Goal: Task Accomplishment & Management: Complete application form

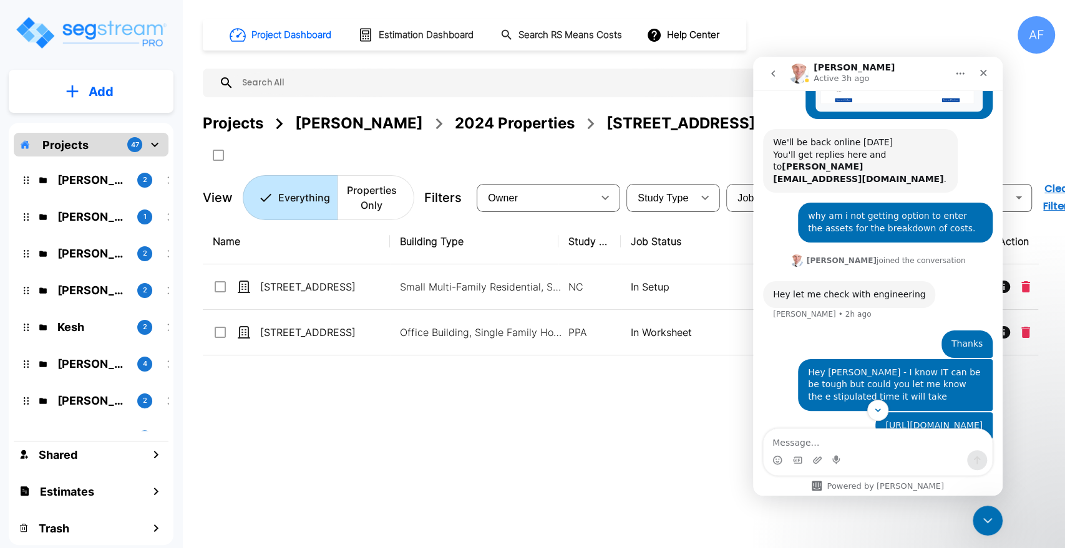
scroll to position [308, 0]
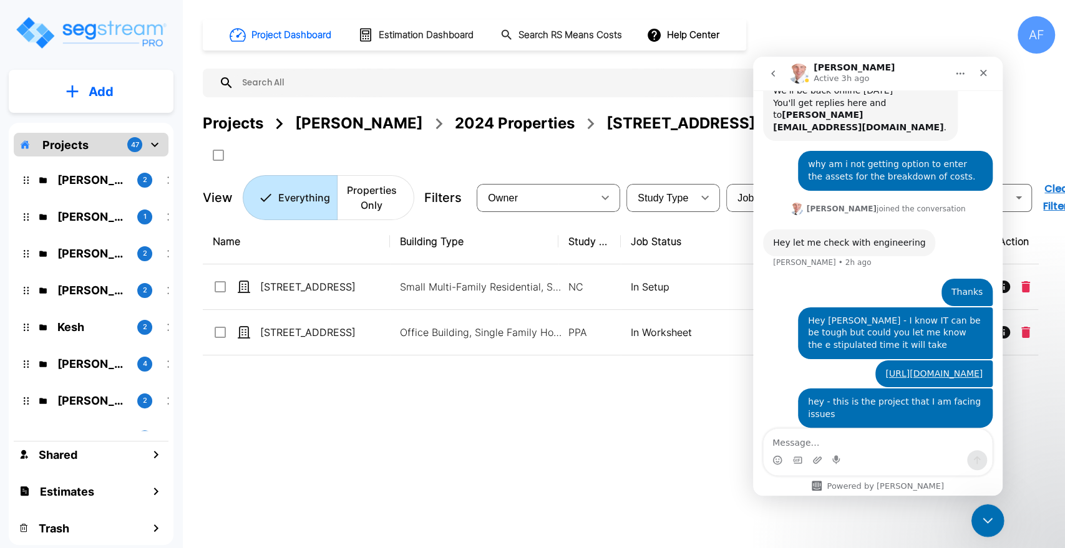
drag, startPoint x: 986, startPoint y: 524, endPoint x: 1774, endPoint y: 975, distance: 907.1
click at [986, 525] on icon "Close Intercom Messenger" at bounding box center [985, 519] width 15 height 15
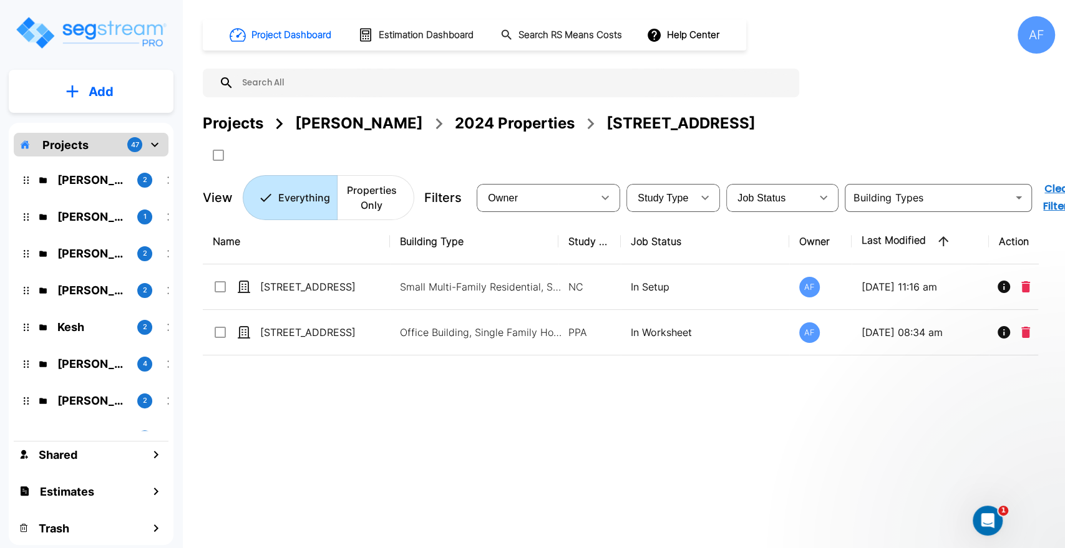
scroll to position [0, 0]
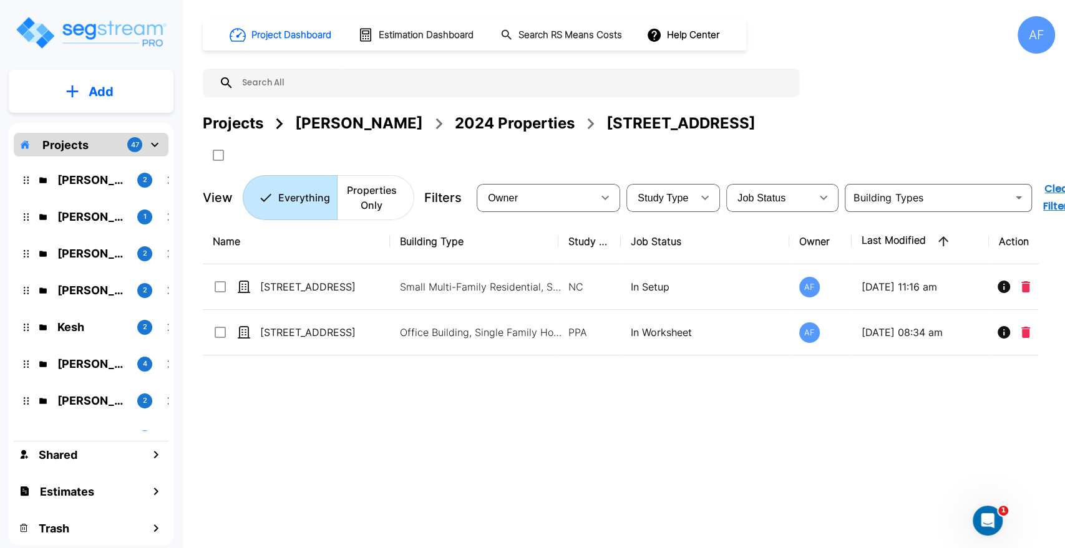
drag, startPoint x: 398, startPoint y: 400, endPoint x: 382, endPoint y: 359, distance: 44.3
click at [399, 401] on div "Name Building Type Study Type Job Status Owner Last Modified Action 138 E Park …" at bounding box center [620, 389] width 835 height 340
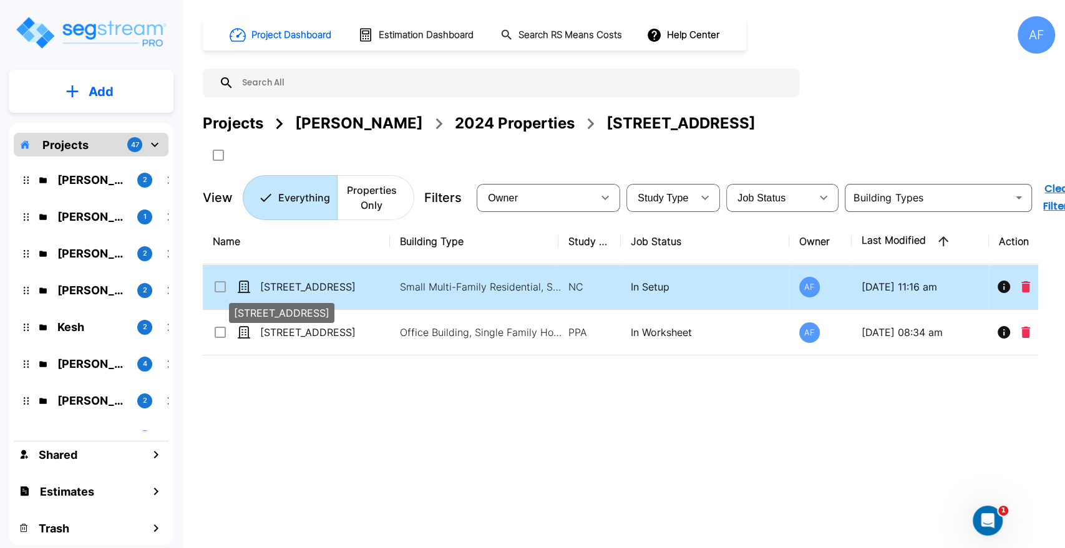
click at [340, 282] on p "138 E Park Ave, Long Beach, NY 11561" at bounding box center [322, 287] width 125 height 15
checkbox input "true"
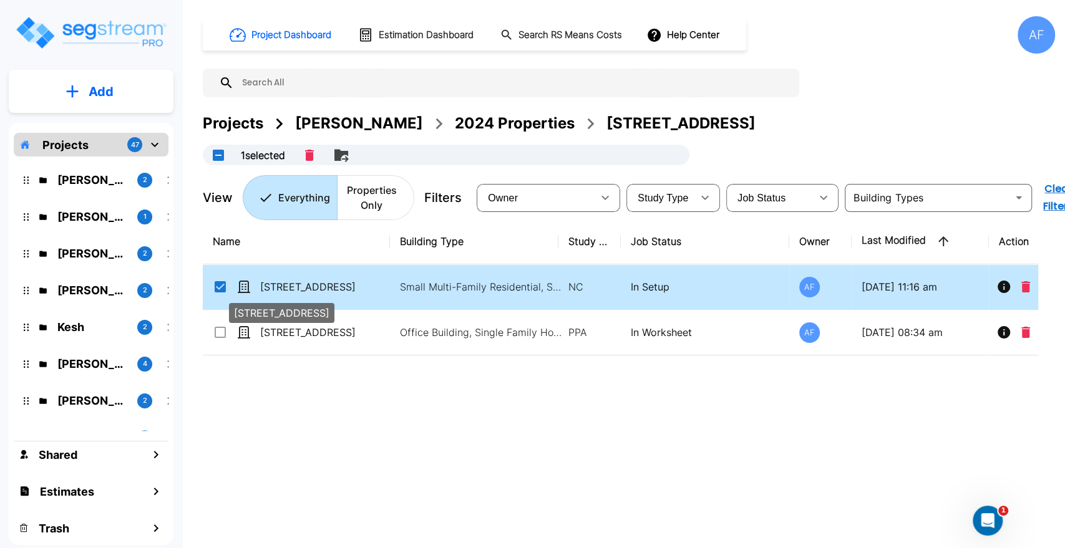
click at [340, 282] on p "138 E Park Ave, Long Beach, NY 11561" at bounding box center [322, 287] width 125 height 15
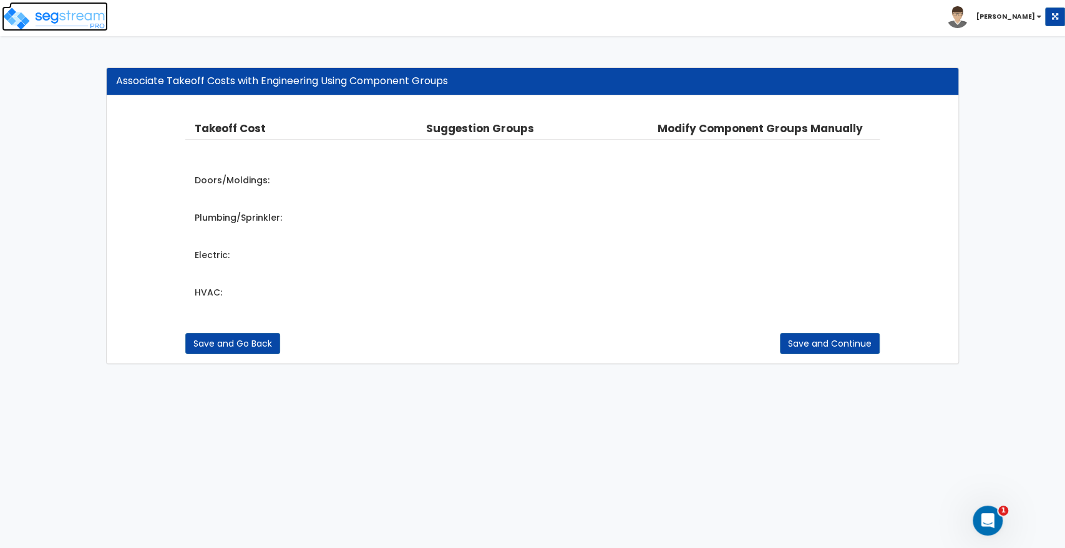
click at [80, 7] on img at bounding box center [55, 18] width 106 height 25
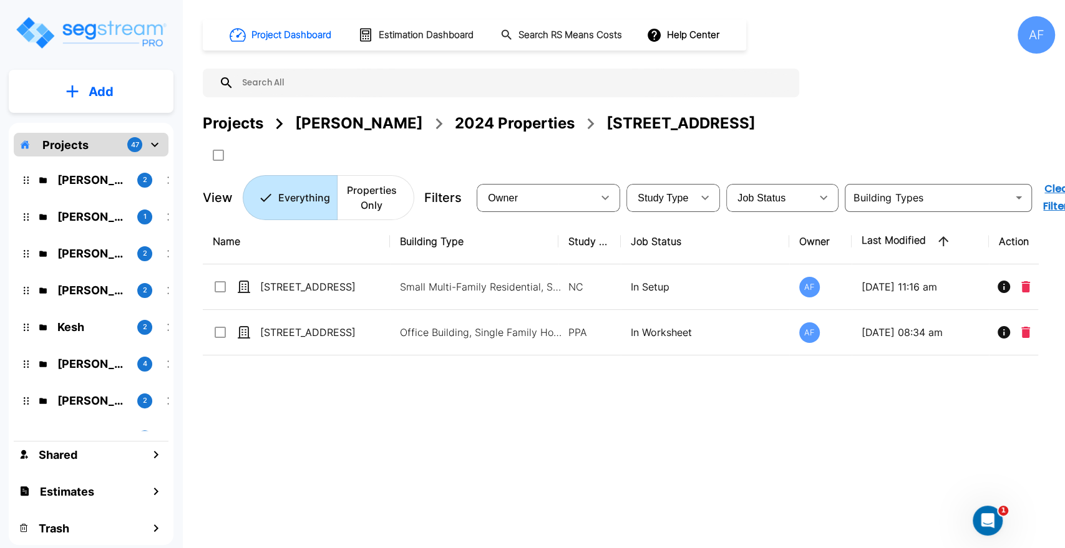
click at [510, 122] on div "2024 Properties" at bounding box center [515, 123] width 120 height 22
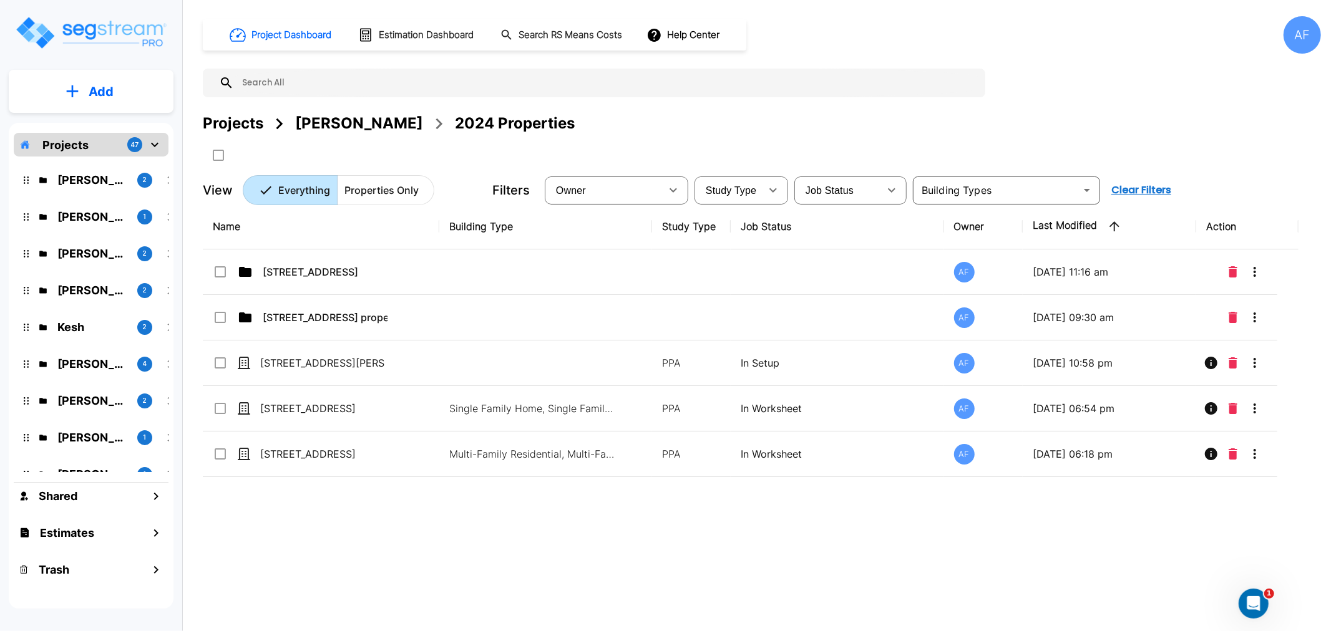
click at [990, 581] on div "Name Building Type Study Type Job Status Owner Last Modified Action [STREET_ADD…" at bounding box center [751, 399] width 1096 height 391
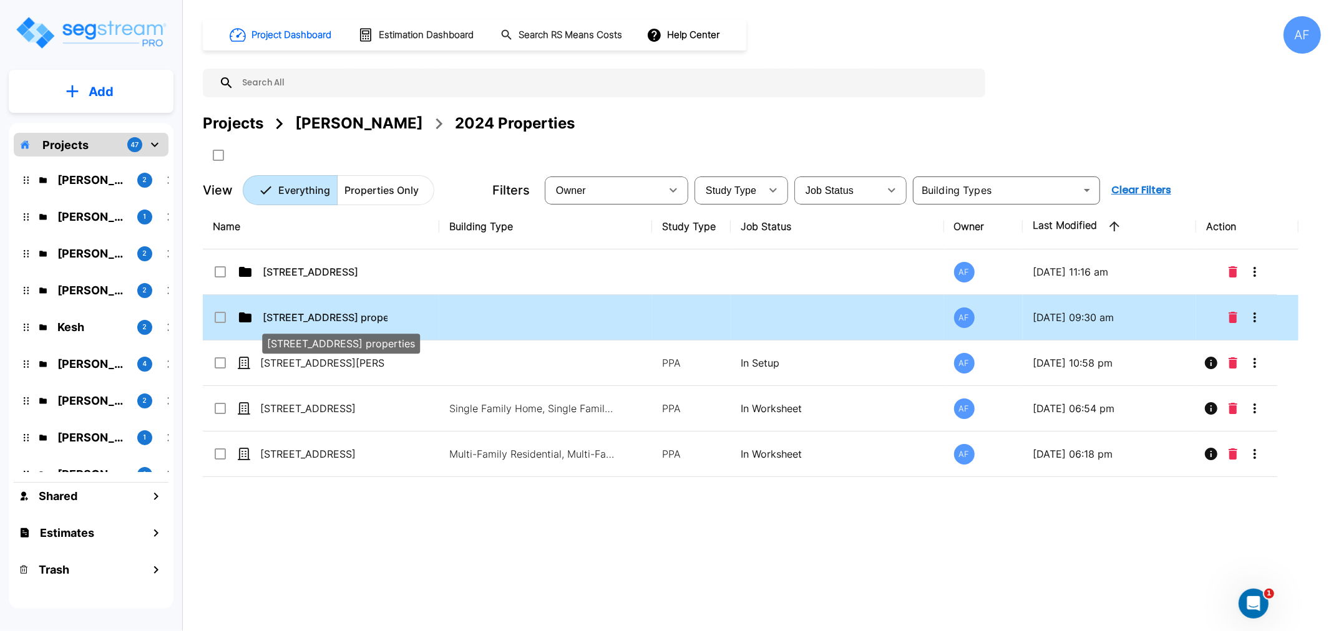
click at [316, 316] on p "[STREET_ADDRESS] properties" at bounding box center [325, 317] width 125 height 15
checkbox input "true"
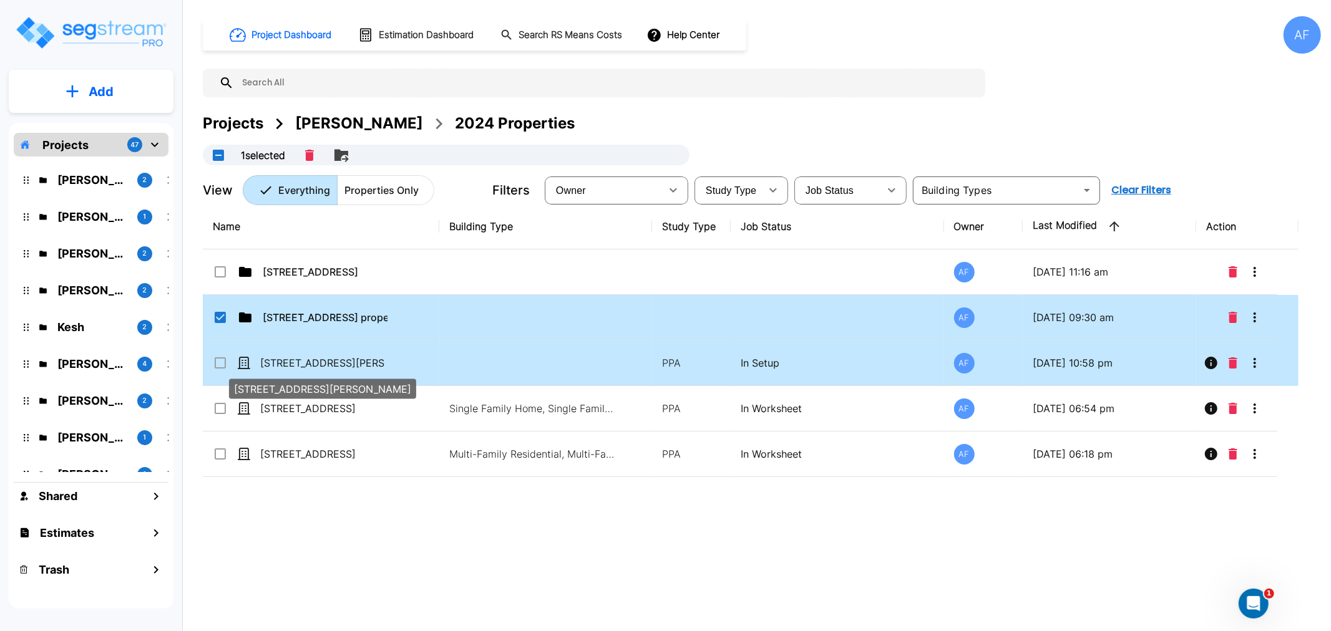
click at [311, 359] on p "[STREET_ADDRESS][PERSON_NAME]" at bounding box center [322, 363] width 125 height 15
checkbox input "true"
click at [311, 359] on p "121 W CHESTER ST, LONG BEACH, NY 11561" at bounding box center [322, 363] width 125 height 15
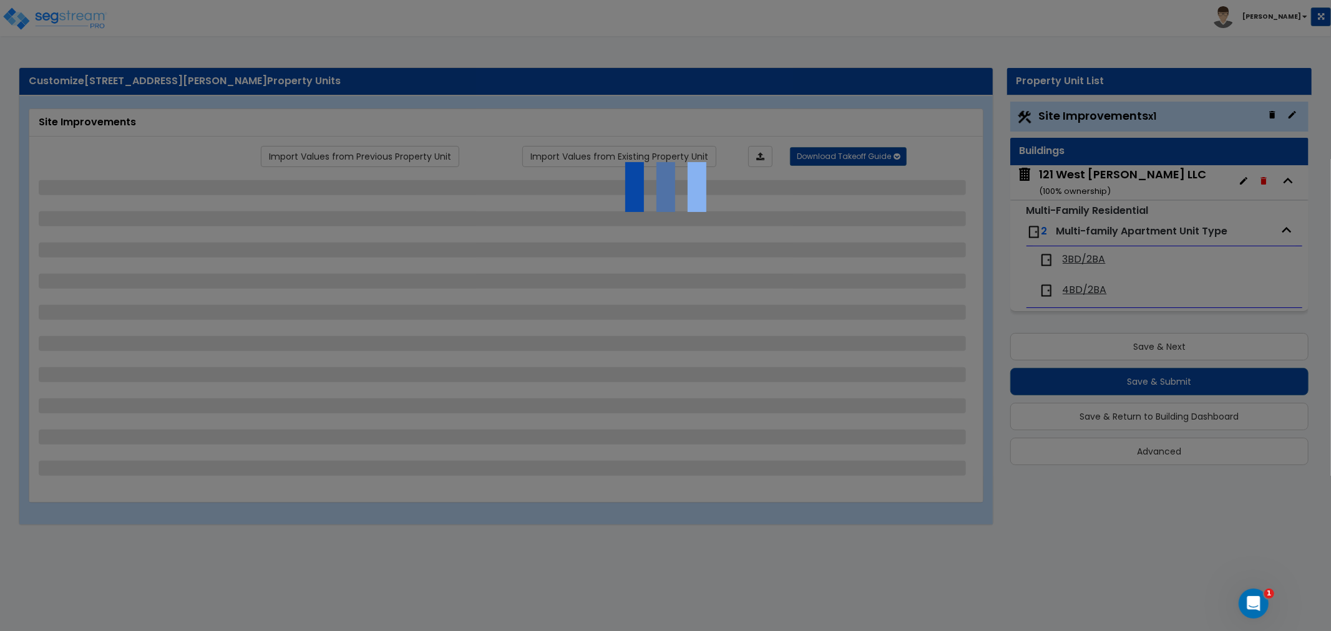
select select "2"
select select "1"
select select "4"
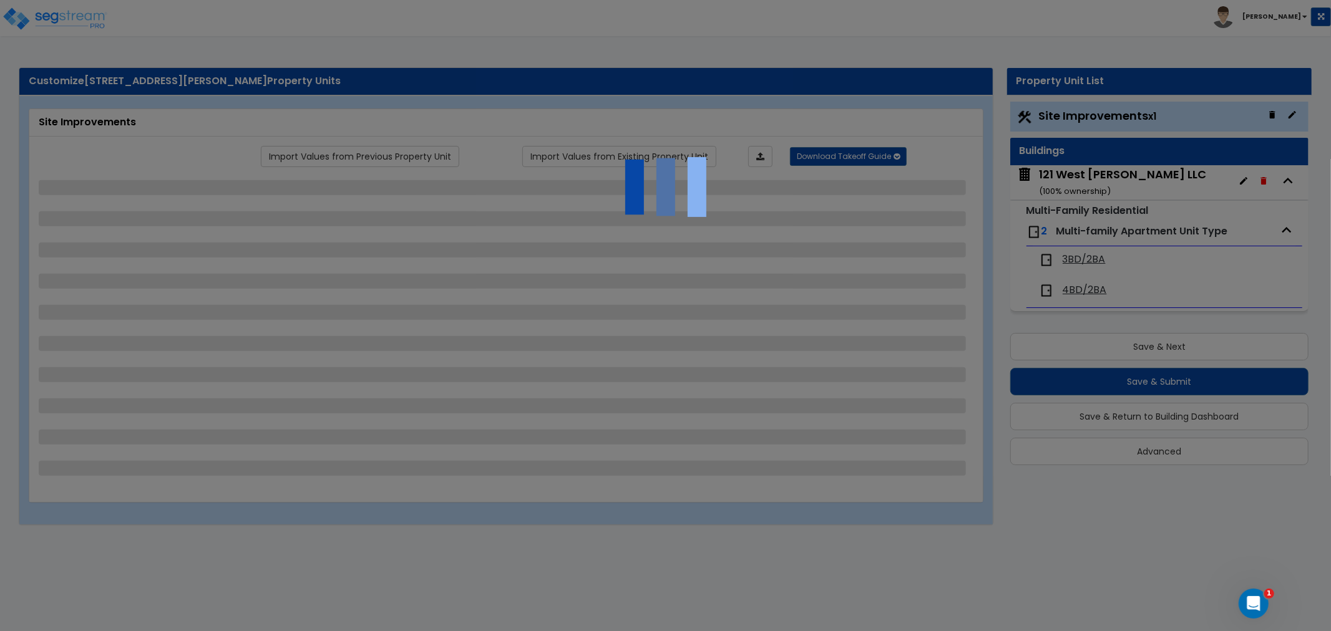
select select "1"
select select "2"
select select "1"
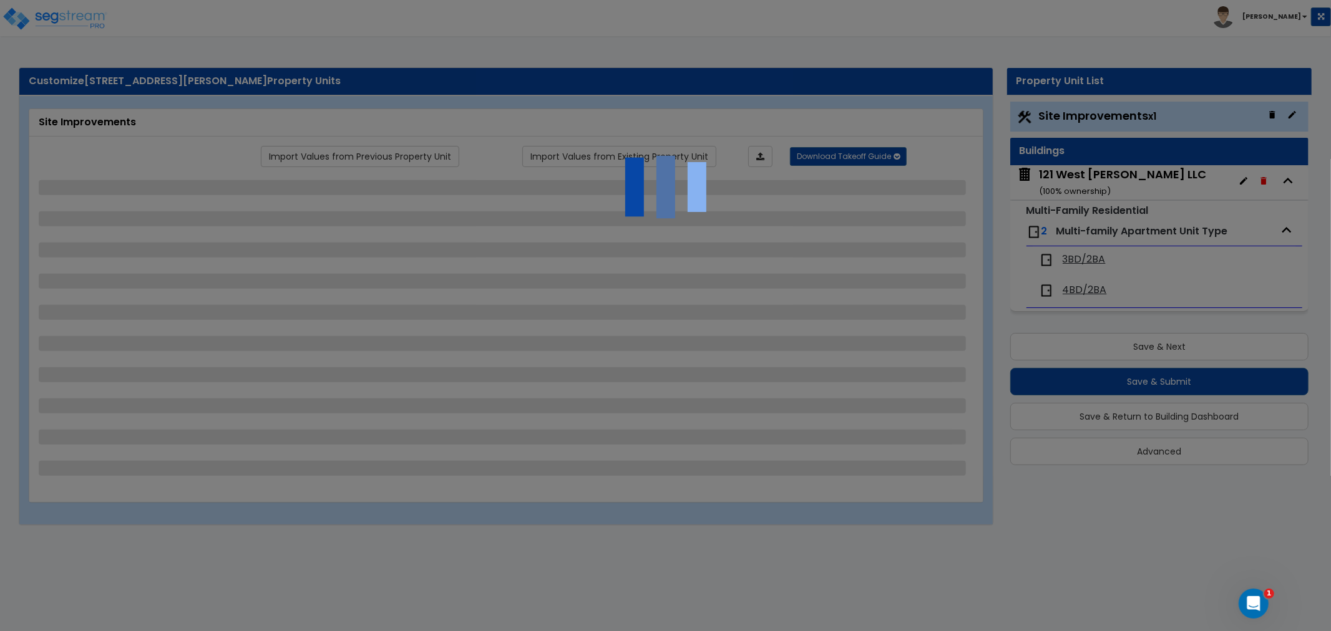
select select "2"
select select "1"
select select "2"
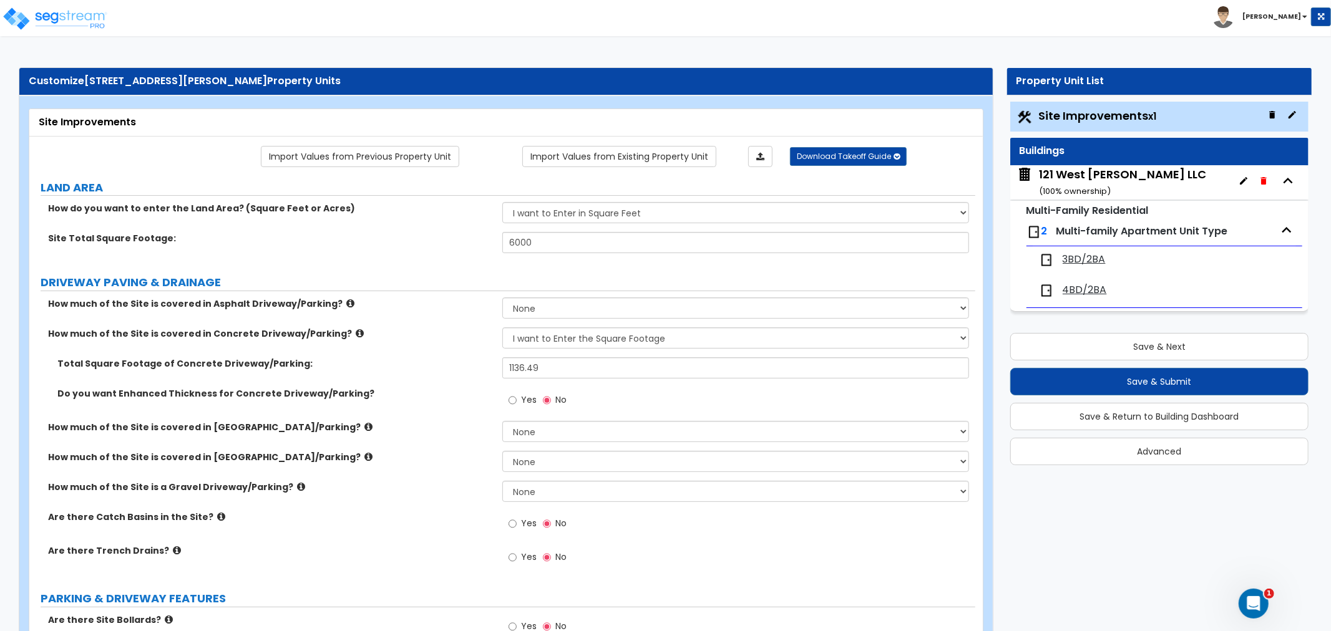
click at [1091, 116] on span "Site Improvements x1" at bounding box center [1098, 116] width 118 height 16
drag, startPoint x: 66, startPoint y: 21, endPoint x: 84, endPoint y: 32, distance: 21.6
click at [66, 21] on img at bounding box center [55, 18] width 106 height 25
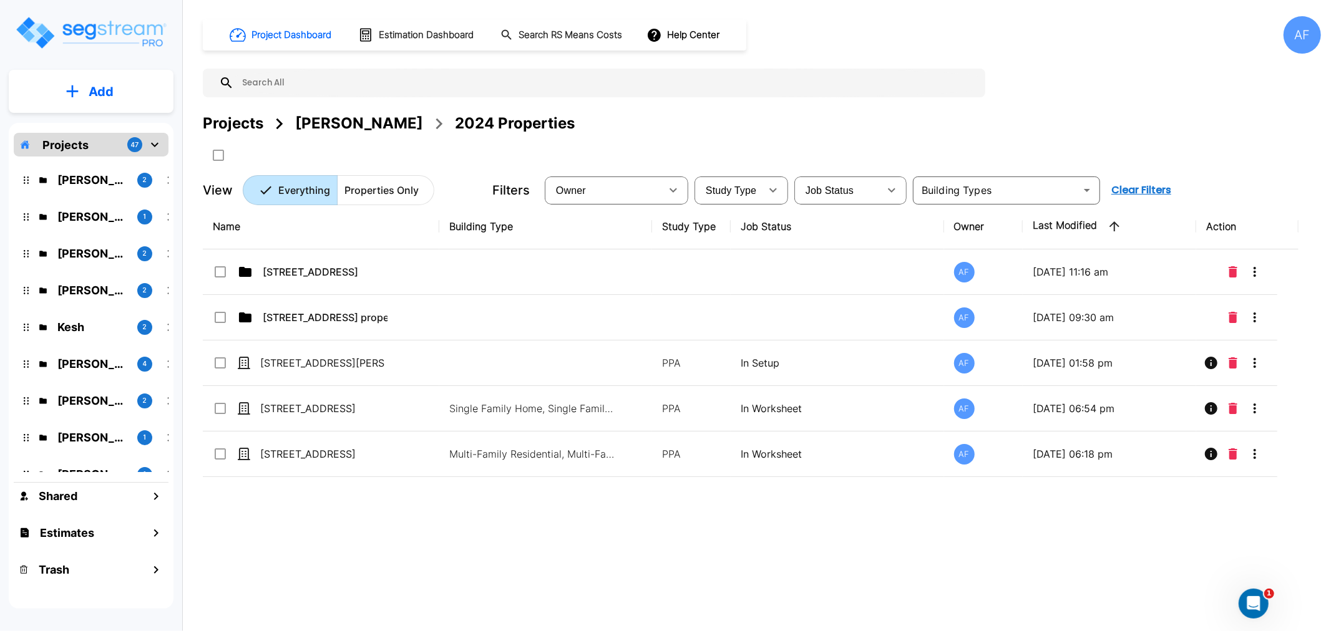
click at [301, 562] on div "Name Building Type Study Type Job Status Owner Last Modified Action [STREET_ADD…" at bounding box center [751, 399] width 1096 height 391
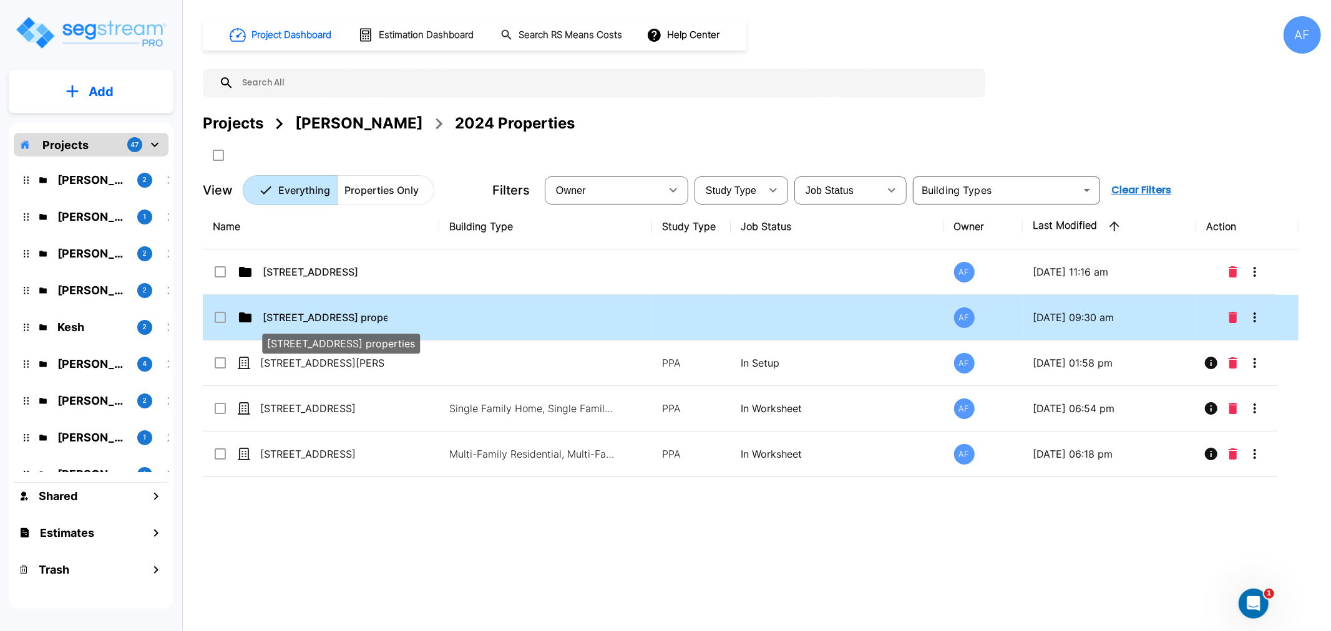
click at [291, 321] on p "[STREET_ADDRESS] properties" at bounding box center [325, 317] width 125 height 15
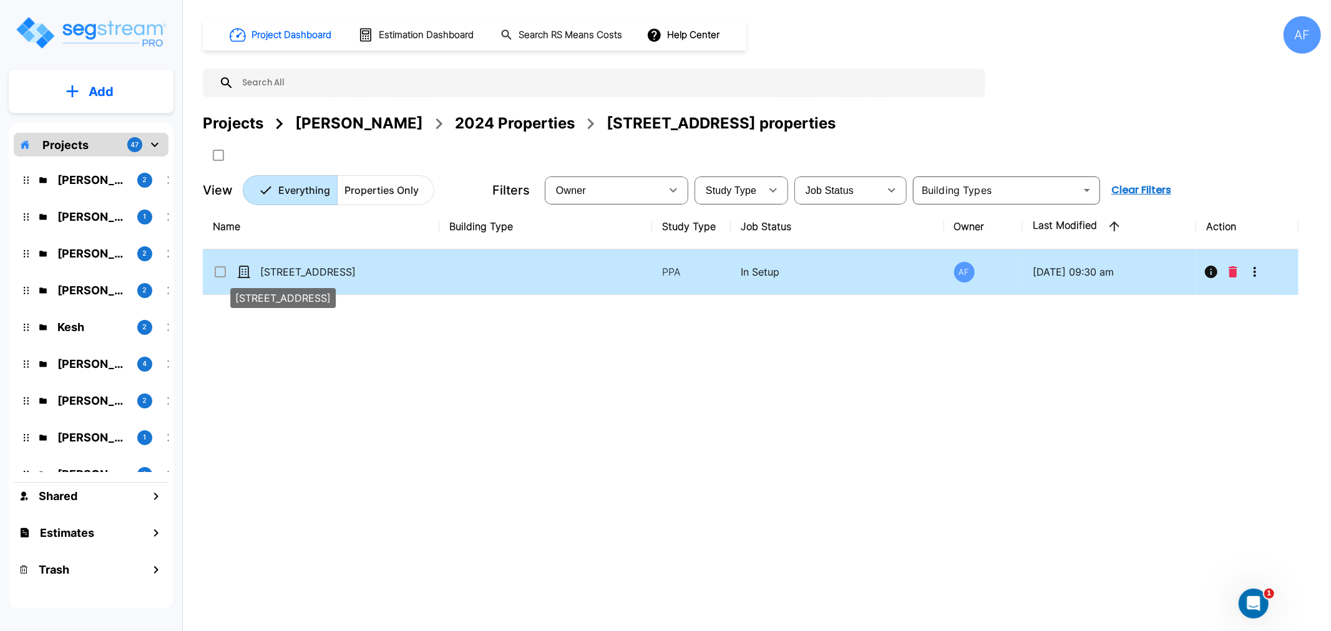
click at [291, 273] on p "[STREET_ADDRESS]" at bounding box center [322, 272] width 125 height 15
checkbox input "true"
click at [291, 273] on p "[STREET_ADDRESS]" at bounding box center [322, 272] width 125 height 15
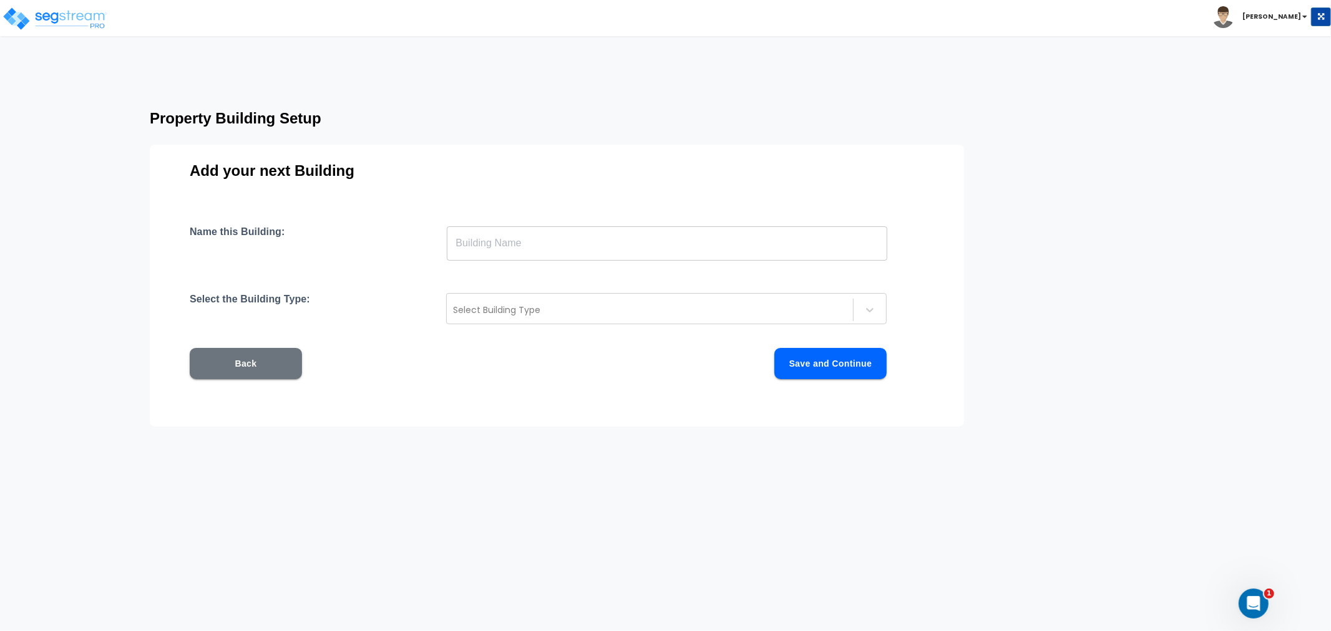
click at [540, 240] on input "text" at bounding box center [667, 243] width 440 height 35
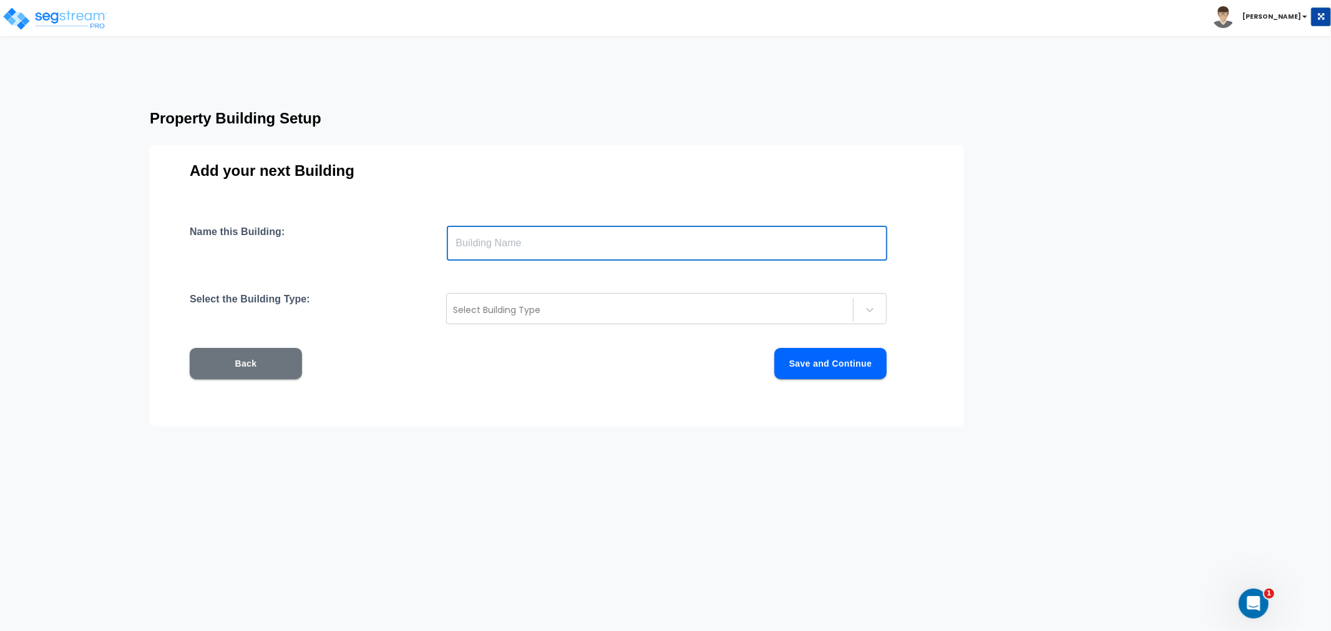
click at [496, 252] on input "text" at bounding box center [667, 243] width 440 height 35
paste input "[STREET_ADDRESS]"
type input "[STREET_ADDRESS]"
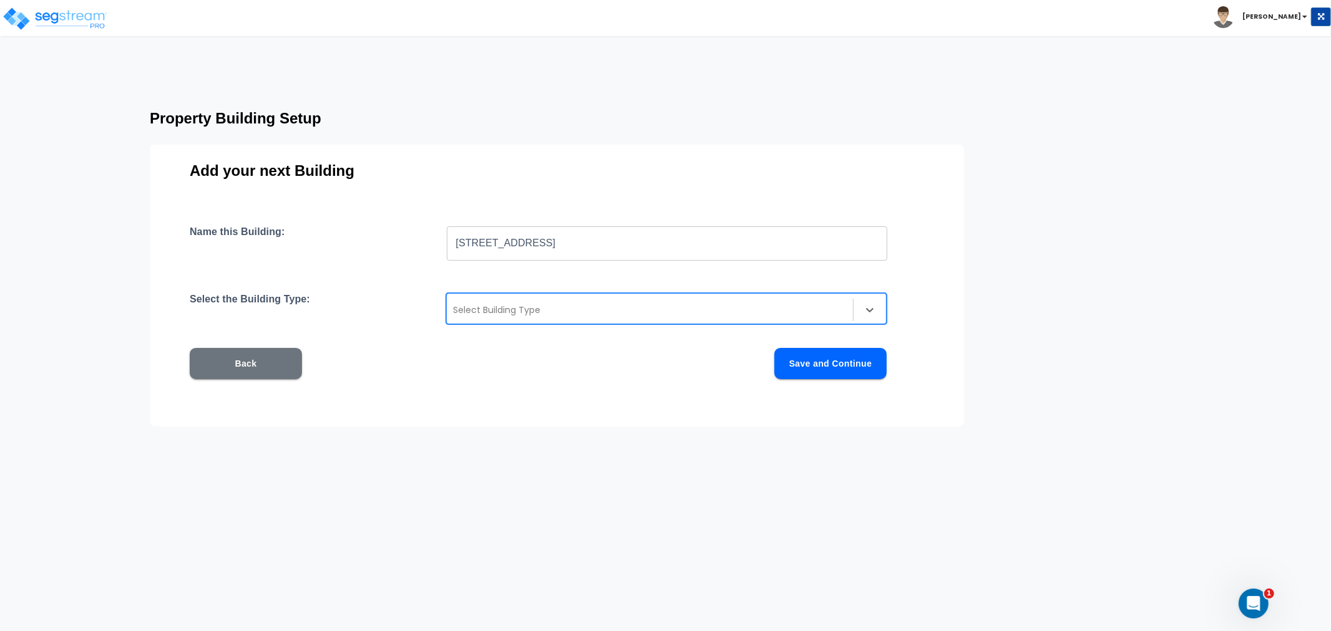
click at [541, 300] on div "Select Building Type" at bounding box center [650, 310] width 406 height 20
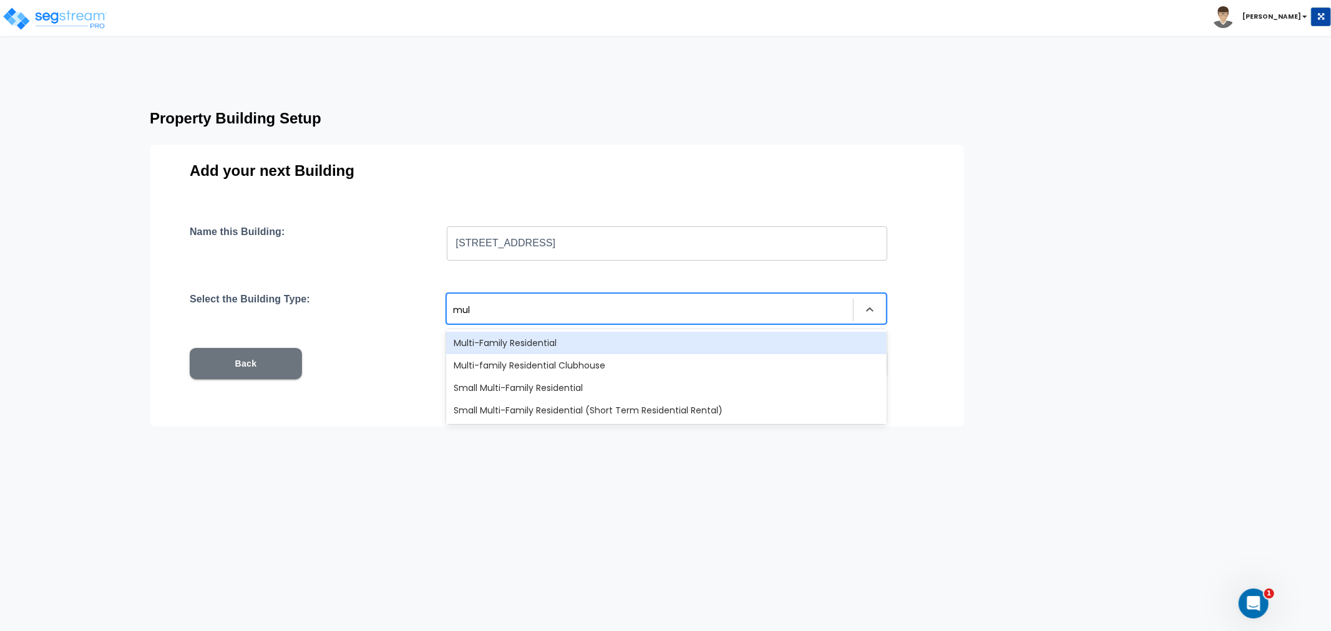
type input "mult"
click at [547, 341] on div "Multi-Family Residential" at bounding box center [666, 343] width 440 height 22
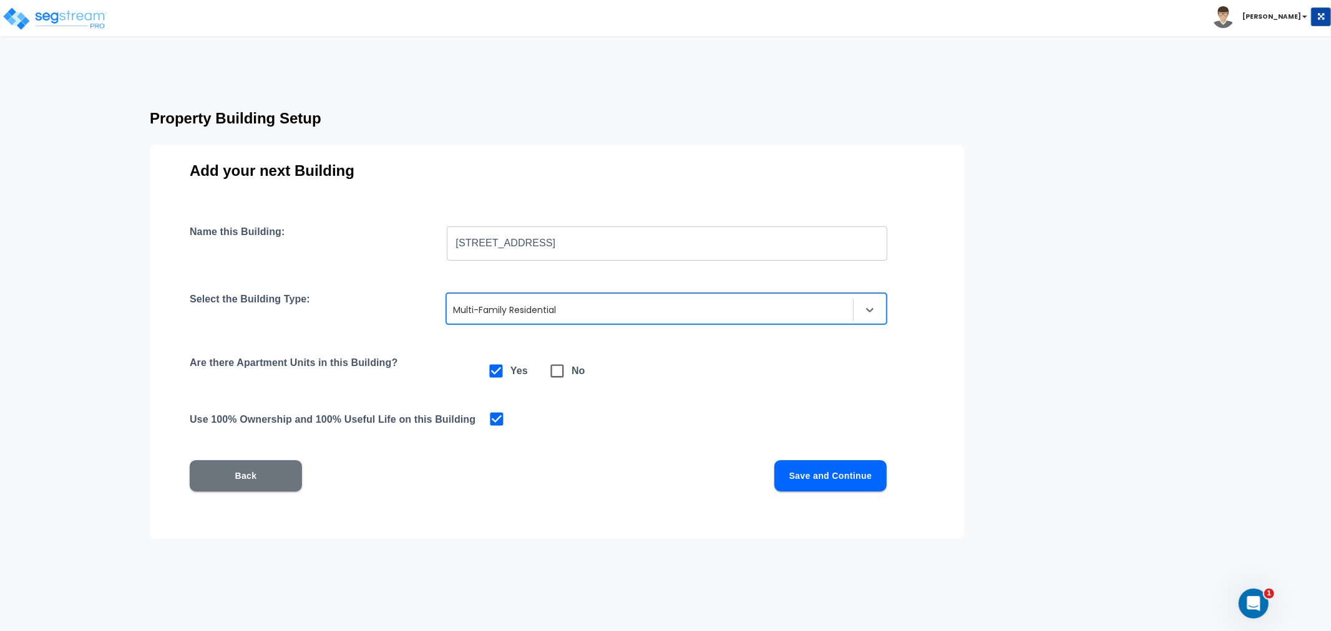
click at [836, 477] on button "Save and Continue" at bounding box center [830, 475] width 112 height 31
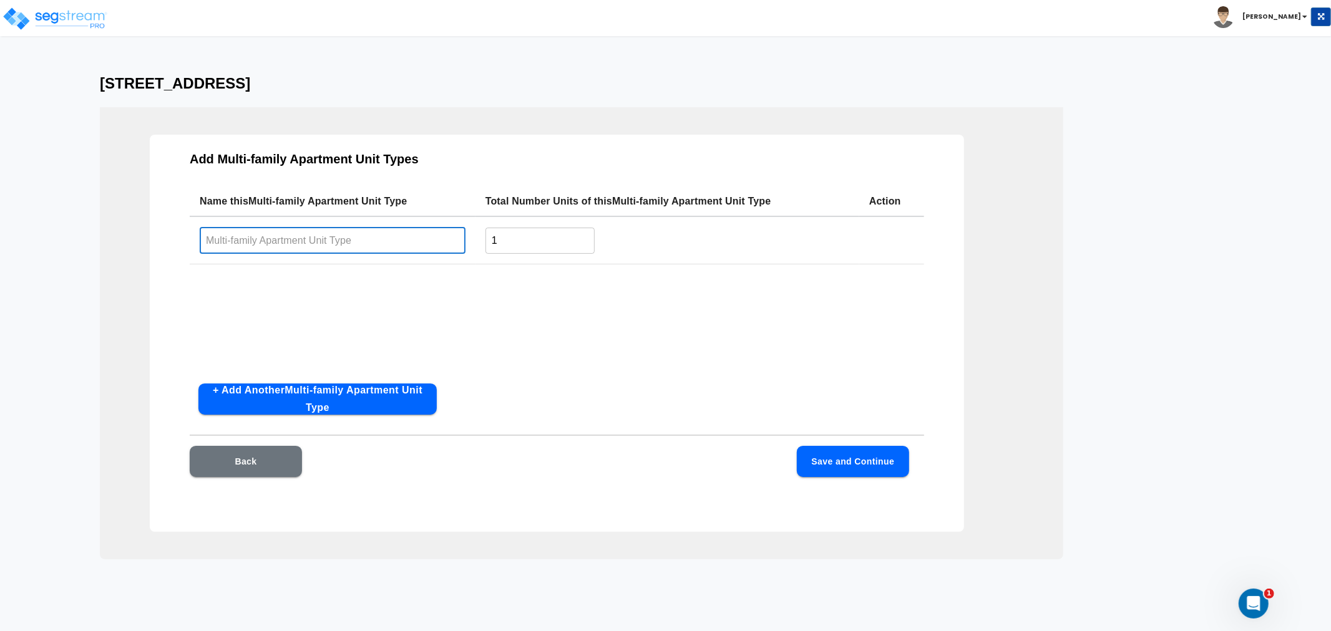
click at [284, 238] on input "text" at bounding box center [333, 240] width 266 height 27
type input "1BD/1BA"
click at [535, 239] on input "1" at bounding box center [539, 240] width 109 height 27
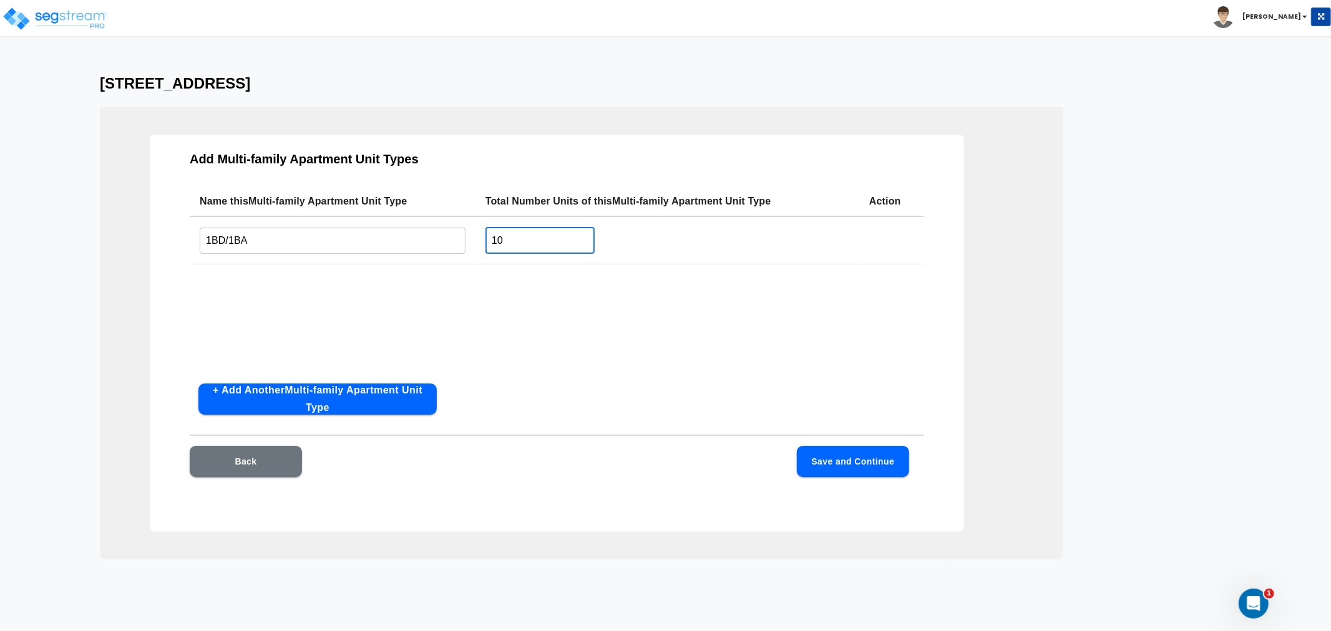
type input "10"
click at [861, 459] on button "Save and Continue" at bounding box center [853, 461] width 112 height 31
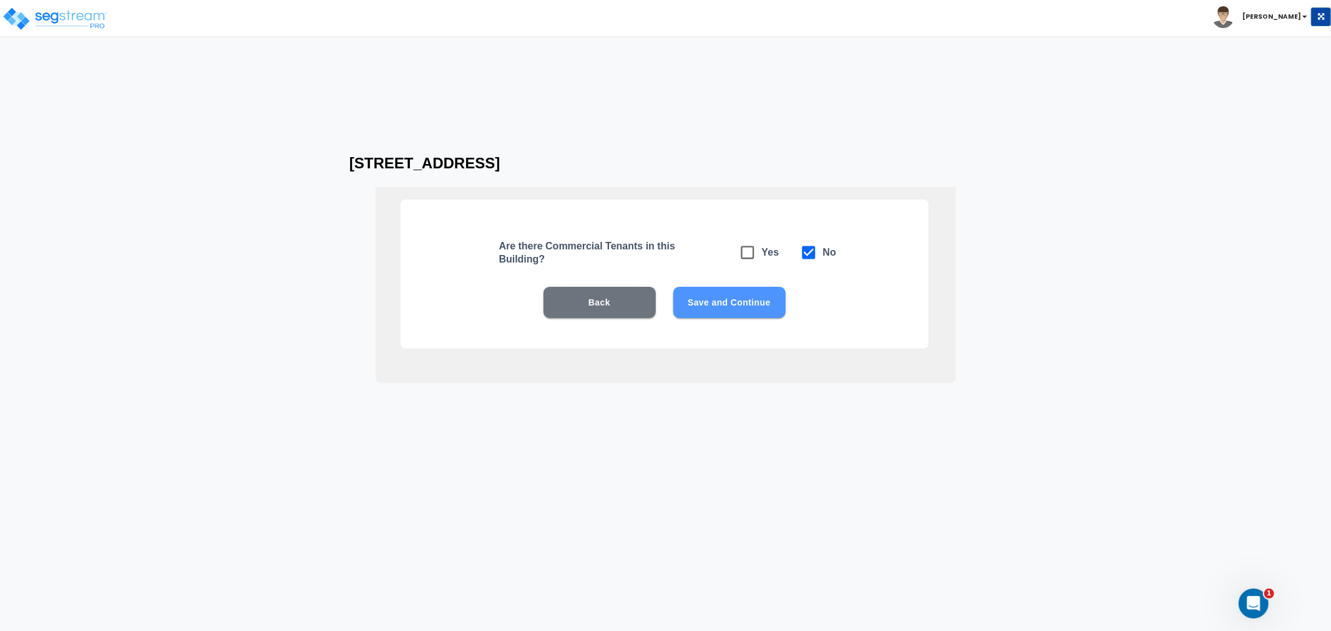
click at [725, 297] on button "Save and Continue" at bounding box center [729, 302] width 112 height 31
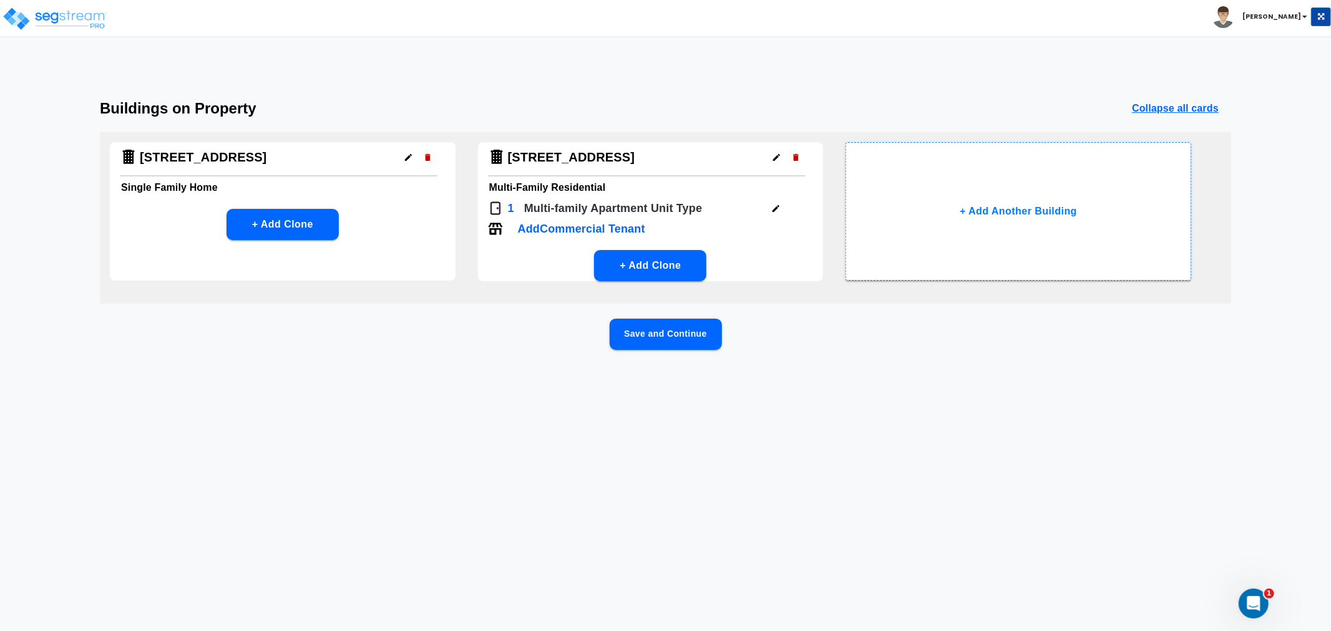
click at [428, 157] on icon "button" at bounding box center [428, 157] width 6 height 7
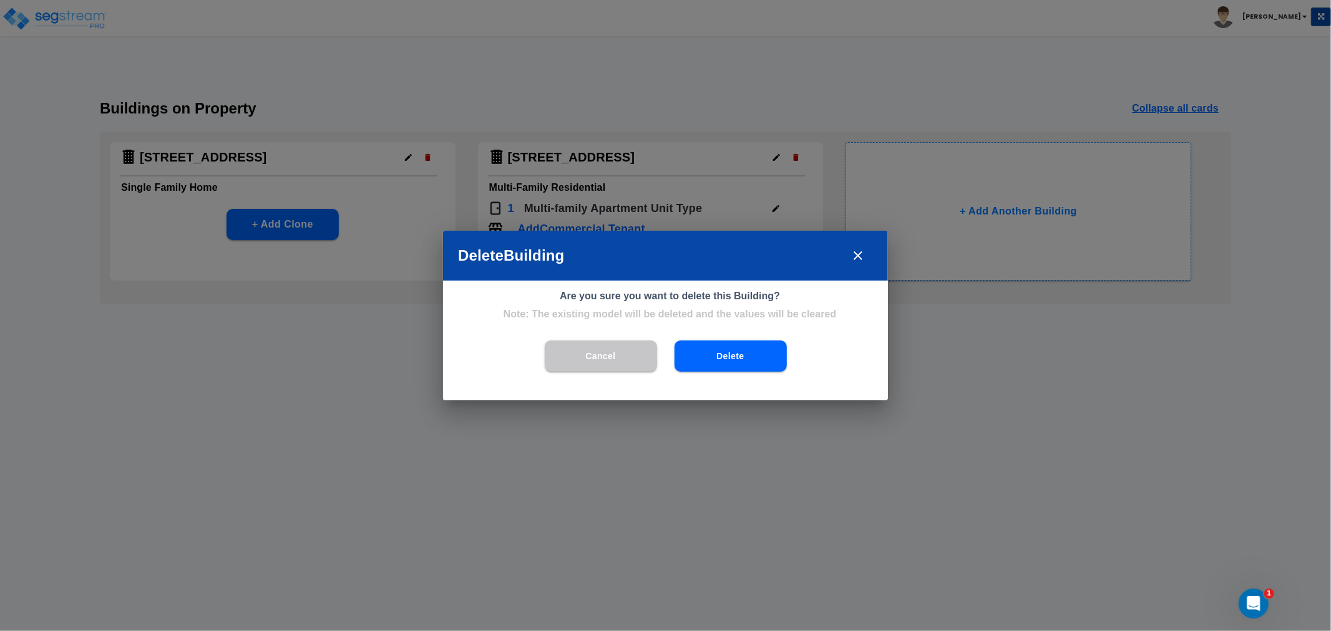
click at [739, 359] on button "Delete" at bounding box center [730, 356] width 112 height 31
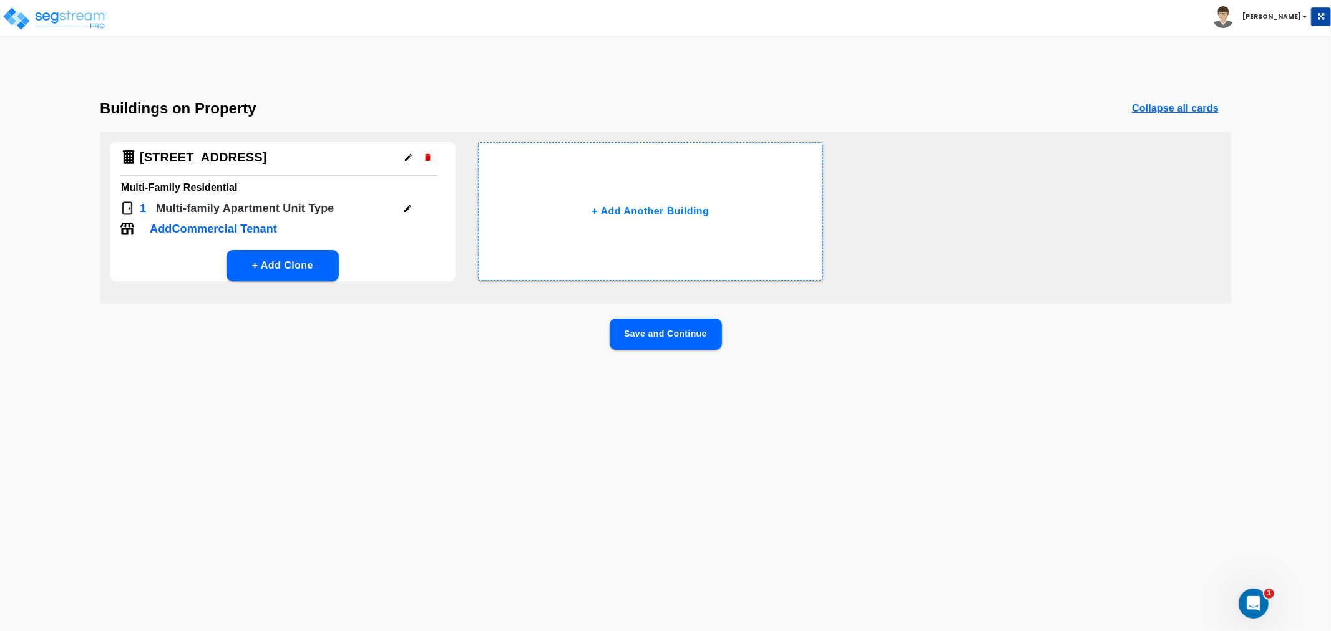
click at [221, 223] on p "Add Commercial Tenant" at bounding box center [213, 229] width 127 height 17
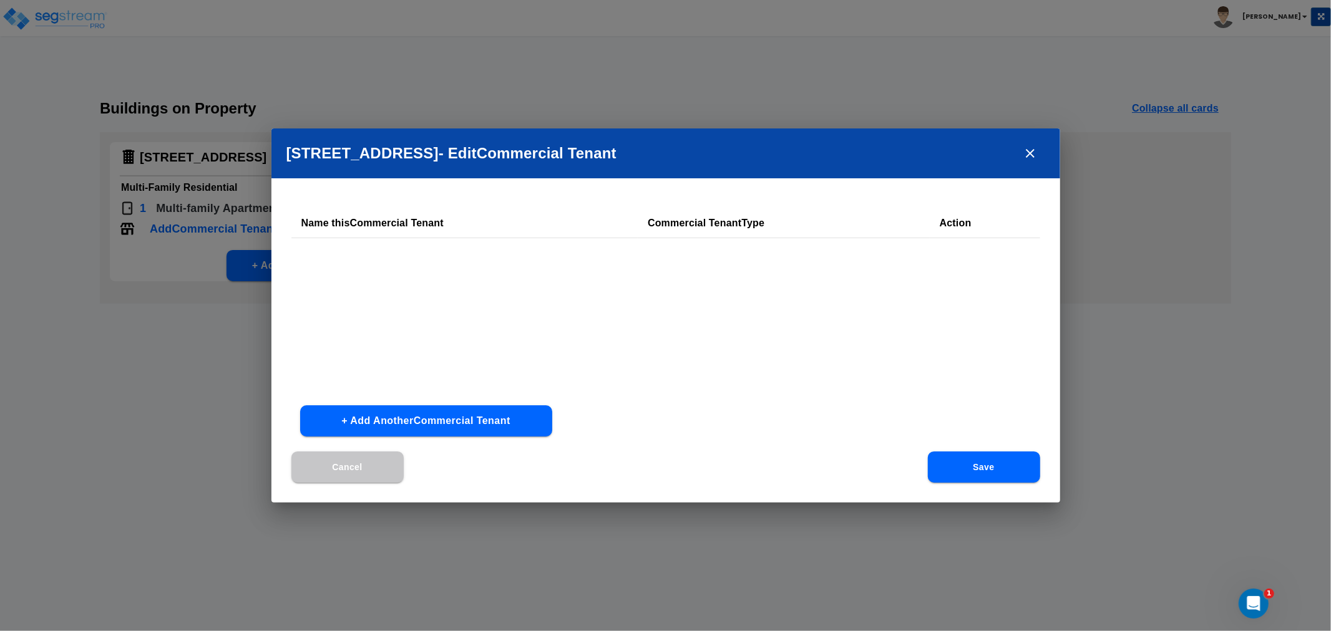
click at [459, 421] on button "+ Add Another Commercial Tenant" at bounding box center [426, 421] width 252 height 31
click at [391, 256] on input "text" at bounding box center [403, 262] width 205 height 27
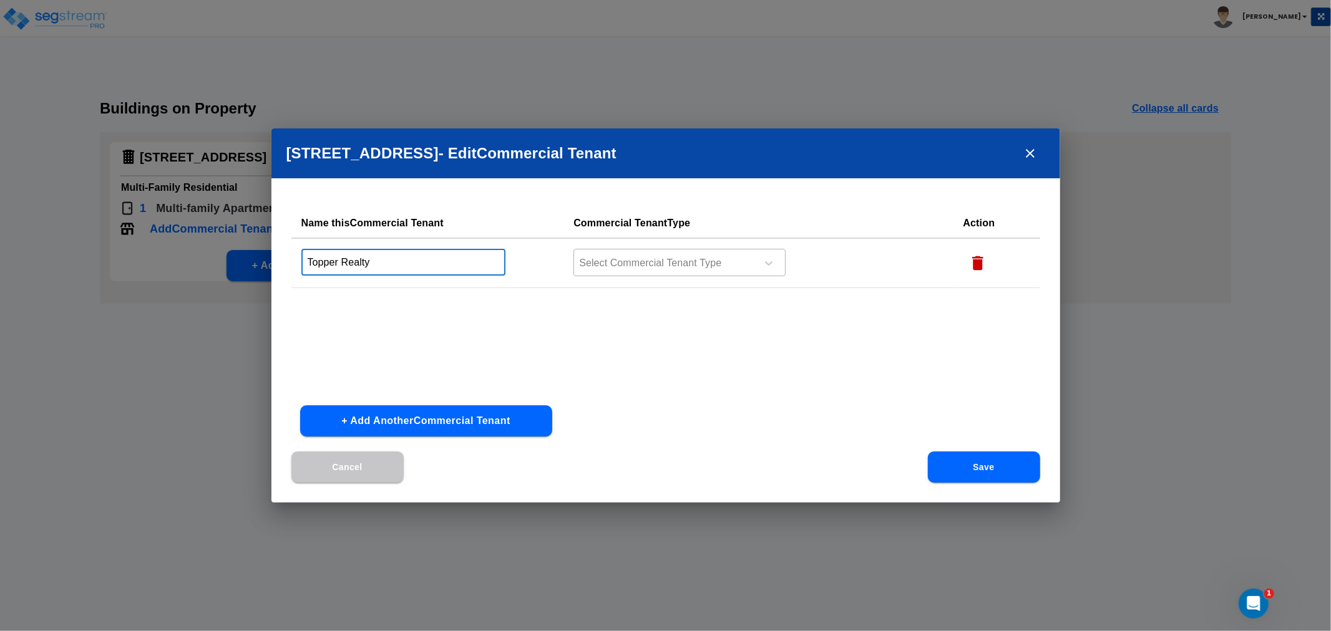
type input "Topper Realty"
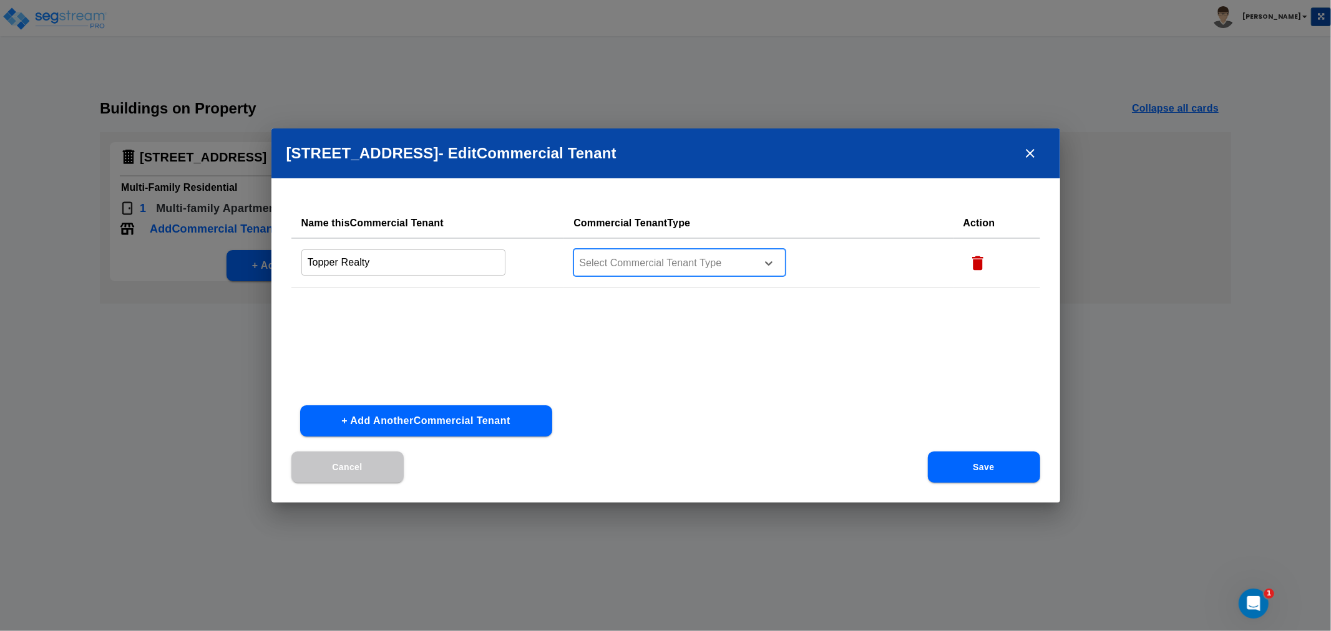
click at [620, 258] on div at bounding box center [663, 263] width 171 height 17
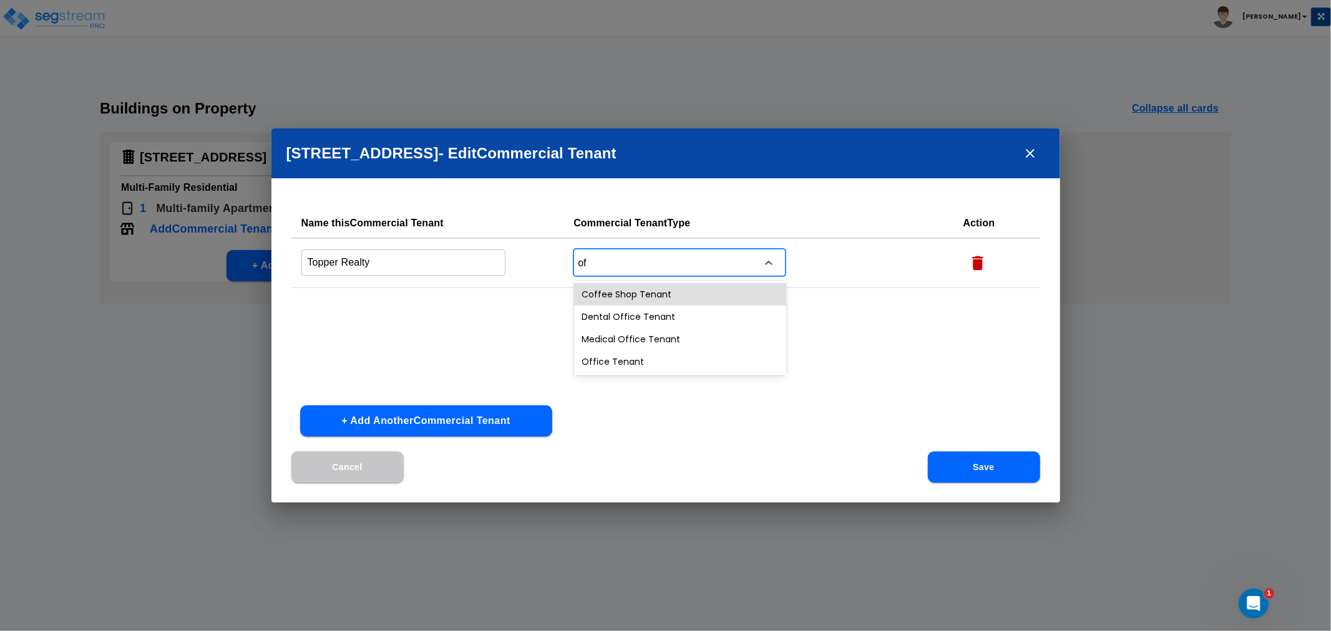
type input "off"
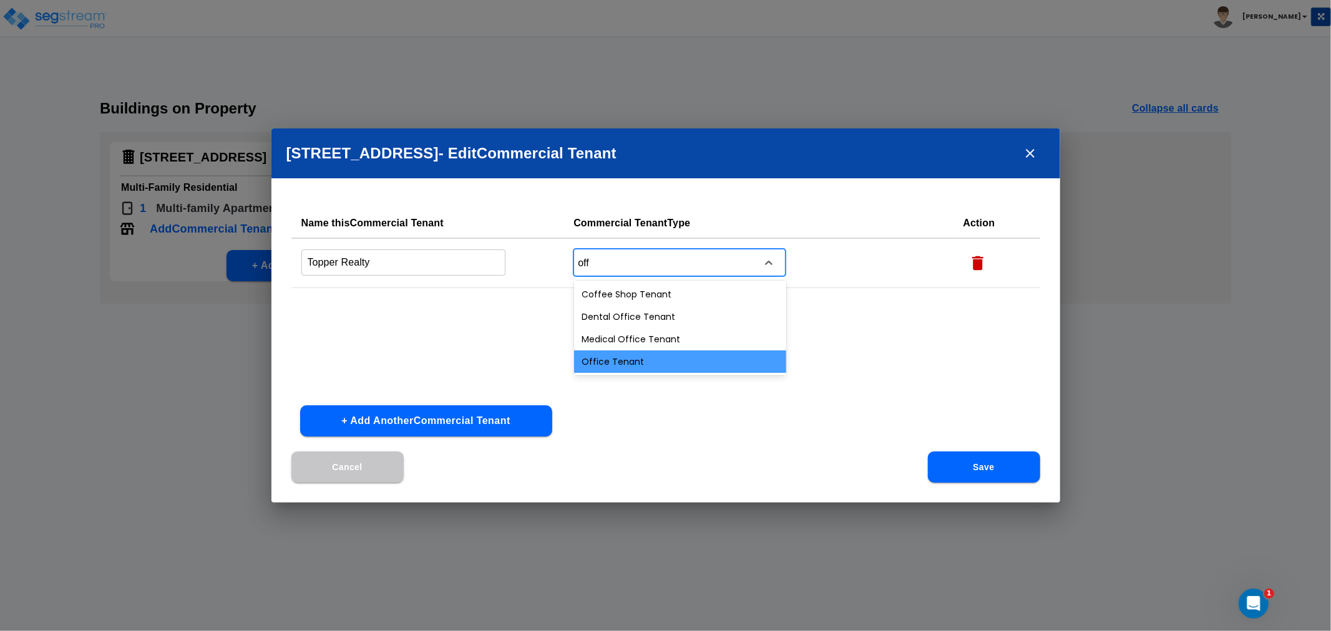
click at [616, 359] on div "Office Tenant" at bounding box center [680, 362] width 212 height 22
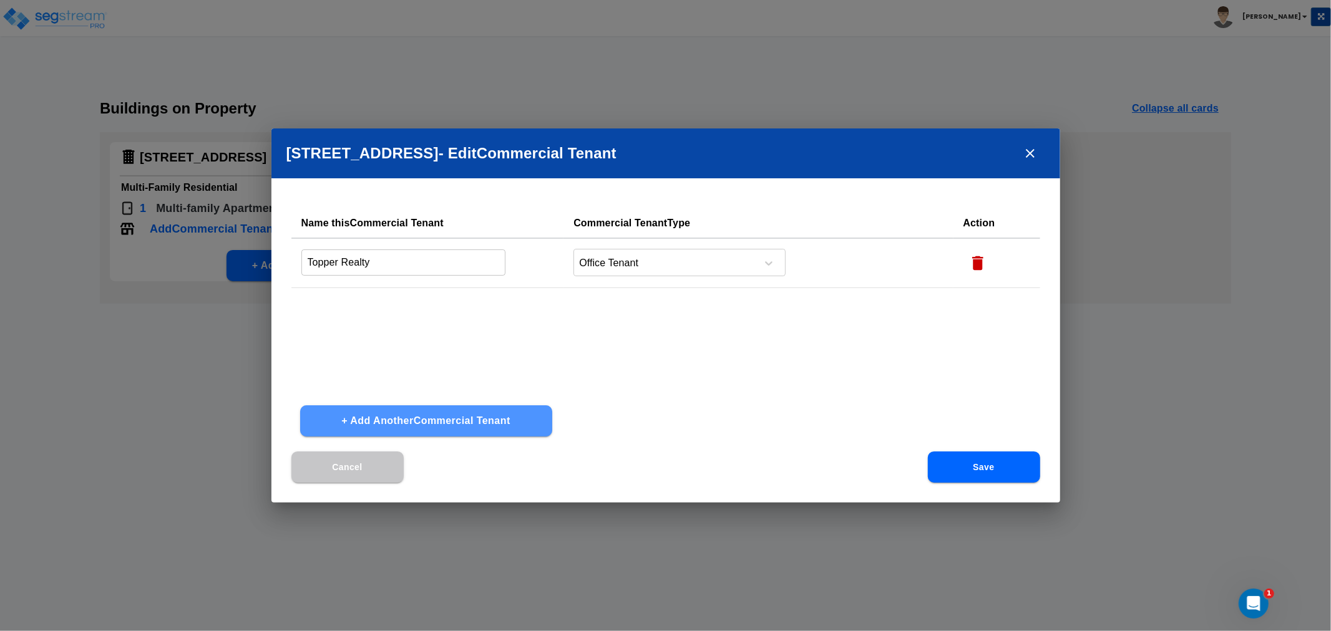
click at [477, 427] on button "+ Add Another Commercial Tenant" at bounding box center [426, 421] width 252 height 31
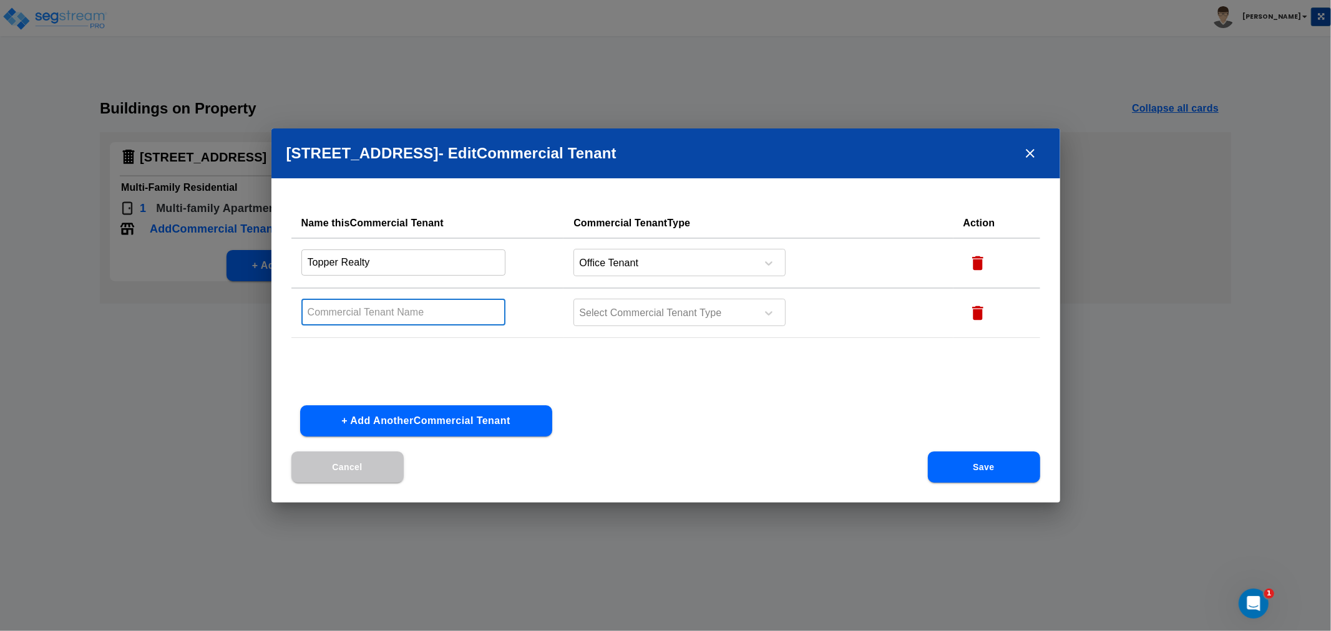
click at [379, 304] on input "text" at bounding box center [403, 312] width 205 height 27
click at [381, 309] on input "text" at bounding box center [403, 312] width 205 height 27
type input "R&G [PERSON_NAME]"
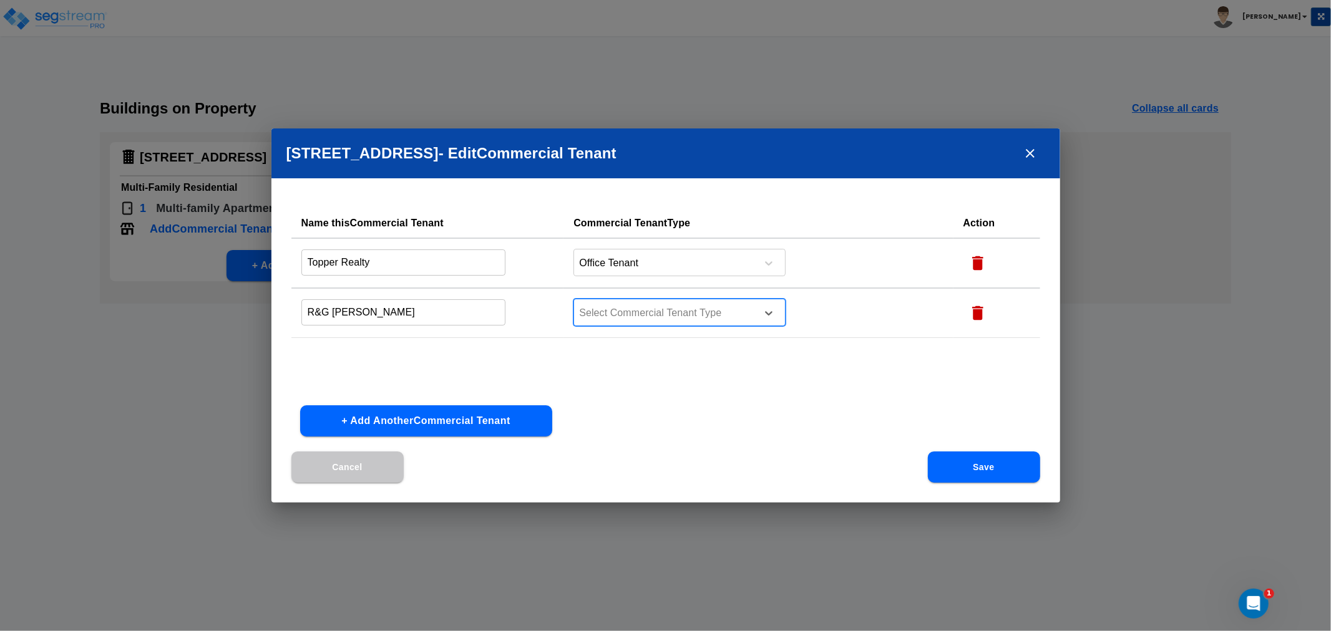
click at [700, 309] on div at bounding box center [663, 313] width 171 height 17
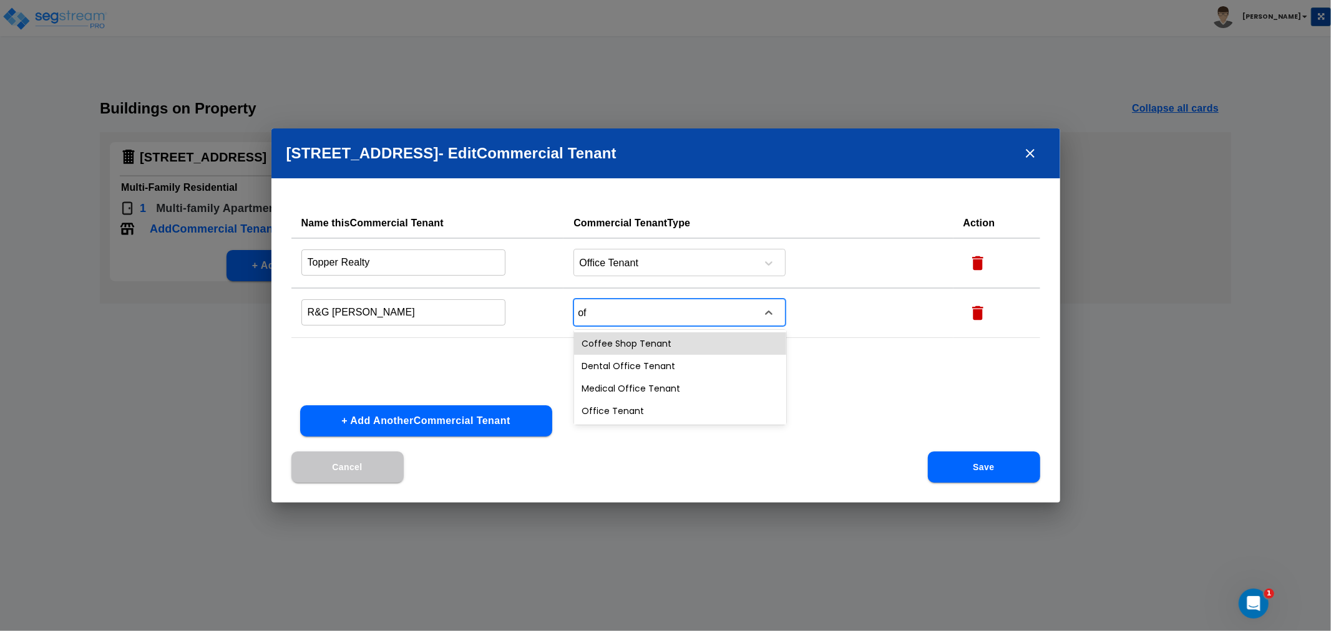
type input "off"
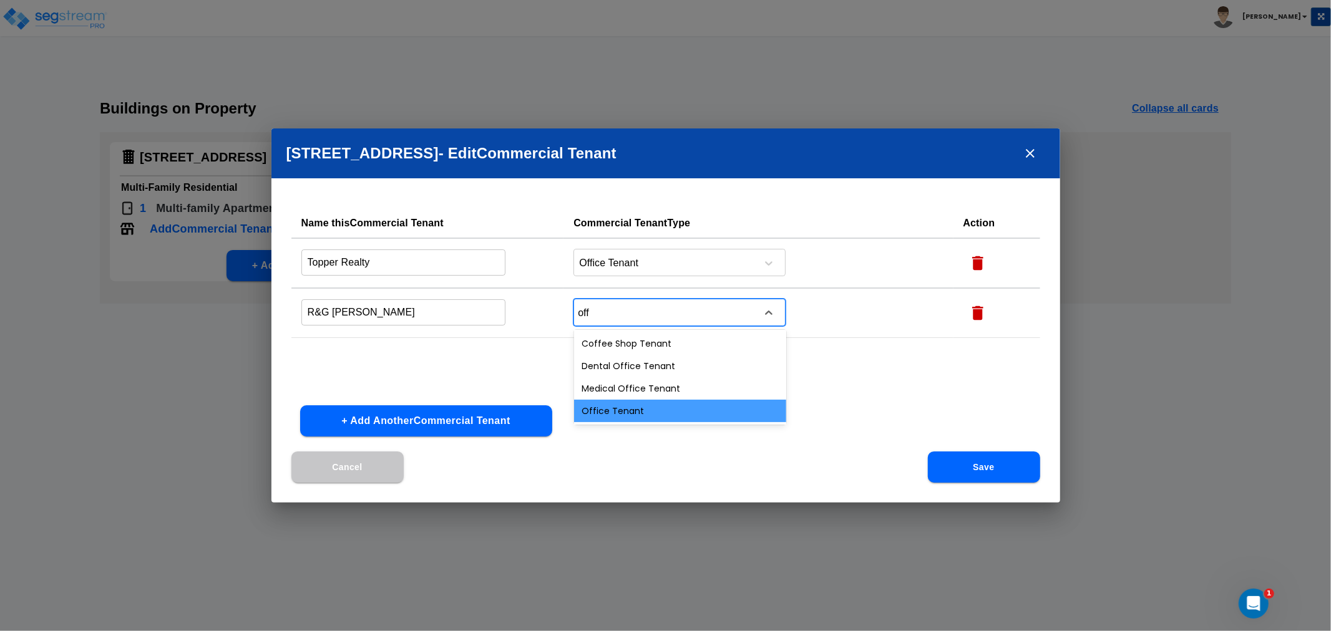
click at [641, 406] on div "Office Tenant" at bounding box center [680, 411] width 212 height 22
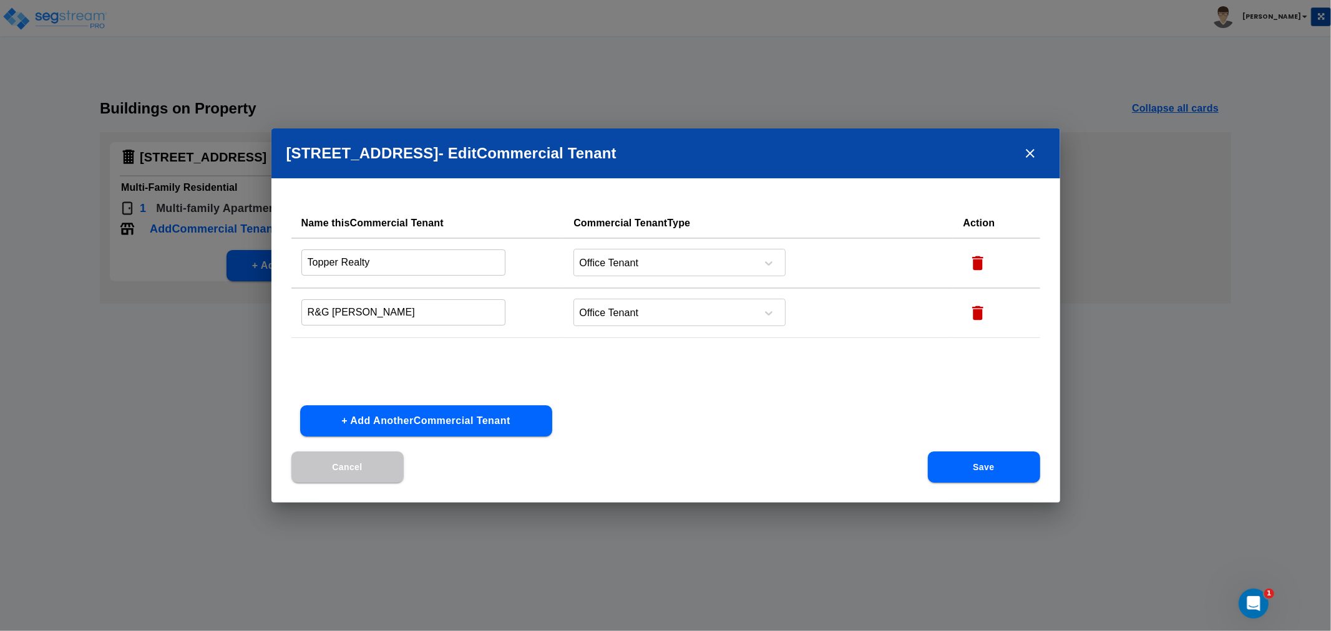
click at [416, 424] on button "+ Add Another Commercial Tenant" at bounding box center [426, 421] width 252 height 31
drag, startPoint x: 332, startPoint y: 362, endPoint x: 331, endPoint y: 356, distance: 6.3
click at [332, 362] on input "text" at bounding box center [403, 362] width 205 height 27
click at [369, 359] on input "Dr. Nature R" at bounding box center [403, 362] width 205 height 27
drag, startPoint x: 372, startPoint y: 357, endPoint x: 432, endPoint y: 357, distance: 59.3
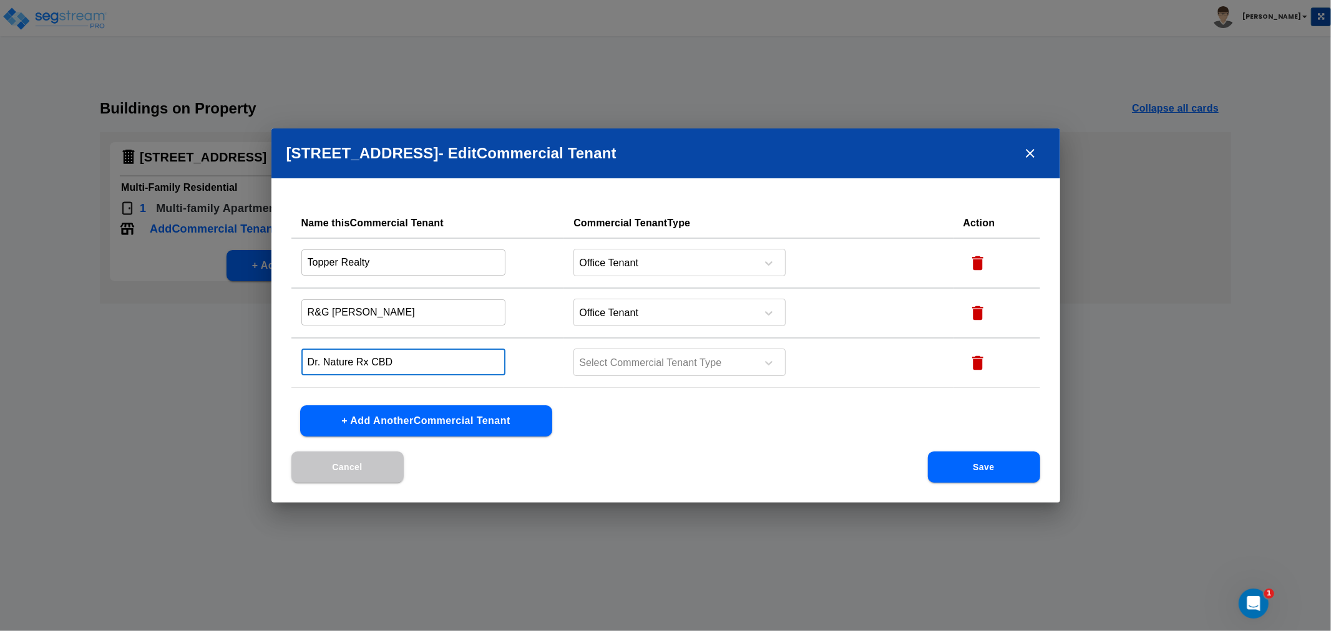
click at [432, 357] on input "Dr. Nature Rx CBD" at bounding box center [403, 362] width 205 height 27
type input "Dr. Nature Rx Wellness Store"
click at [658, 355] on div at bounding box center [663, 363] width 171 height 17
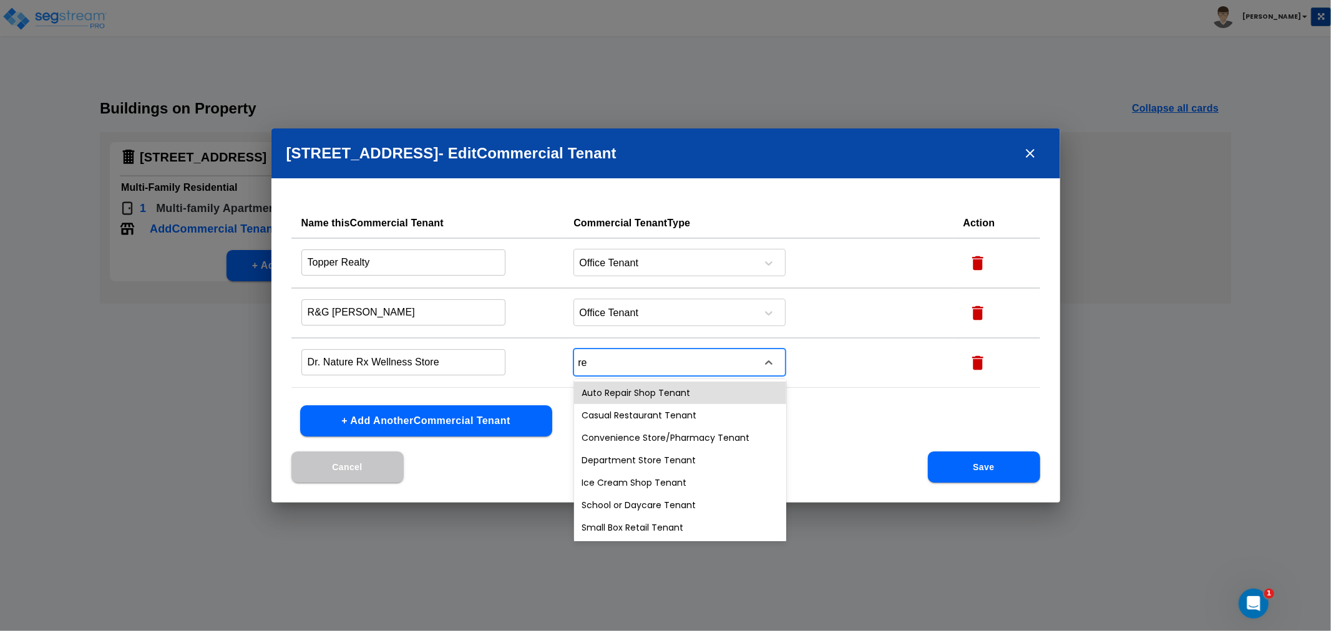
type input "ret"
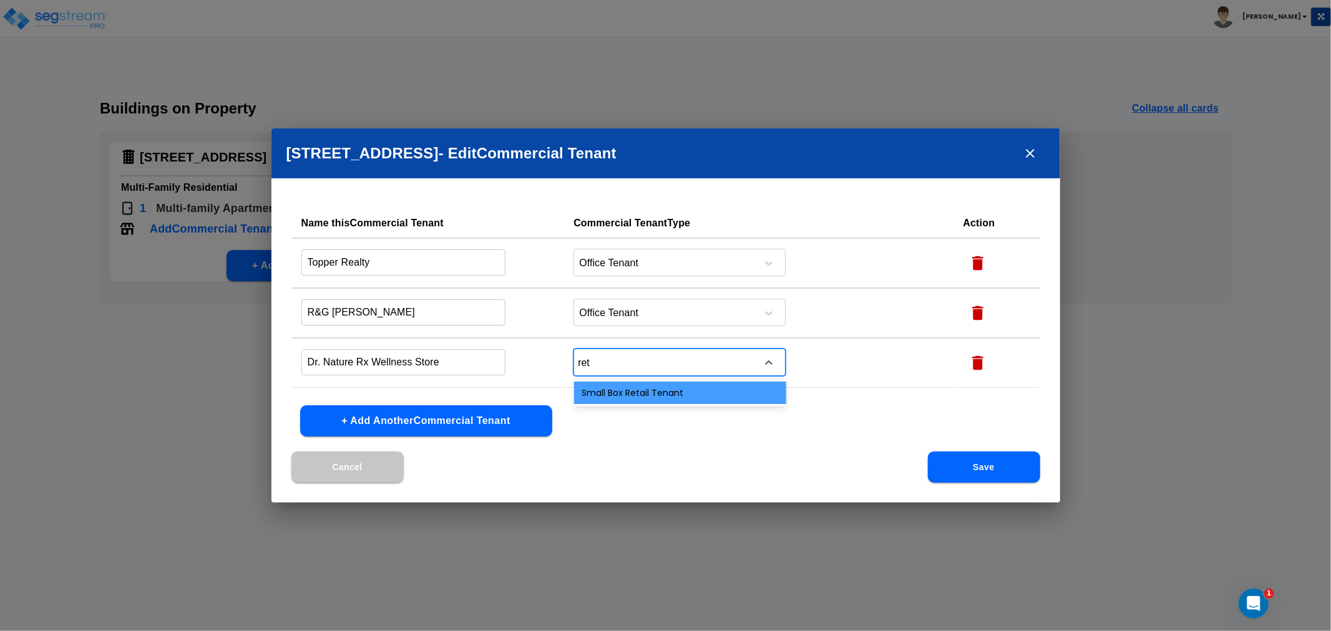
click at [635, 392] on div "Small Box Retail Tenant" at bounding box center [680, 393] width 212 height 22
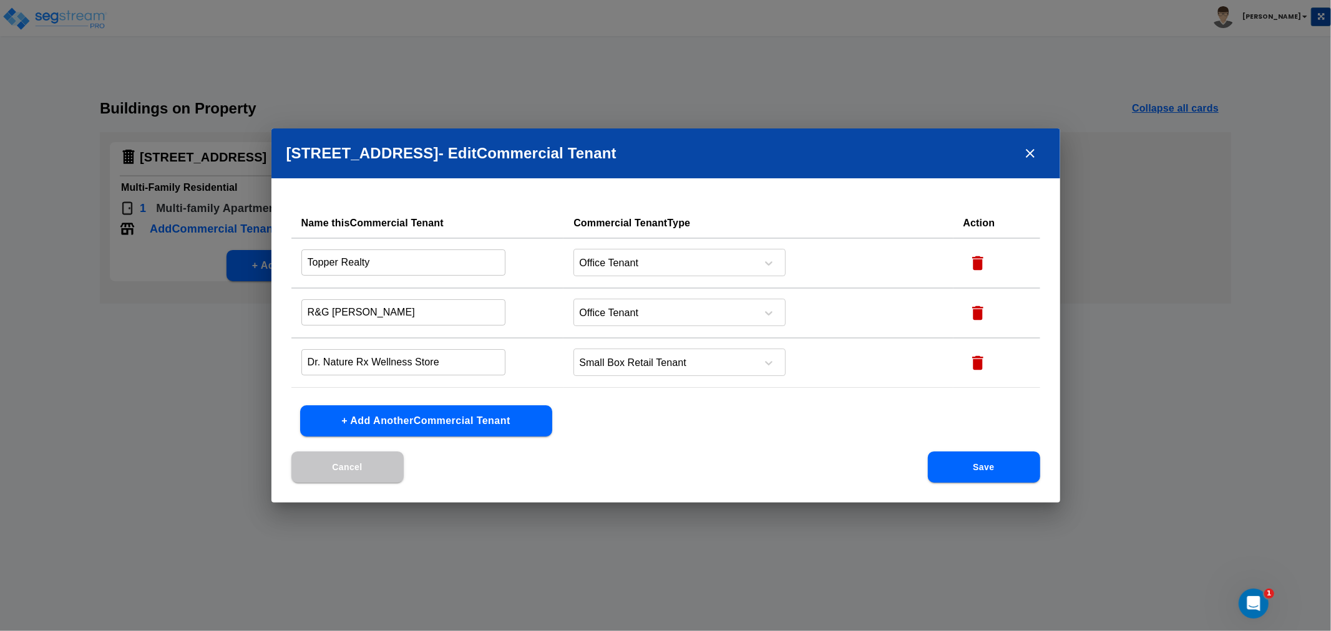
click at [396, 416] on button "+ Add Another Commercial Tenant" at bounding box center [426, 421] width 252 height 31
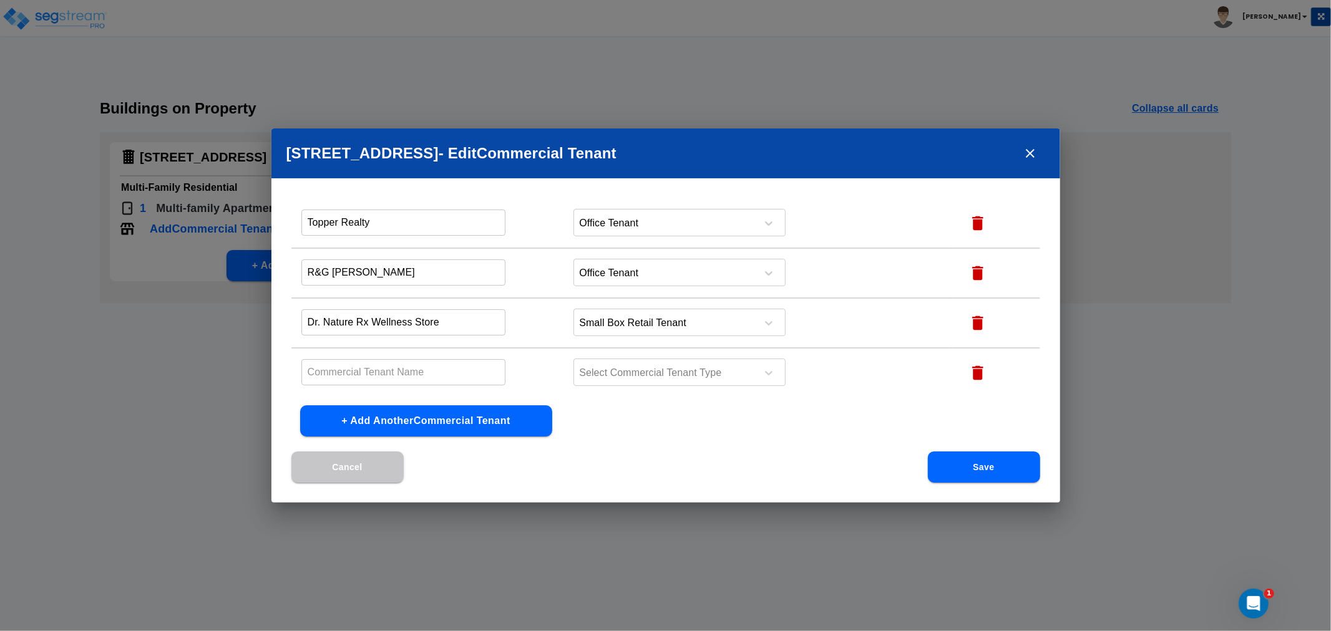
click at [364, 371] on input "text" at bounding box center [403, 372] width 205 height 27
type input "Lash Queen"
click at [694, 367] on div at bounding box center [663, 373] width 171 height 17
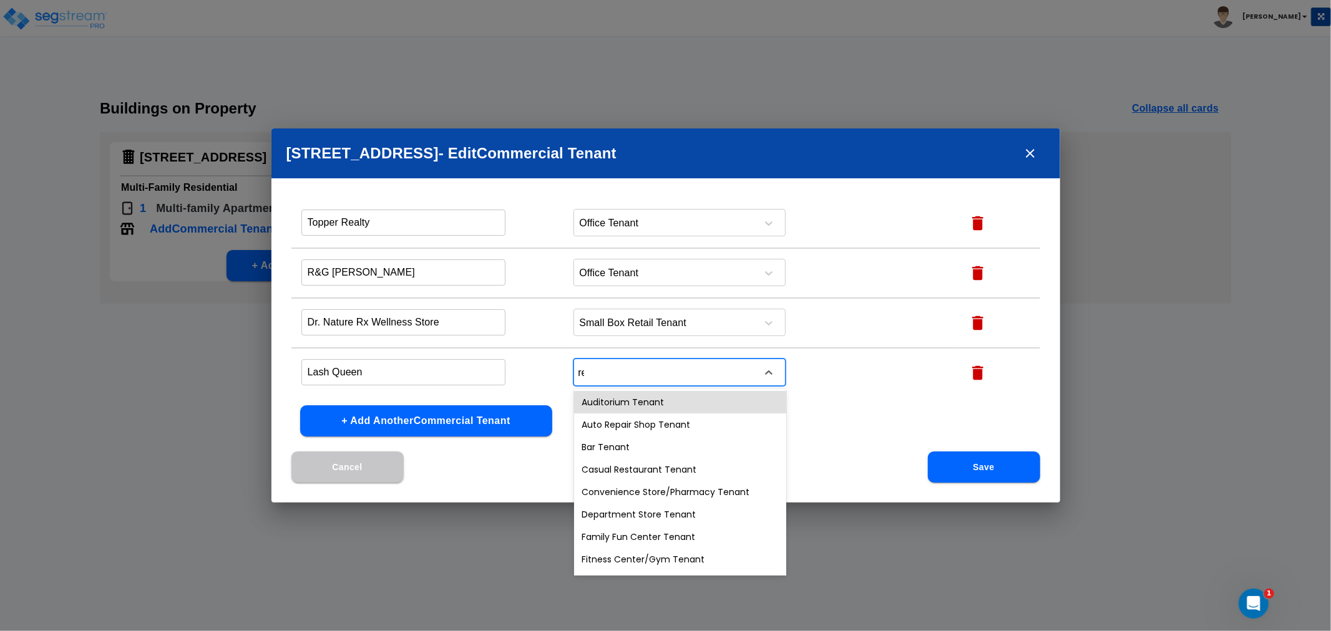
type input "ret"
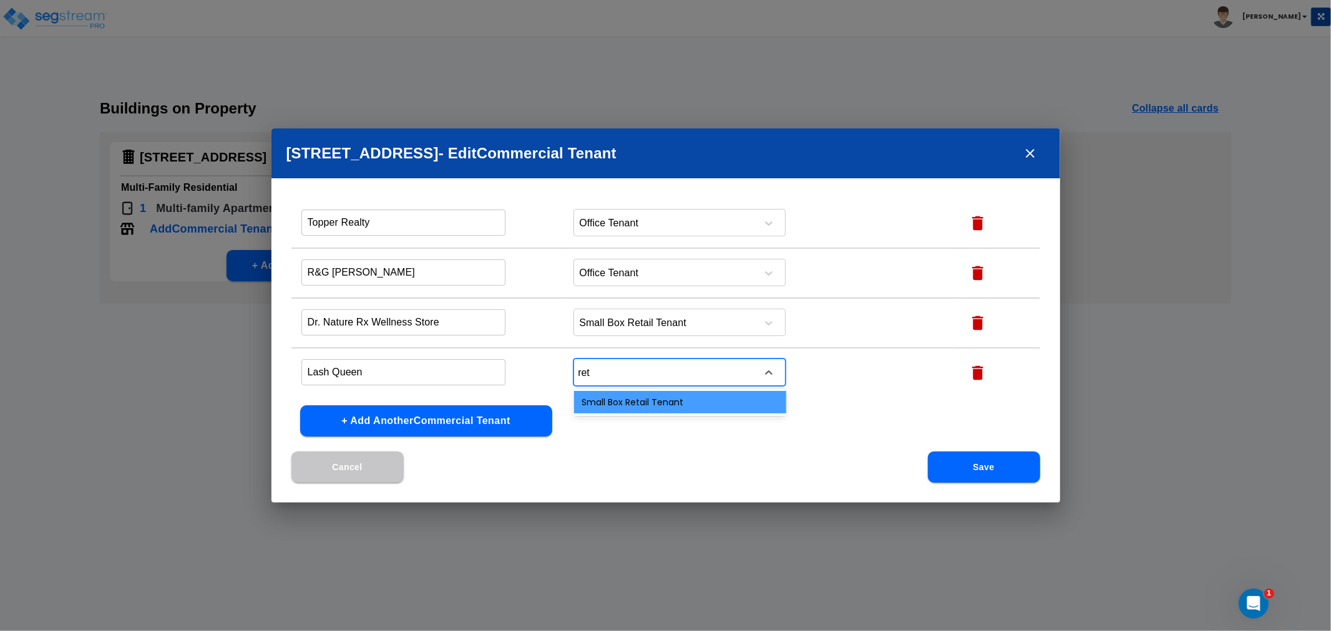
click at [643, 406] on div "Small Box Retail Tenant" at bounding box center [680, 402] width 212 height 22
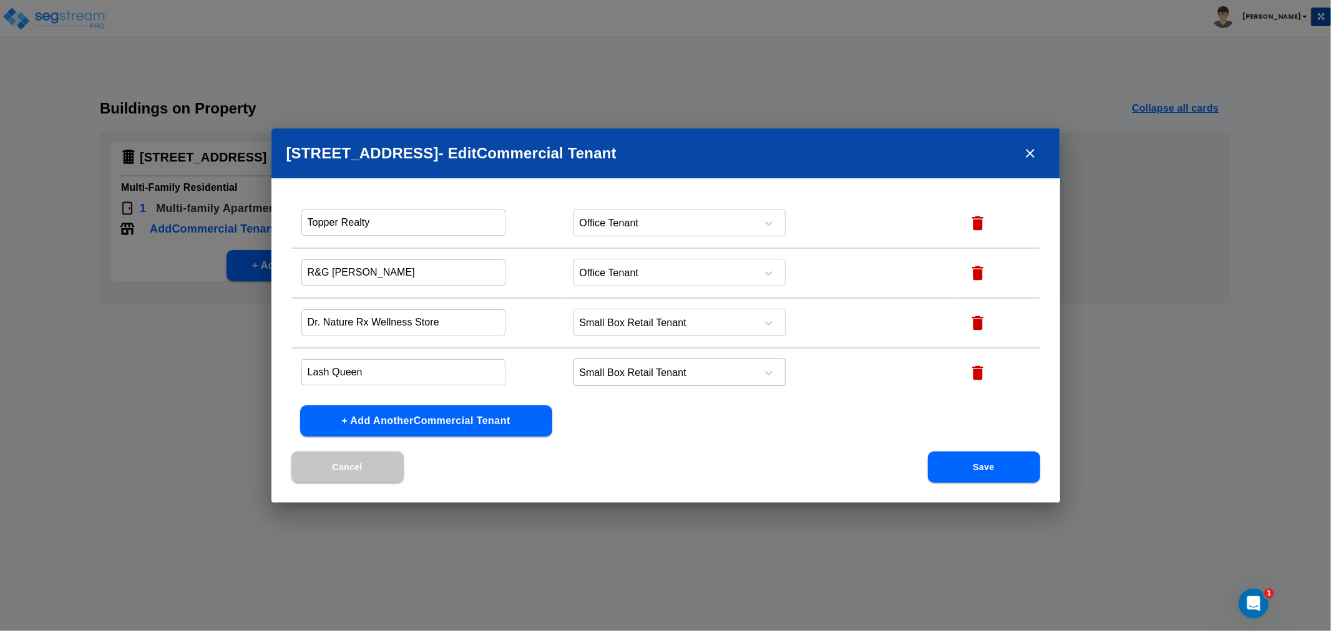
click at [684, 379] on div "Small Box Retail Tenant" at bounding box center [663, 373] width 178 height 19
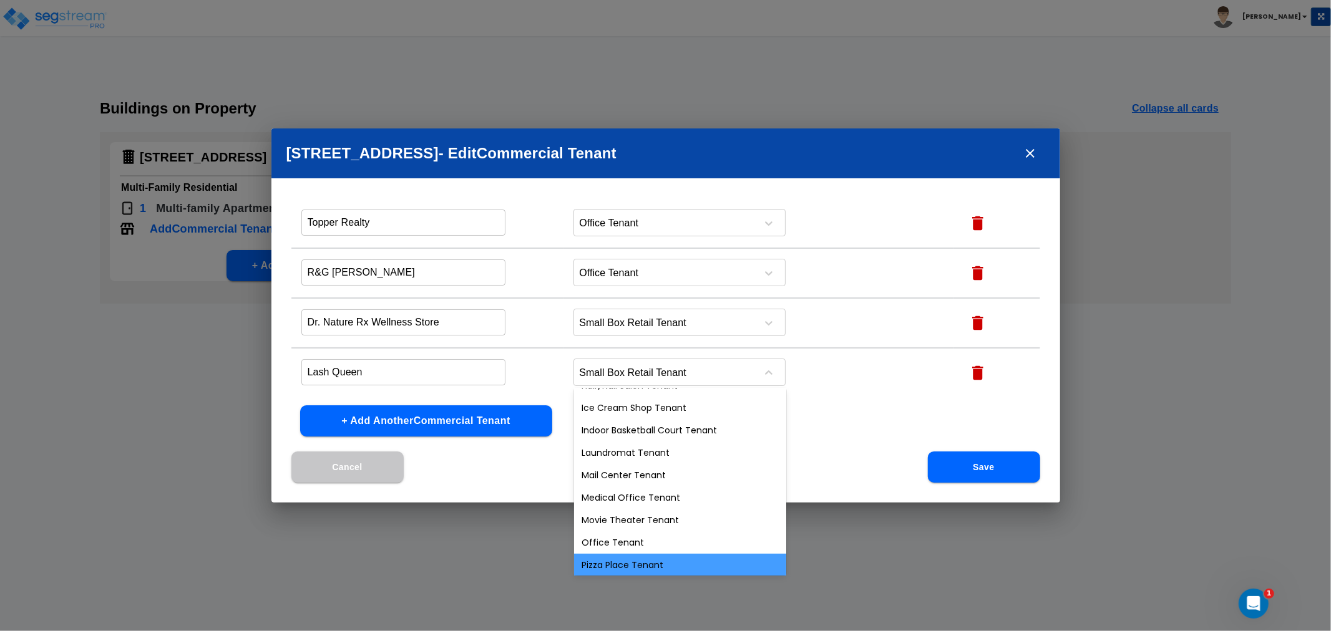
scroll to position [307, 0]
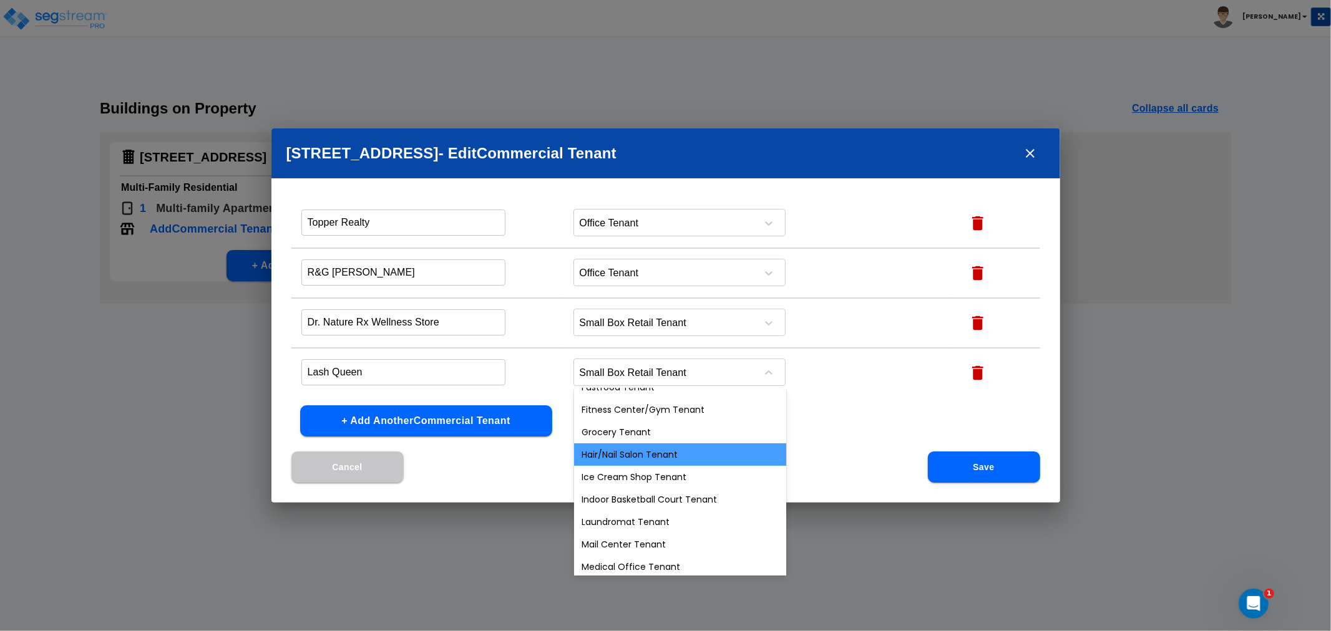
click at [649, 452] on div "Hair/Nail Salon Tenant" at bounding box center [680, 455] width 212 height 22
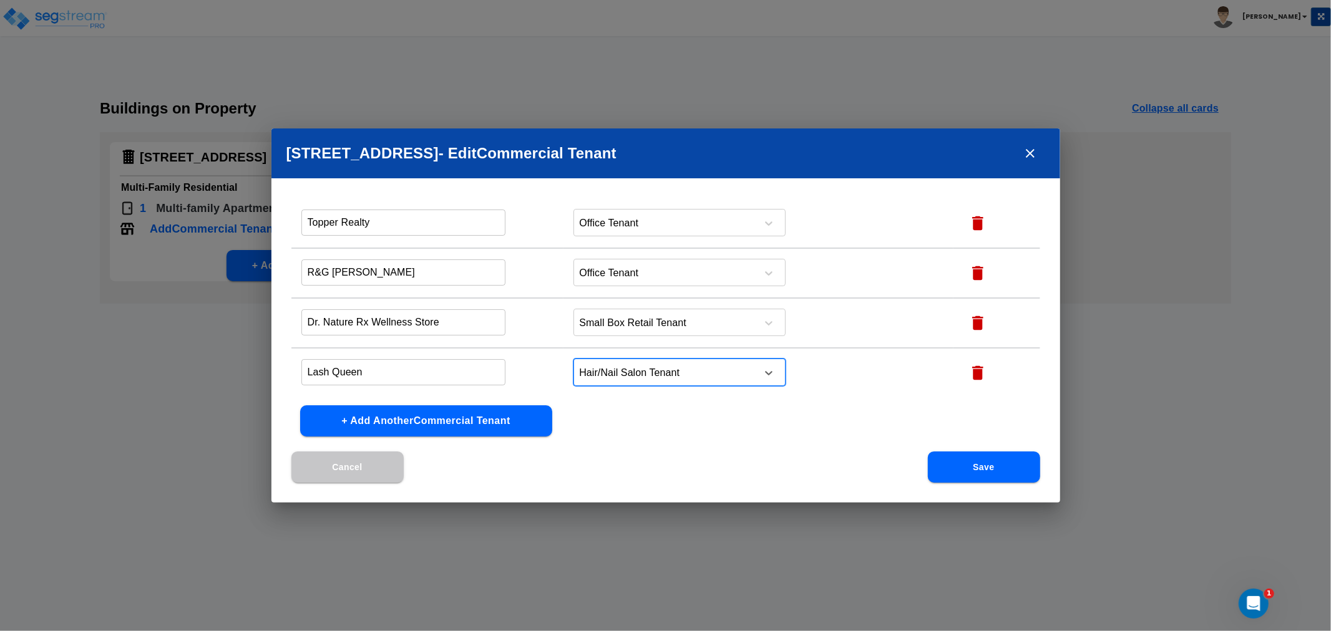
click at [970, 460] on button "Save" at bounding box center [984, 467] width 112 height 31
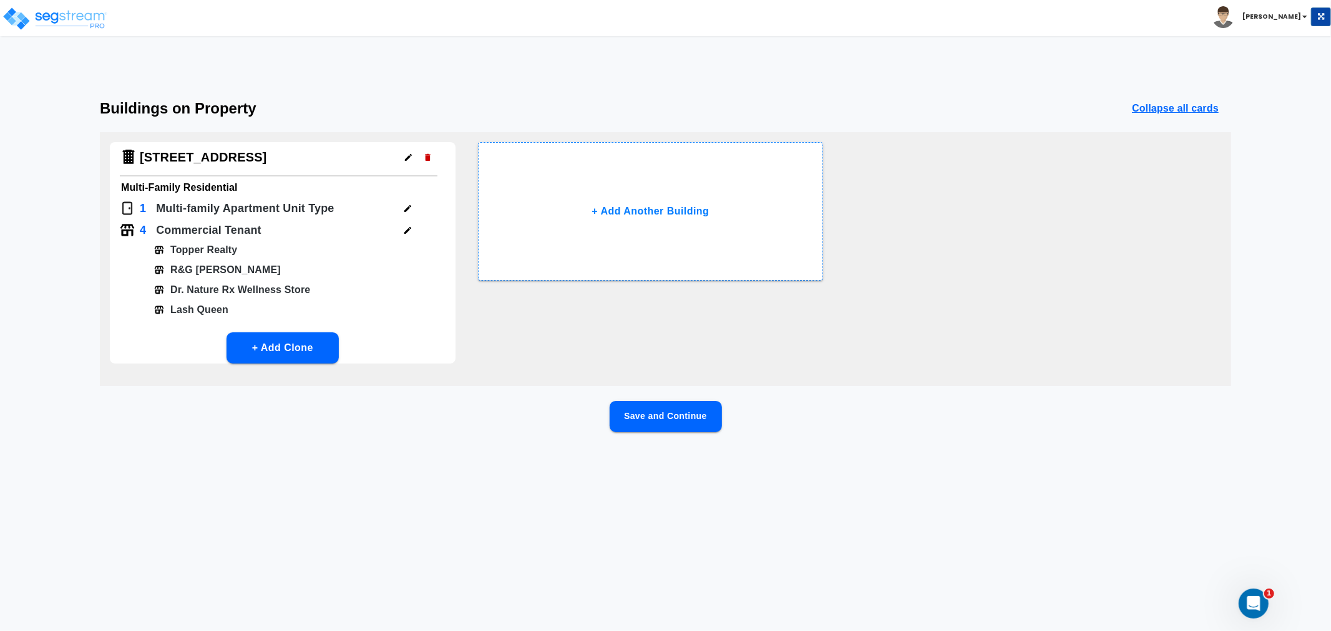
click at [652, 407] on button "Save and Continue" at bounding box center [666, 416] width 112 height 31
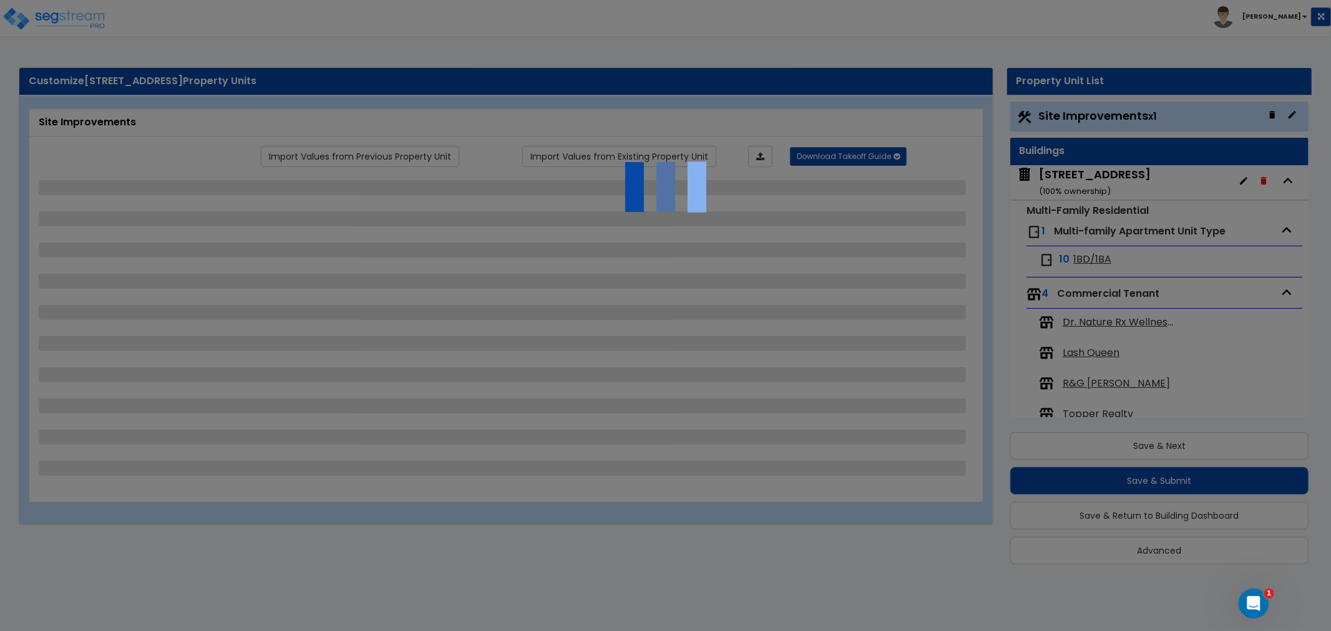
scroll to position [3, 0]
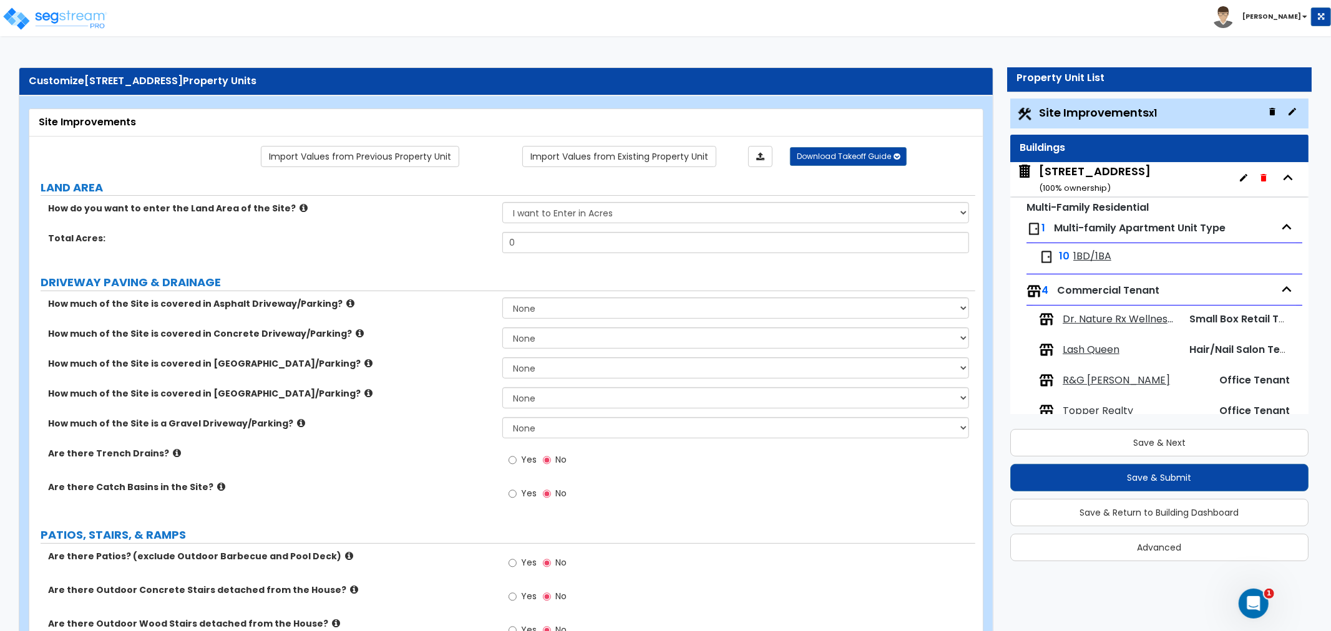
click at [1096, 170] on div "[STREET_ADDRESS] ( 100 % ownership)" at bounding box center [1095, 179] width 112 height 32
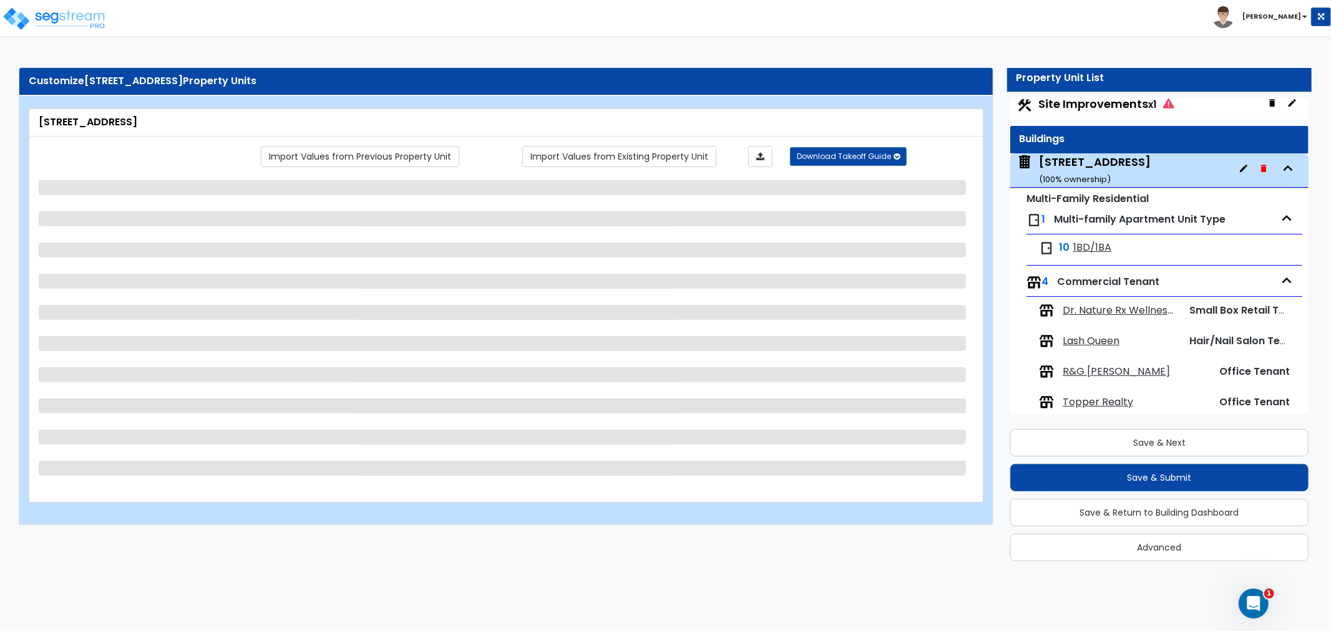
scroll to position [0, 0]
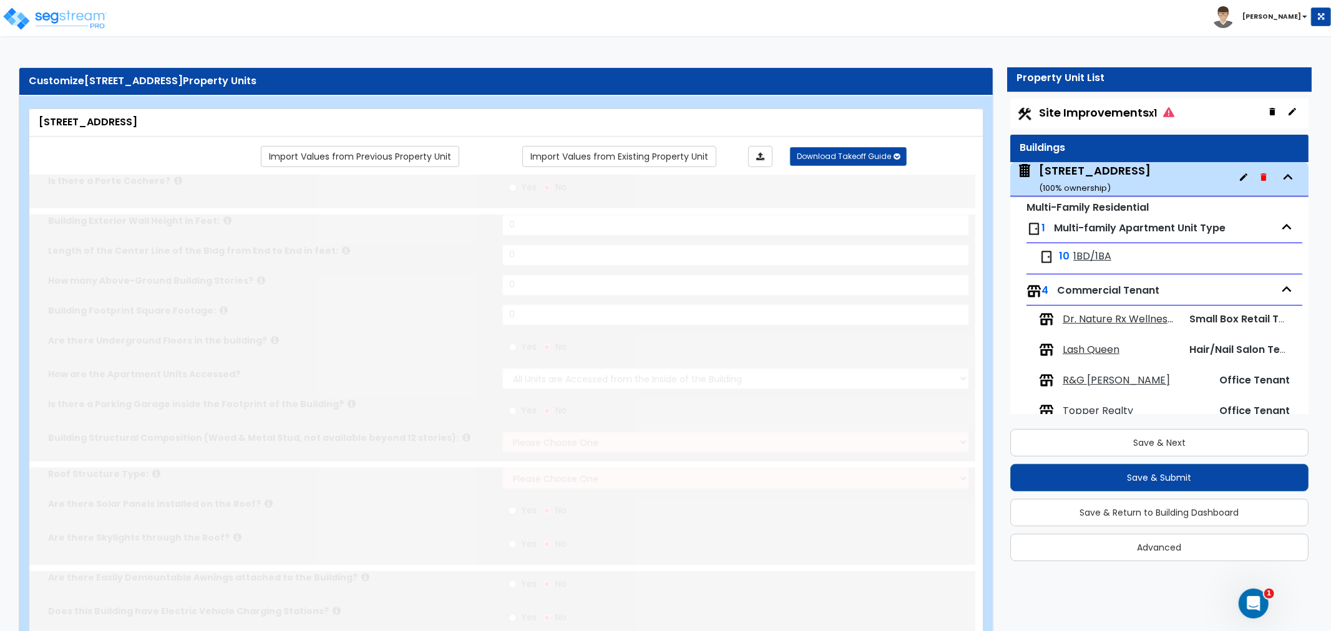
type input "1"
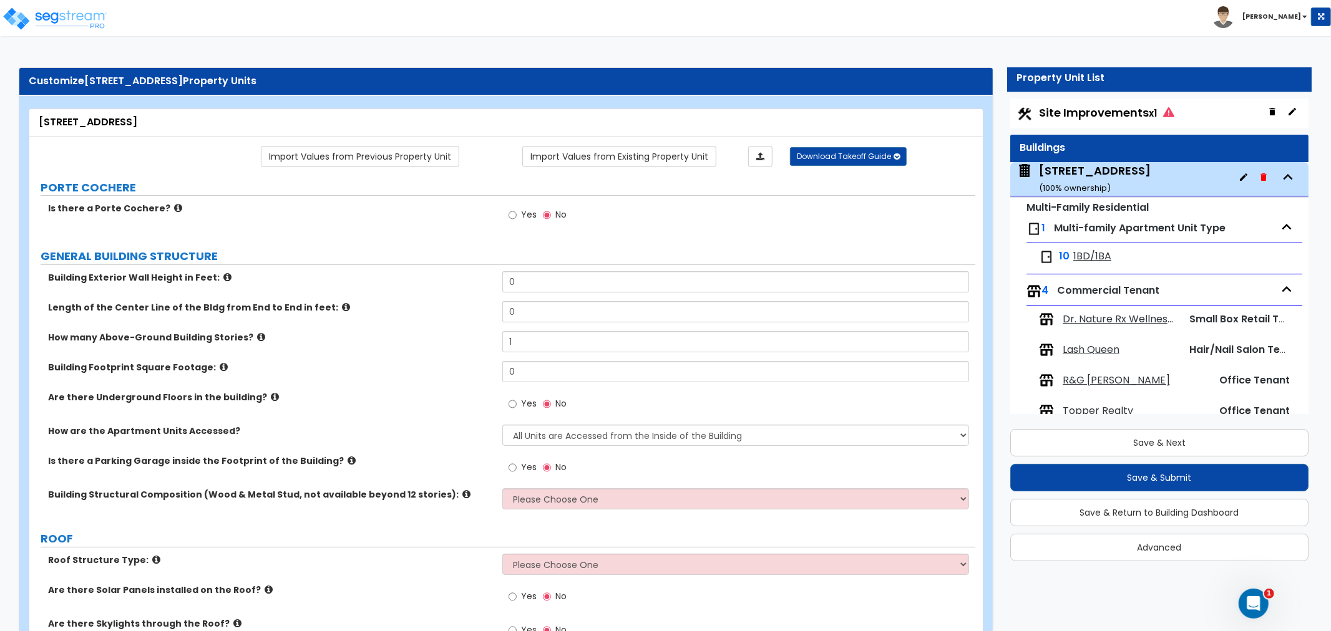
click at [1072, 115] on span "Site Improvements x1" at bounding box center [1106, 113] width 135 height 16
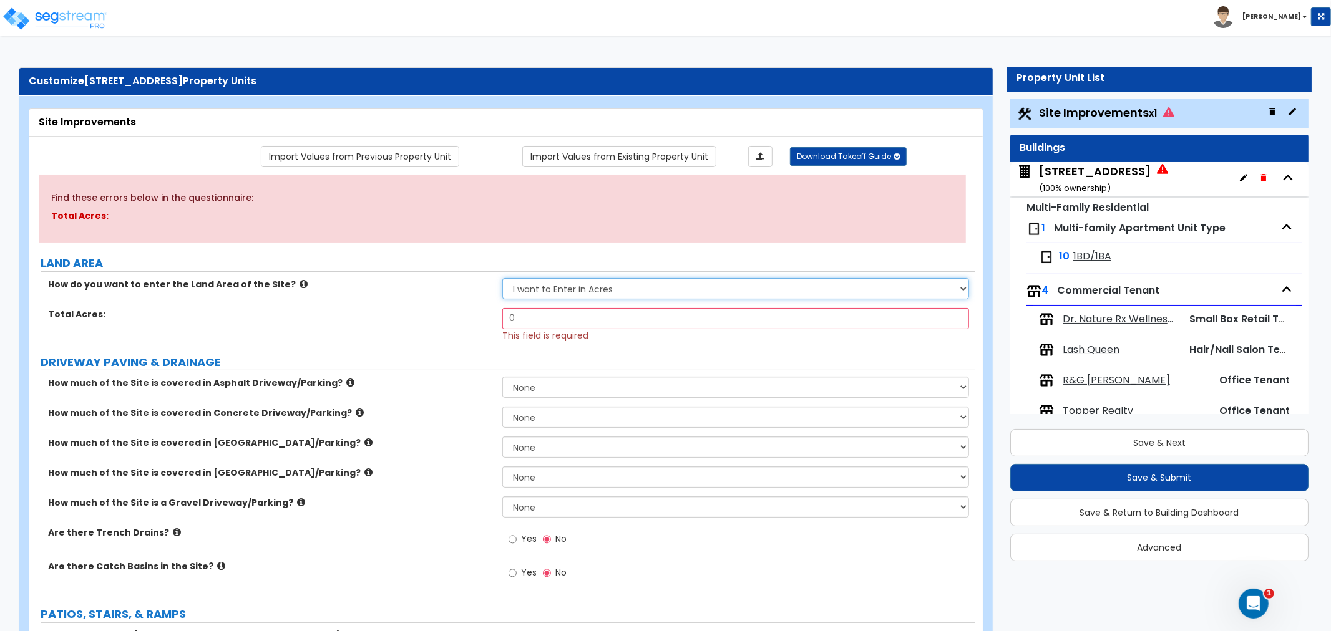
click at [600, 285] on select "I want to Enter in [GEOGRAPHIC_DATA] I want to Enter in Square Feet" at bounding box center [735, 288] width 467 height 21
select select "2"
click at [502, 278] on select "I want to Enter in [GEOGRAPHIC_DATA] I want to Enter in Square Feet" at bounding box center [735, 288] width 467 height 21
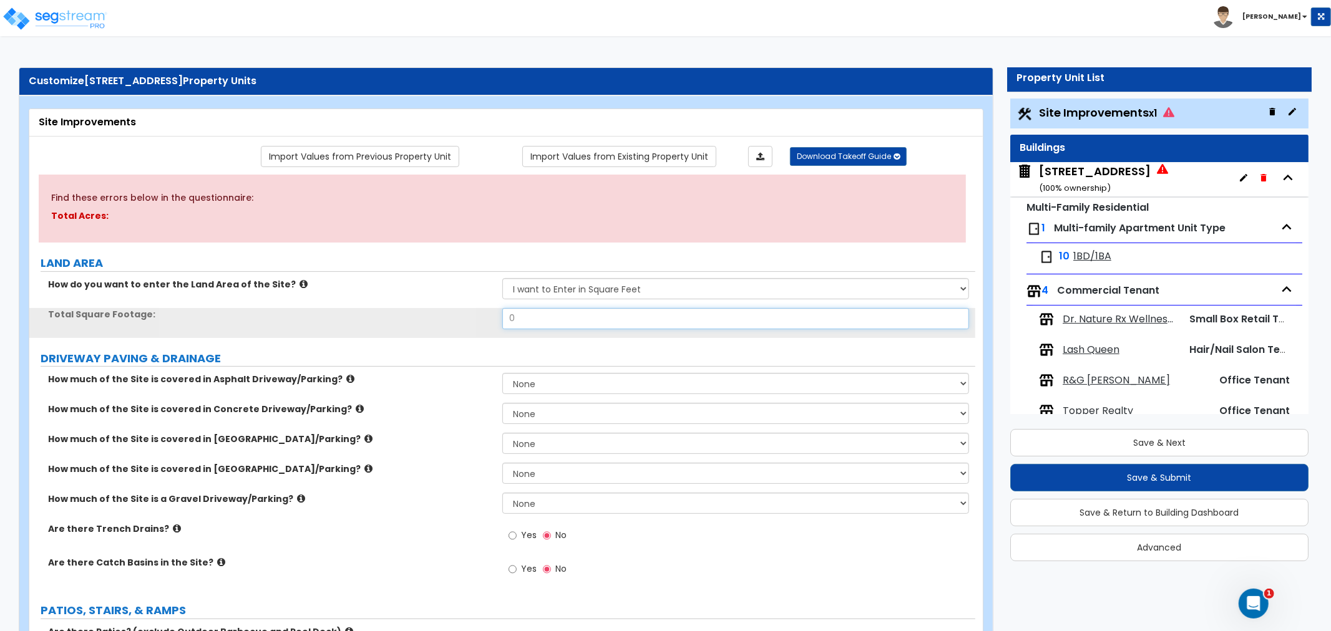
drag, startPoint x: 533, startPoint y: 319, endPoint x: 449, endPoint y: 325, distance: 84.4
click at [449, 325] on div "Total Square Footage: 0" at bounding box center [502, 323] width 946 height 30
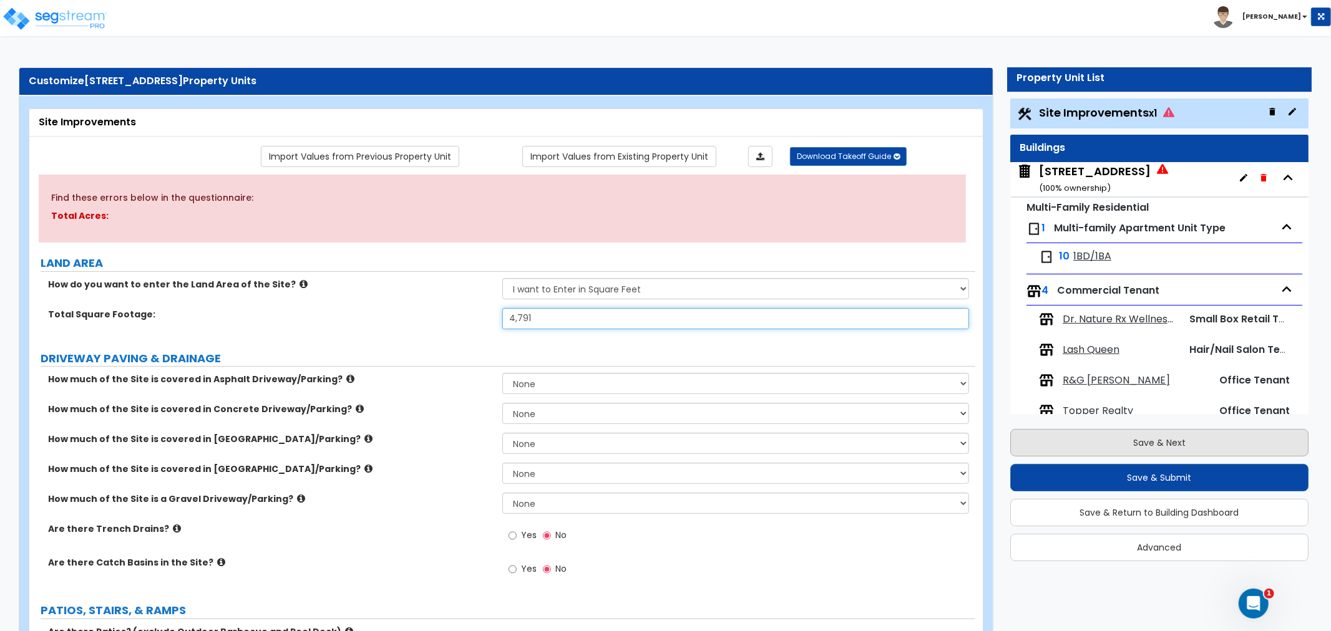
type input "4,791"
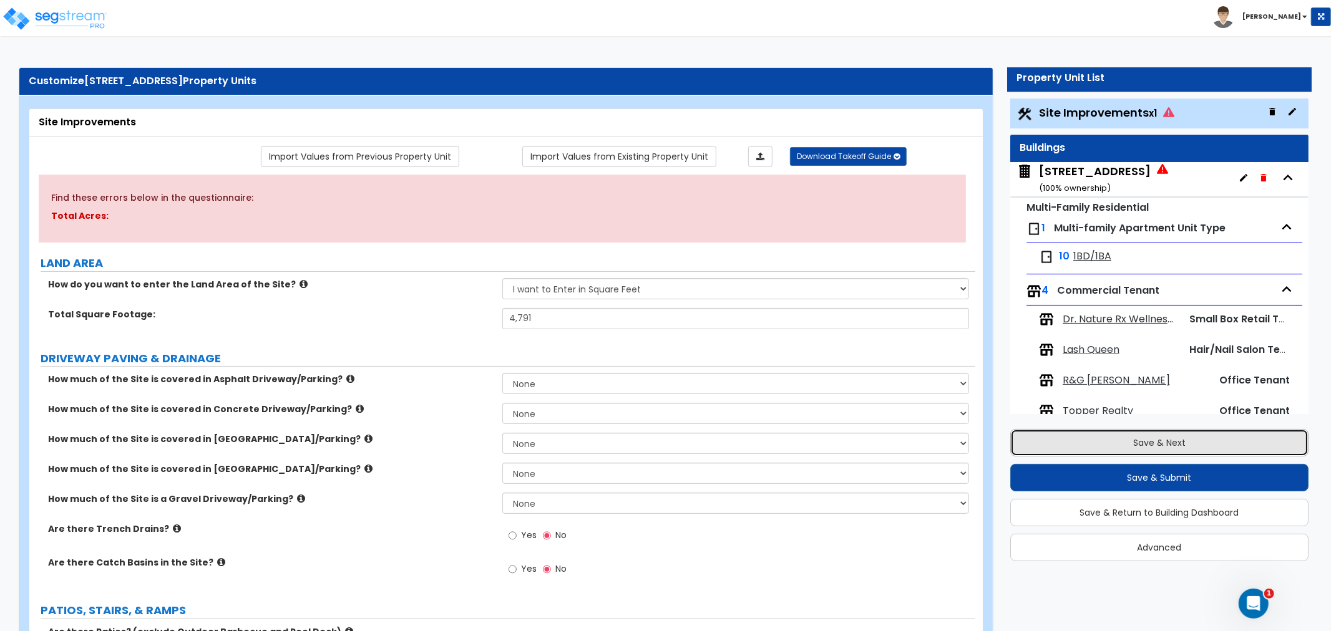
click at [1129, 438] on button "Save & Next" at bounding box center [1159, 442] width 298 height 27
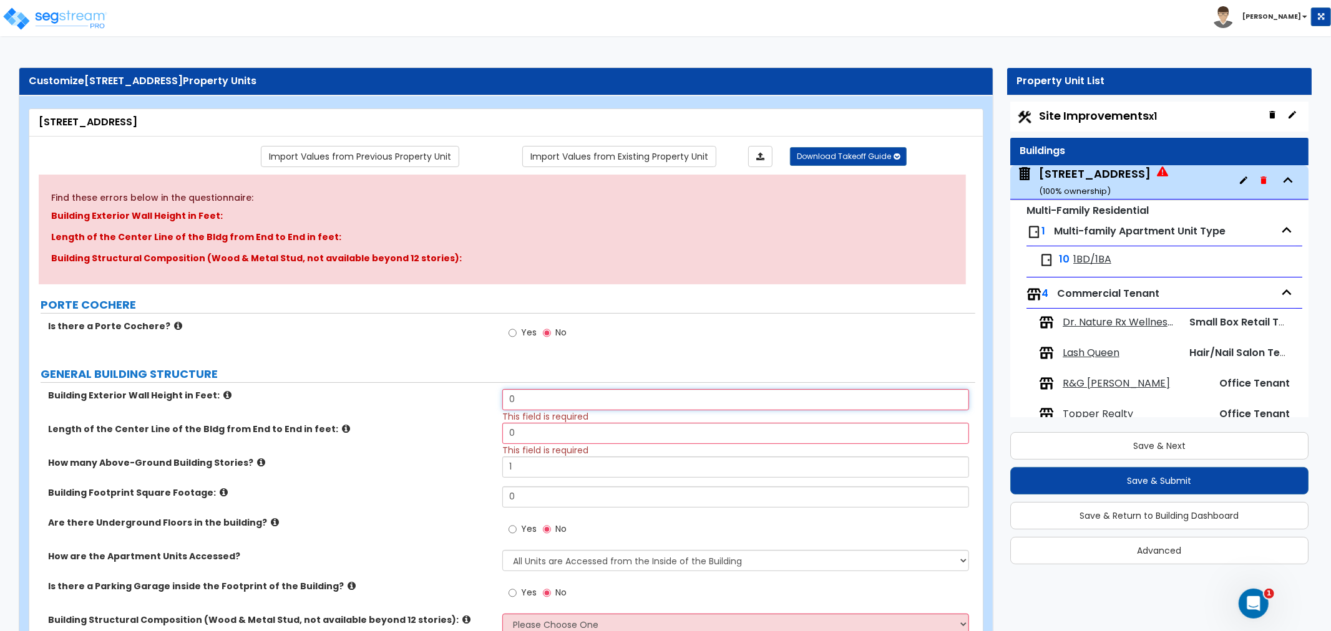
drag, startPoint x: 528, startPoint y: 407, endPoint x: 449, endPoint y: 404, distance: 78.7
click at [449, 404] on div "Building Exterior Wall Height in Feet: 0 This field is required" at bounding box center [502, 406] width 946 height 34
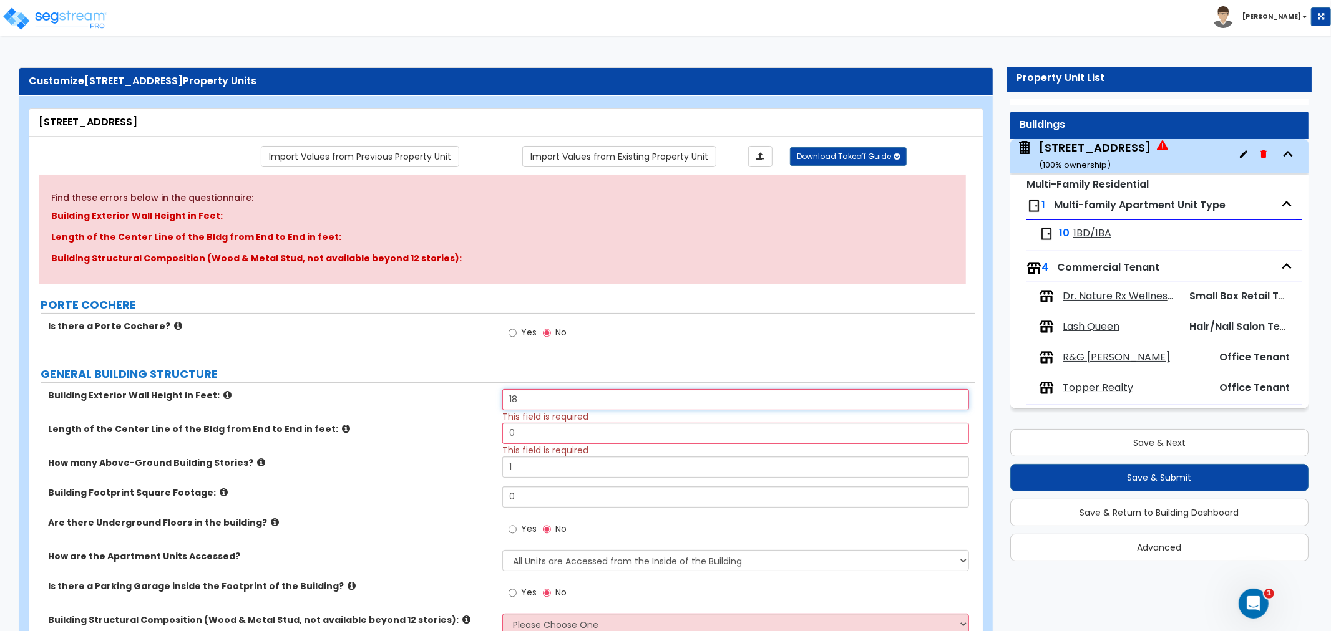
scroll to position [25, 0]
type input "18"
click at [452, 435] on div "Length of the Center Line of the Bldg from End to End in feet: 0 This field is …" at bounding box center [502, 440] width 946 height 34
type input "90"
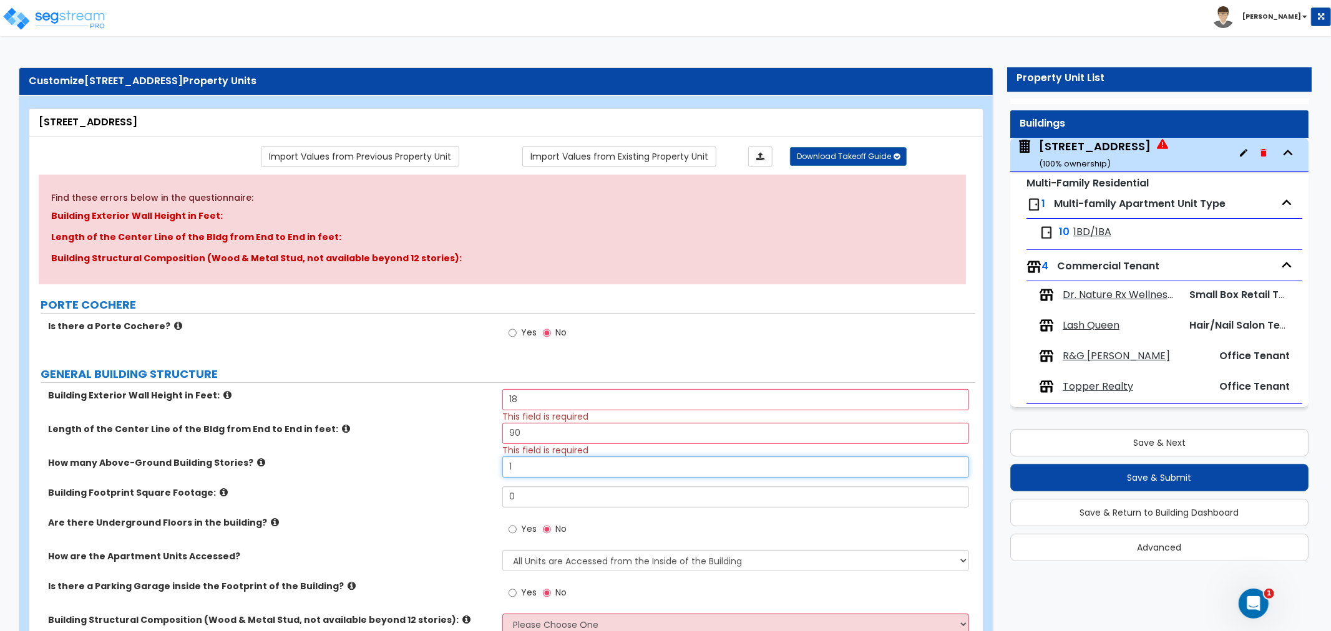
drag, startPoint x: 524, startPoint y: 468, endPoint x: 465, endPoint y: 470, distance: 58.7
click at [465, 470] on div "How many Above-Ground Building Stories? 1" at bounding box center [502, 472] width 946 height 30
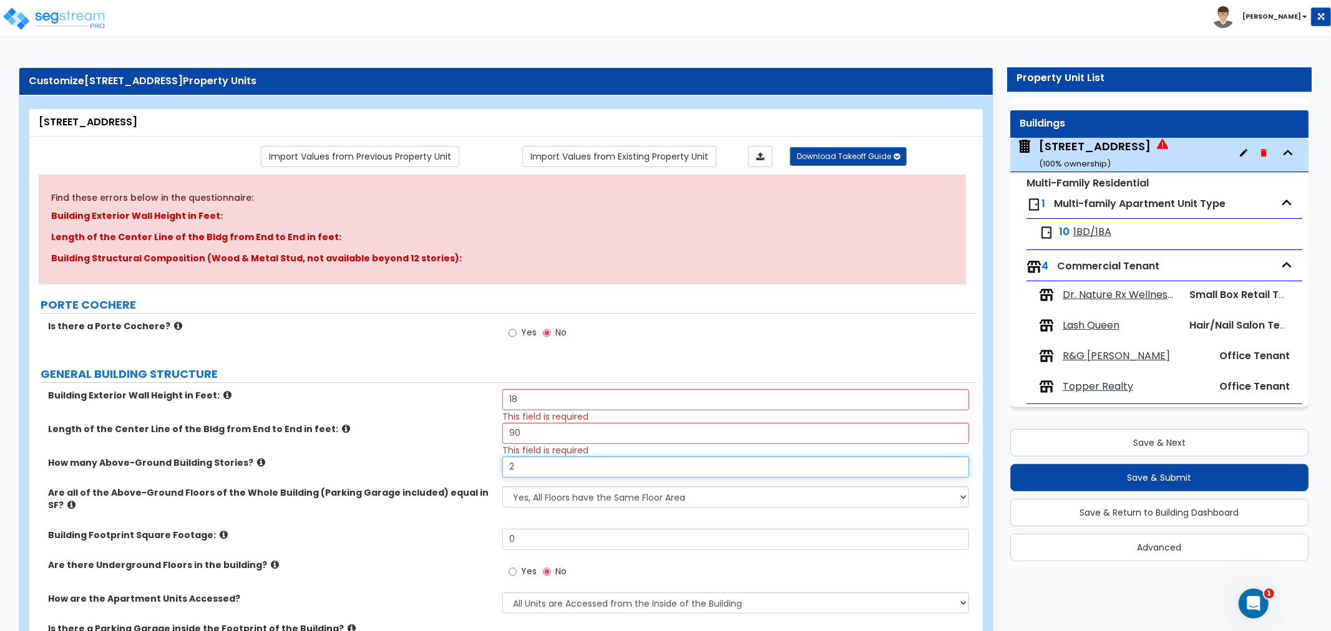
type input "2"
click at [556, 497] on select "Yes, All Floors have the Same Floor Area No, Not All Floor Areas are the Same" at bounding box center [735, 497] width 467 height 21
select select "1"
click at [502, 487] on select "Yes, All Floors have the Same Floor Area No, Not All Floor Areas are the Same" at bounding box center [735, 497] width 467 height 21
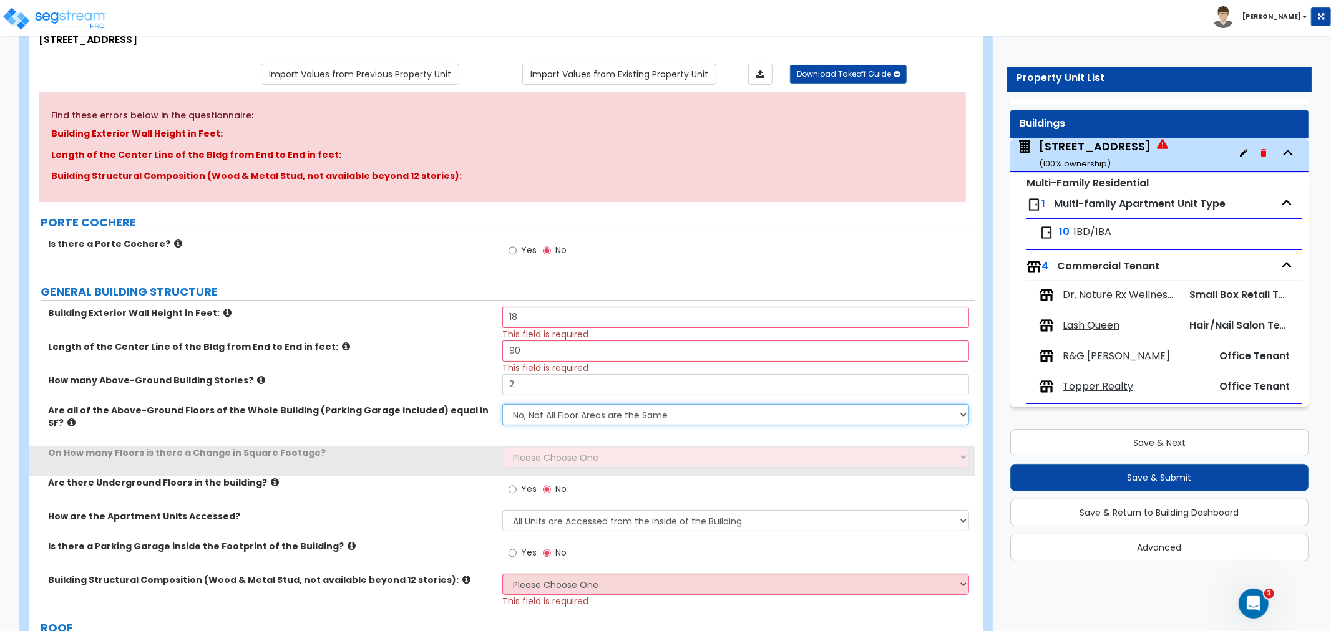
scroll to position [208, 0]
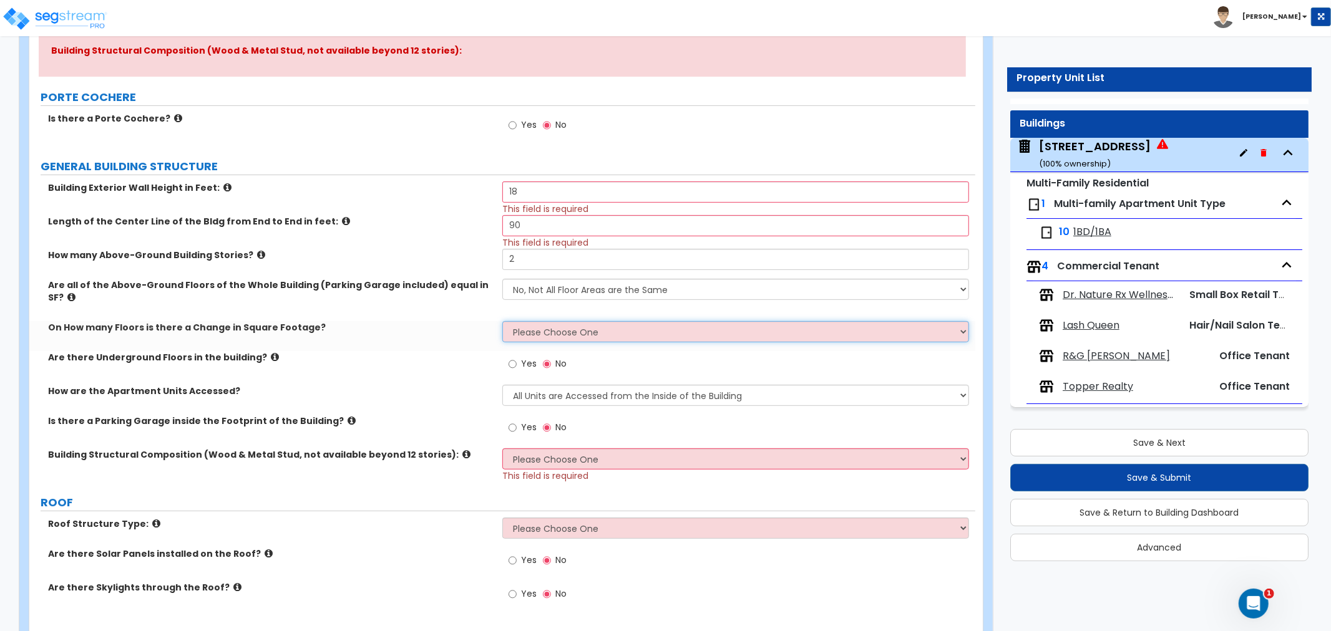
click at [522, 321] on select "Please Choose One 1 2 3 4 5" at bounding box center [735, 331] width 467 height 21
click at [502, 321] on select "Please Choose One 1 2 3 4 5" at bounding box center [735, 331] width 467 height 21
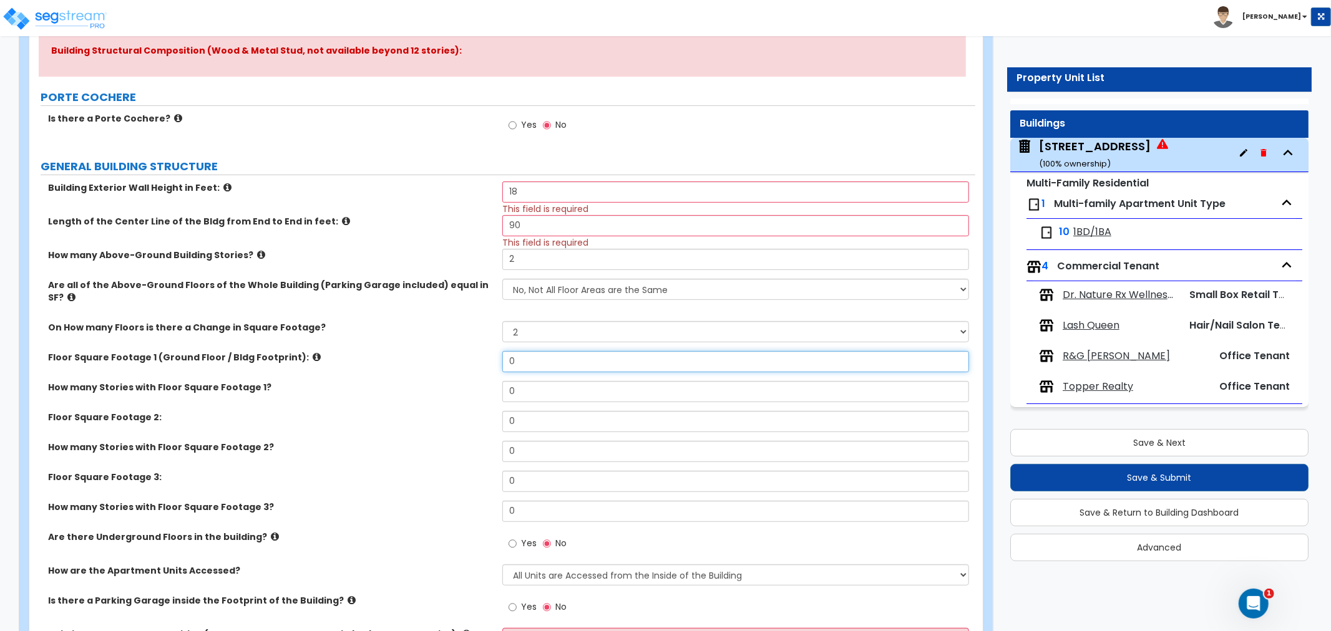
drag, startPoint x: 524, startPoint y: 345, endPoint x: 498, endPoint y: 342, distance: 26.4
click at [498, 351] on div "Floor Square Footage 1 (Ground Floor / Bldg Footprint): 0" at bounding box center [502, 366] width 946 height 30
click at [532, 321] on select "Please Choose One 1 2 3 4 5" at bounding box center [735, 331] width 467 height 21
select select "1"
click at [502, 321] on select "Please Choose One 1 2 3 4 5" at bounding box center [735, 331] width 467 height 21
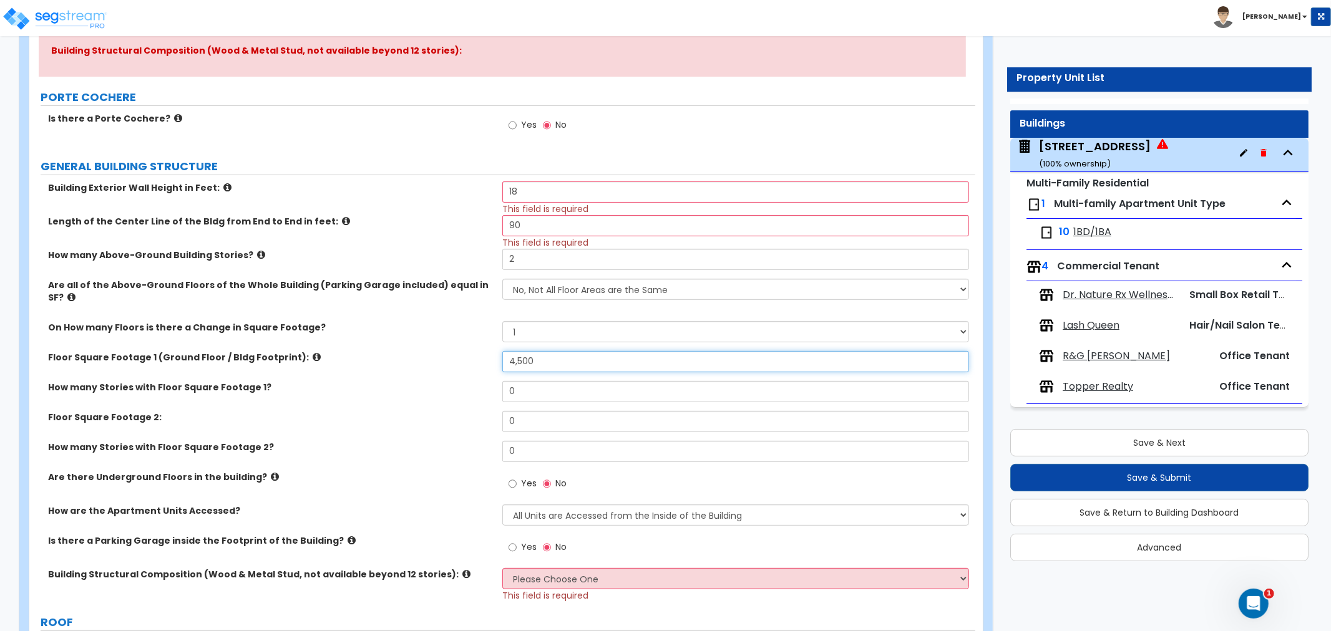
type input "4,500"
drag, startPoint x: 528, startPoint y: 381, endPoint x: 478, endPoint y: 378, distance: 50.6
click at [478, 381] on div "How many Stories with Floor Square Footage 1? 0" at bounding box center [502, 396] width 946 height 30
type input "1"
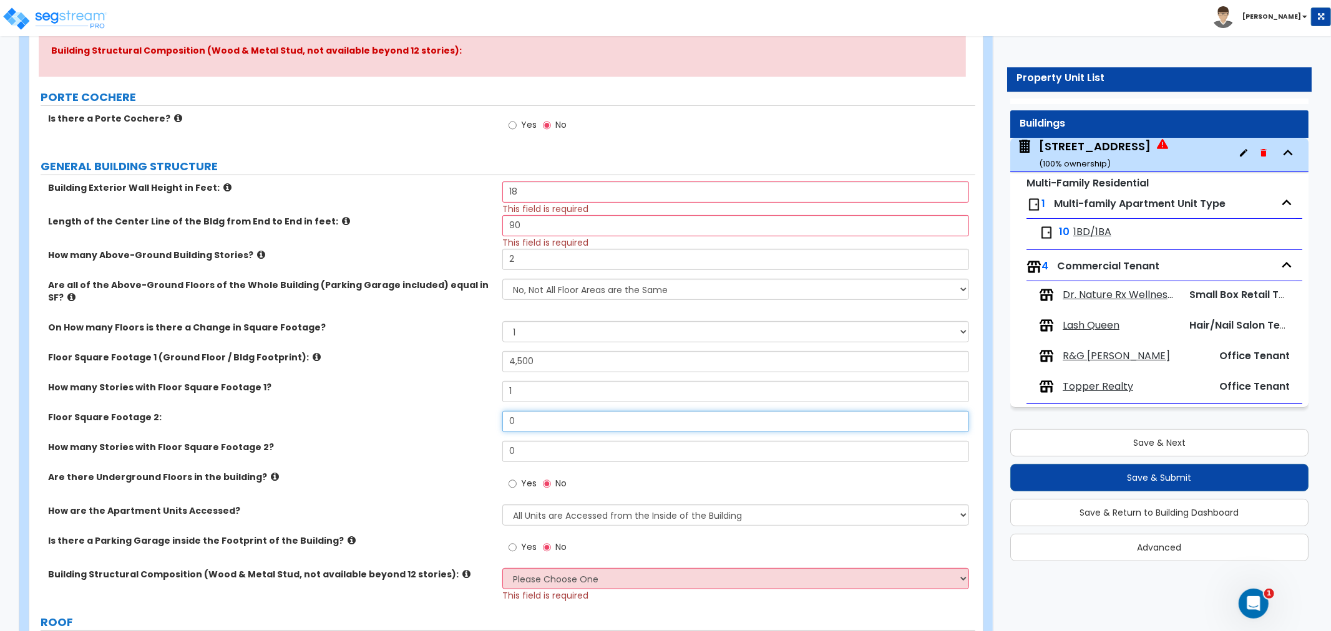
drag, startPoint x: 520, startPoint y: 404, endPoint x: 488, endPoint y: 409, distance: 32.9
click at [488, 411] on div "Floor Square Footage 2: 0" at bounding box center [502, 426] width 946 height 30
type input "4,560"
drag, startPoint x: 556, startPoint y: 438, endPoint x: 431, endPoint y: 445, distance: 125.0
click at [431, 445] on div "How many Stories with Floor Square Footage 2? 0" at bounding box center [502, 456] width 946 height 30
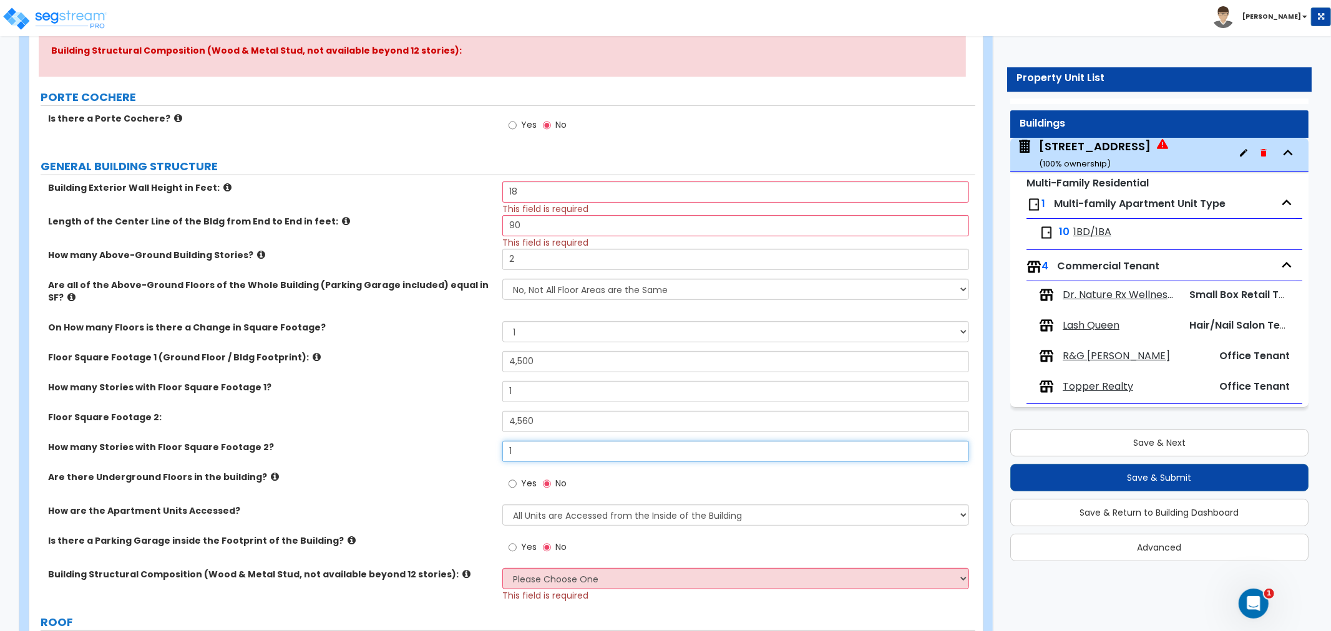
type input "1"
click at [510, 477] on input "Yes" at bounding box center [512, 484] width 8 height 14
radio input "true"
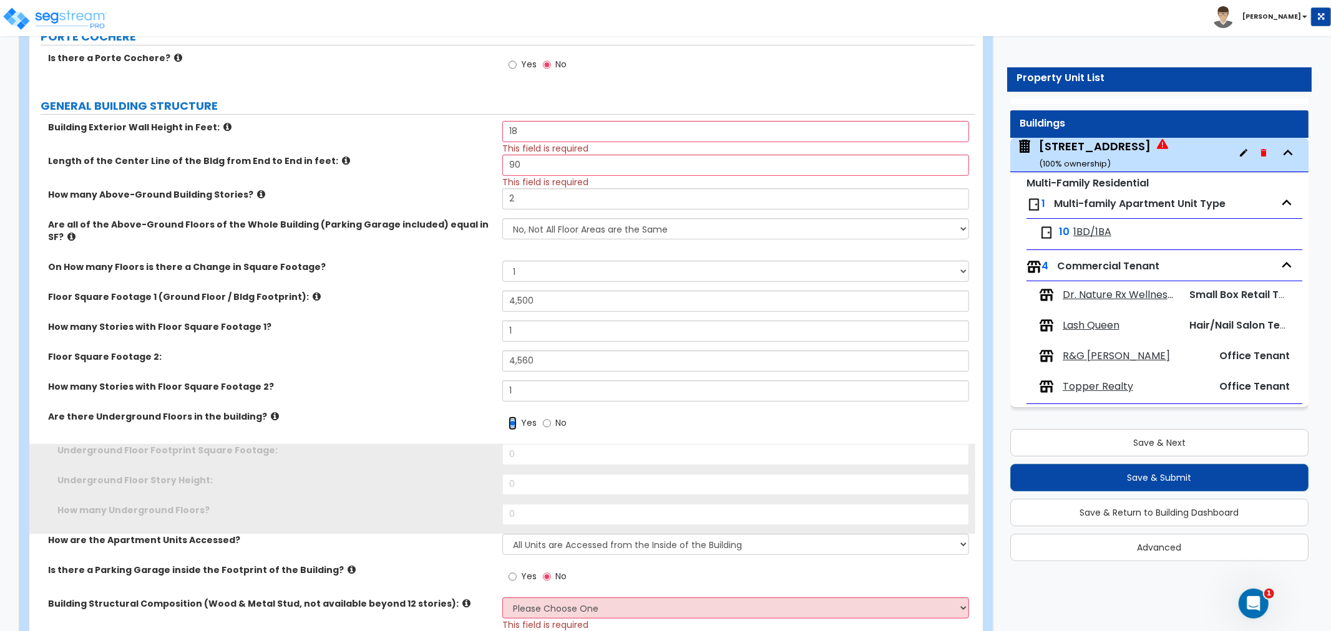
scroll to position [346, 0]
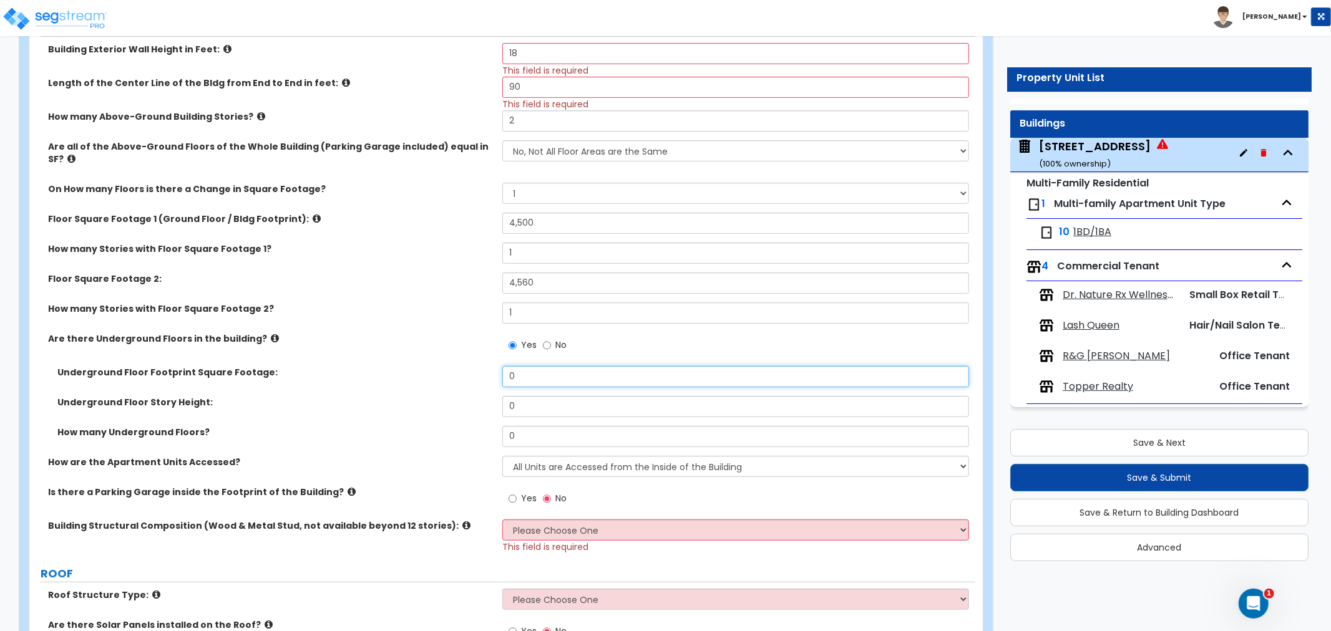
drag, startPoint x: 541, startPoint y: 369, endPoint x: 500, endPoint y: 376, distance: 41.9
click at [500, 376] on div "Underground Floor Footprint Square Footage: 0" at bounding box center [502, 381] width 946 height 30
type input "4,500"
drag, startPoint x: 535, startPoint y: 393, endPoint x: 479, endPoint y: 393, distance: 55.5
click at [479, 396] on div "Underground Floor Story Height: 0" at bounding box center [502, 411] width 946 height 30
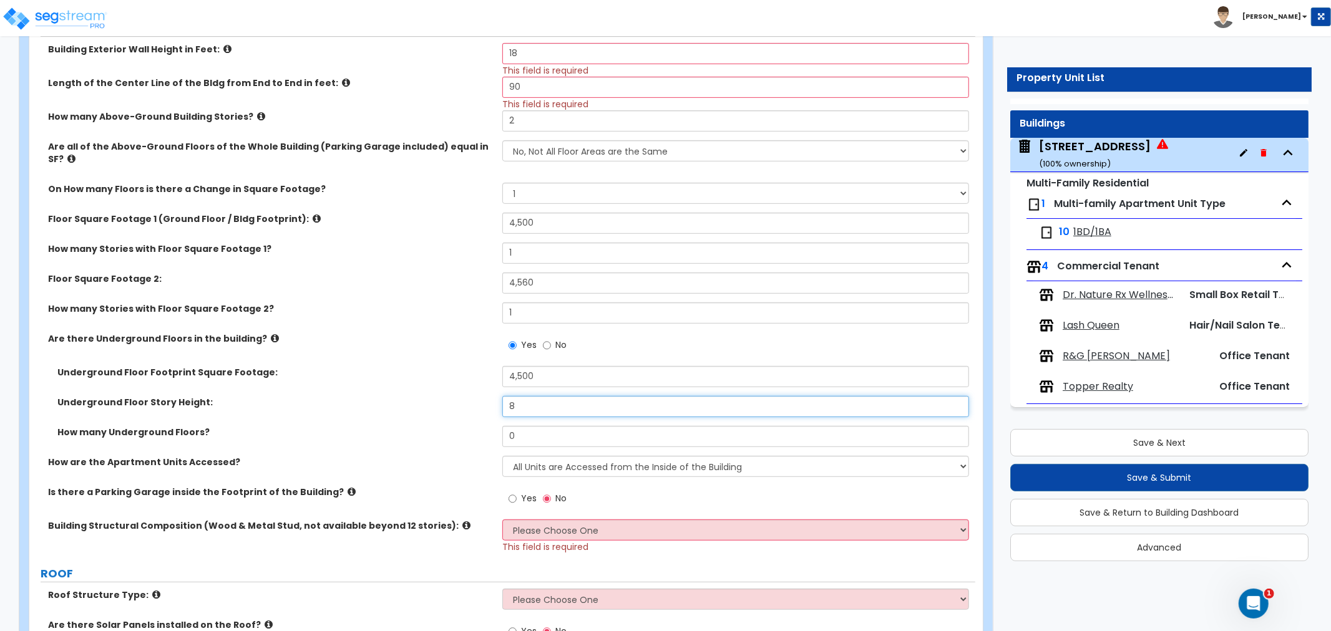
type input "8"
drag, startPoint x: 540, startPoint y: 425, endPoint x: 471, endPoint y: 420, distance: 69.4
click at [471, 426] on div "How many Underground Floors? 0" at bounding box center [502, 441] width 946 height 30
type input "1"
click at [441, 426] on label "How many Underground Floors?" at bounding box center [274, 432] width 435 height 12
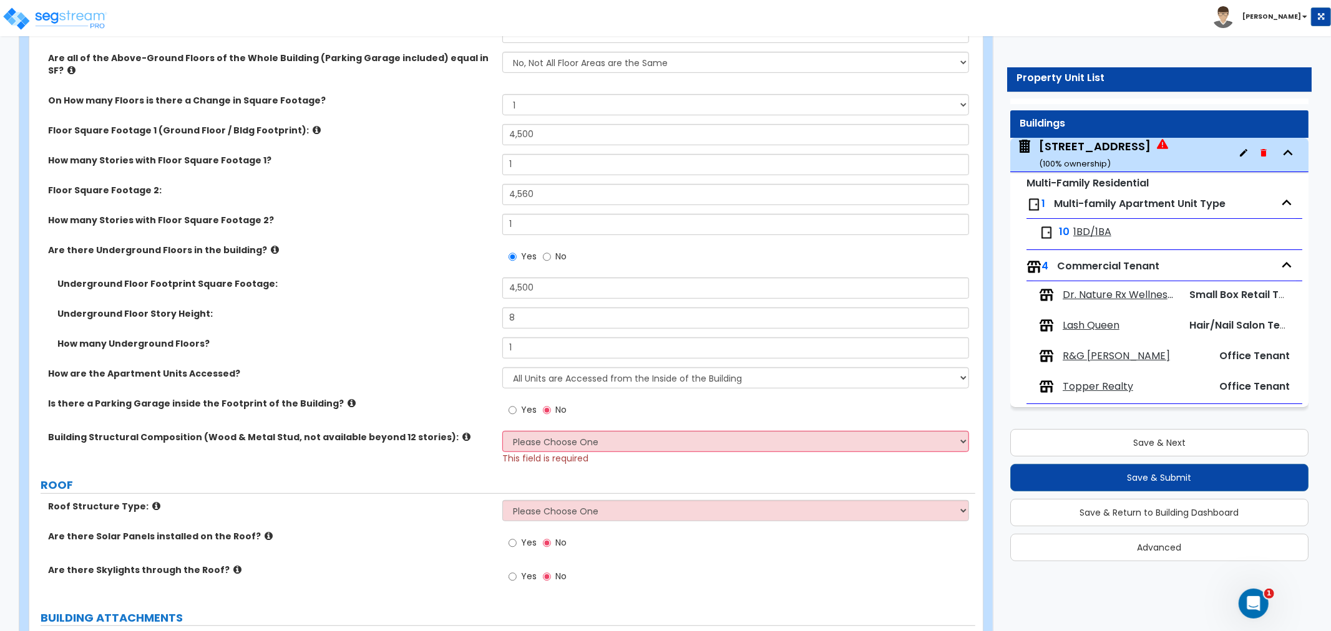
scroll to position [485, 0]
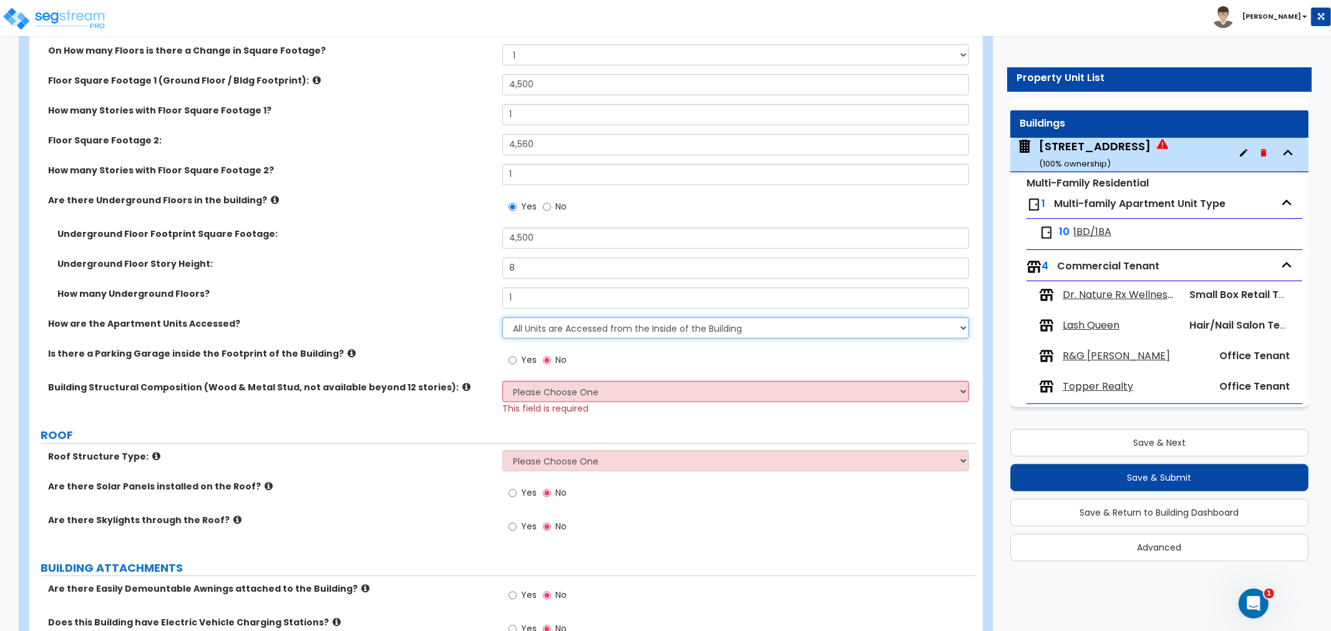
click at [562, 318] on select "All Units are Accessed from the Inside of the Building All Units are Accessed f…" at bounding box center [735, 328] width 467 height 21
click at [460, 321] on div "How are the Apartment Units Accessed? All Units are Accessed from the Inside of…" at bounding box center [502, 333] width 946 height 30
click at [530, 381] on select "Please Choose One Reinforced Concrete Structural Steel Brick Masonry CMU Masonr…" at bounding box center [735, 391] width 467 height 21
select select "6"
click at [502, 381] on select "Please Choose One Reinforced Concrete Structural Steel Brick Masonry CMU Masonr…" at bounding box center [735, 391] width 467 height 21
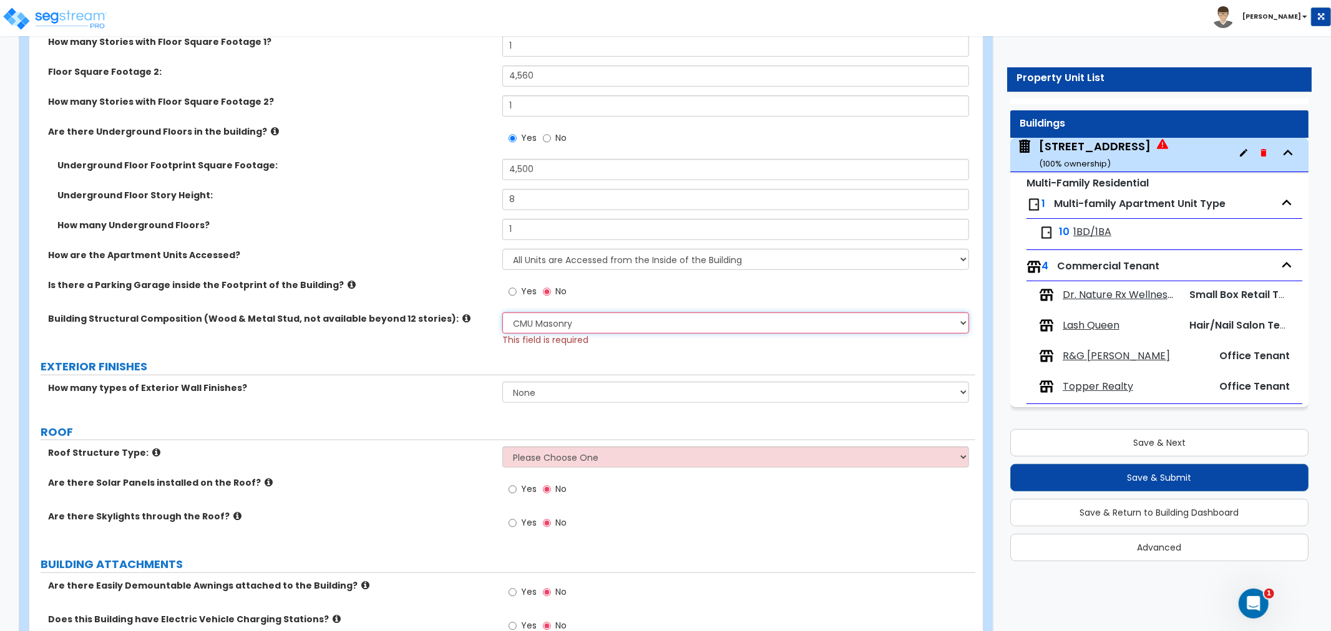
scroll to position [554, 0]
click at [568, 381] on select "None 1 2 3" at bounding box center [735, 391] width 467 height 21
select select "1"
click at [502, 381] on select "None 1 2 3" at bounding box center [735, 391] width 467 height 21
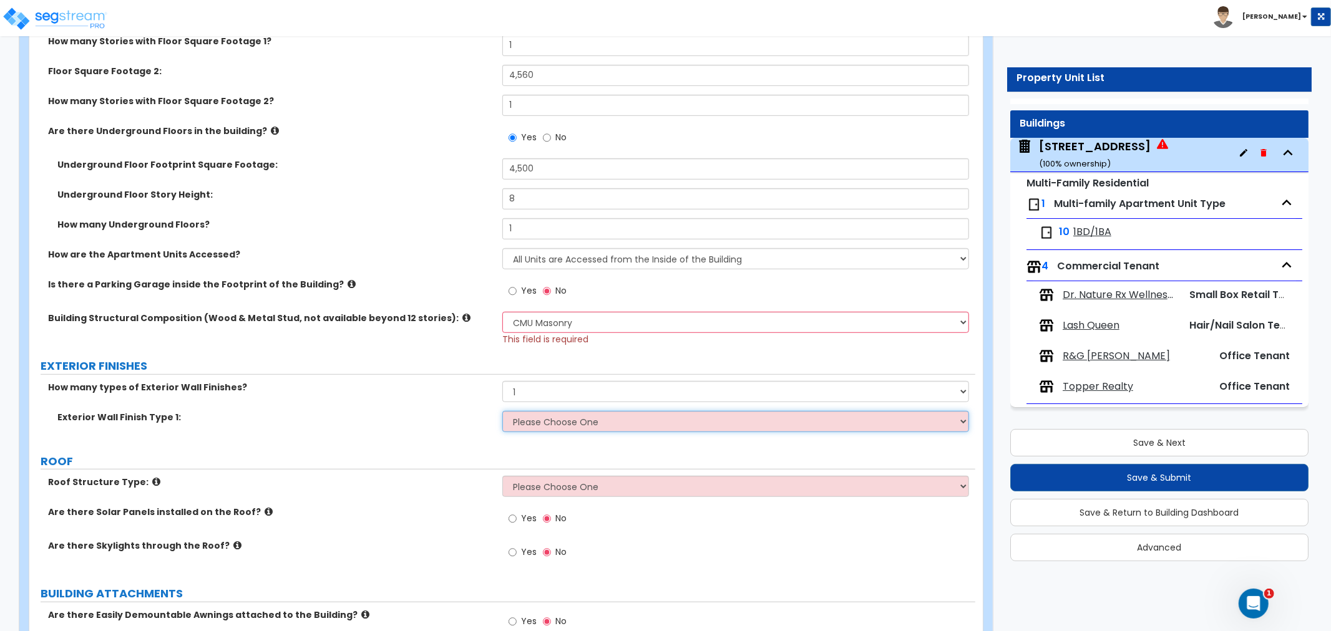
click at [557, 411] on select "Please Choose One No Finish/Shared Wall No Wall Brick Veneer Stone Veneer Wood …" at bounding box center [735, 421] width 467 height 21
select select "7"
click at [502, 411] on select "Please Choose One No Finish/Shared Wall No Wall Brick Veneer Stone Veneer Wood …" at bounding box center [735, 421] width 467 height 21
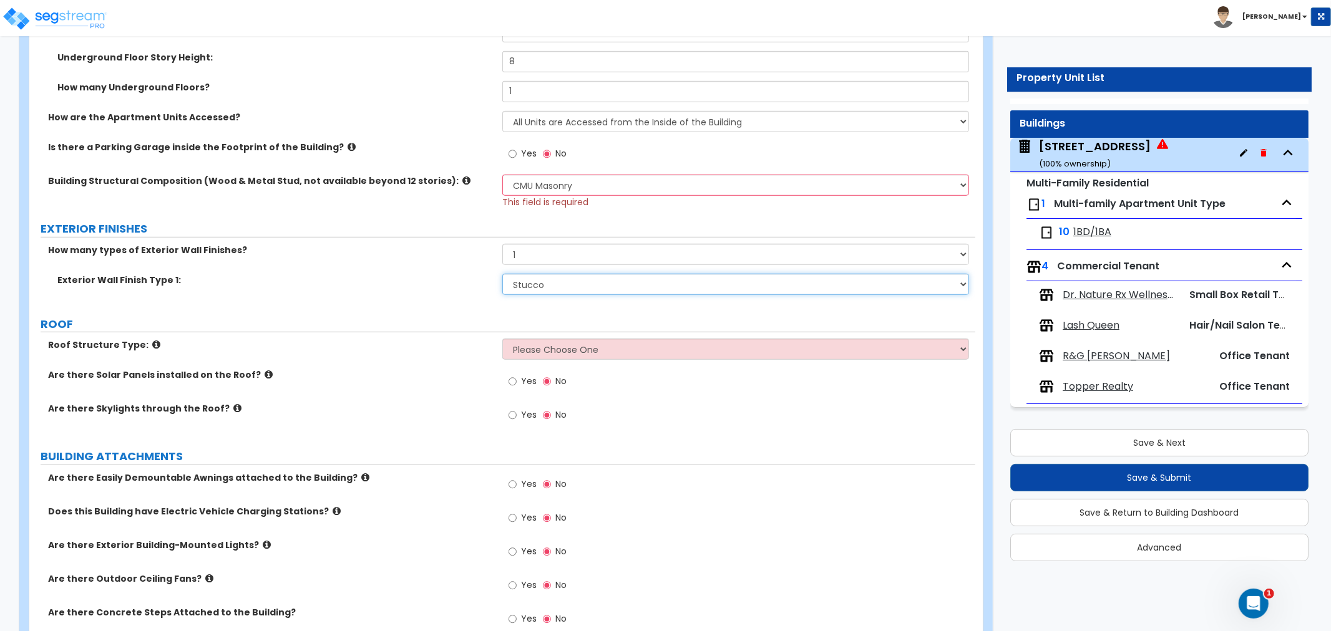
scroll to position [693, 0]
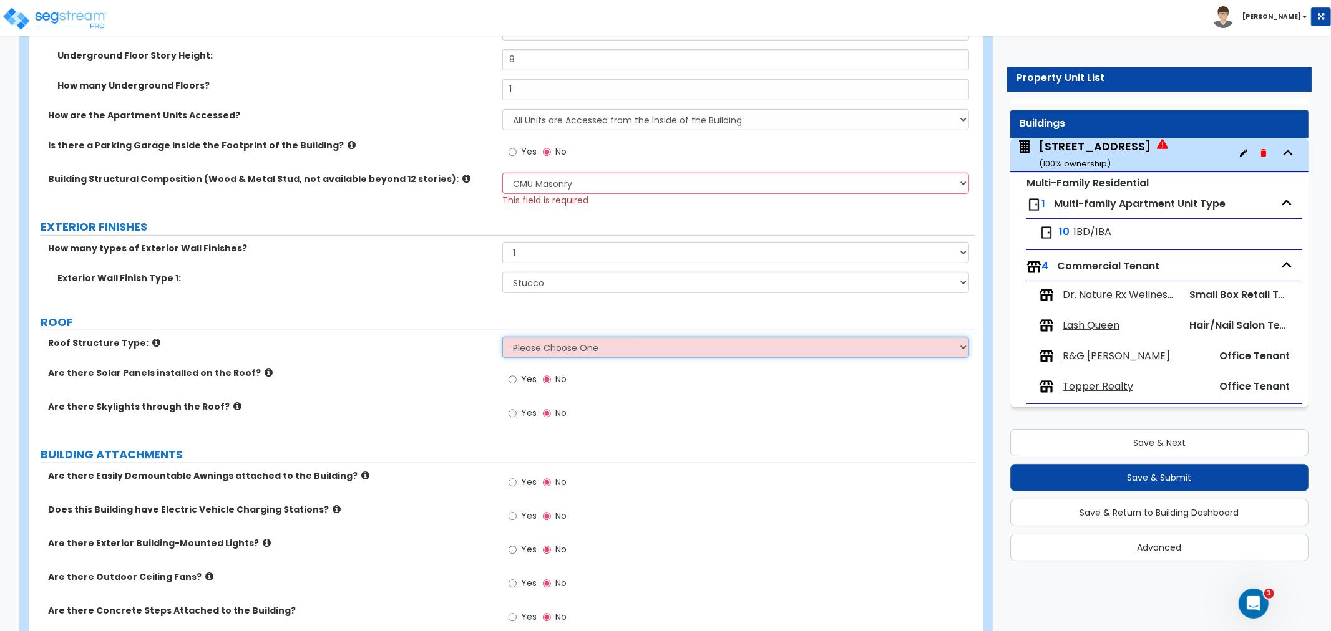
click at [557, 337] on select "Please Choose One [PERSON_NAME] Roof Flat Roof Hybrid [PERSON_NAME] & Flat Roof" at bounding box center [735, 347] width 467 height 21
select select "2"
click at [502, 337] on select "Please Choose One [PERSON_NAME] Roof Flat Roof Hybrid [PERSON_NAME] & Flat Roof" at bounding box center [735, 347] width 467 height 21
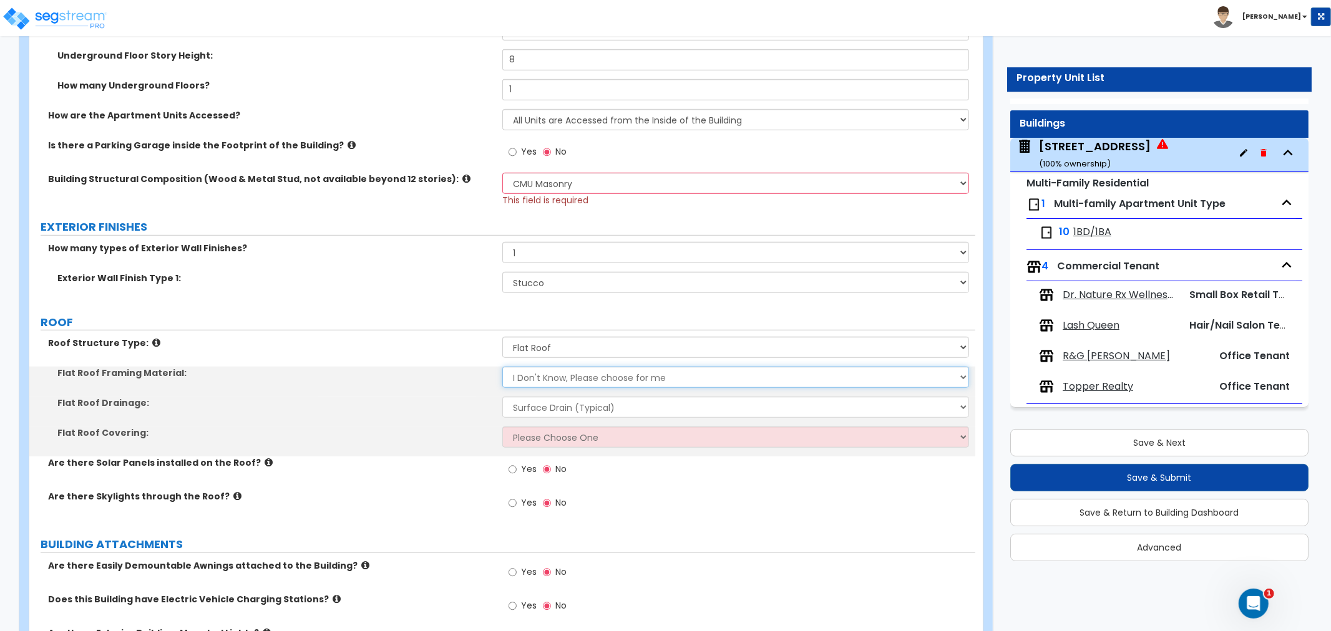
click at [554, 367] on select "I Don't Know, Please choose for me Metal Wood" at bounding box center [735, 377] width 467 height 21
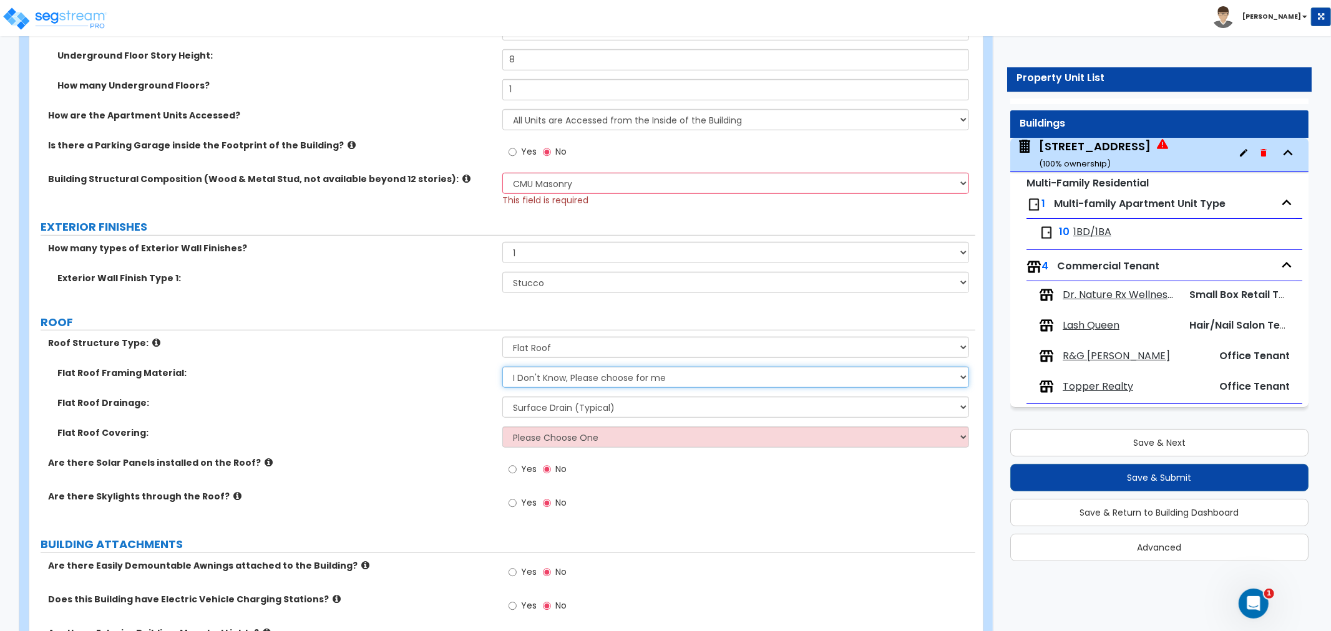
select select "2"
click at [502, 367] on select "I Don't Know, Please choose for me Metal Wood" at bounding box center [735, 377] width 467 height 21
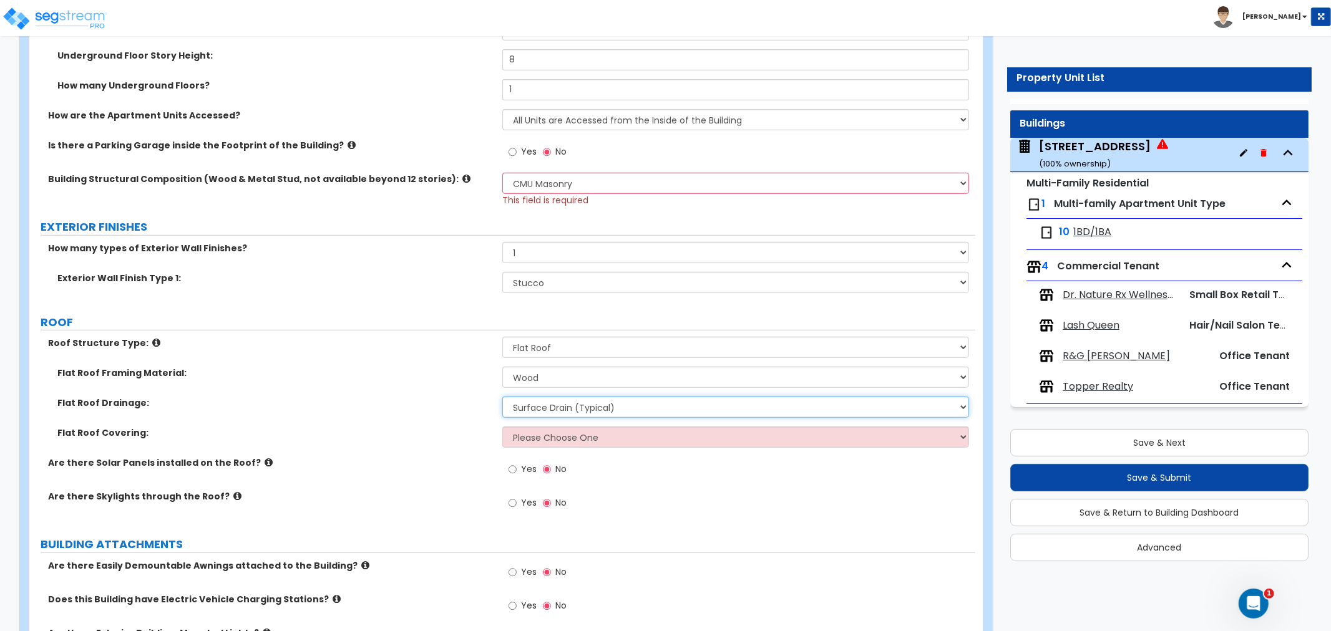
click at [545, 397] on select "Surface Drain (Typical) Gutters Downspout Only" at bounding box center [735, 407] width 467 height 21
click at [502, 397] on select "Surface Drain (Typical) Gutters Downspout Only" at bounding box center [735, 407] width 467 height 21
click at [565, 427] on select "Please Choose One Rolled Asphalt PVC Membrane Plastic (EPDM) Membrane Asphalt F…" at bounding box center [735, 437] width 467 height 21
select select "2"
click at [502, 427] on select "Please Choose One Rolled Asphalt PVC Membrane Plastic (EPDM) Membrane Asphalt F…" at bounding box center [735, 437] width 467 height 21
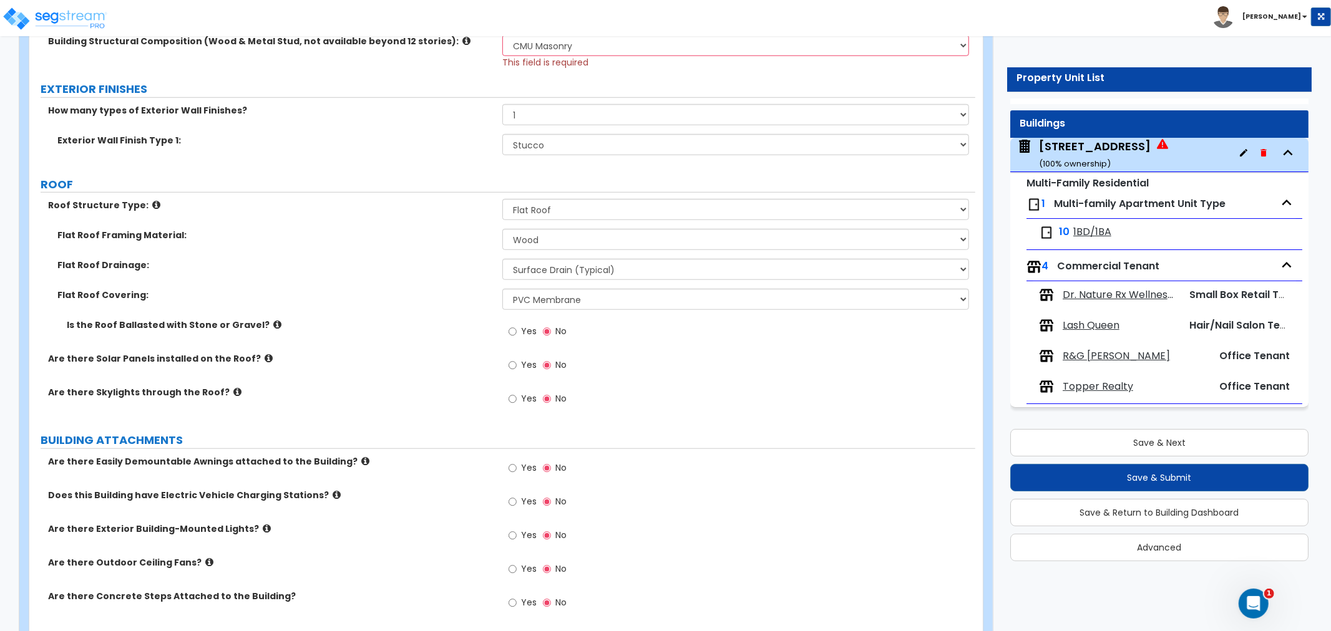
scroll to position [832, 0]
click at [1078, 228] on span "1BD/1BA" at bounding box center [1092, 232] width 38 height 14
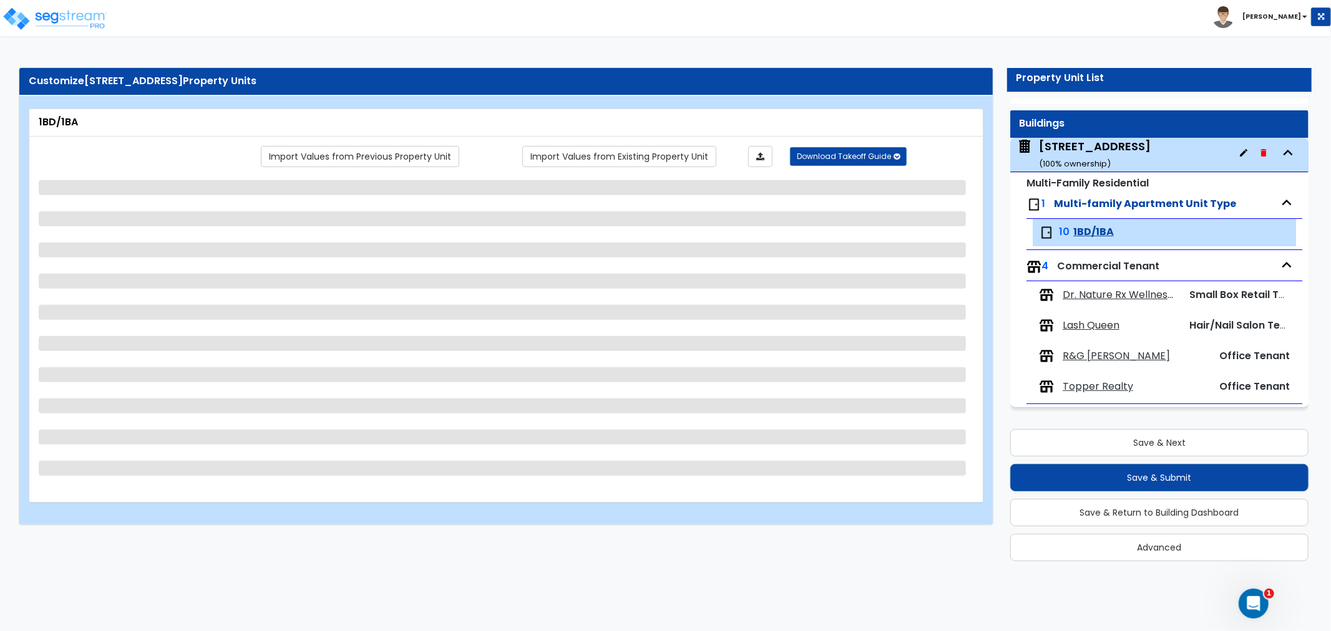
scroll to position [0, 0]
click at [1089, 132] on div "Buildings" at bounding box center [1159, 123] width 298 height 27
click at [1082, 145] on div "[STREET_ADDRESS] ( 100 % ownership)" at bounding box center [1095, 155] width 112 height 32
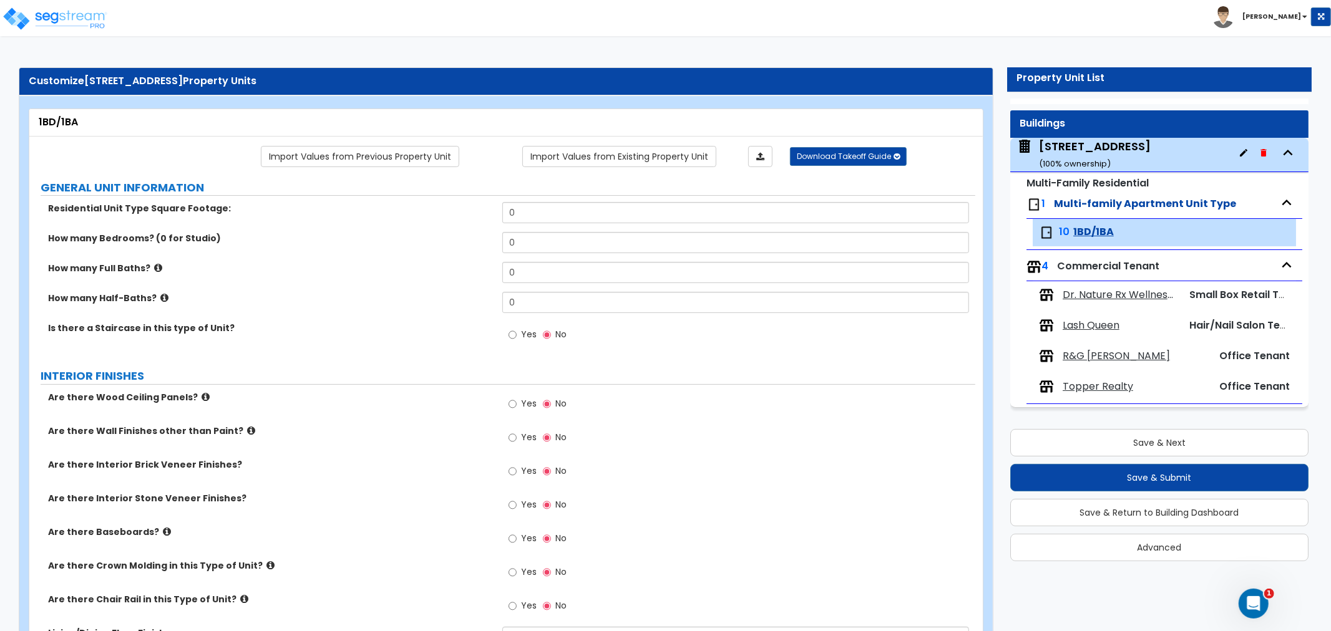
click at [1086, 208] on span "Multi-family Apartment Unit Type" at bounding box center [1145, 204] width 182 height 14
click at [1082, 158] on small "( 100 % ownership)" at bounding box center [1075, 164] width 72 height 12
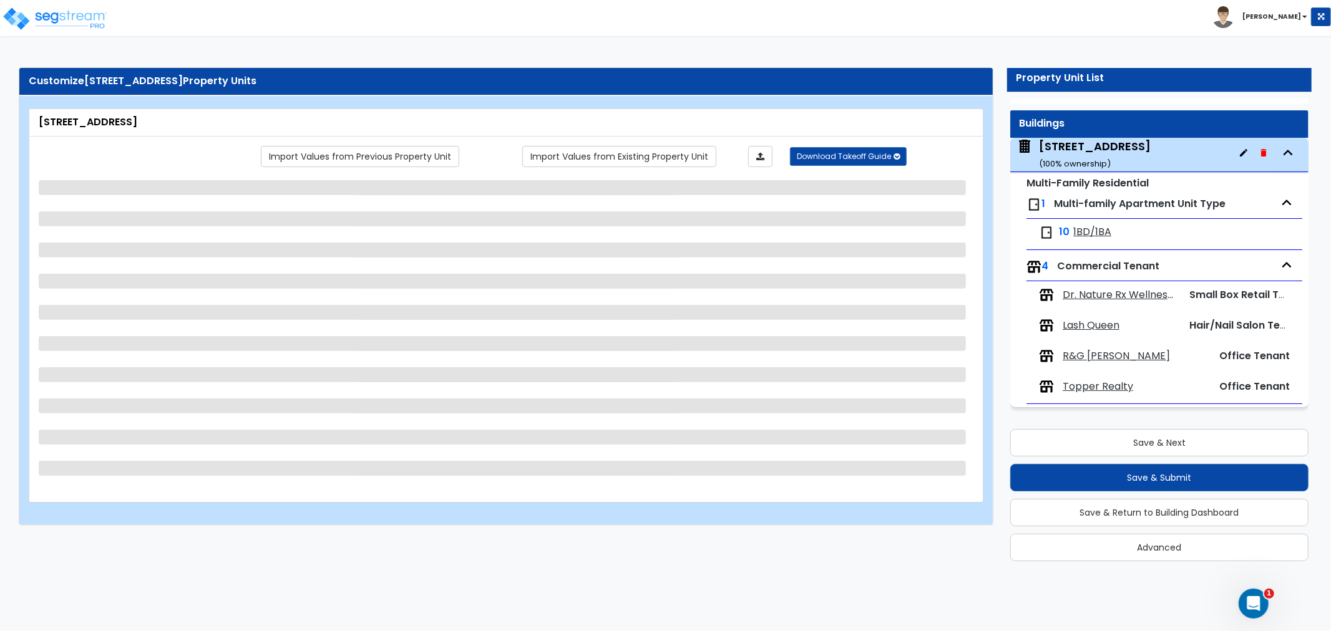
select select "1"
select select "6"
select select "1"
select select "7"
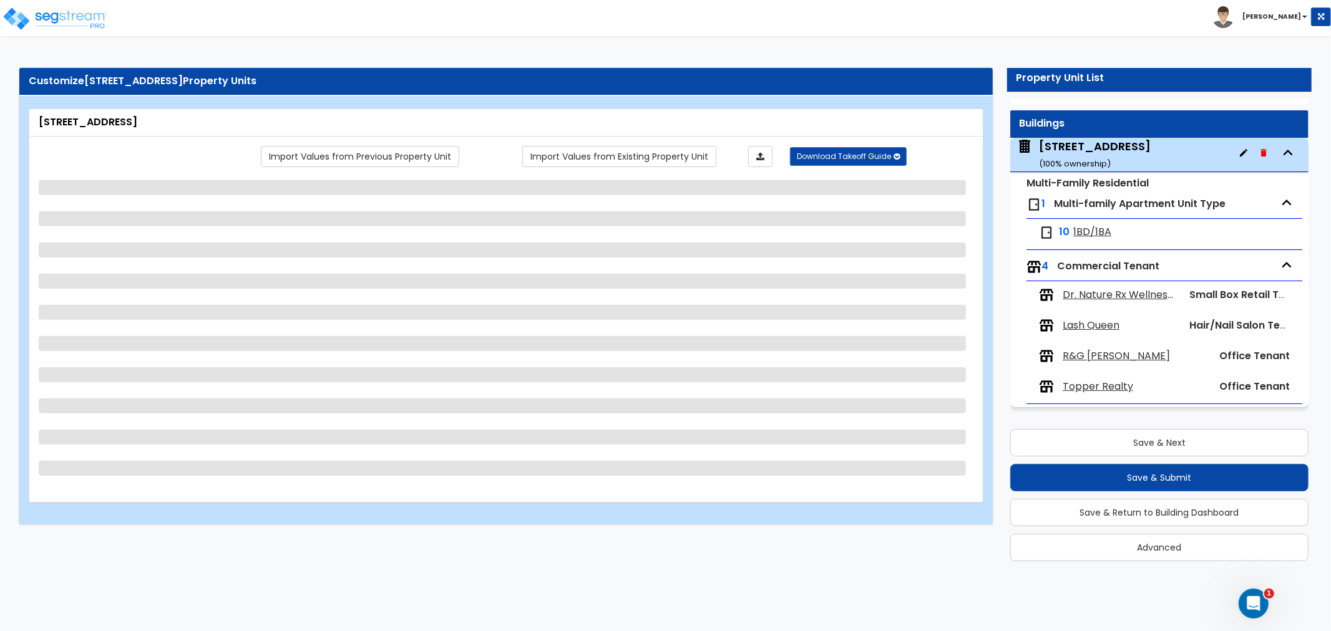
select select "2"
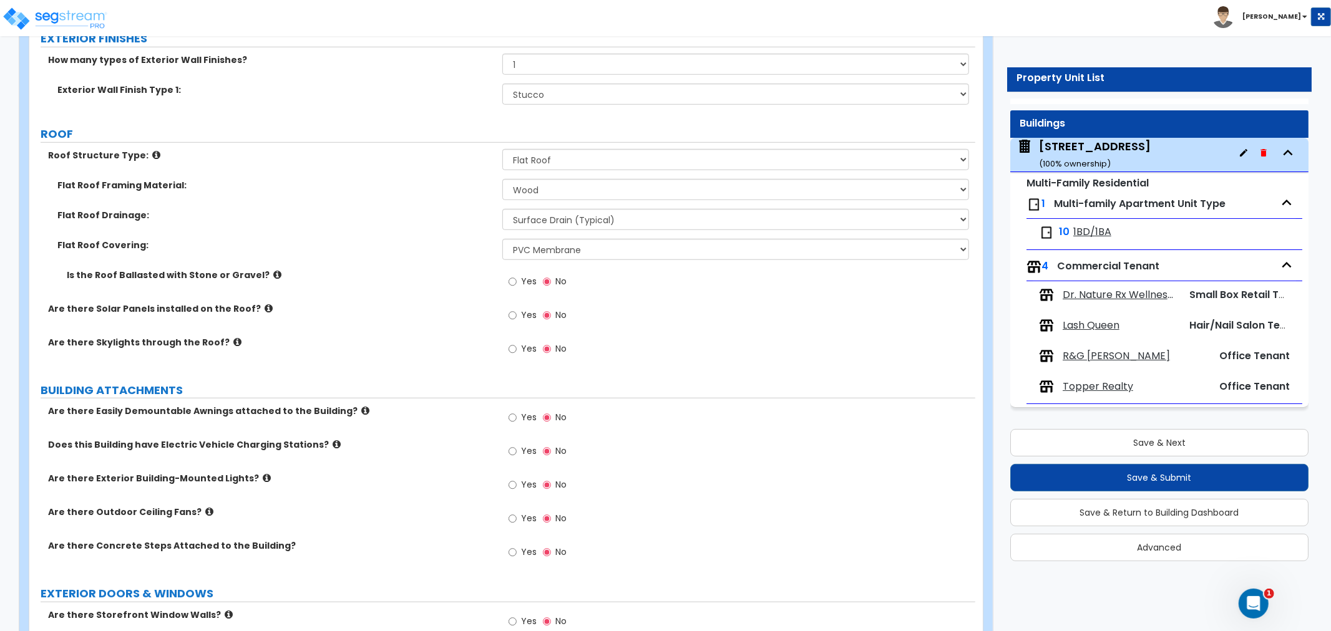
scroll to position [832, 0]
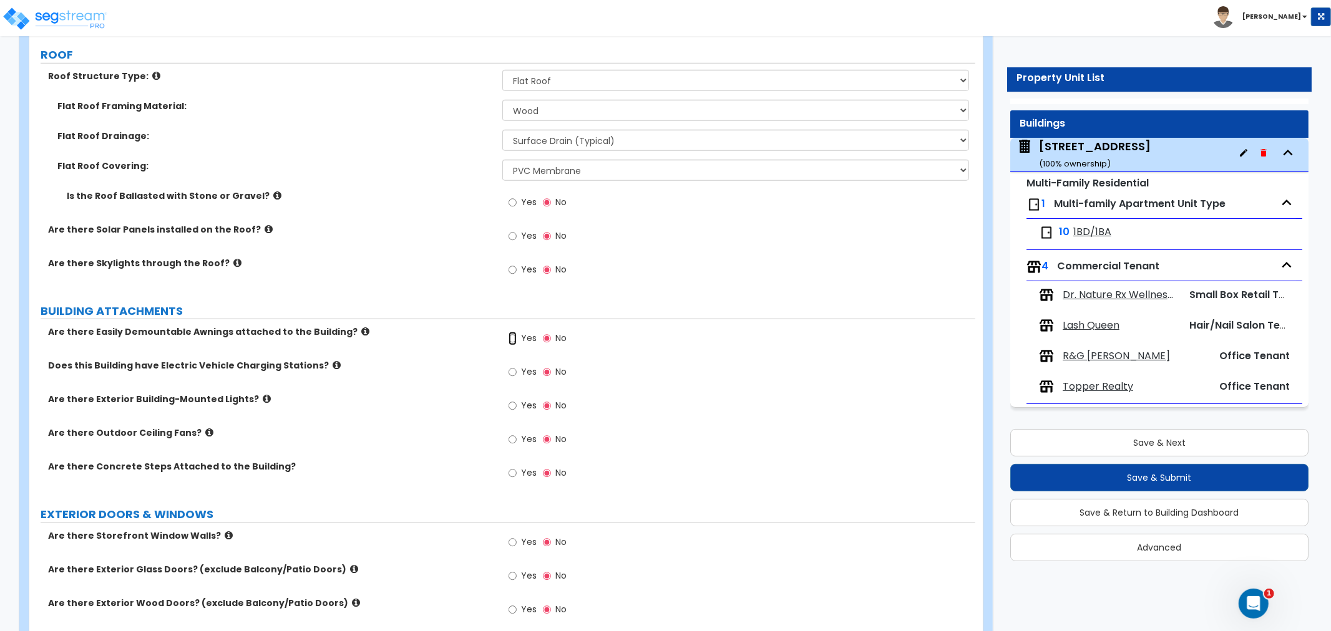
click at [512, 332] on input "Yes" at bounding box center [512, 339] width 8 height 14
radio input "true"
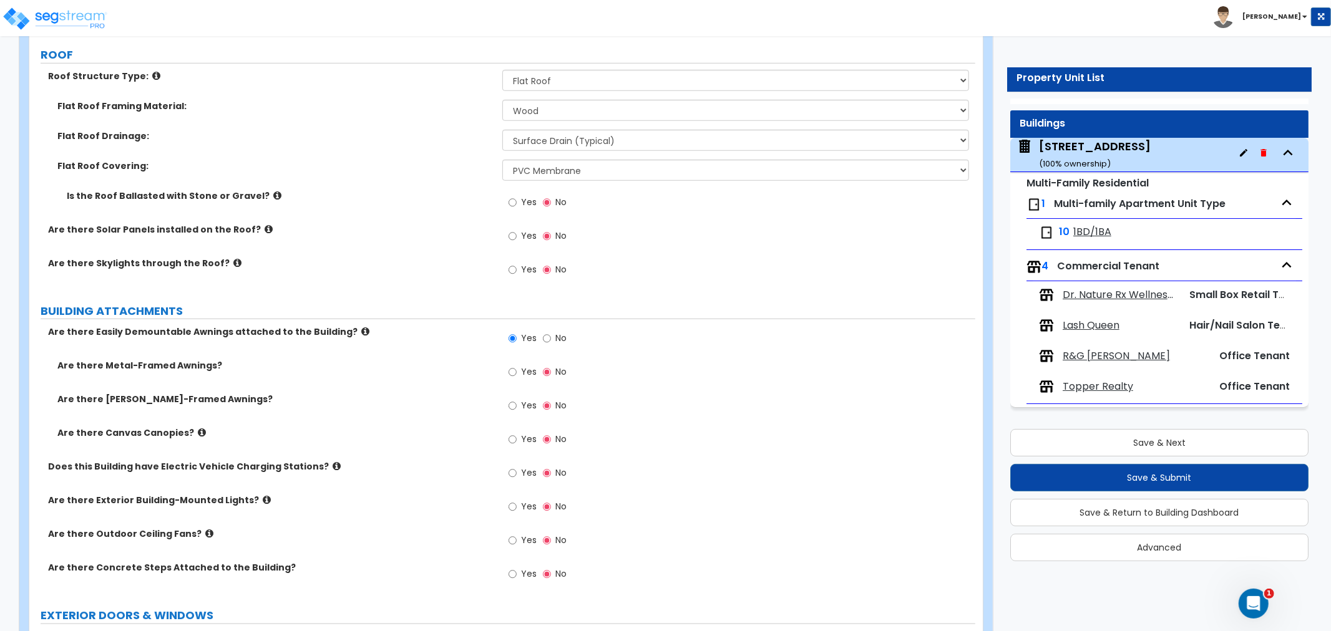
click at [198, 428] on icon at bounding box center [202, 432] width 8 height 9
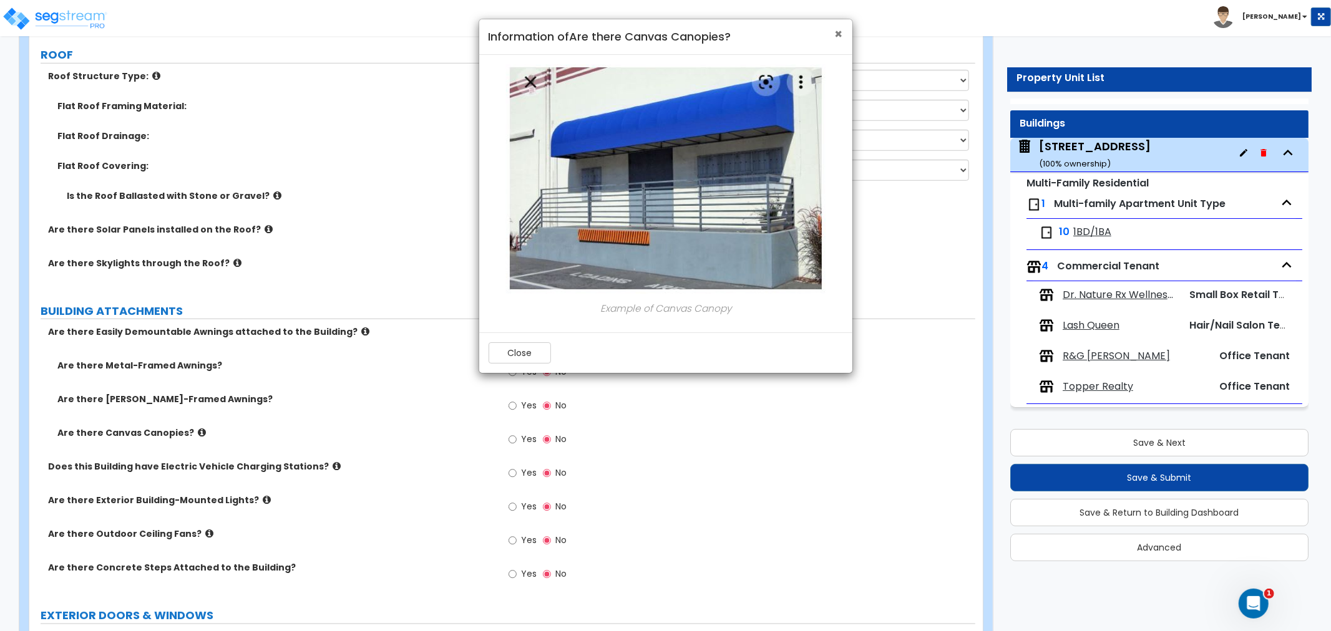
click at [839, 31] on span "×" at bounding box center [839, 34] width 8 height 18
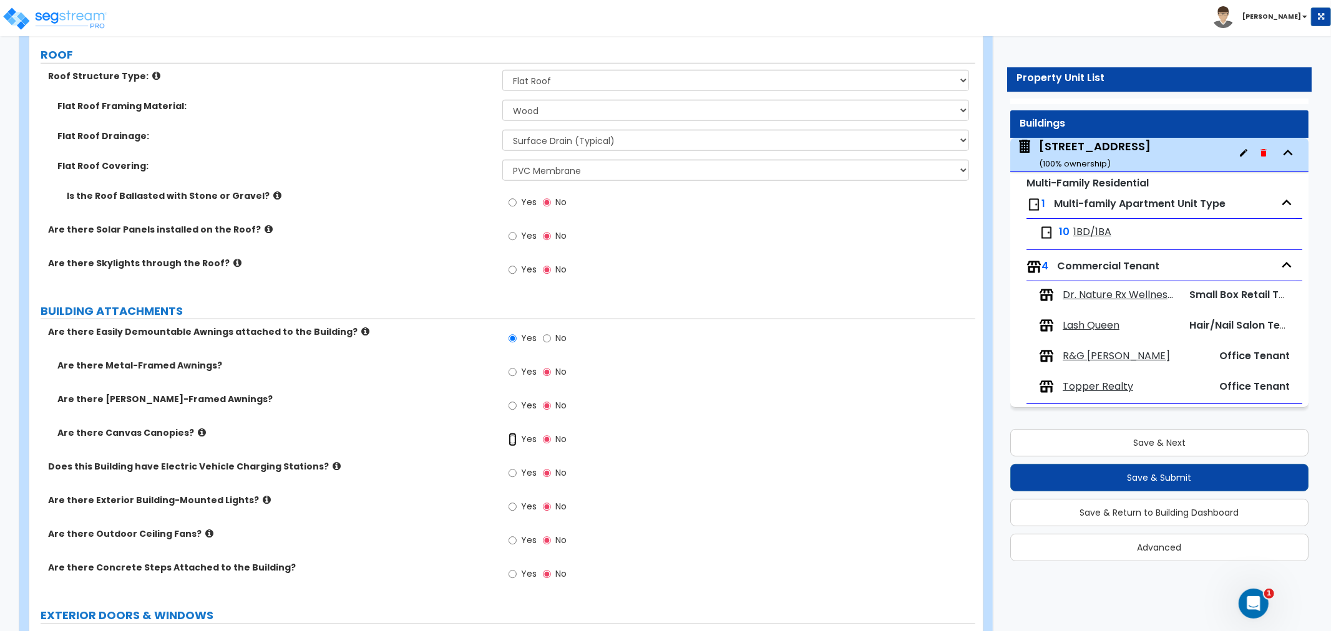
click at [512, 433] on input "Yes" at bounding box center [512, 440] width 8 height 14
radio input "true"
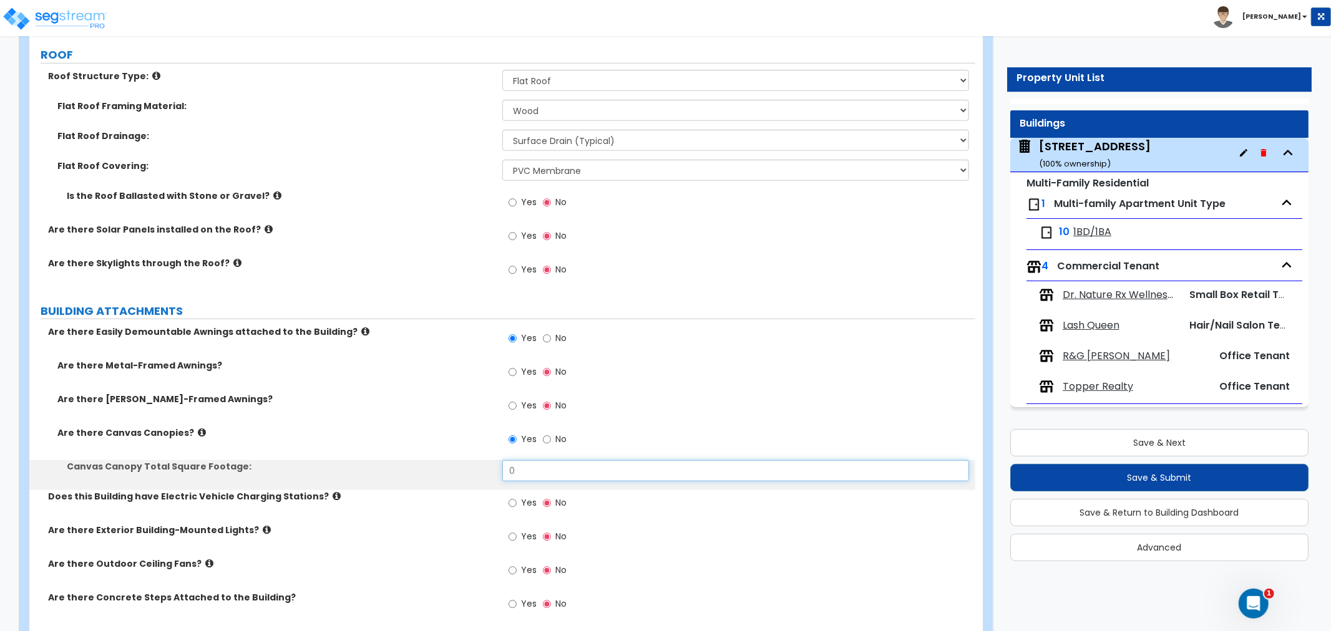
drag, startPoint x: 529, startPoint y: 459, endPoint x: 464, endPoint y: 457, distance: 65.5
click at [464, 460] on div "Canvas Canopy Total Square Footage: 0" at bounding box center [502, 475] width 946 height 30
type input "54"
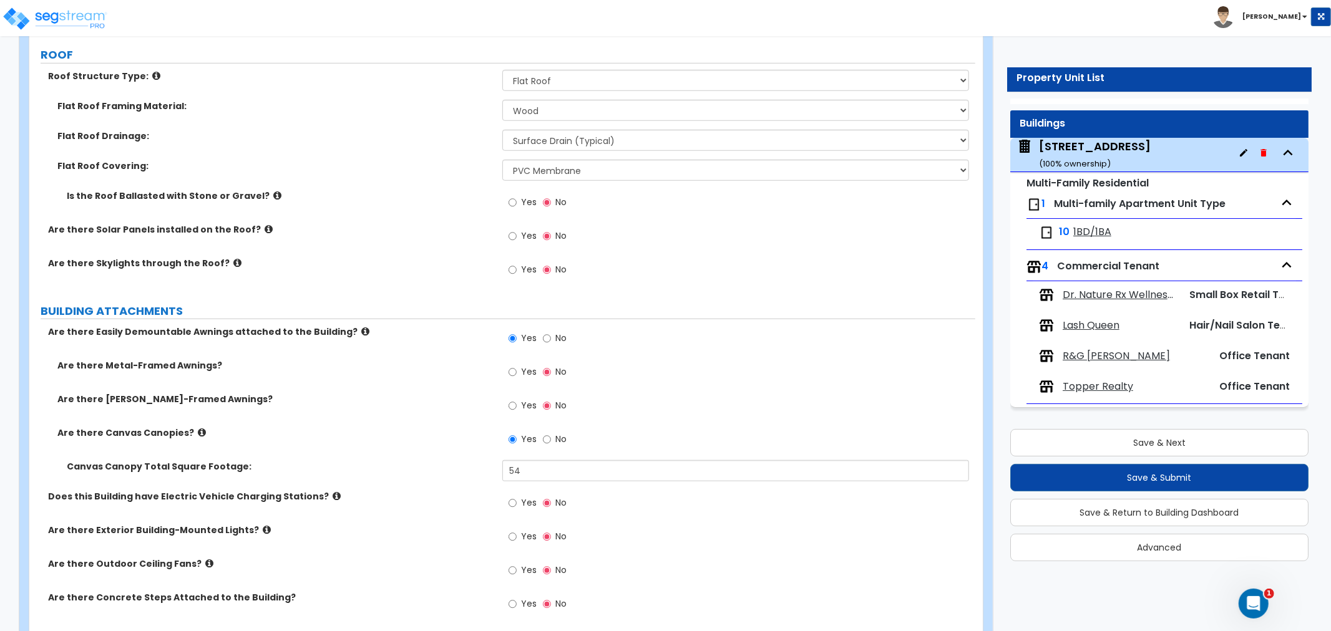
click at [450, 460] on label "Canvas Canopy Total Square Footage:" at bounding box center [280, 466] width 426 height 12
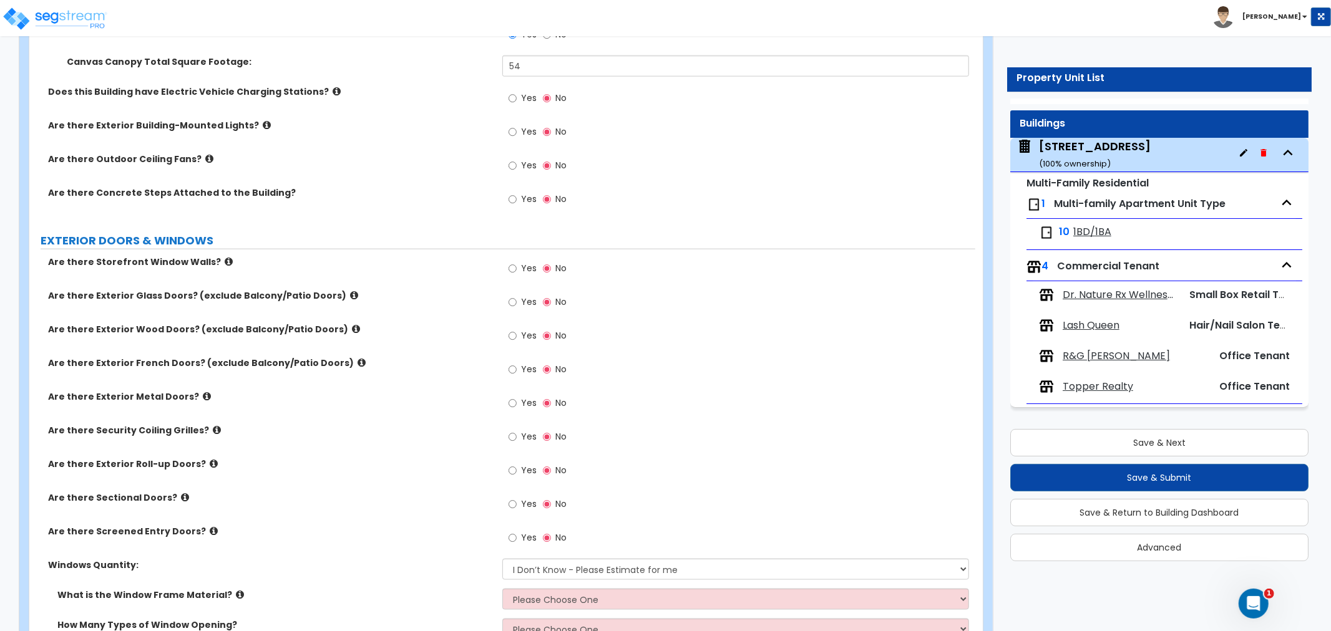
scroll to position [1248, 0]
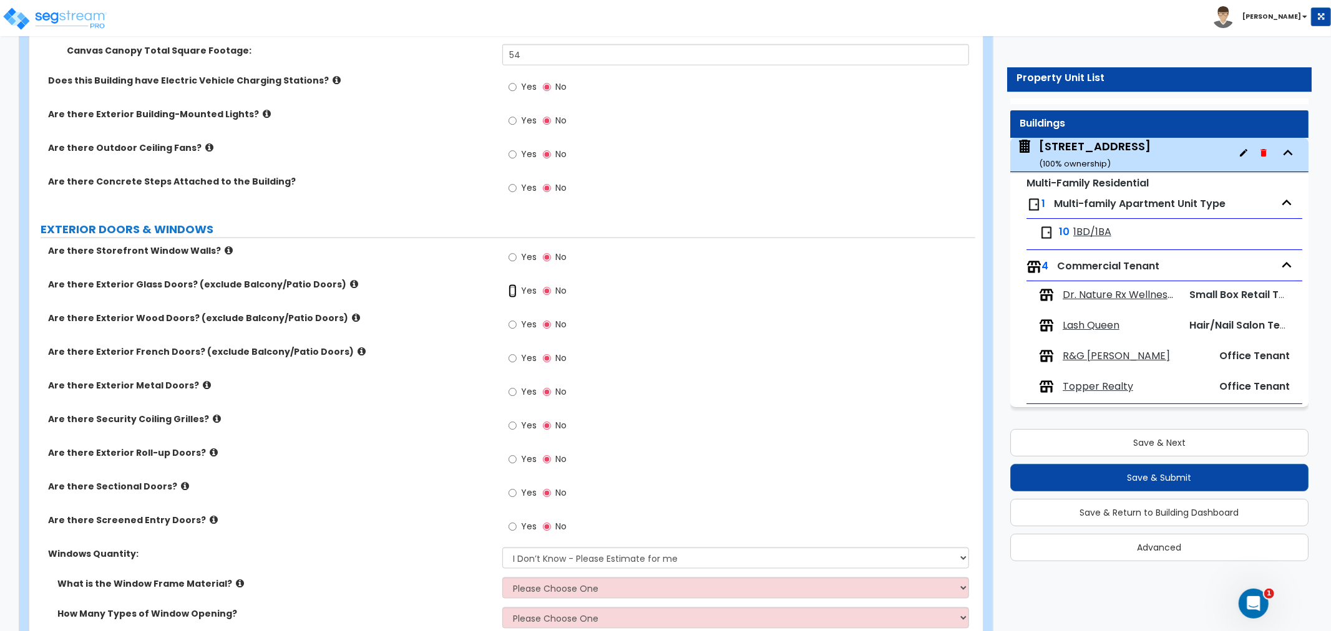
click at [514, 285] on input "Yes" at bounding box center [512, 292] width 8 height 14
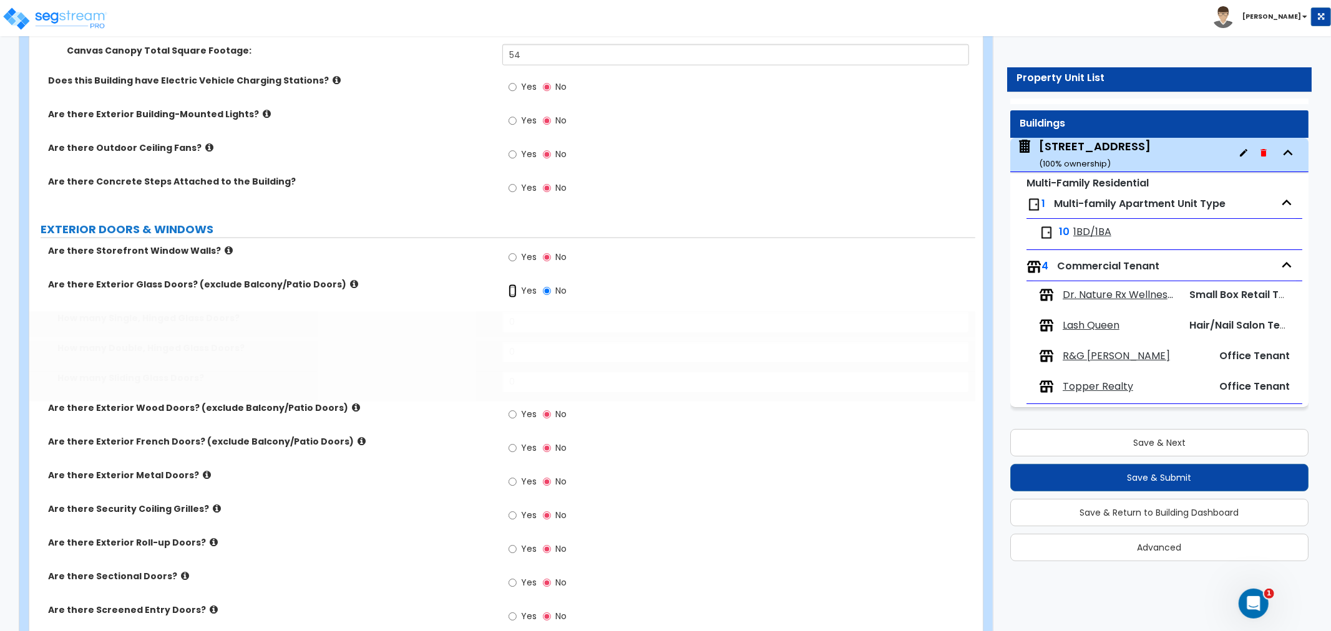
radio input "true"
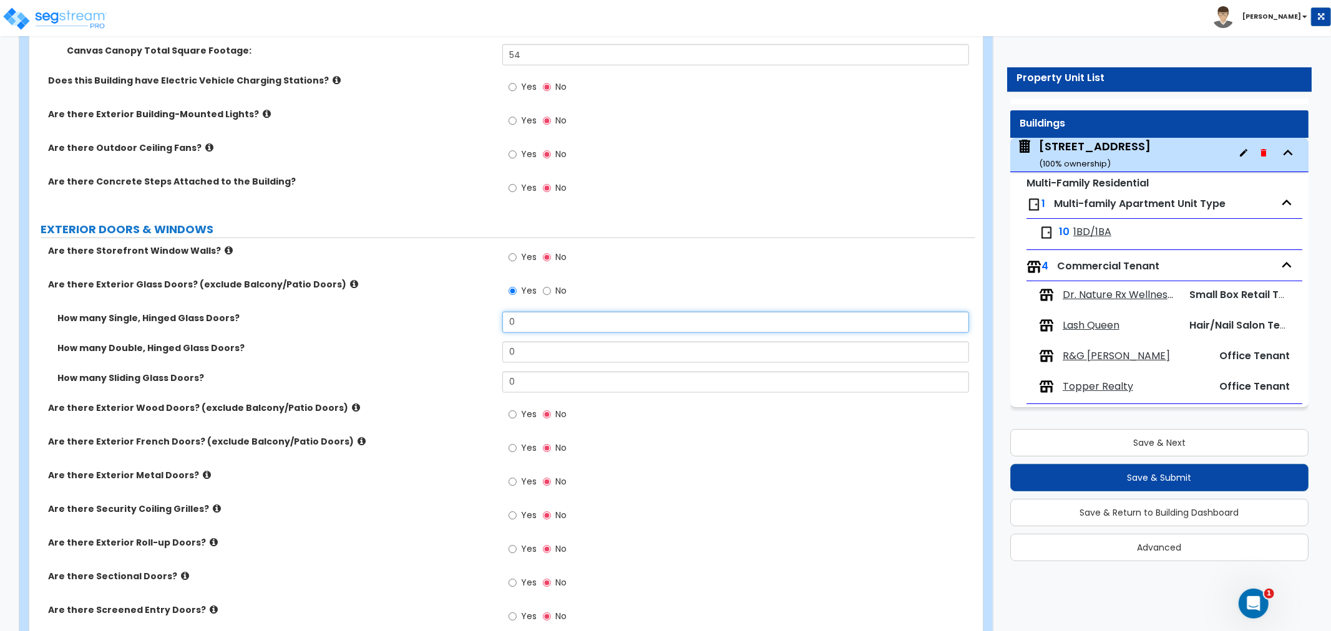
drag, startPoint x: 533, startPoint y: 309, endPoint x: 457, endPoint y: 308, distance: 76.1
click at [457, 312] on div "How many Single, Hinged Glass Doors? 0" at bounding box center [502, 327] width 946 height 30
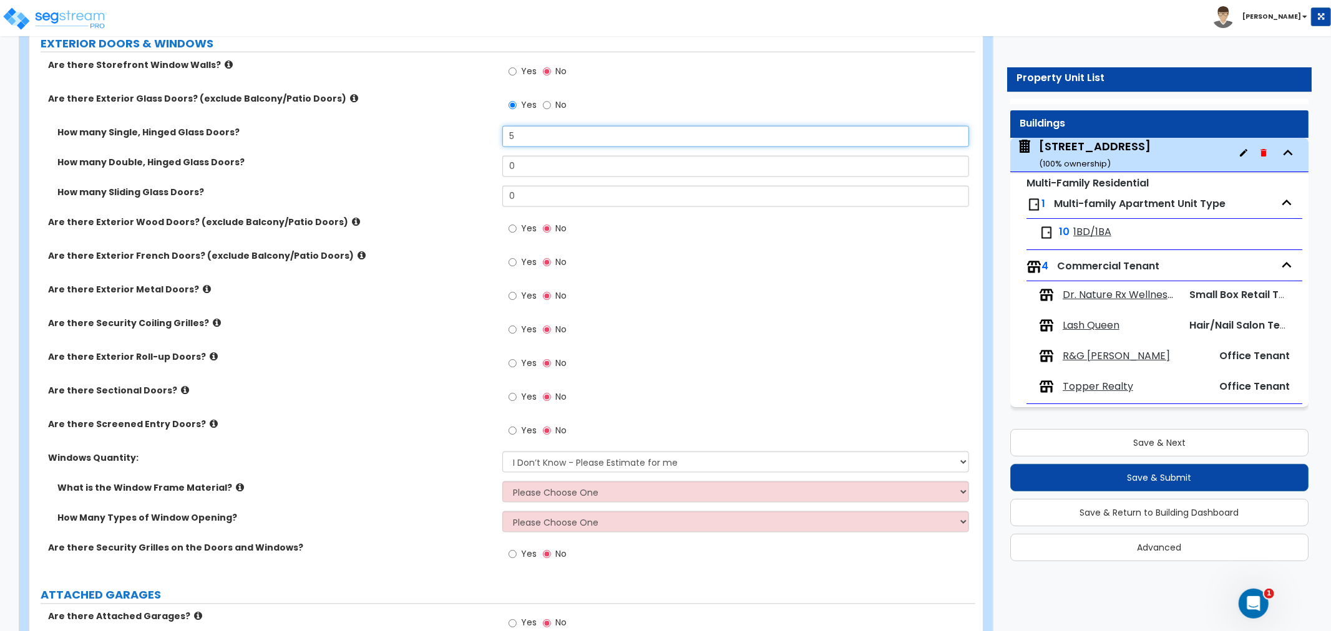
scroll to position [1456, 0]
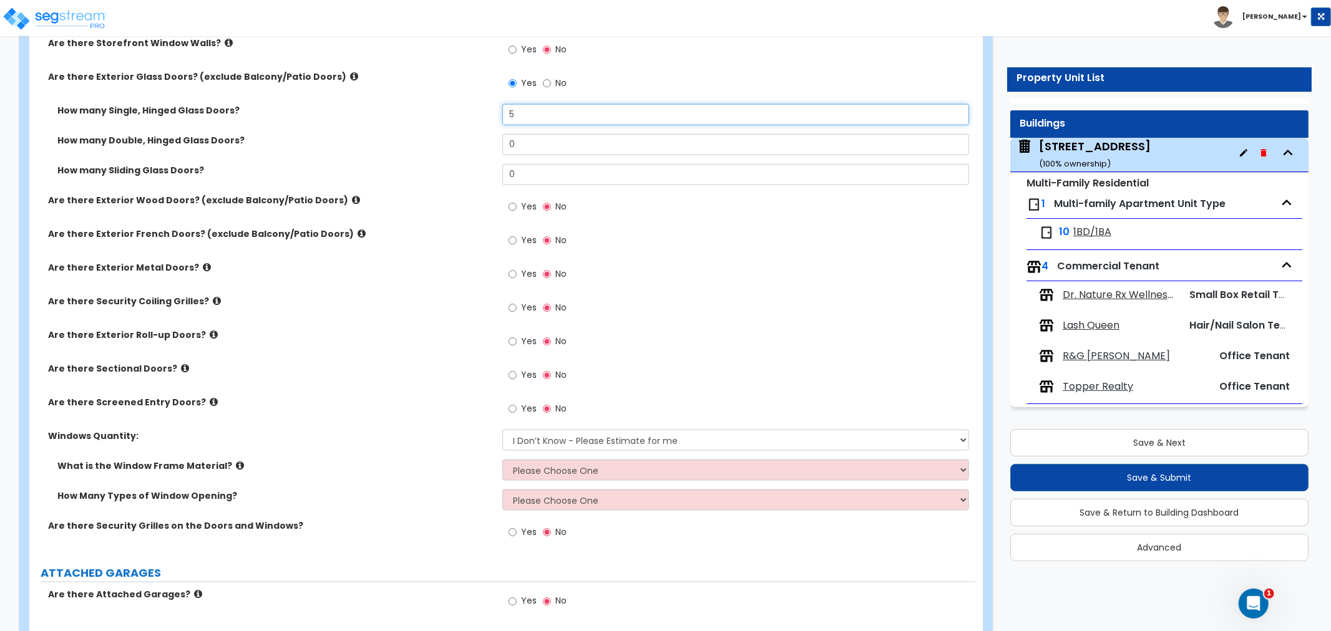
type input "5"
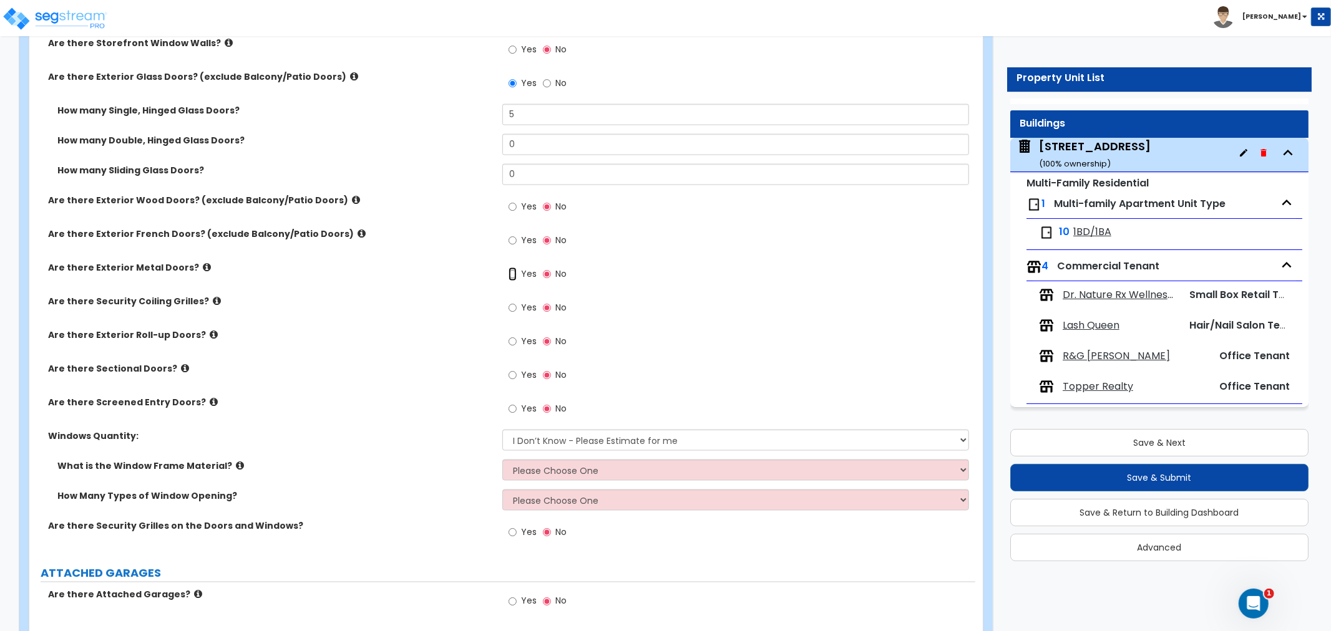
click at [513, 268] on input "Yes" at bounding box center [512, 275] width 8 height 14
radio input "true"
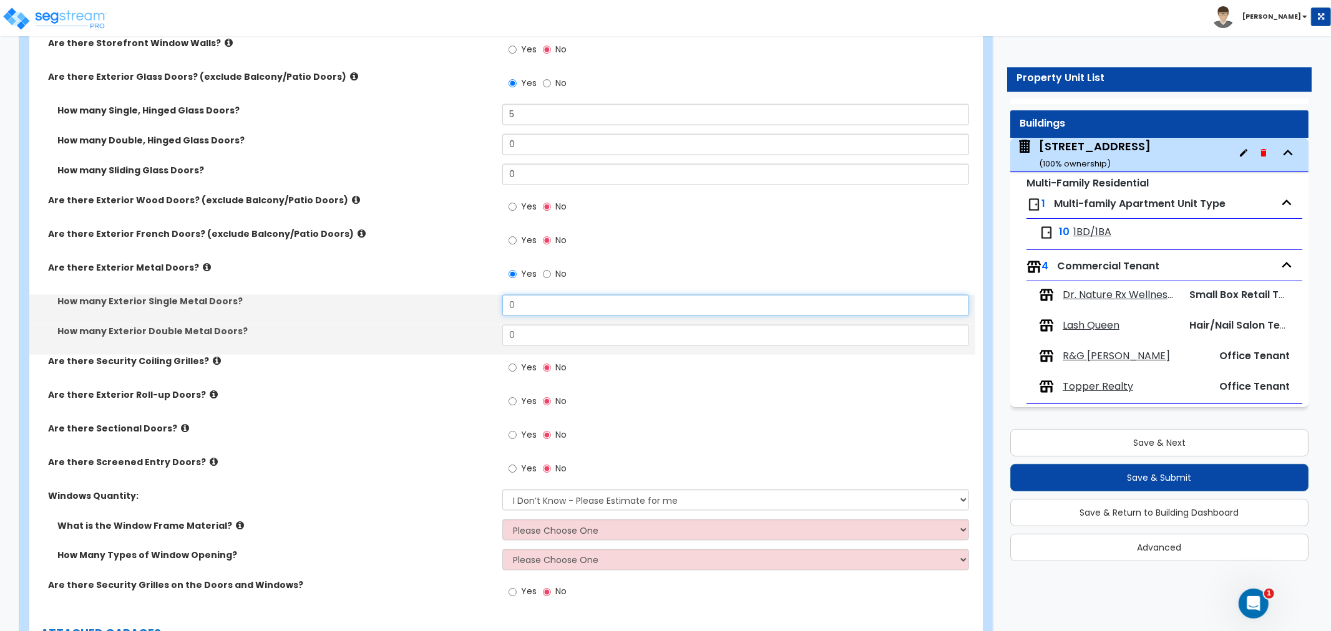
drag, startPoint x: 534, startPoint y: 294, endPoint x: 482, endPoint y: 294, distance: 51.8
click at [482, 295] on div "How many Exterior Single Metal Doors? 0" at bounding box center [502, 310] width 946 height 30
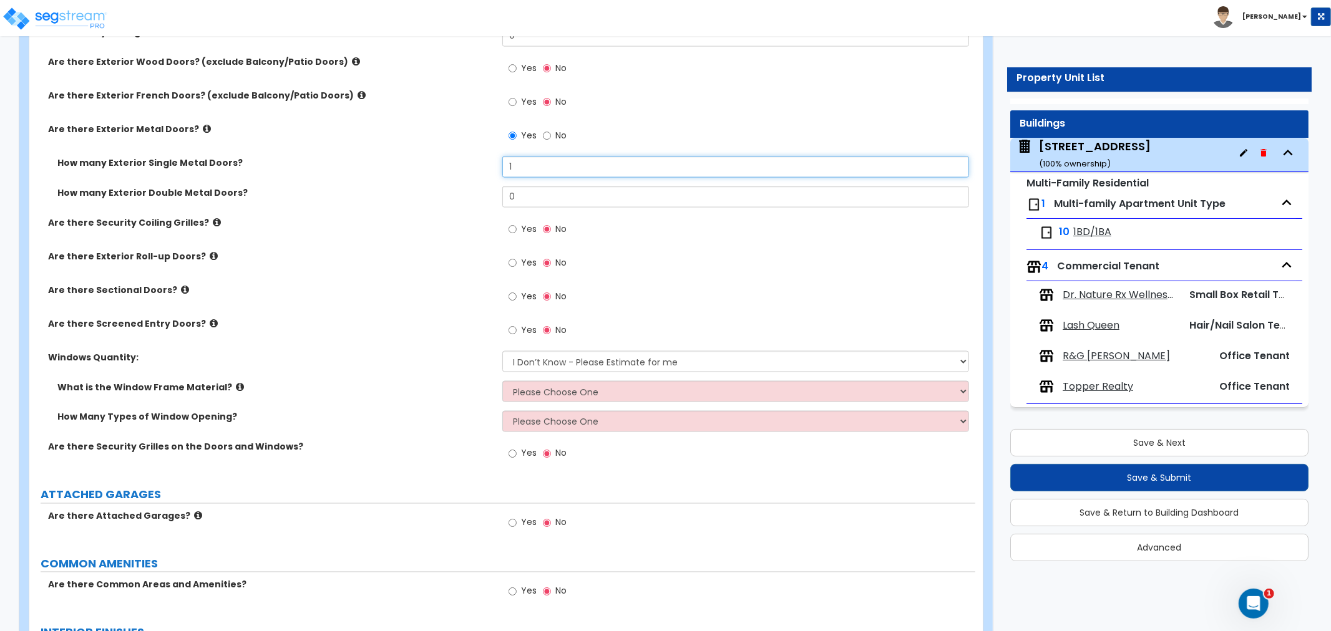
scroll to position [1663, 0]
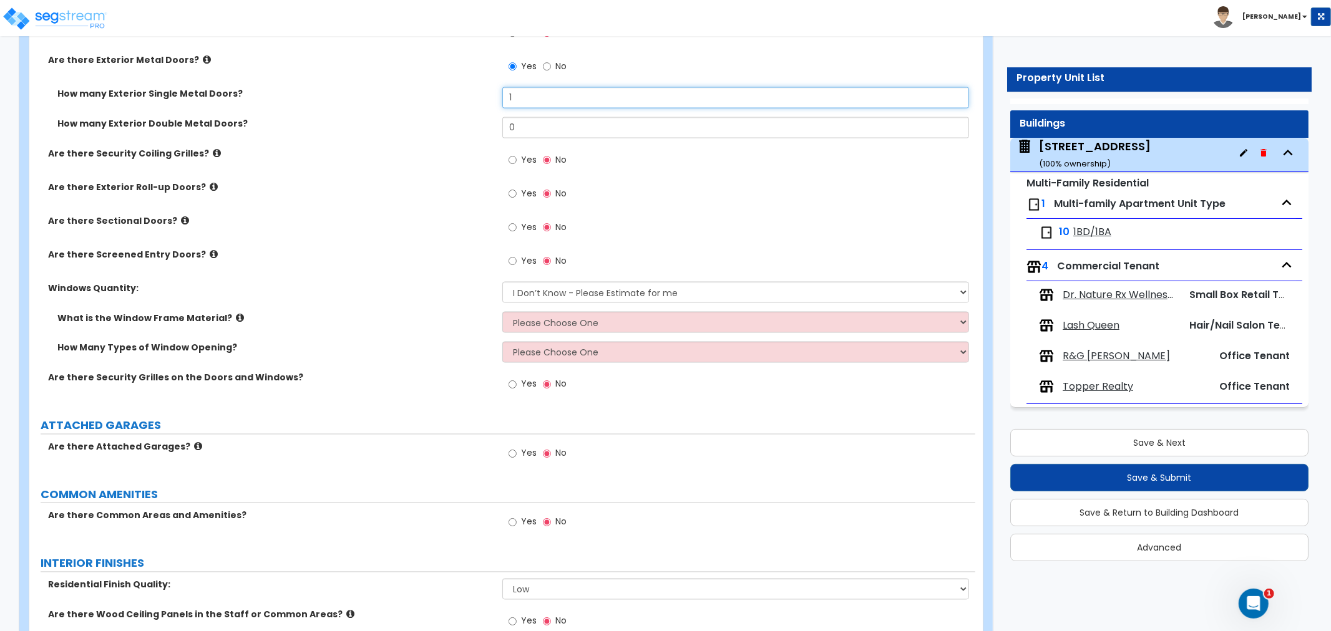
type input "1"
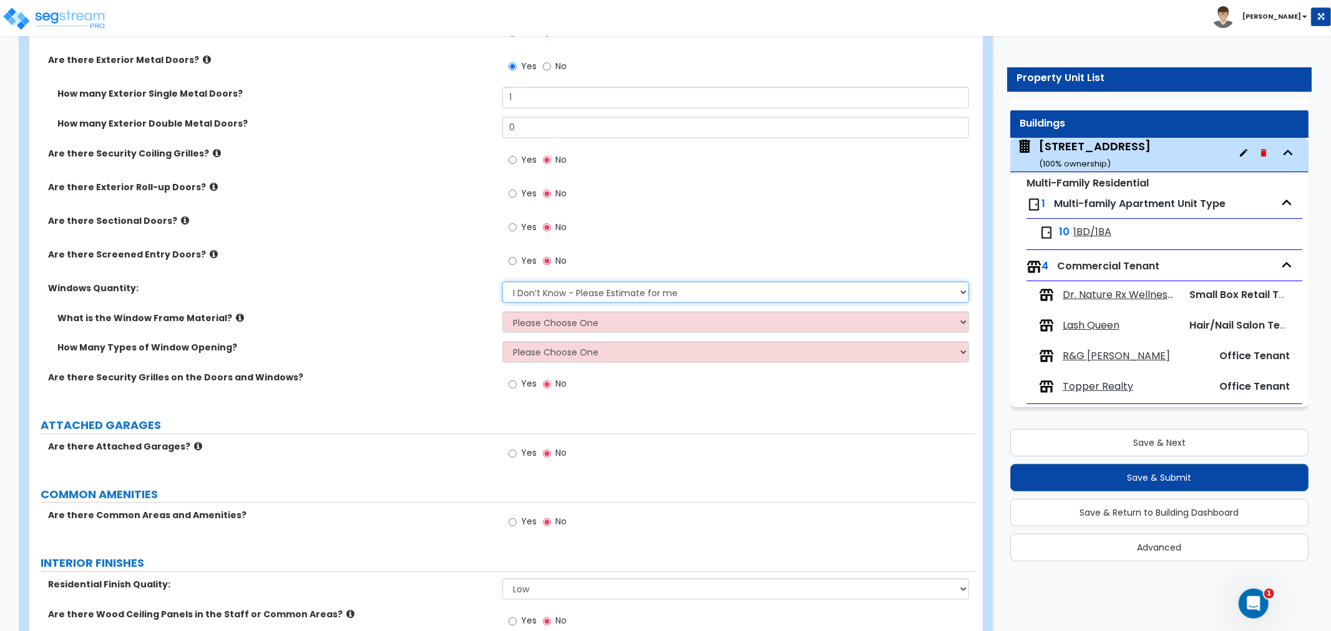
click at [540, 282] on select "I Don’t Know - Please Estimate for me I want to Enter the Quantity" at bounding box center [735, 292] width 467 height 21
click at [502, 282] on select "I Don’t Know - Please Estimate for me I want to Enter the Quantity" at bounding box center [735, 292] width 467 height 21
click at [583, 282] on select "I Don’t Know - Please Estimate for me I want to Enter the Quantity" at bounding box center [735, 292] width 467 height 21
select select "1"
click at [502, 282] on select "I Don’t Know - Please Estimate for me I want to Enter the Quantity" at bounding box center [735, 292] width 467 height 21
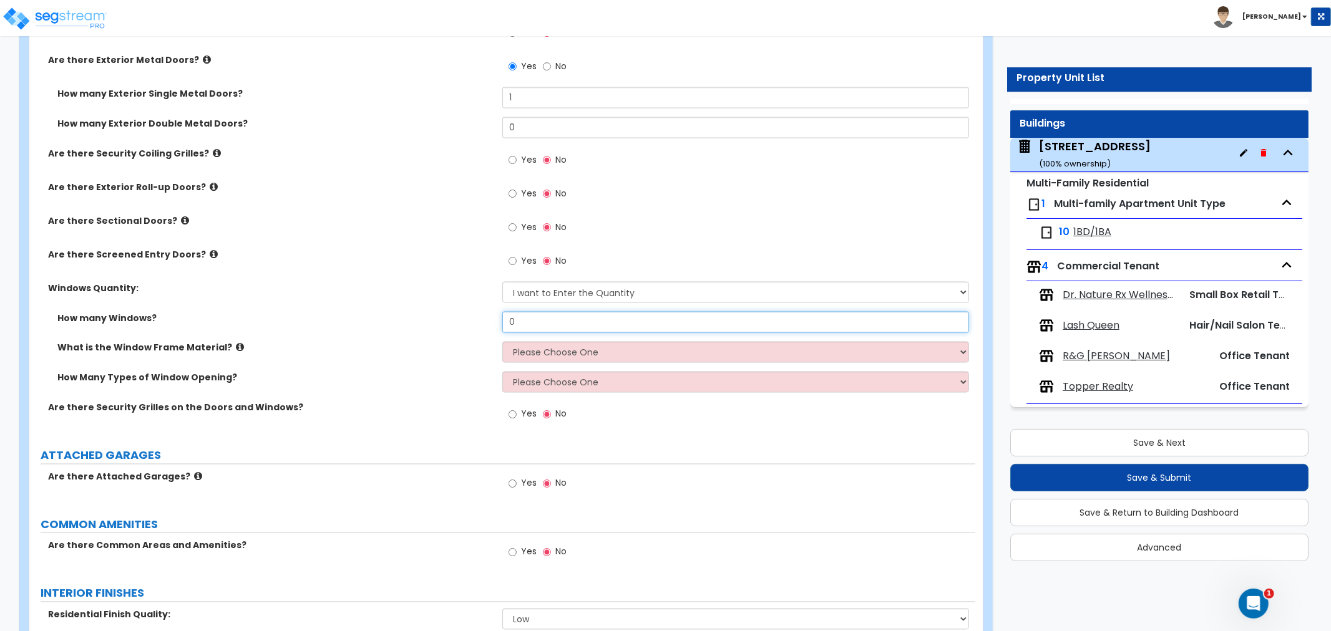
drag, startPoint x: 557, startPoint y: 312, endPoint x: 501, endPoint y: 313, distance: 55.5
click at [501, 313] on div "How many Windows? 0" at bounding box center [502, 327] width 946 height 30
type input "28"
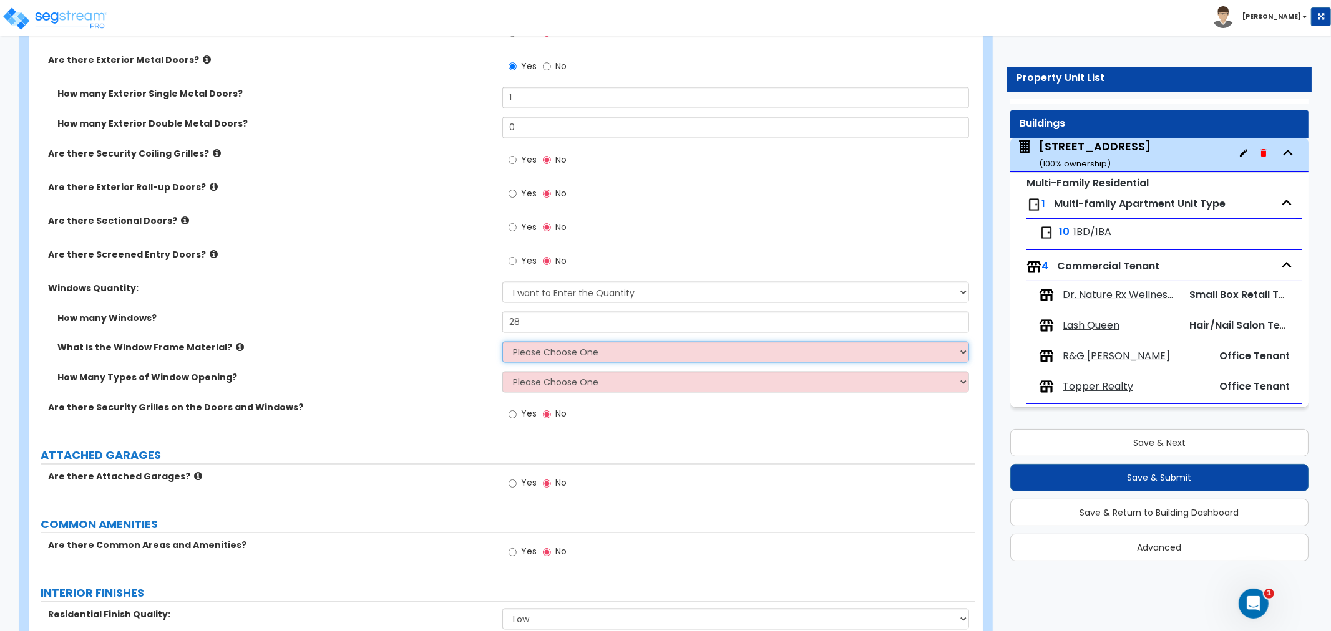
click at [604, 343] on select "Please Choose One Vinyl Aluminum Wood" at bounding box center [735, 352] width 467 height 21
select select "2"
click at [502, 342] on select "Please Choose One Vinyl Aluminum Wood" at bounding box center [735, 352] width 467 height 21
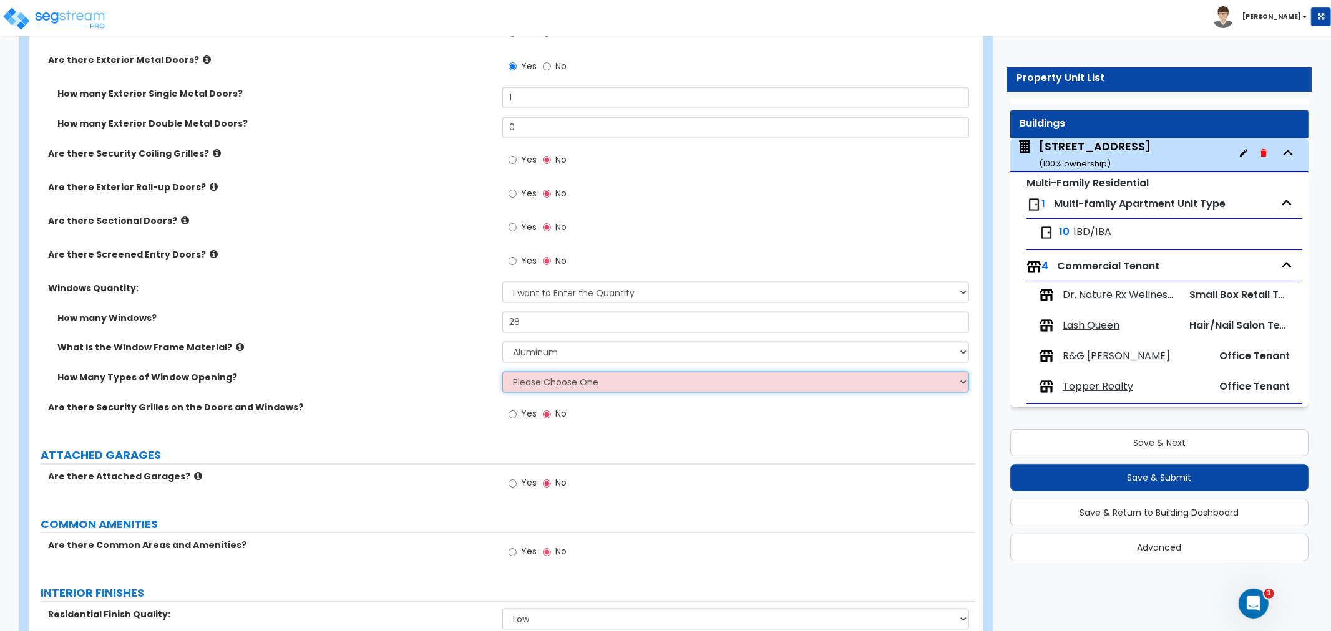
click at [555, 372] on select "Please Choose One 1 2 3 4" at bounding box center [735, 382] width 467 height 21
select select "2"
click at [502, 372] on select "Please Choose One 1 2 3 4" at bounding box center [735, 382] width 467 height 21
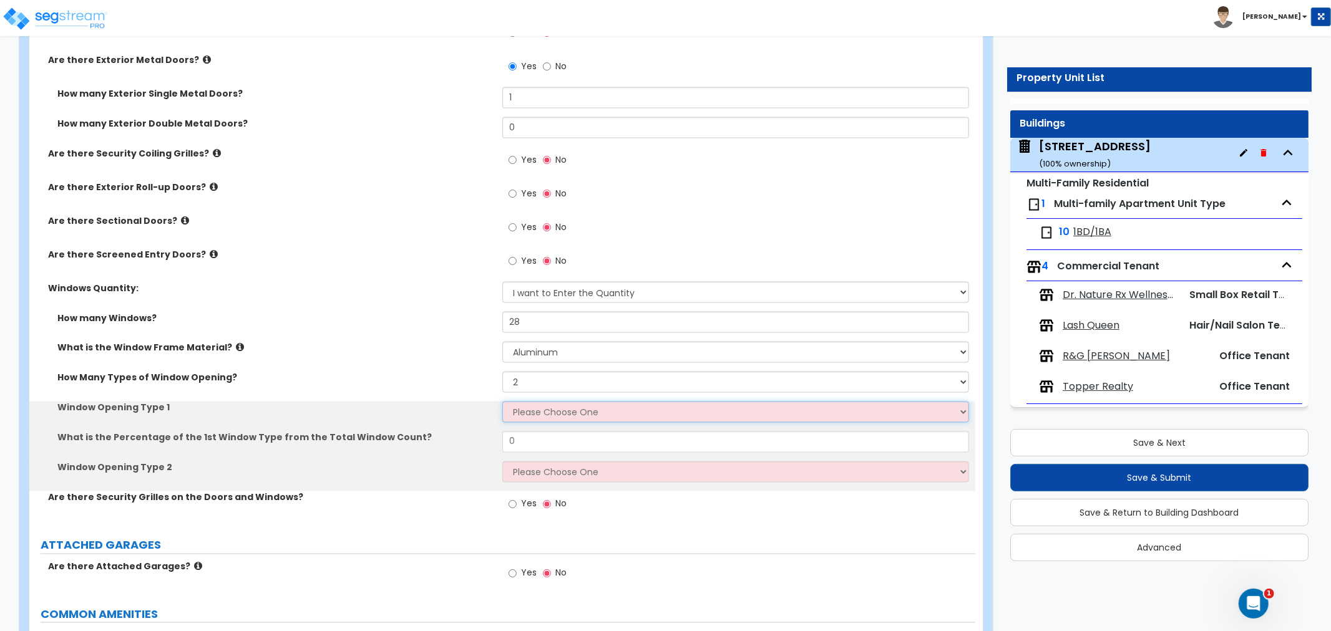
click at [543, 402] on select "Please Choose One Sliding Picture/Fixed Double/Single Hung Awning Swing" at bounding box center [735, 412] width 467 height 21
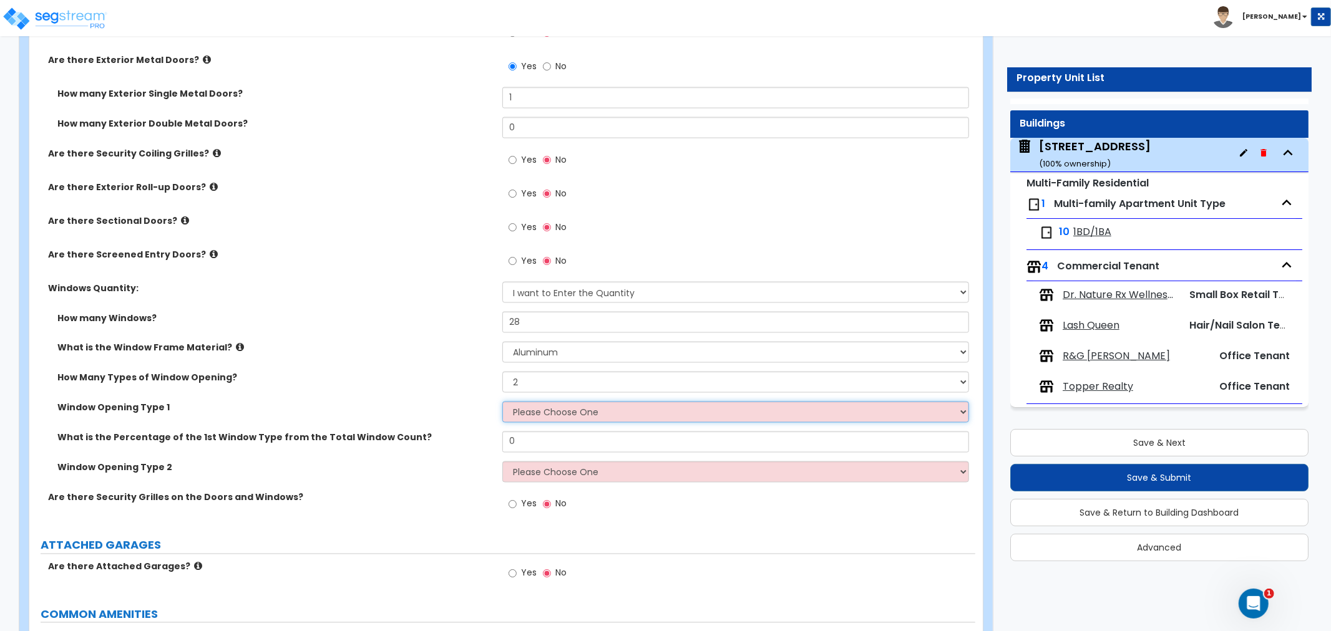
select select "3"
click at [502, 402] on select "Please Choose One Sliding Picture/Fixed Double/Single Hung Awning Swing" at bounding box center [735, 412] width 467 height 21
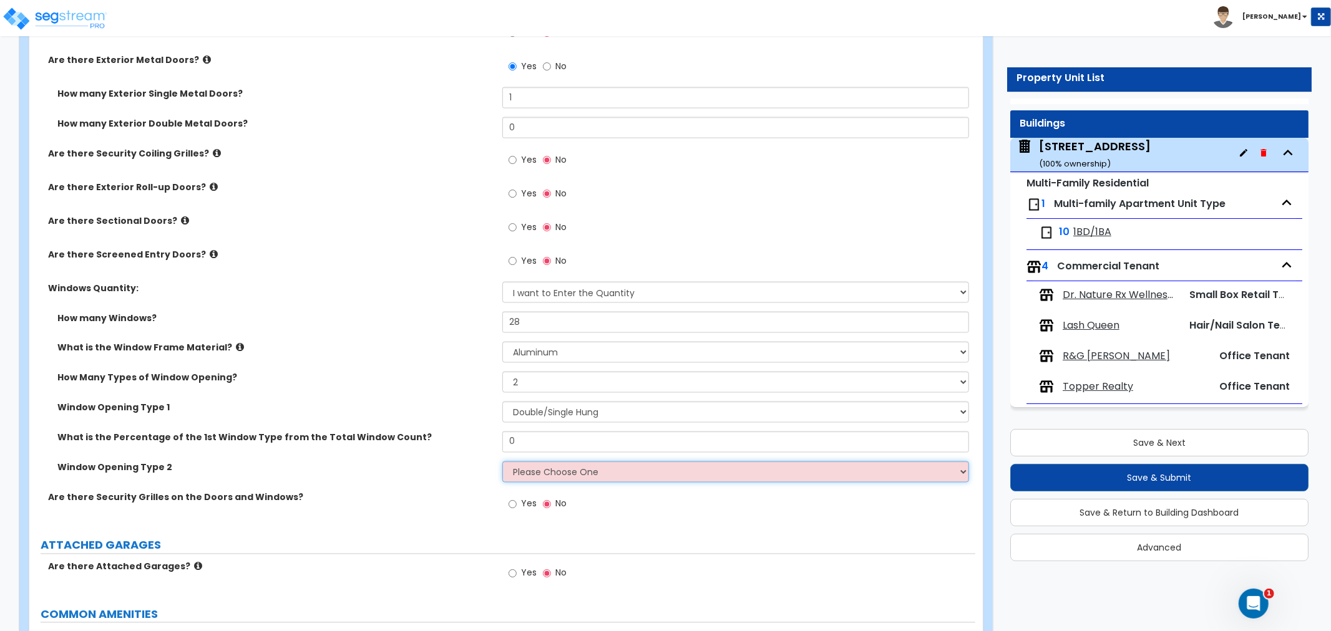
click at [544, 463] on select "Please Choose One Sliding Picture/Fixed Double/Single Hung Awning Swing" at bounding box center [735, 472] width 467 height 21
click at [537, 372] on select "Please Choose One 1 2 3 4" at bounding box center [735, 382] width 467 height 21
select select "1"
click at [502, 372] on select "Please Choose One 1 2 3 4" at bounding box center [735, 382] width 467 height 21
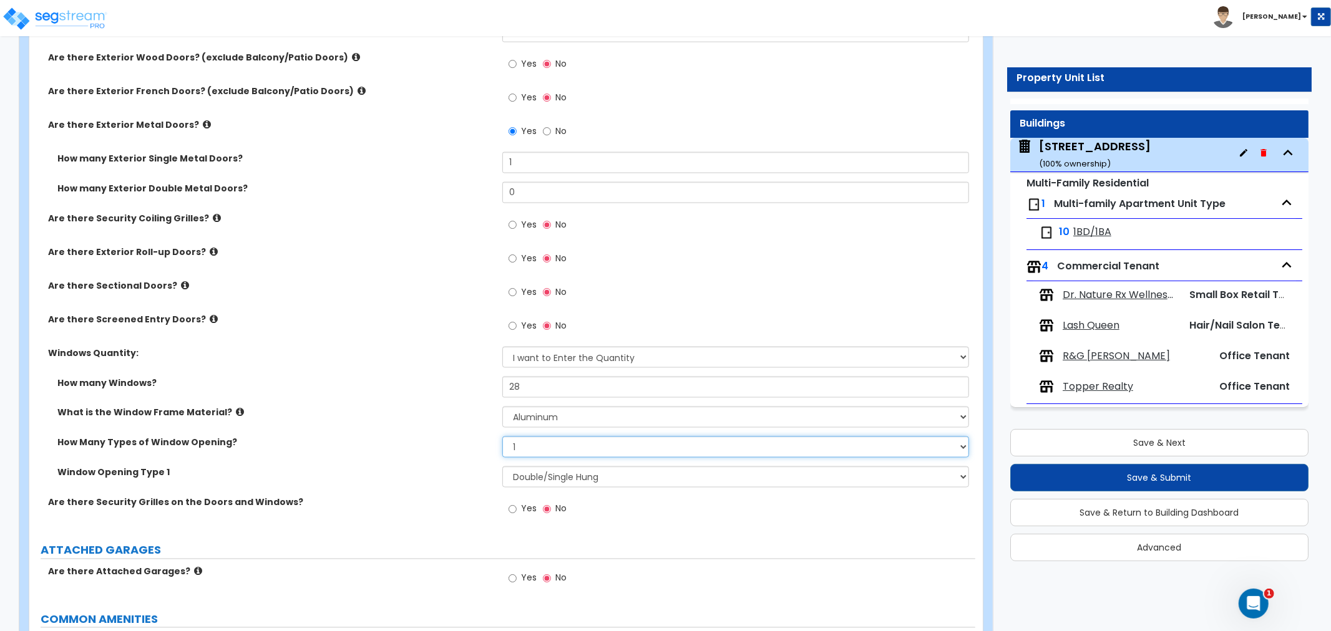
scroll to position [1525, 0]
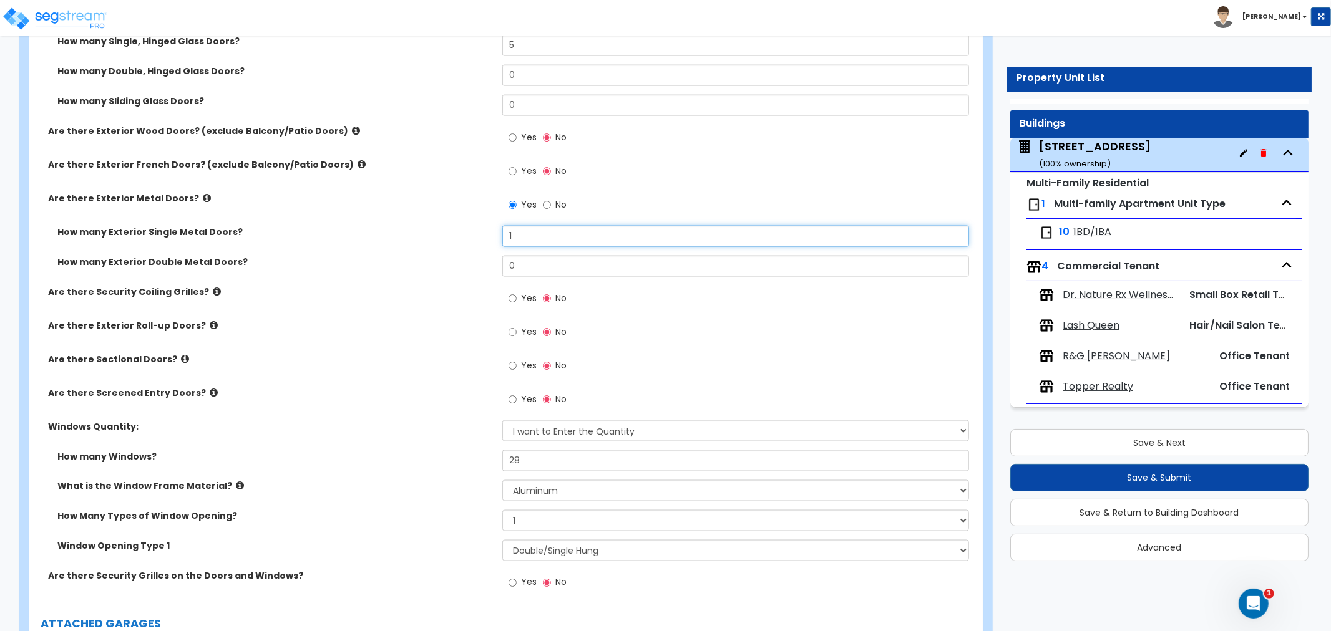
drag, startPoint x: 526, startPoint y: 226, endPoint x: 440, endPoint y: 231, distance: 85.7
click at [440, 231] on div "How many Exterior Single Metal Doors? 1" at bounding box center [502, 241] width 946 height 30
click at [385, 300] on div "Are there Security Coiling Grilles? Yes No" at bounding box center [502, 303] width 946 height 34
drag, startPoint x: 490, startPoint y: 228, endPoint x: 444, endPoint y: 228, distance: 46.2
click at [443, 228] on div "How many Exterior Single Metal Doors? 2" at bounding box center [502, 241] width 946 height 30
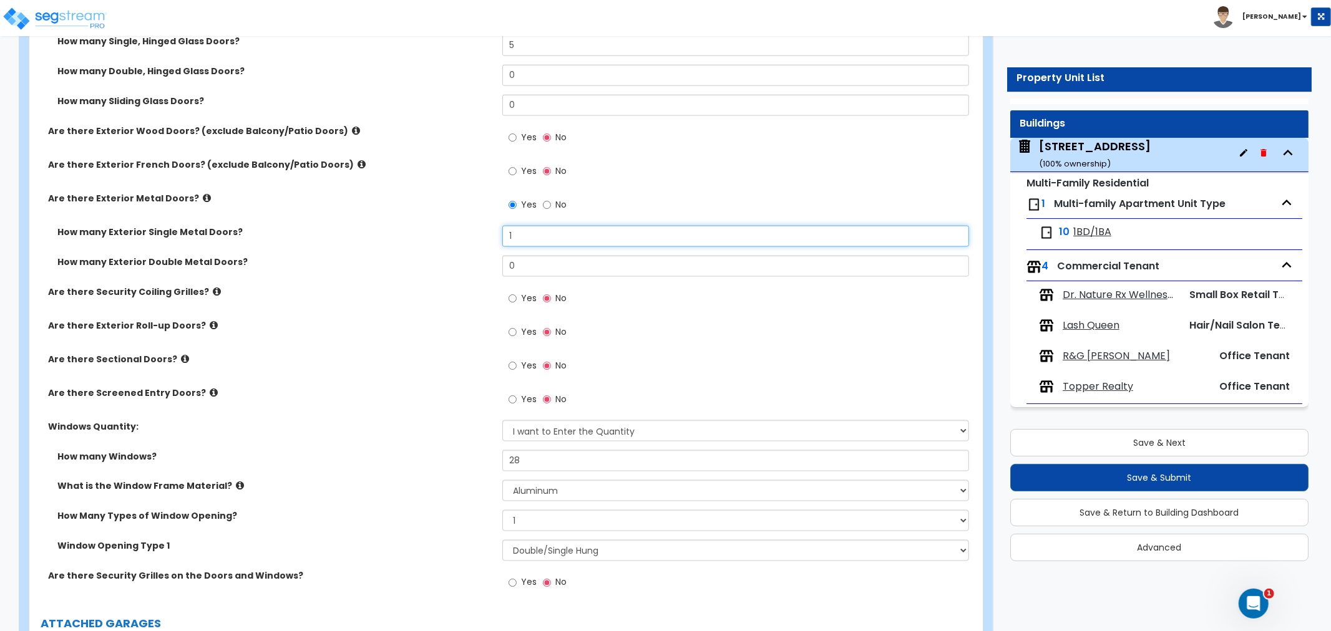
type input "1"
click at [451, 303] on div "Are there Security Coiling Grilles? Yes No" at bounding box center [502, 303] width 946 height 34
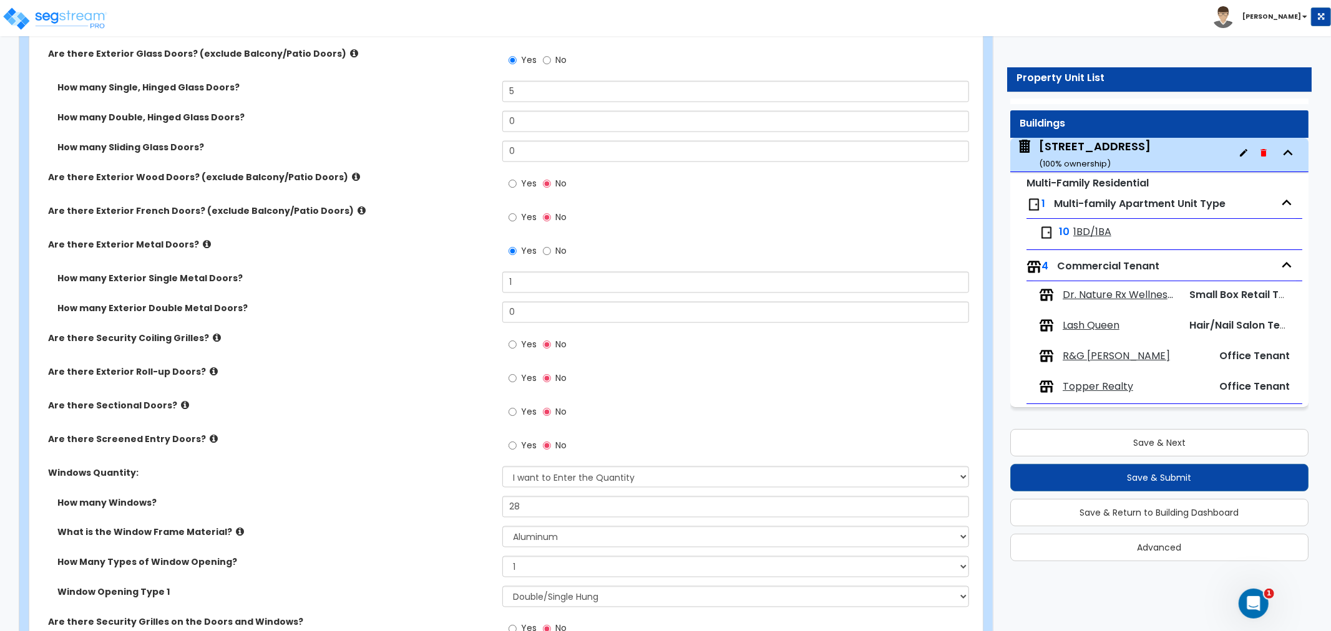
scroll to position [1456, 0]
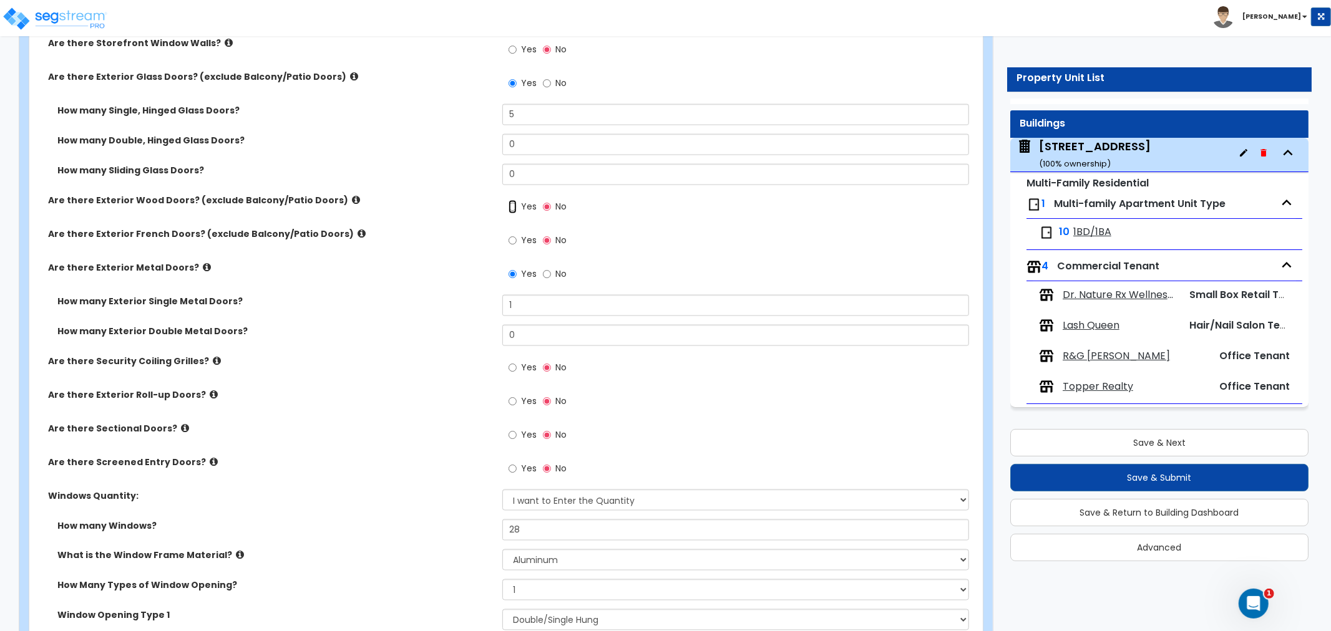
click at [513, 200] on input "Yes" at bounding box center [512, 207] width 8 height 14
radio input "true"
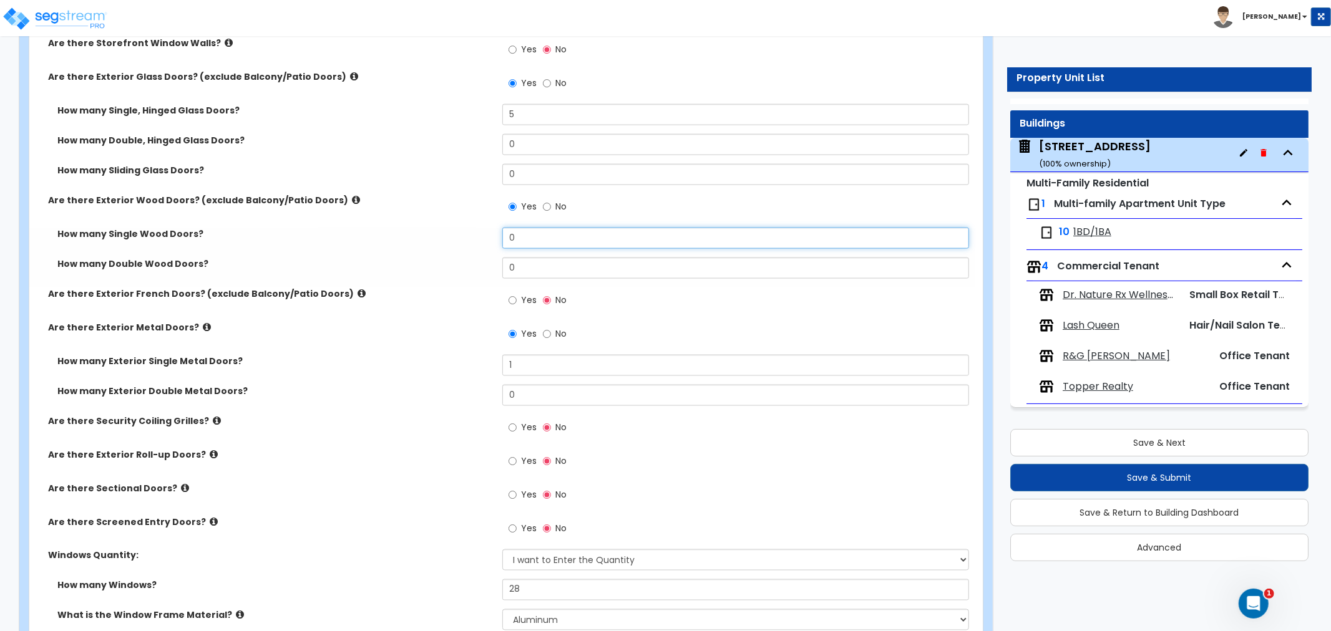
drag, startPoint x: 537, startPoint y: 223, endPoint x: 423, endPoint y: 225, distance: 114.2
click at [422, 228] on div "How many Single Wood Doors? 0" at bounding box center [502, 243] width 946 height 30
type input "1"
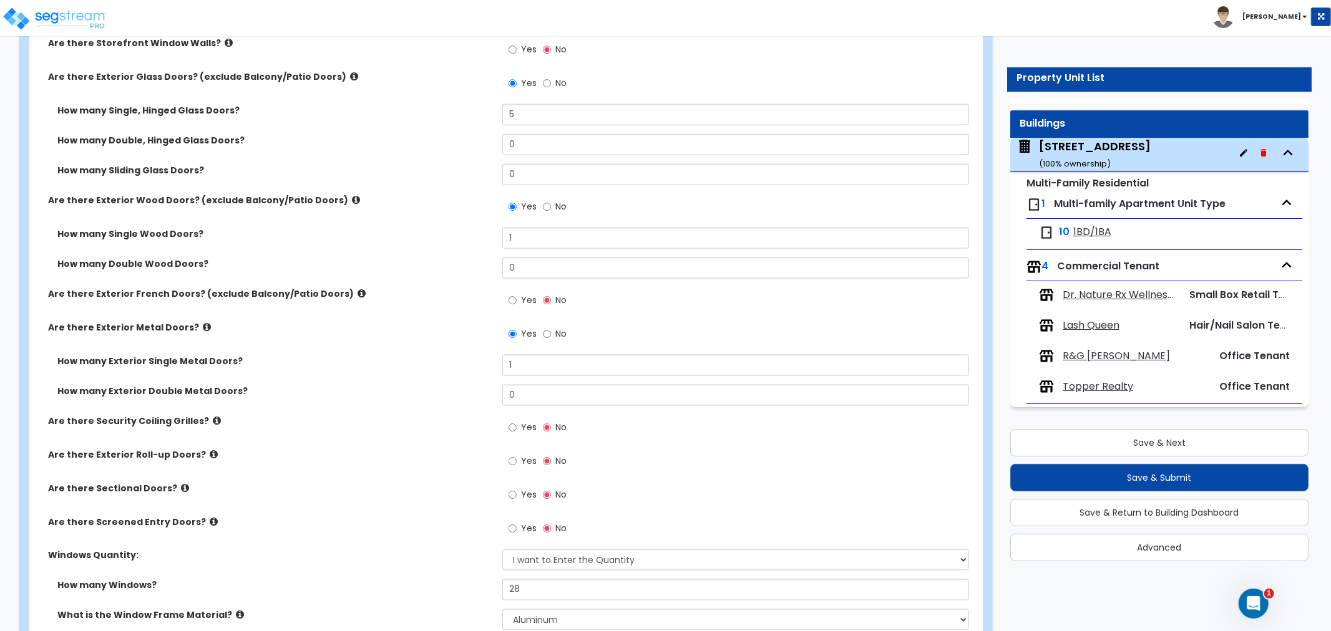
click at [473, 385] on label "How many Exterior Double Metal Doors?" at bounding box center [274, 391] width 435 height 12
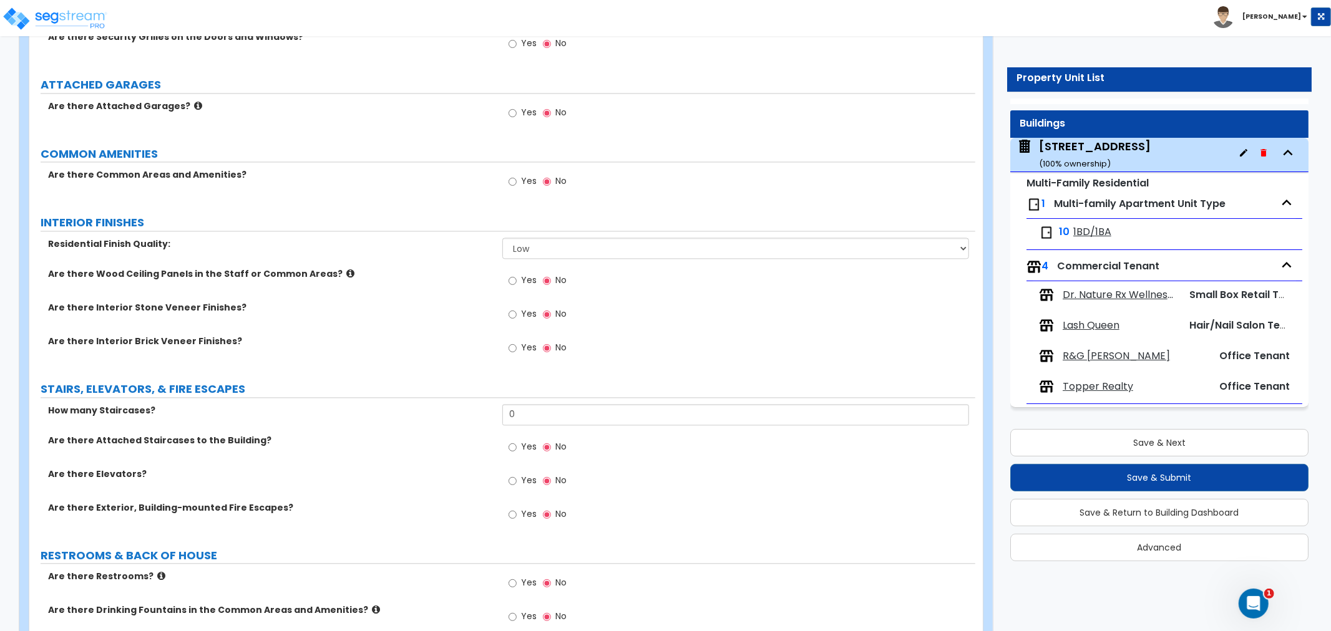
scroll to position [2149, 0]
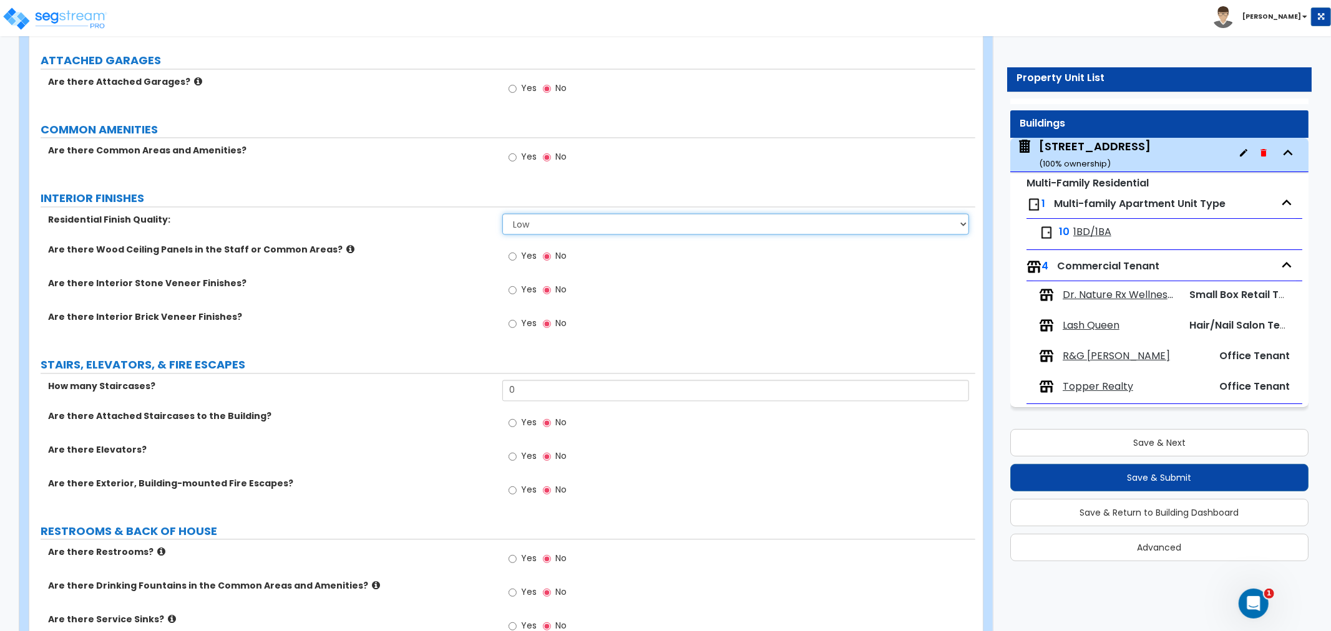
click at [605, 213] on select "Low Average High" at bounding box center [735, 223] width 467 height 21
select select "1"
click at [502, 213] on select "Low Average High" at bounding box center [735, 223] width 467 height 21
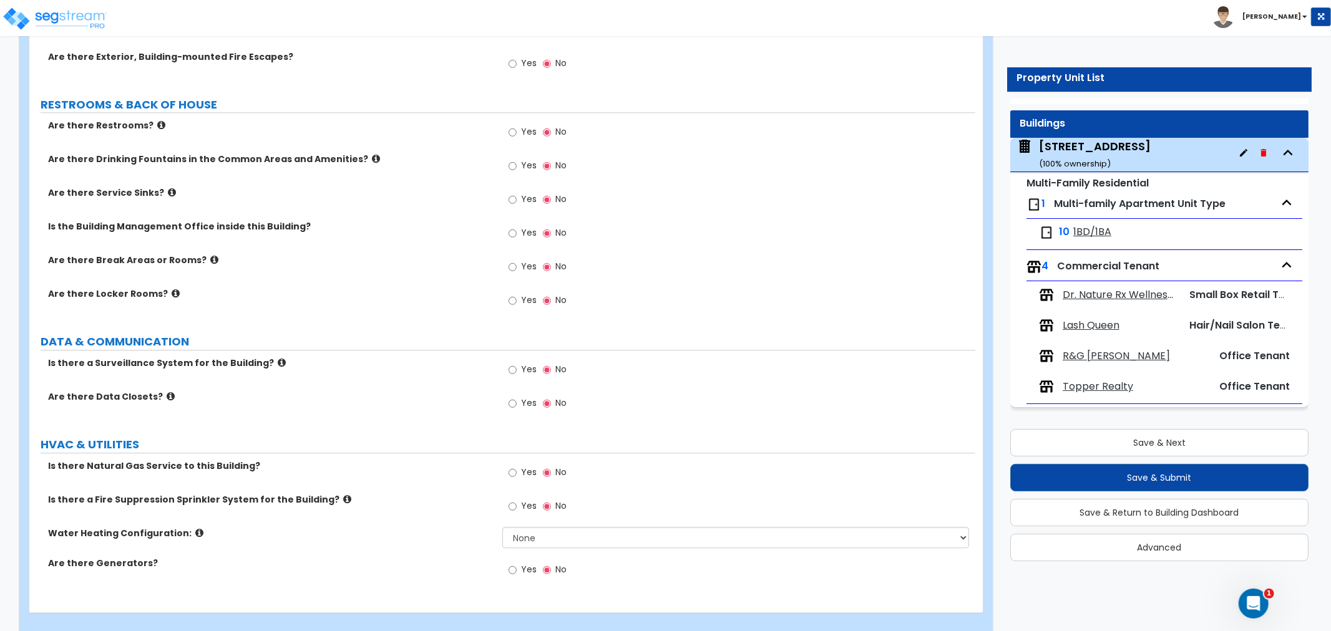
scroll to position [2579, 0]
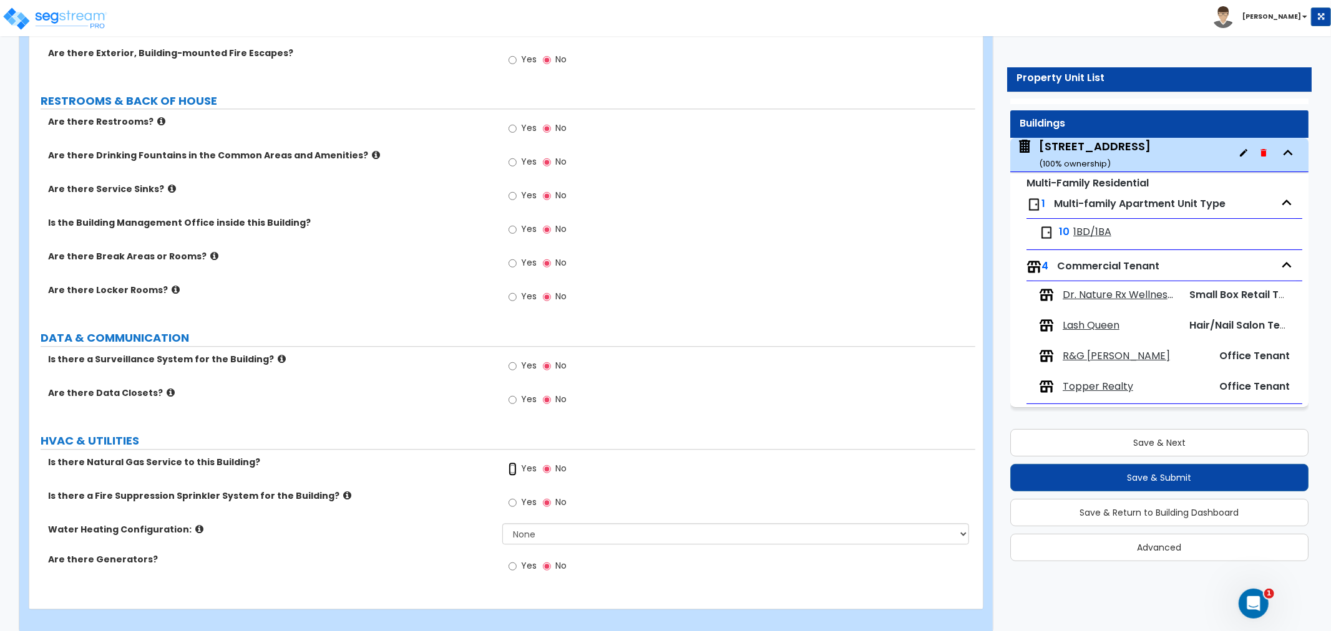
click at [513, 462] on input "Yes" at bounding box center [512, 469] width 8 height 14
radio input "true"
click at [531, 523] on select "None Water Heater for Multiple Units Water Heater for Individual Units" at bounding box center [735, 533] width 467 height 21
select select "1"
click at [502, 523] on select "None Water Heater for Multiple Units Water Heater for Individual Units" at bounding box center [735, 533] width 467 height 21
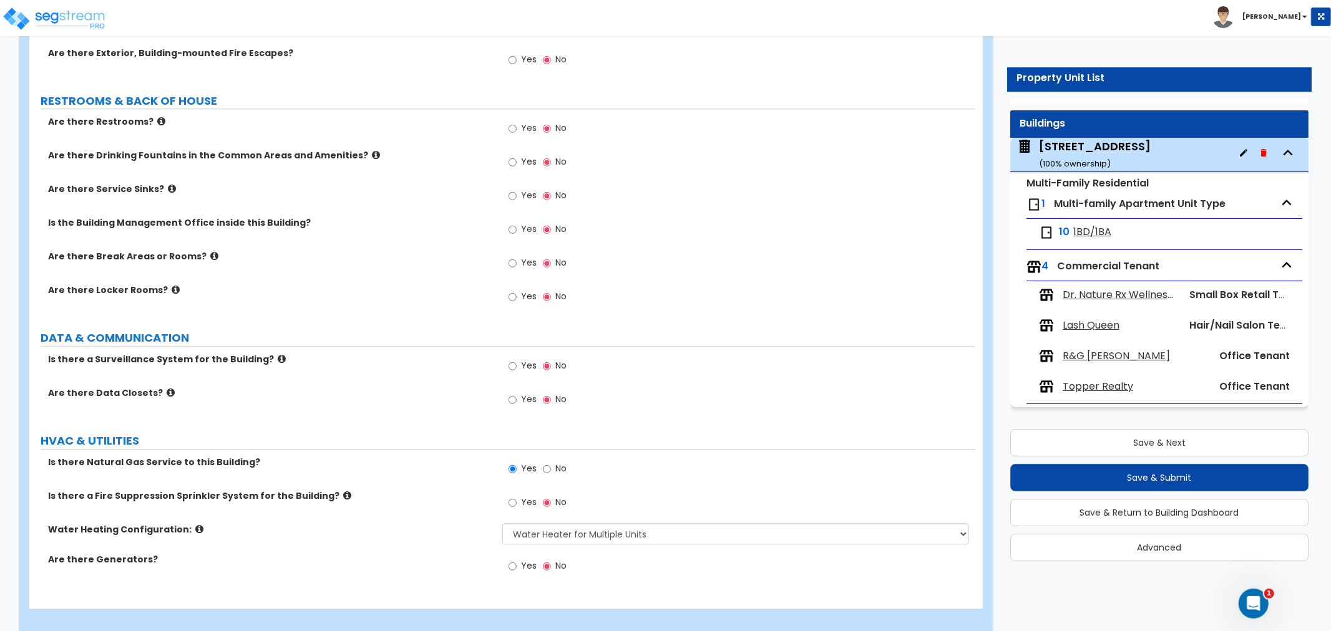
click at [408, 506] on div "Is there a Fire Suppression Sprinkler System for the Building? Yes No" at bounding box center [502, 507] width 946 height 34
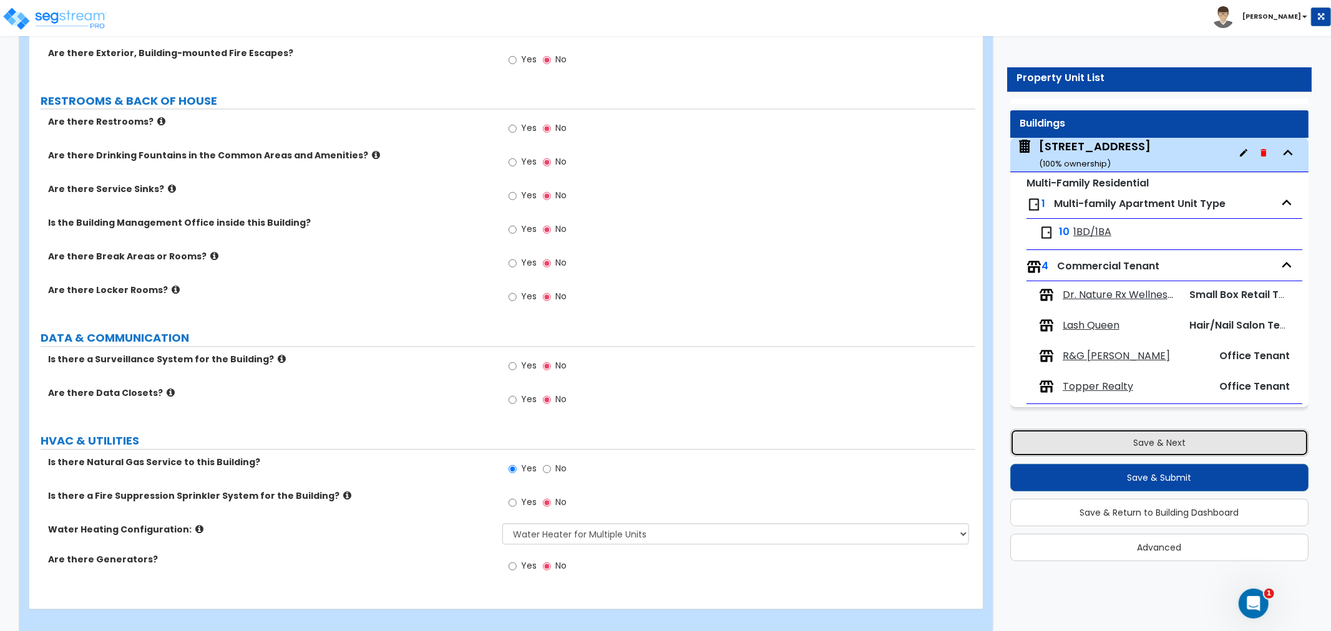
click at [1164, 439] on button "Save & Next" at bounding box center [1159, 442] width 298 height 27
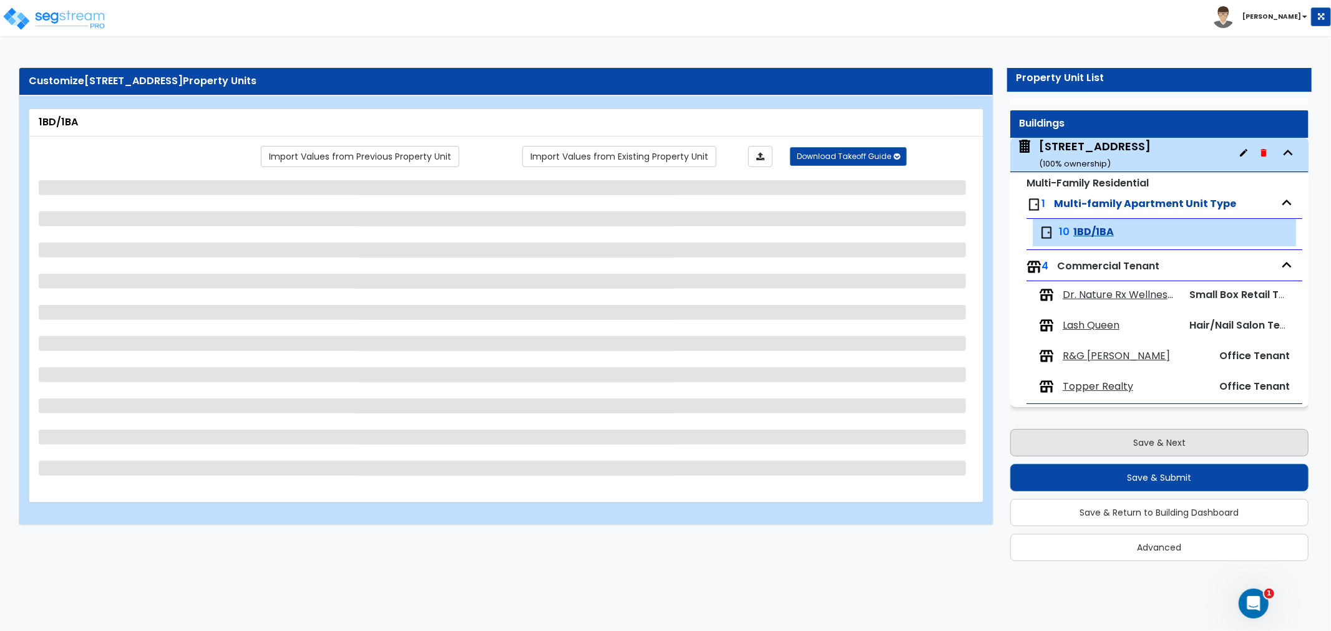
scroll to position [0, 0]
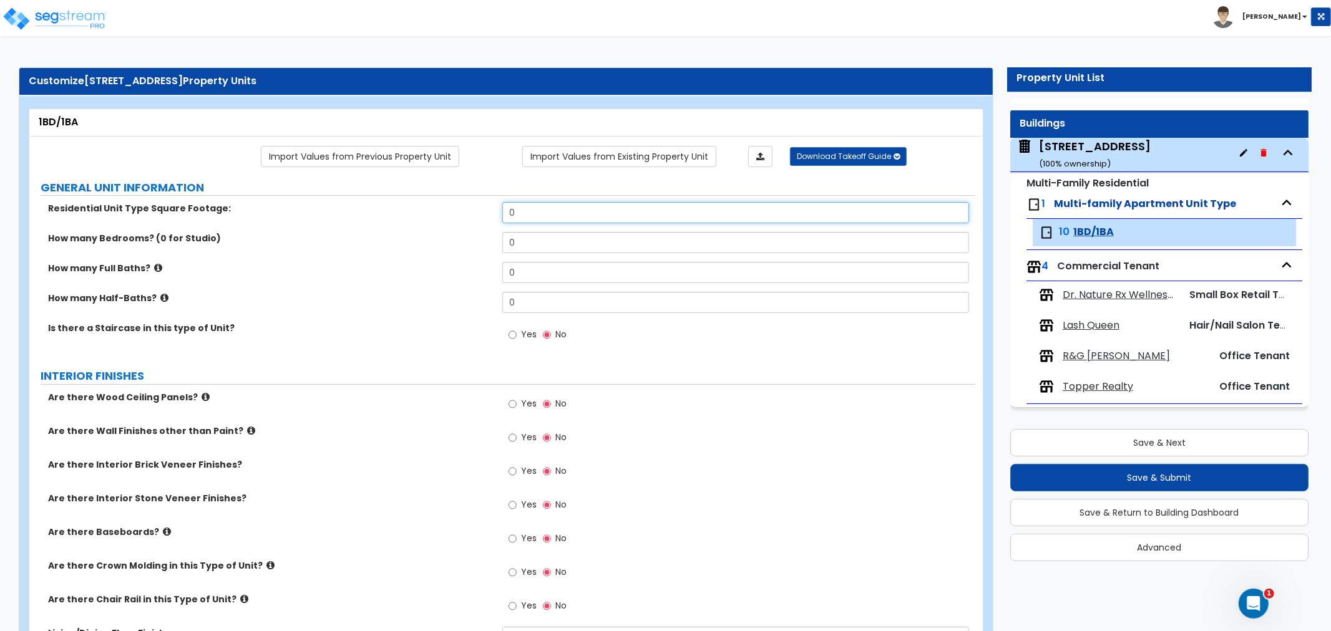
drag, startPoint x: 529, startPoint y: 214, endPoint x: 496, endPoint y: 216, distance: 33.2
click at [496, 216] on div "Residential Unit Type Square Footage: 0" at bounding box center [502, 217] width 946 height 30
type input "456"
drag, startPoint x: 550, startPoint y: 246, endPoint x: 454, endPoint y: 246, distance: 95.5
click at [454, 246] on div "How many Bedrooms? (0 for Studio) 0" at bounding box center [502, 247] width 946 height 30
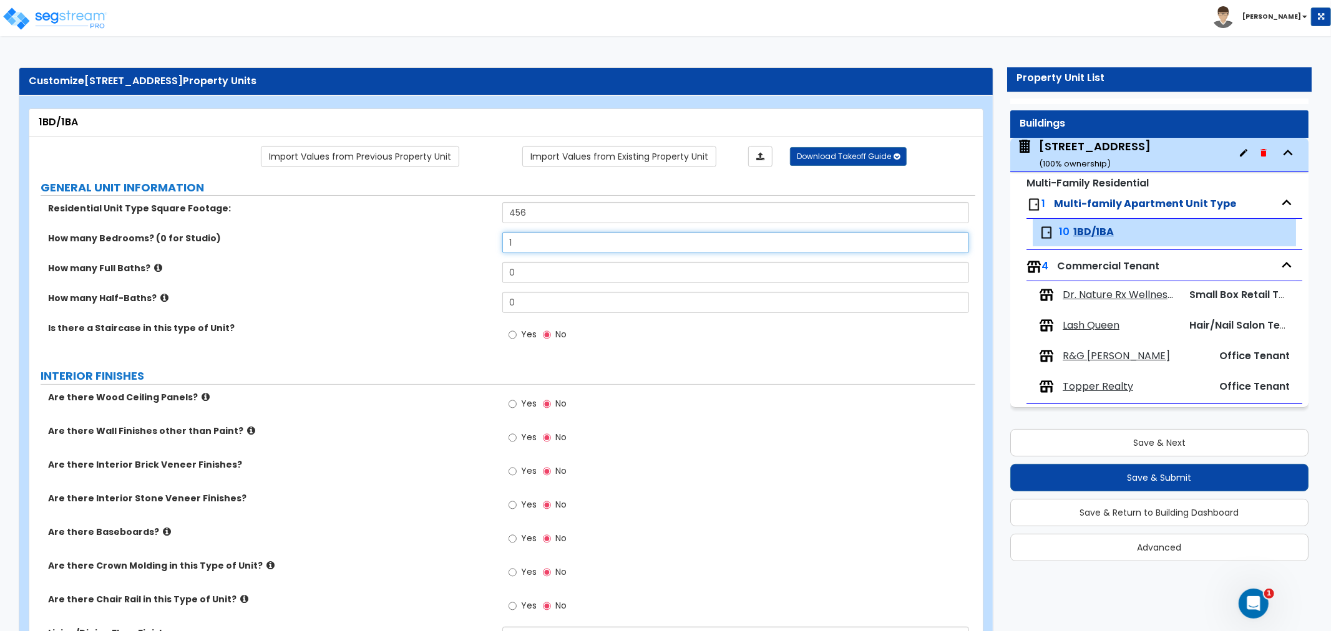
type input "1"
drag, startPoint x: 538, startPoint y: 275, endPoint x: 456, endPoint y: 280, distance: 81.9
click at [456, 280] on div "How many Full Baths? 0" at bounding box center [502, 277] width 946 height 30
type input "1"
click at [453, 284] on div "How many Full Baths? 1" at bounding box center [502, 277] width 946 height 30
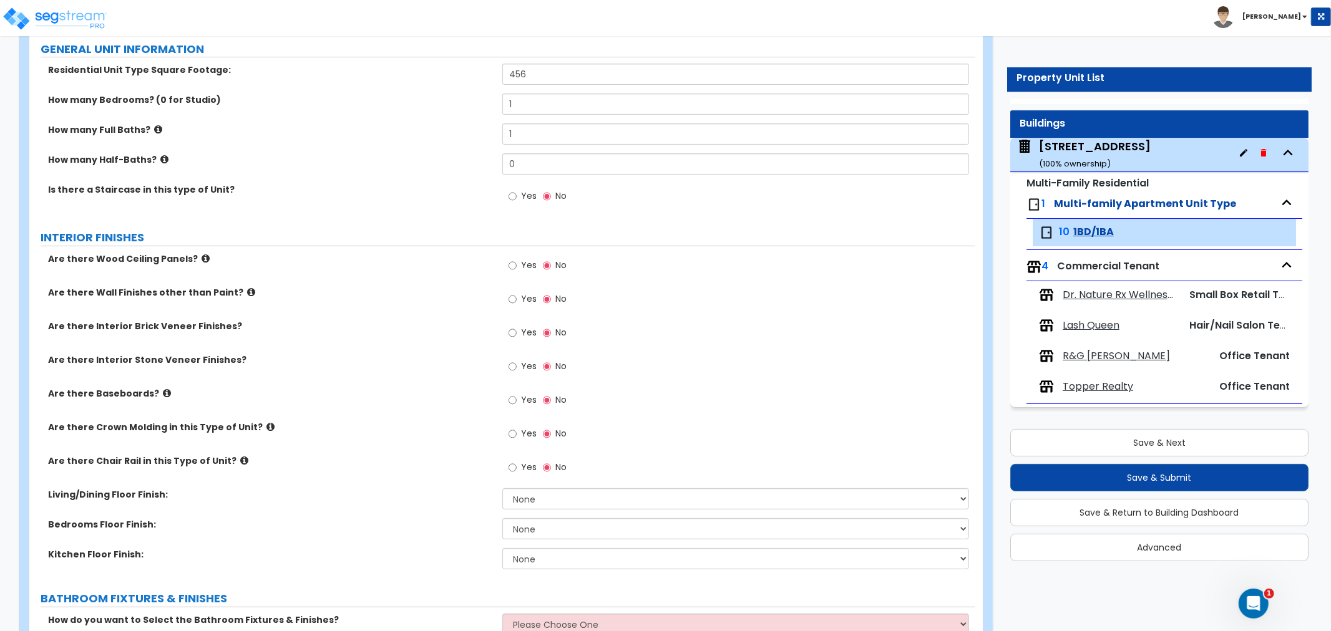
scroll to position [208, 0]
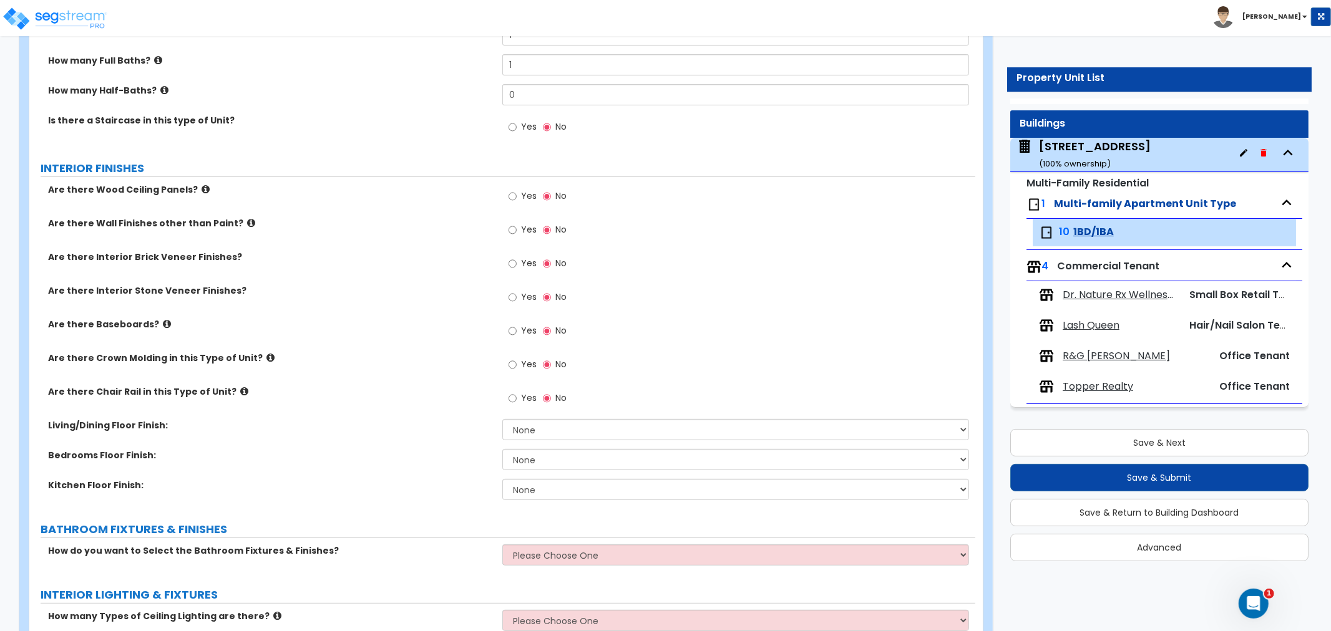
drag, startPoint x: 518, startPoint y: 326, endPoint x: 518, endPoint y: 334, distance: 7.5
click at [518, 327] on label "Yes" at bounding box center [522, 332] width 28 height 21
click at [517, 327] on input "Yes" at bounding box center [512, 331] width 8 height 14
radio input "true"
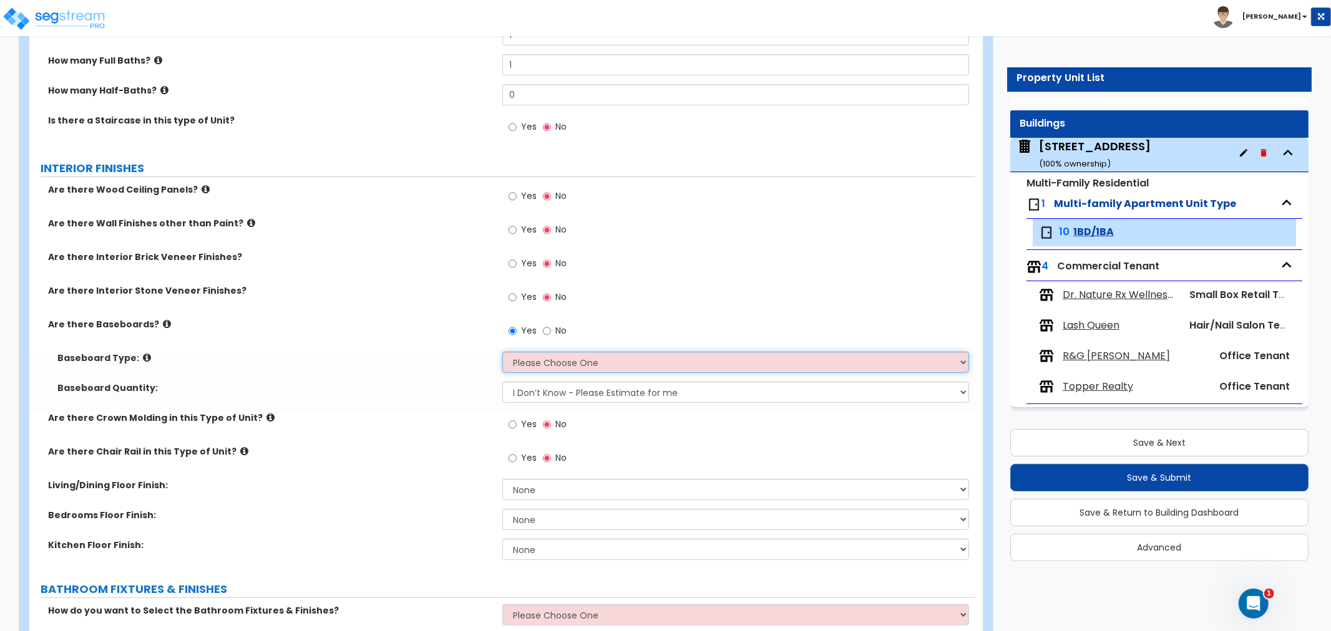
click at [550, 360] on select "Please Choose One Wood Vinyl Carpet Tile" at bounding box center [735, 362] width 467 height 21
select select "1"
click at [502, 352] on select "Please Choose One Wood Vinyl Carpet Tile" at bounding box center [735, 362] width 467 height 21
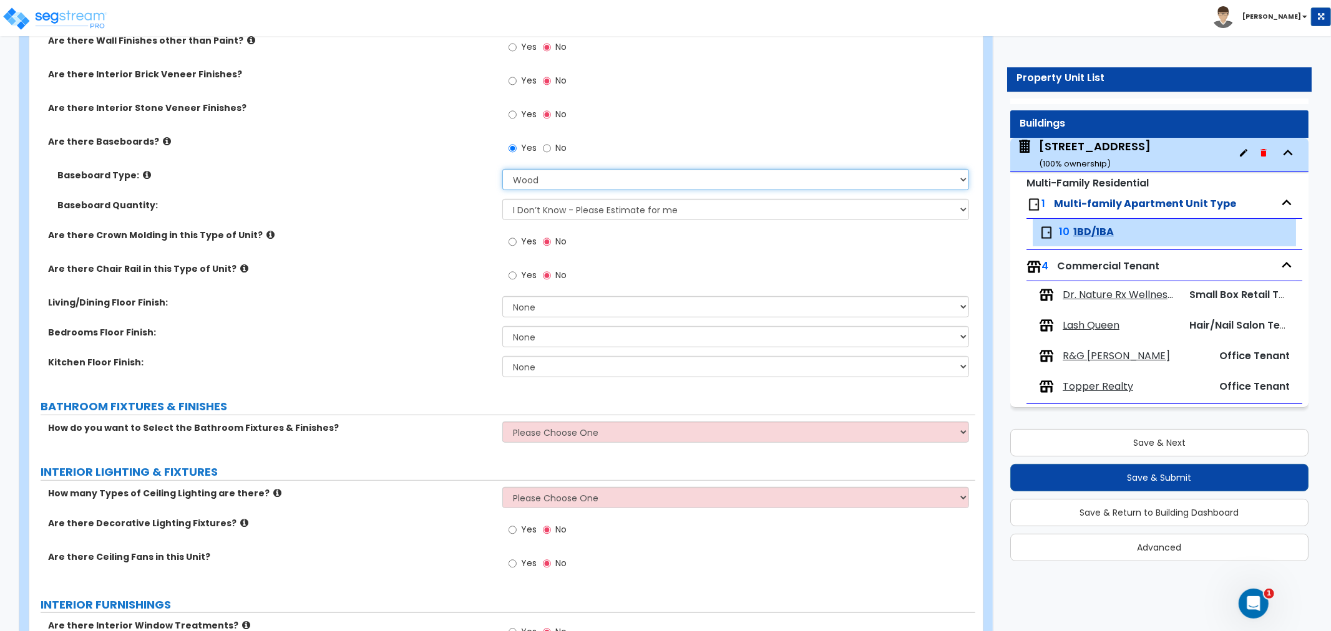
scroll to position [416, 0]
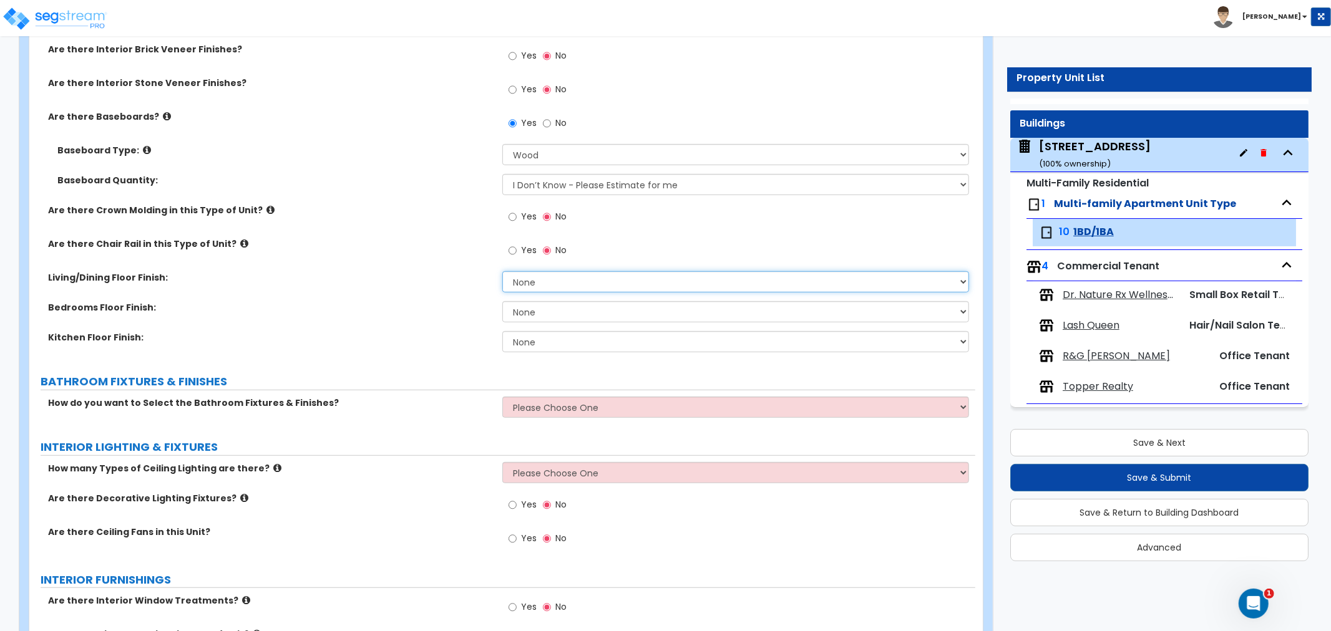
click at [543, 290] on select "None Tile Flooring Hardwood Flooring Resilient Laminate Flooring VCT Flooring S…" at bounding box center [735, 281] width 467 height 21
select select "1"
click at [502, 271] on select "None Tile Flooring Hardwood Flooring Resilient Laminate Flooring VCT Flooring S…" at bounding box center [735, 281] width 467 height 21
click at [548, 319] on select "None Tile Flooring Hardwood Flooring Resilient Laminate Flooring VCT Flooring S…" at bounding box center [735, 311] width 467 height 21
select select "5"
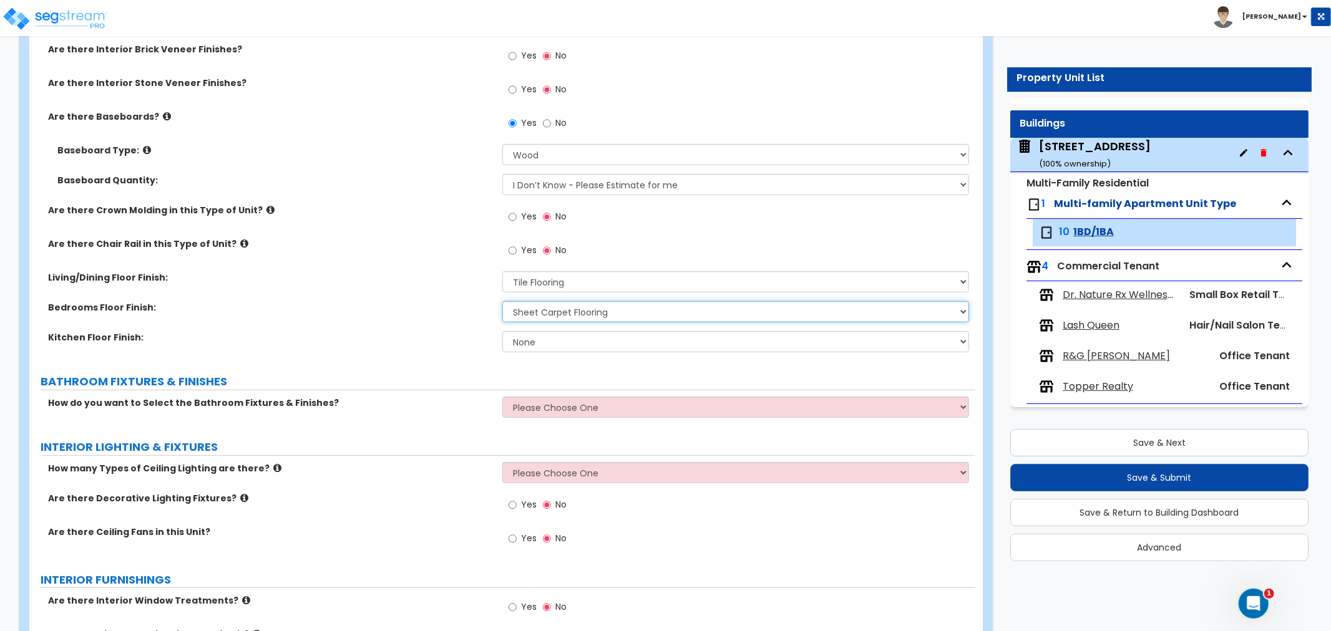
click at [502, 301] on select "None Tile Flooring Hardwood Flooring Resilient Laminate Flooring VCT Flooring S…" at bounding box center [735, 311] width 467 height 21
click at [552, 341] on select "None Tile Flooring Hardwood Flooring Resilient Laminate Flooring VCT Flooring S…" at bounding box center [735, 341] width 467 height 21
select select "1"
click at [502, 331] on select "None Tile Flooring Hardwood Flooring Resilient Laminate Flooring VCT Flooring S…" at bounding box center [735, 341] width 467 height 21
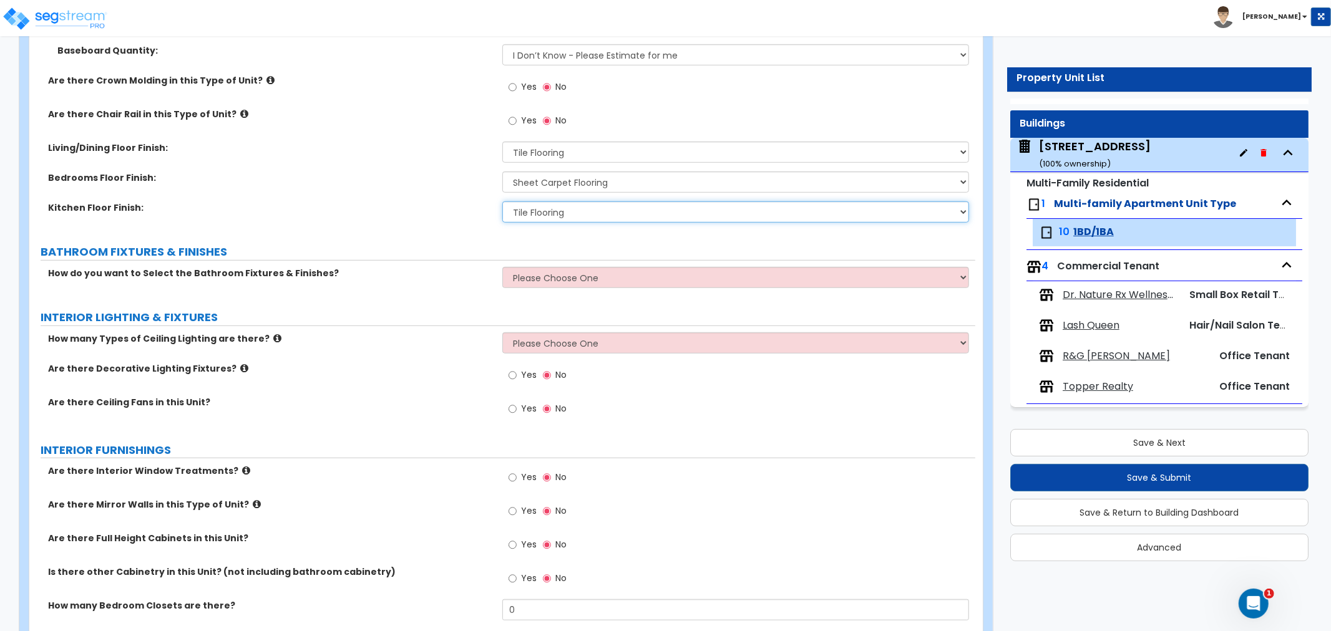
scroll to position [554, 0]
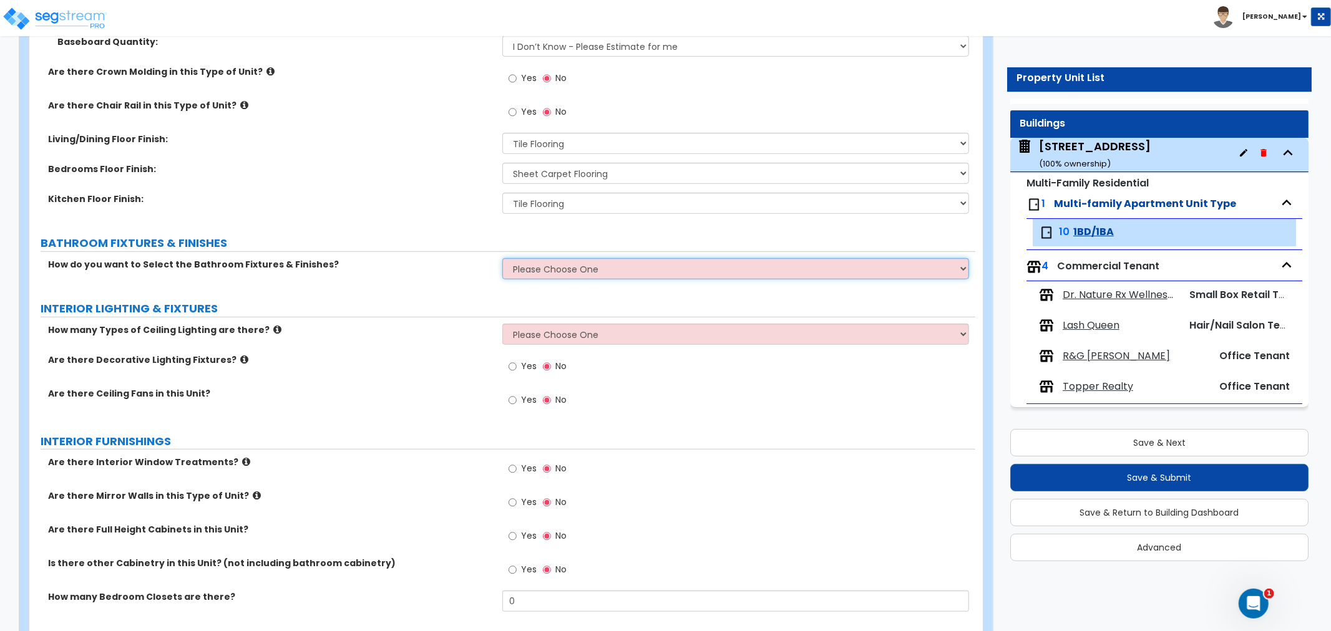
click at [535, 266] on select "Please Choose One Select the type of Fixtures and Finishes only for one Bath an…" at bounding box center [735, 268] width 467 height 21
select select "1"
click at [502, 258] on select "Please Choose One Select the type of Fixtures and Finishes only for one Bath an…" at bounding box center [735, 268] width 467 height 21
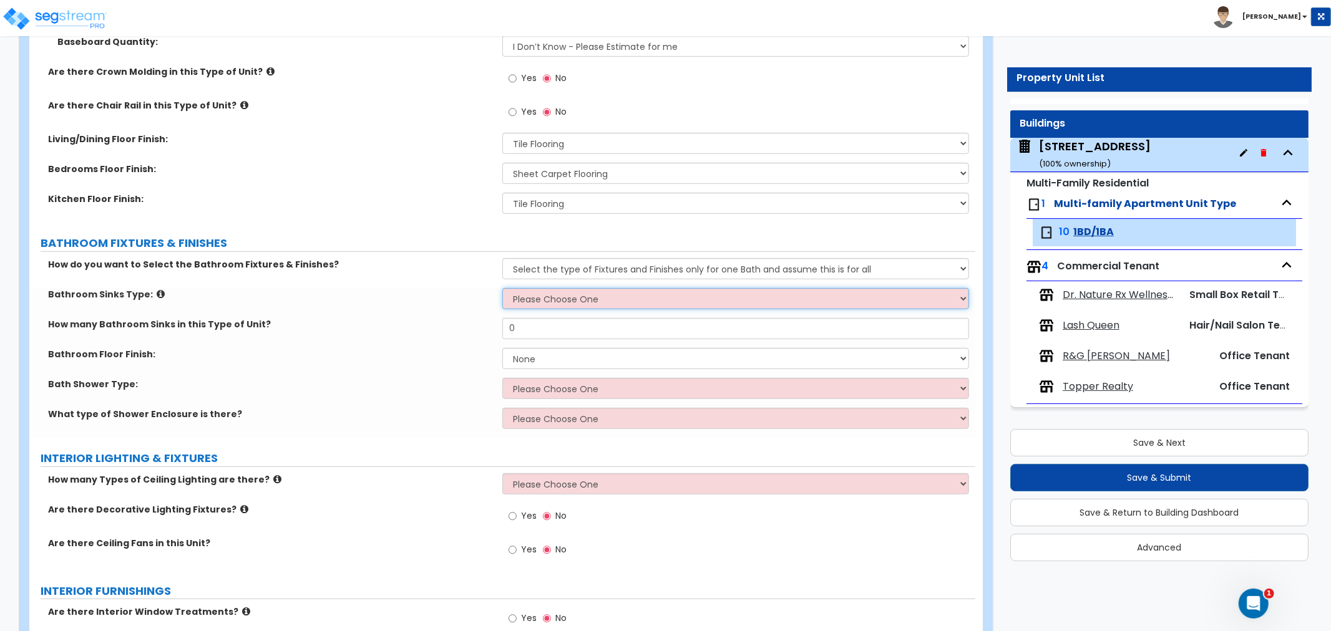
click at [533, 299] on select "Please Choose One Wall-mounted Pedestal-mounted Vanity-mounted" at bounding box center [735, 298] width 467 height 21
select select "3"
click at [502, 288] on select "Please Choose One Wall-mounted Pedestal-mounted Vanity-mounted" at bounding box center [735, 298] width 467 height 21
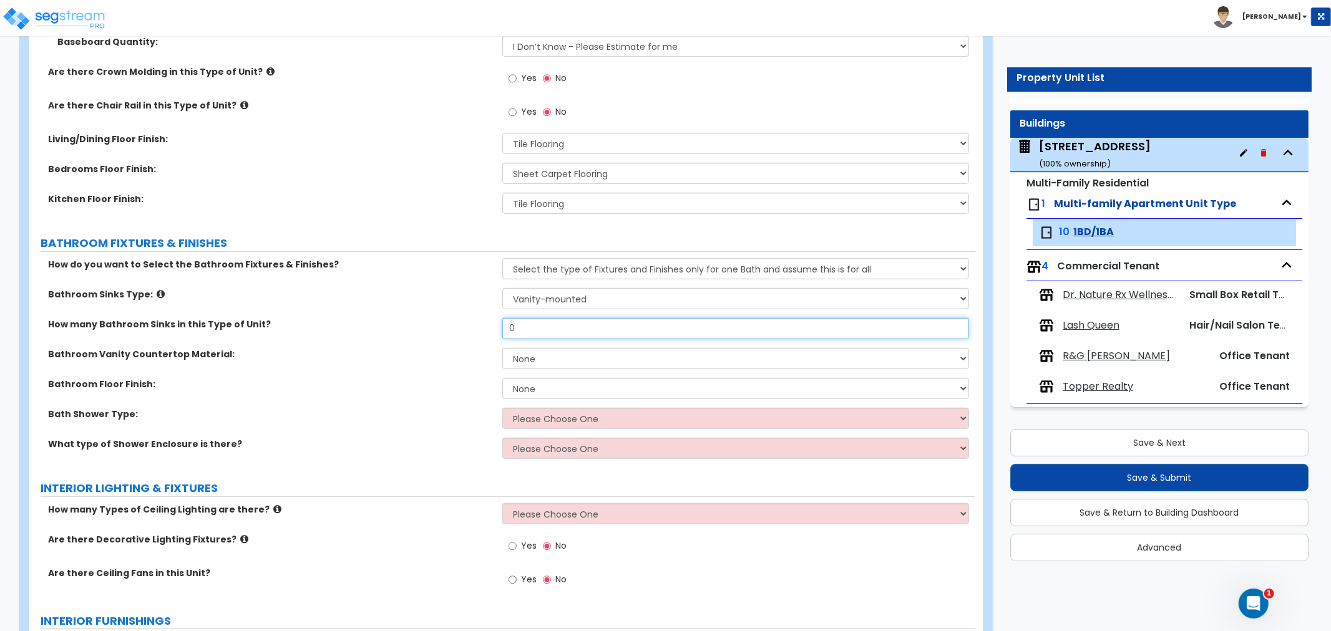
drag, startPoint x: 521, startPoint y: 334, endPoint x: 463, endPoint y: 338, distance: 58.1
click at [463, 338] on div "How many Bathroom Sinks in this Type of Unit? 0" at bounding box center [502, 333] width 946 height 30
type input "1"
click at [557, 352] on select "None Plastic Laminate Solid Surface Stone Quartz Marble Tile Wood" at bounding box center [735, 358] width 467 height 21
select select "1"
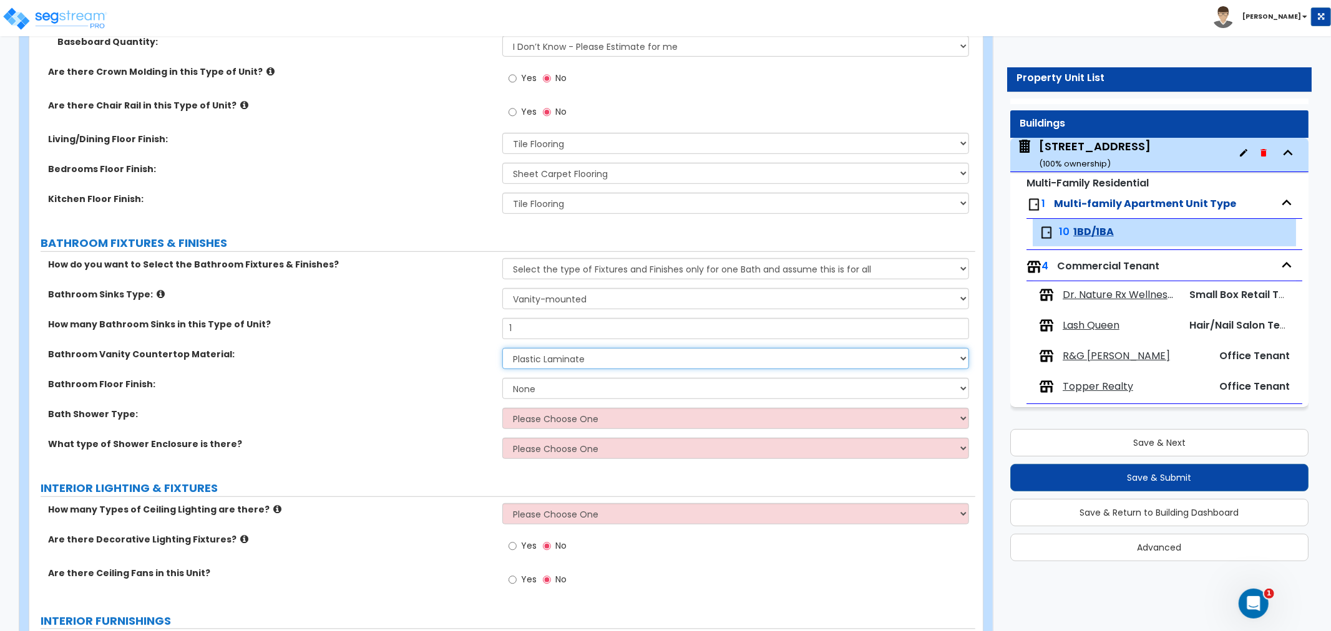
click at [502, 348] on select "None Plastic Laminate Solid Surface Stone Quartz Marble Tile Wood" at bounding box center [735, 358] width 467 height 21
click at [532, 391] on select "None Tile Flooring Hardwood Flooring Resilient Laminate Flooring VCT Flooring S…" at bounding box center [735, 388] width 467 height 21
select select "1"
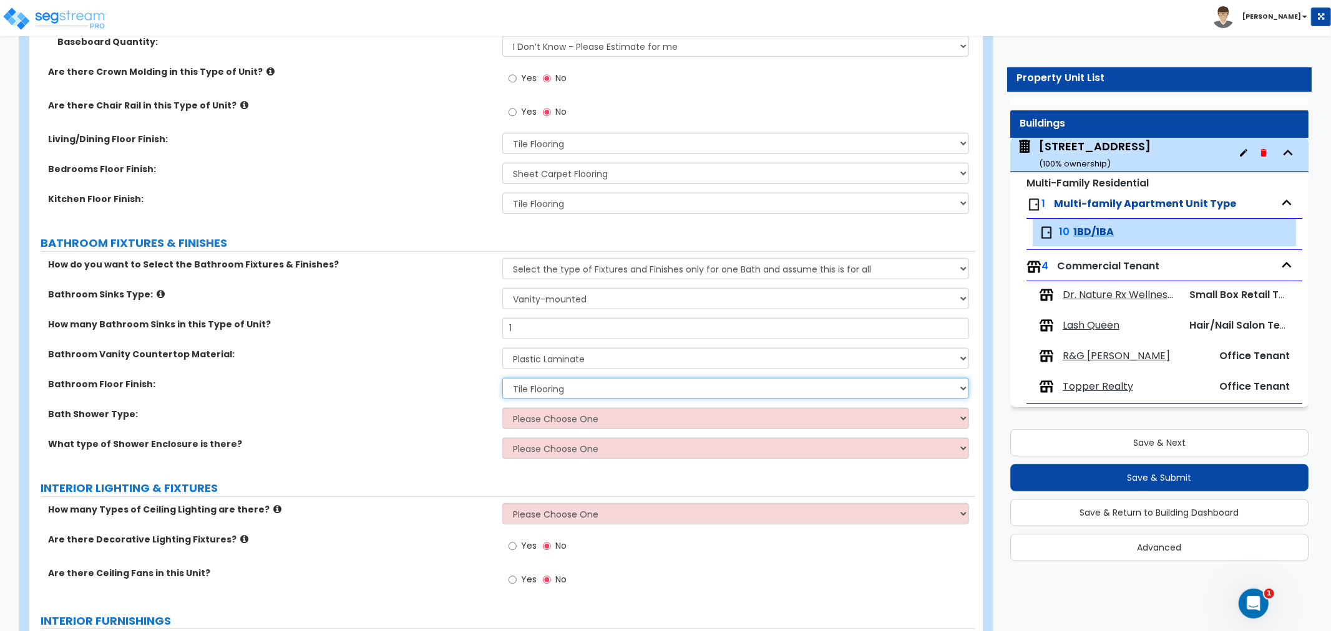
click at [502, 378] on select "None Tile Flooring Hardwood Flooring Resilient Laminate Flooring VCT Flooring S…" at bounding box center [735, 388] width 467 height 21
click at [540, 416] on select "Please Choose One Standalone Shower Bathtub - Shower Combination" at bounding box center [735, 418] width 467 height 21
select select "2"
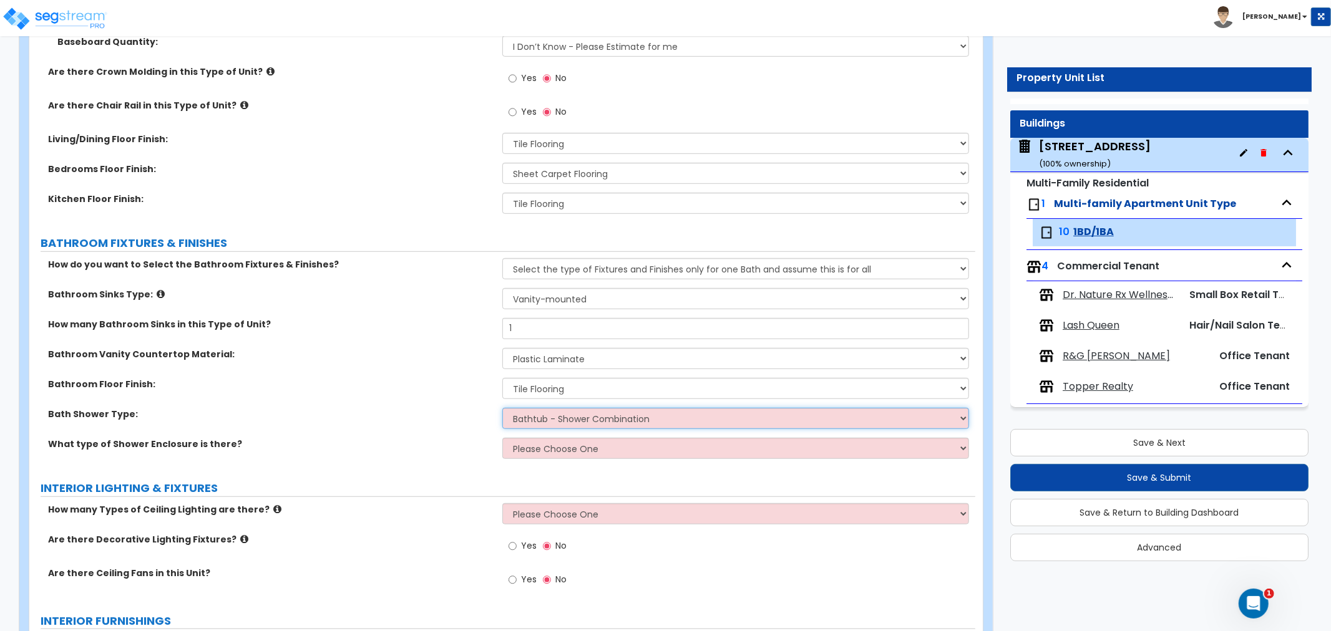
click at [502, 408] on select "Please Choose One Standalone Shower Bathtub - Shower Combination" at bounding box center [735, 418] width 467 height 21
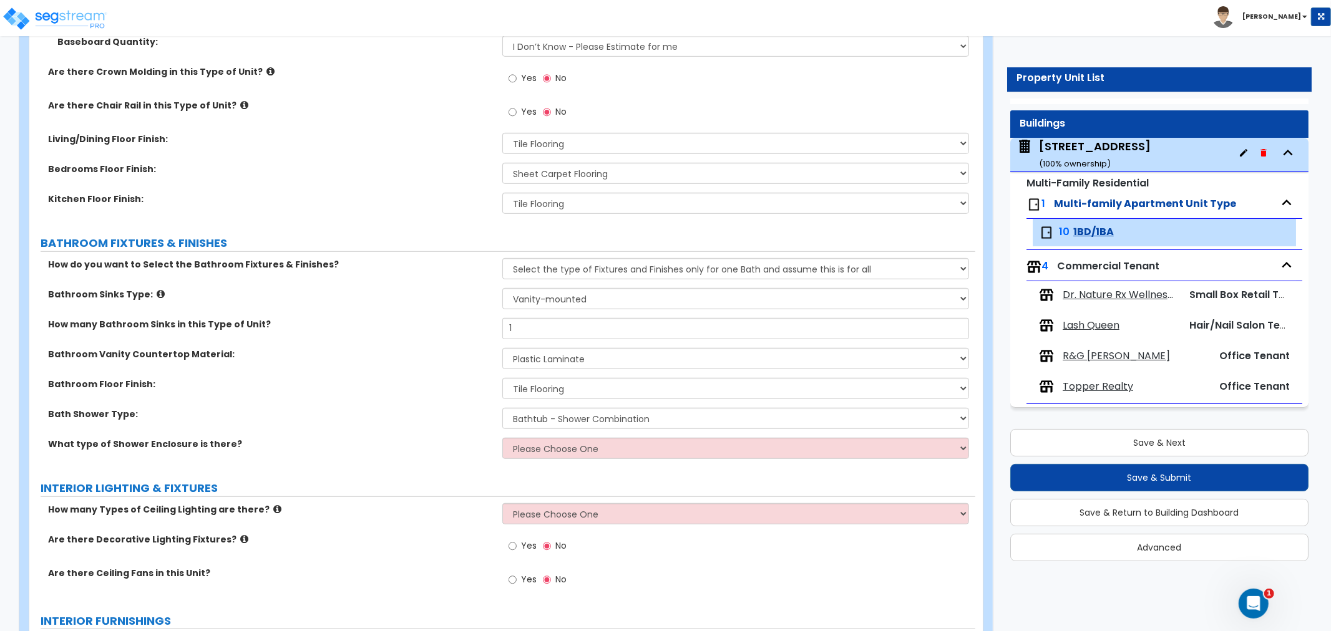
click at [548, 434] on div "Bath Shower Type: Please Choose One Standalone Shower Bathtub - Shower Combinat…" at bounding box center [502, 423] width 946 height 30
click at [550, 454] on select "Please Choose One Curtain & [PERSON_NAME] Sliding Doors Glass Hinged Doors" at bounding box center [735, 448] width 467 height 21
select select "1"
click at [502, 438] on select "Please Choose One Curtain & [PERSON_NAME] Sliding Doors Glass Hinged Doors" at bounding box center [735, 448] width 467 height 21
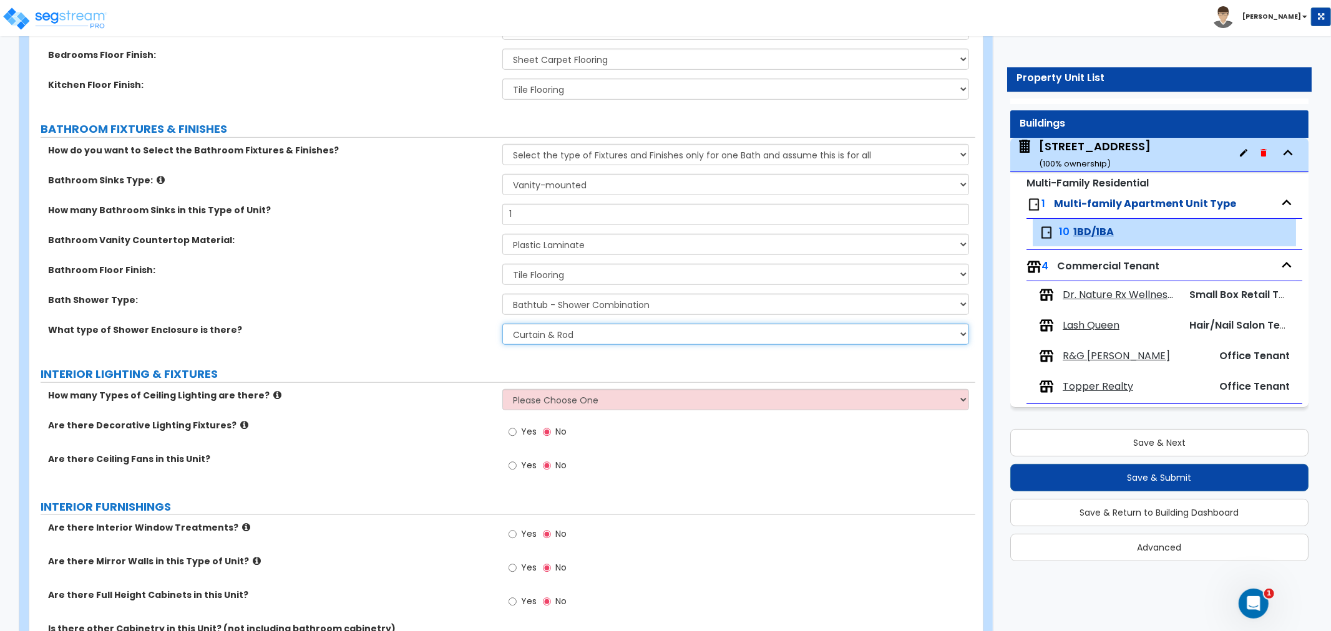
scroll to position [693, 0]
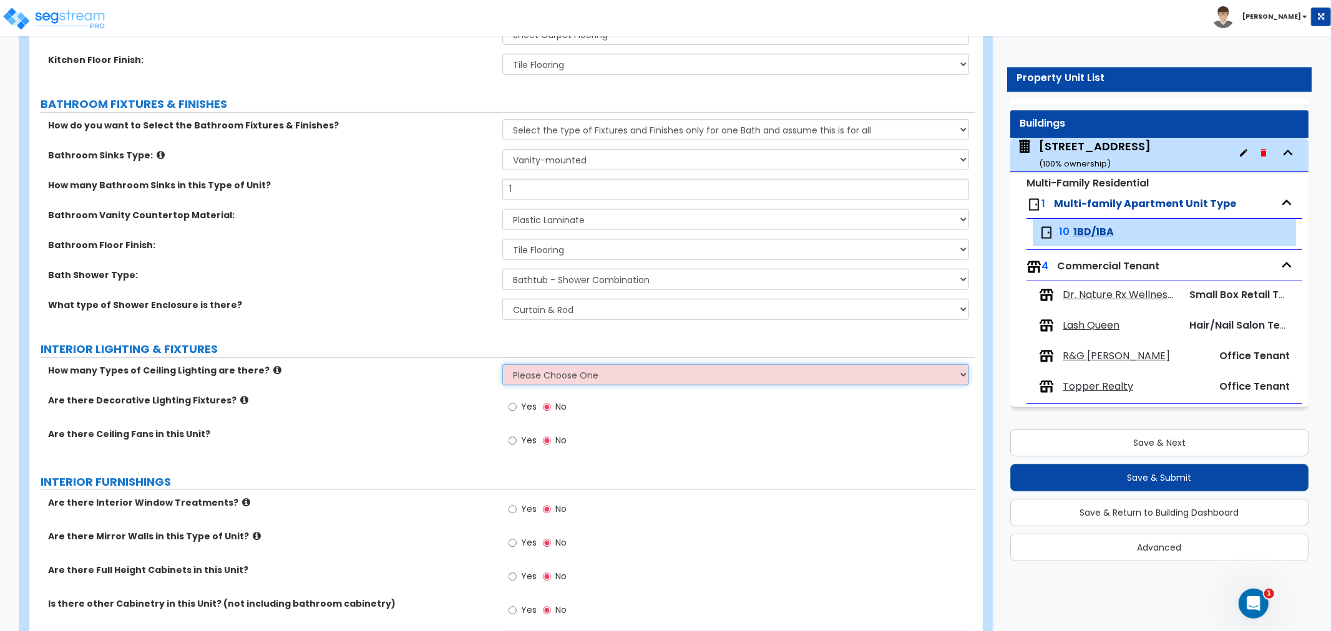
click at [563, 372] on select "Please Choose One 1 2 3" at bounding box center [735, 374] width 467 height 21
select select "1"
click at [502, 364] on select "Please Choose One 1 2 3" at bounding box center [735, 374] width 467 height 21
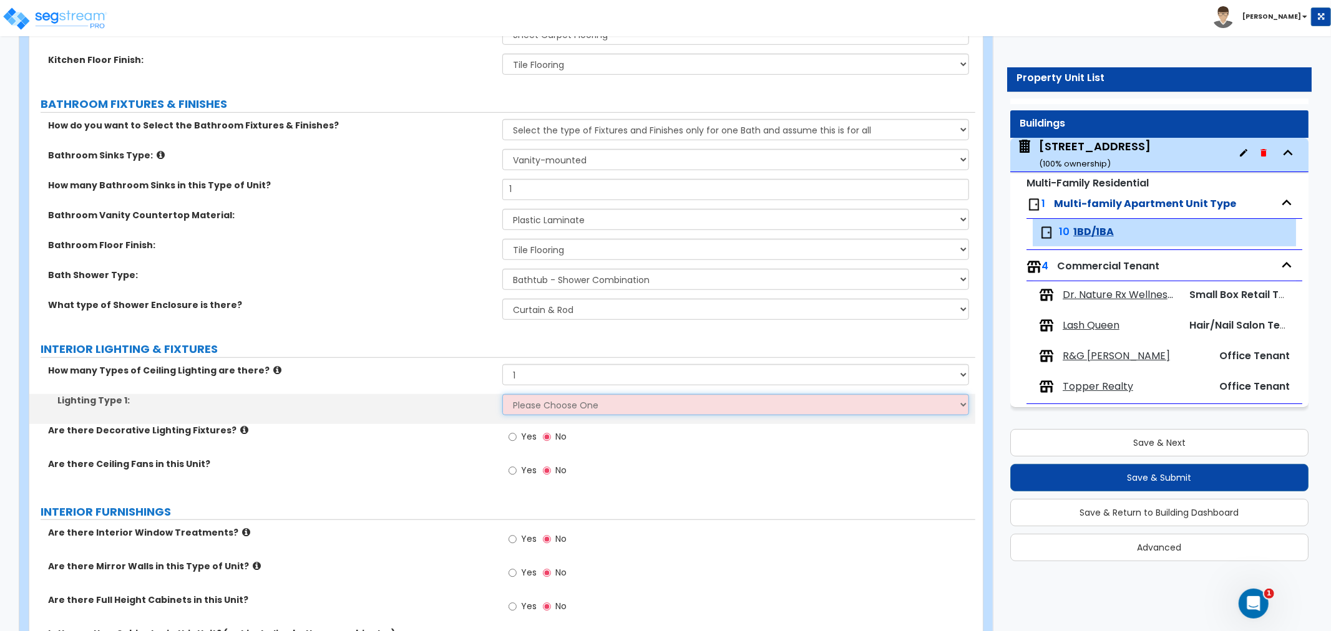
click at [554, 397] on select "Please Choose One LED Surface-Mounted LED Recessed Fluorescent Surface-Mounted …" at bounding box center [735, 404] width 467 height 21
select select "3"
click at [502, 394] on select "Please Choose One LED Surface-Mounted LED Recessed Fluorescent Surface-Mounted …" at bounding box center [735, 404] width 467 height 21
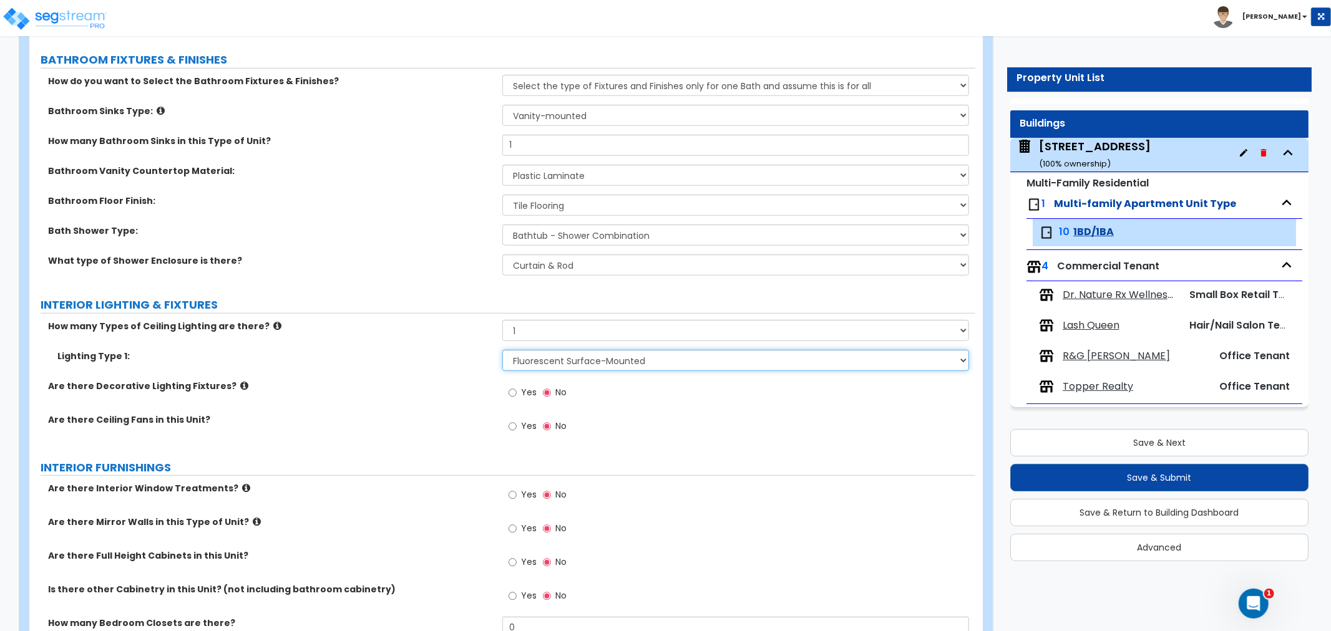
scroll to position [762, 0]
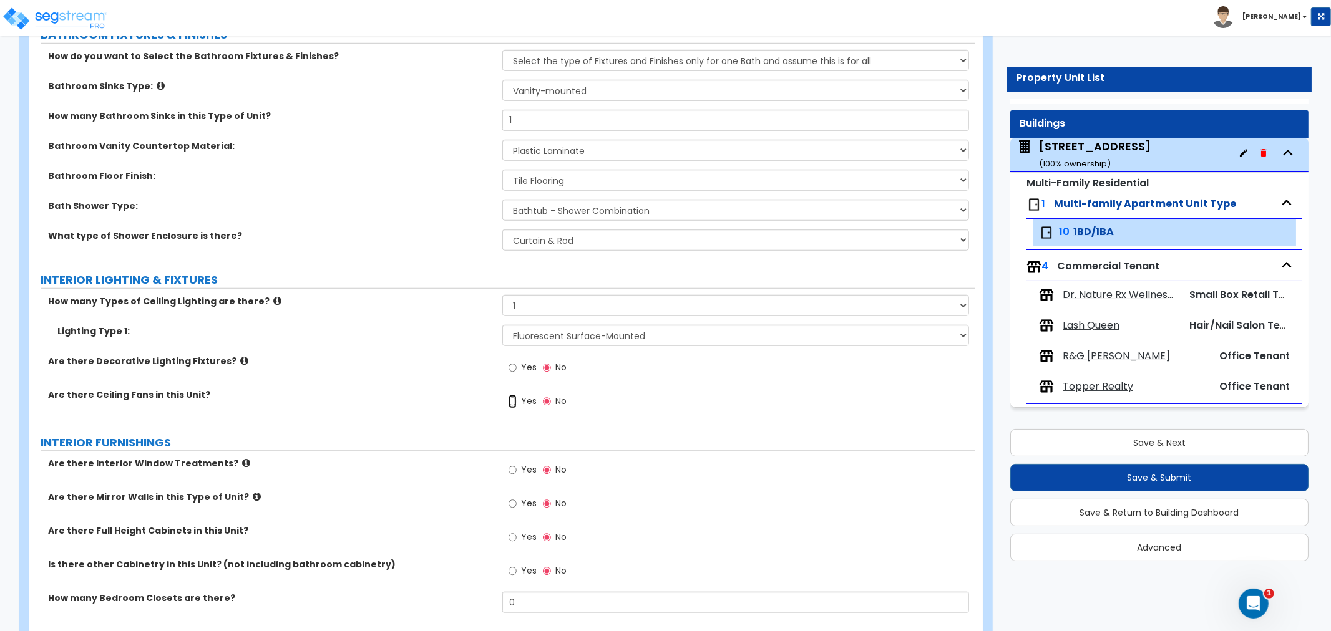
click at [512, 401] on input "Yes" at bounding box center [512, 402] width 8 height 14
radio input "true"
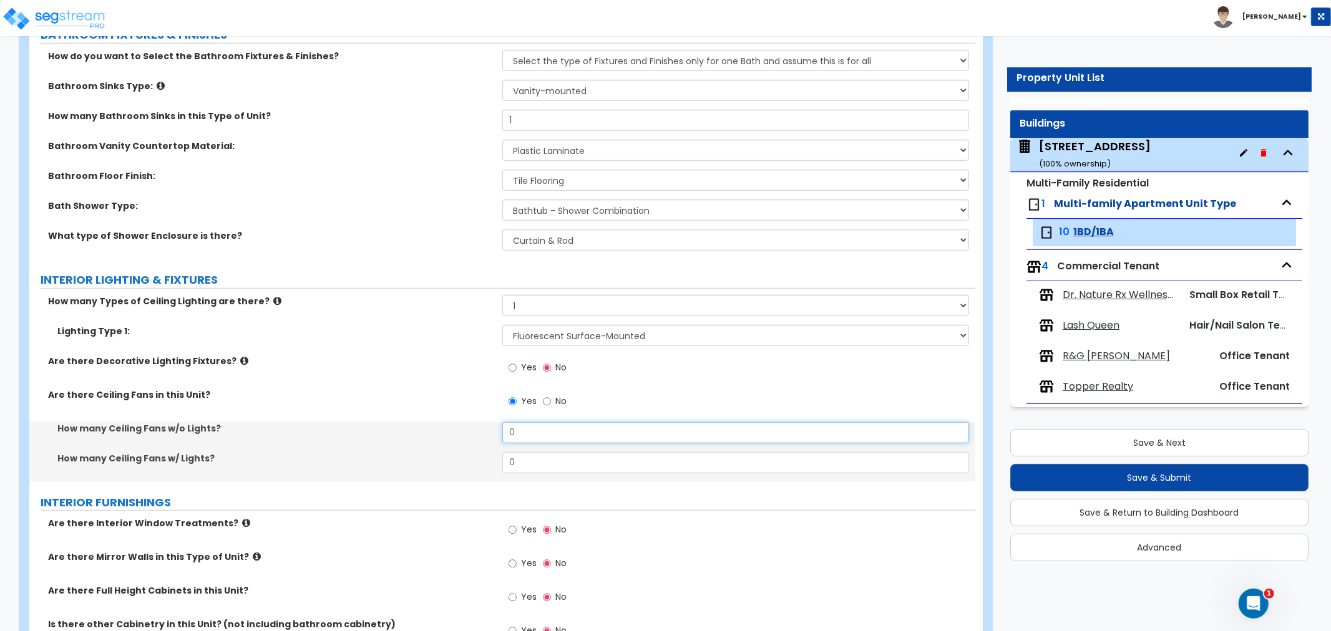
drag, startPoint x: 532, startPoint y: 434, endPoint x: 504, endPoint y: 434, distance: 27.5
click at [504, 434] on input "0" at bounding box center [735, 432] width 467 height 21
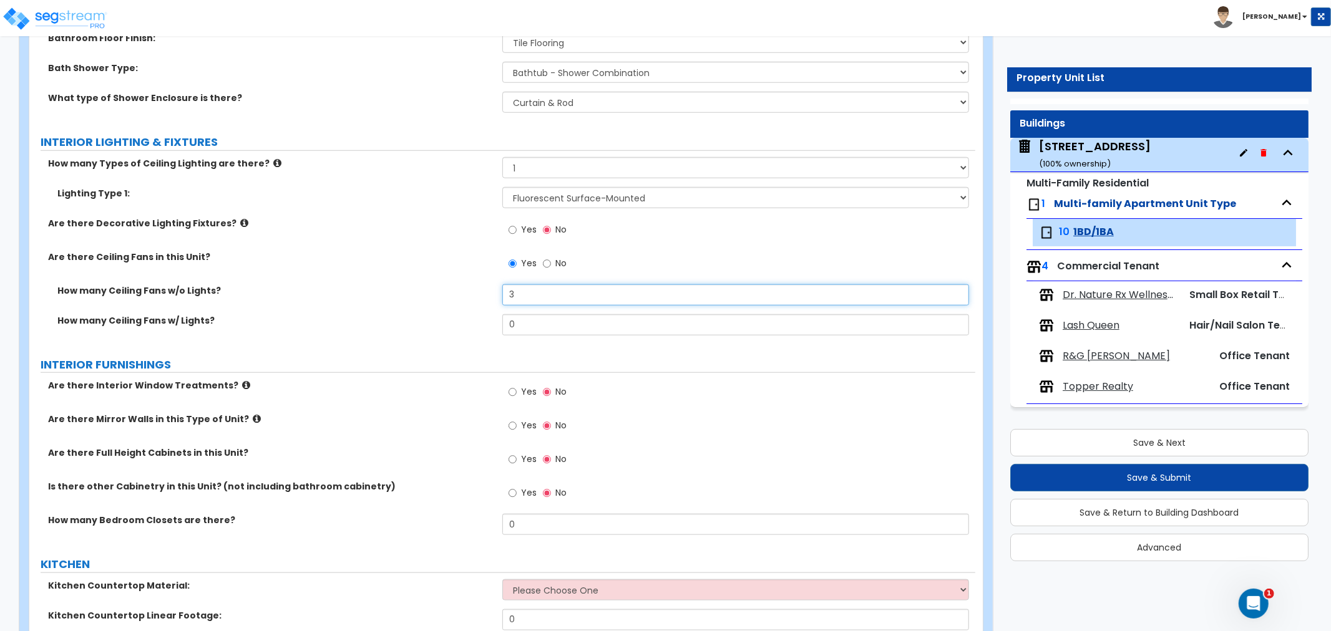
scroll to position [901, 0]
type input "3"
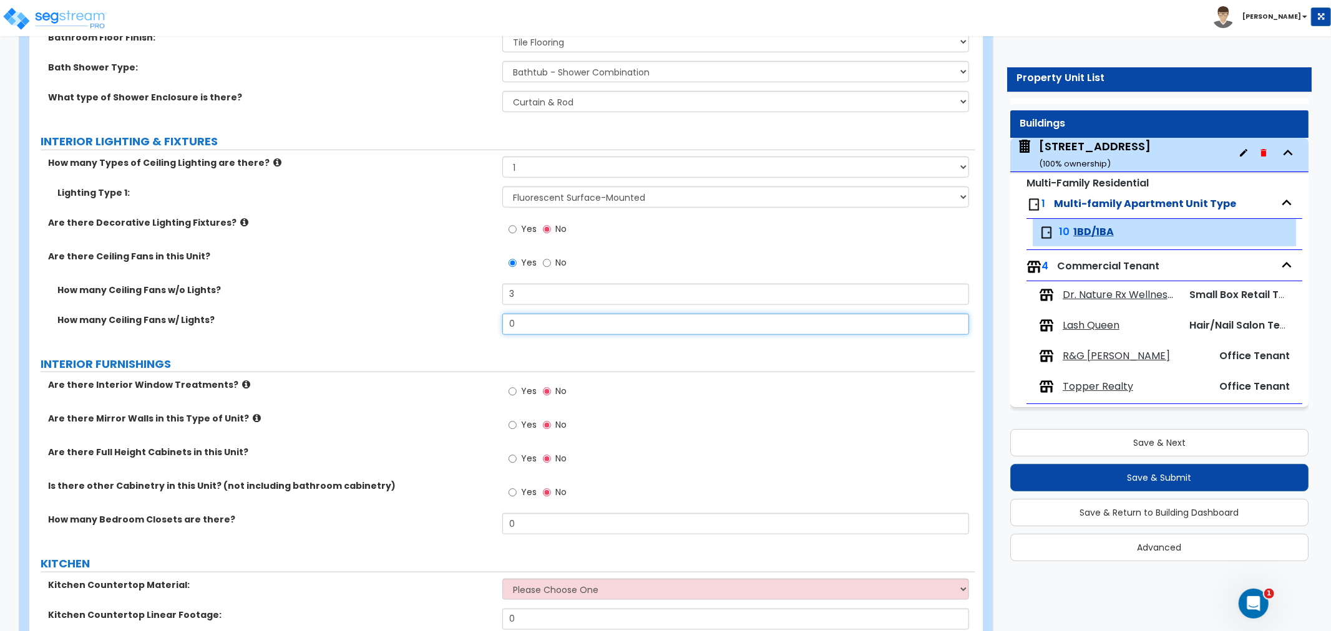
drag, startPoint x: 535, startPoint y: 327, endPoint x: 455, endPoint y: 326, distance: 79.9
click at [455, 326] on div "How many Ceiling Fans w/ Lights? 0" at bounding box center [502, 329] width 946 height 30
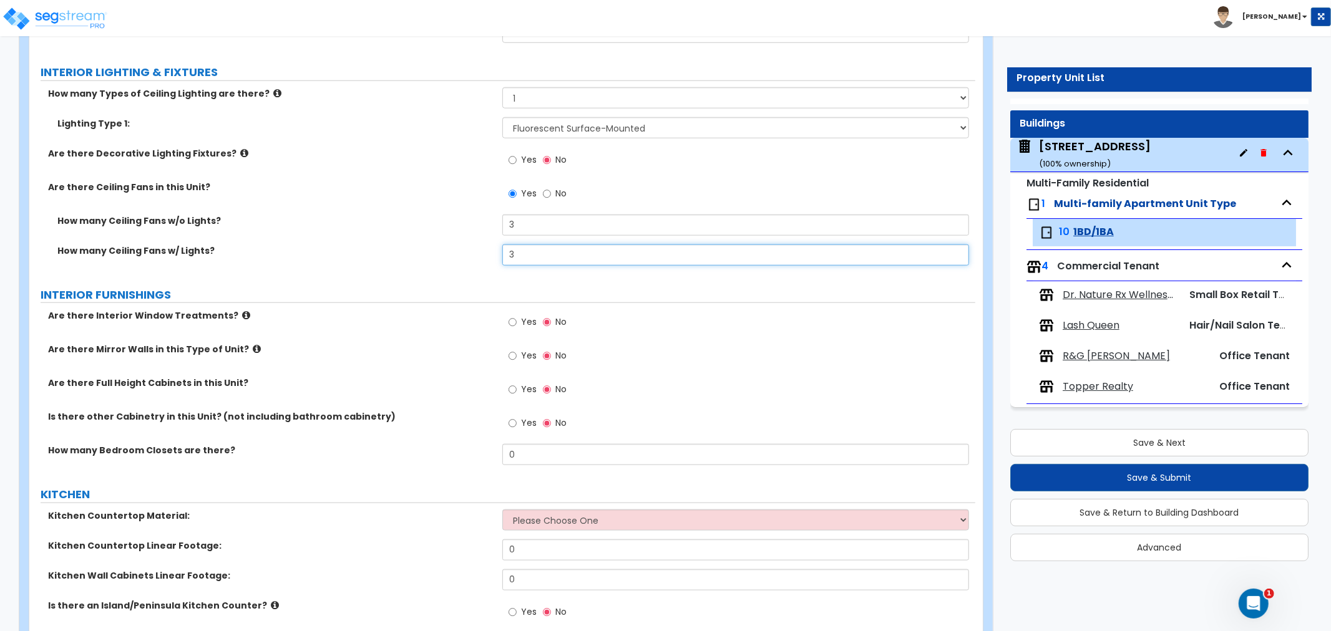
type input "3"
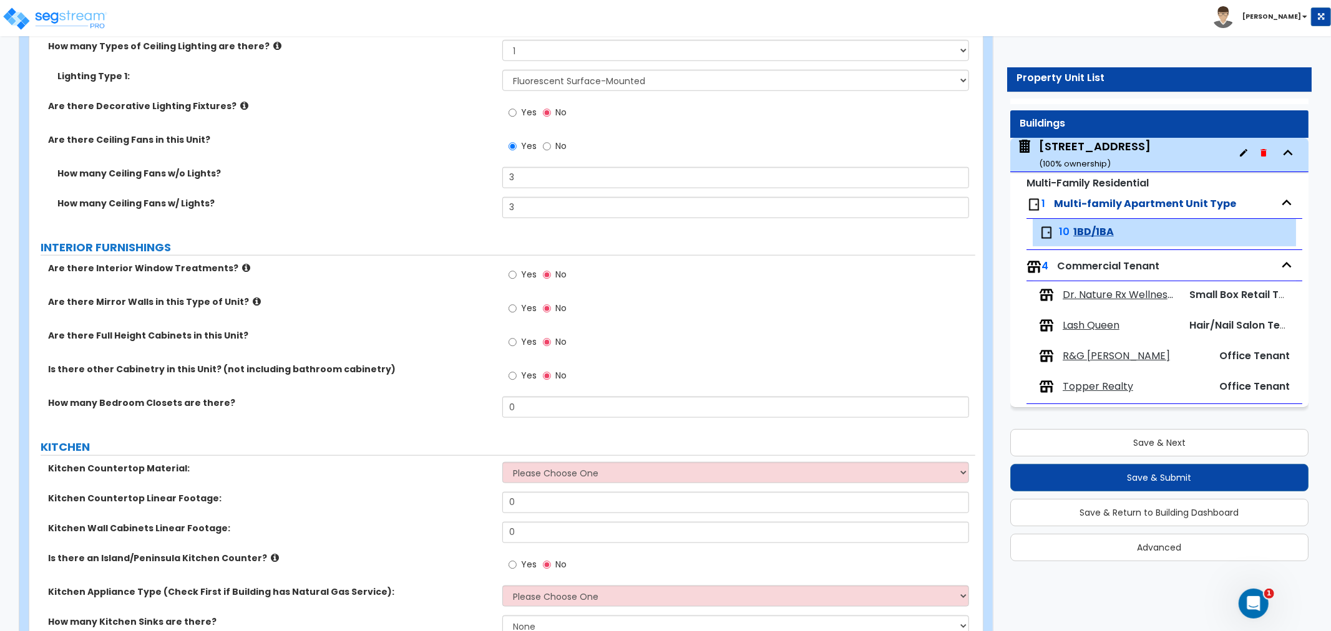
scroll to position [1039, 0]
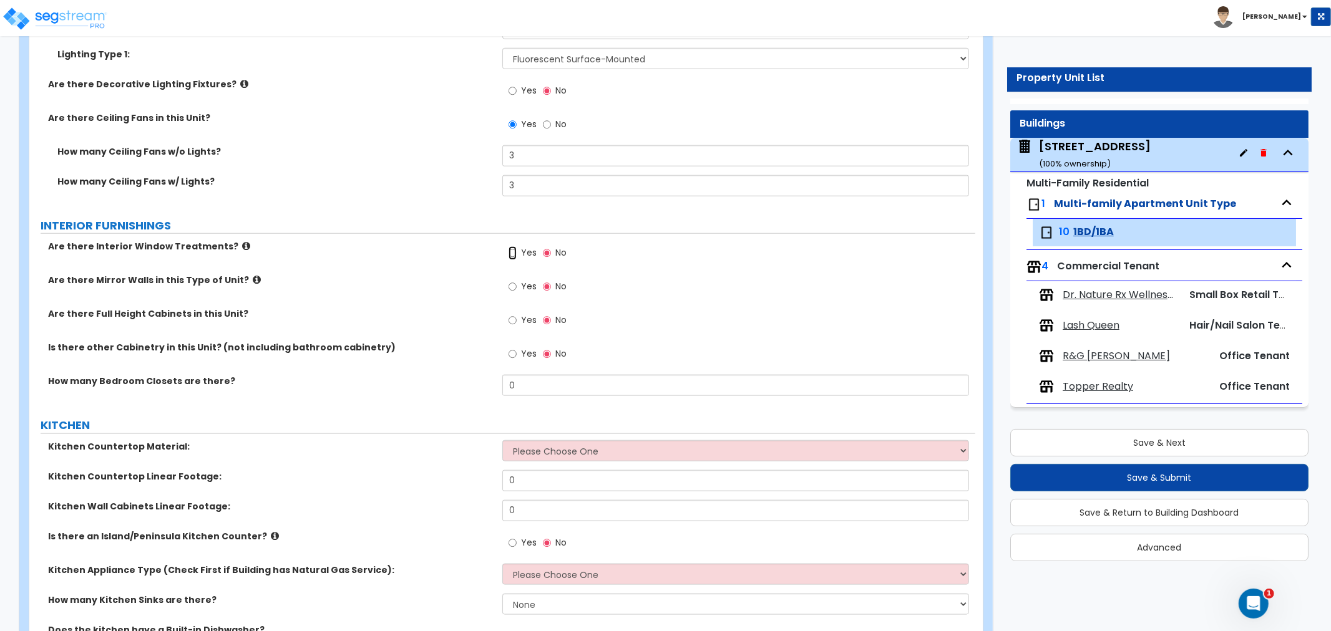
click at [508, 251] on input "Yes" at bounding box center [512, 253] width 8 height 14
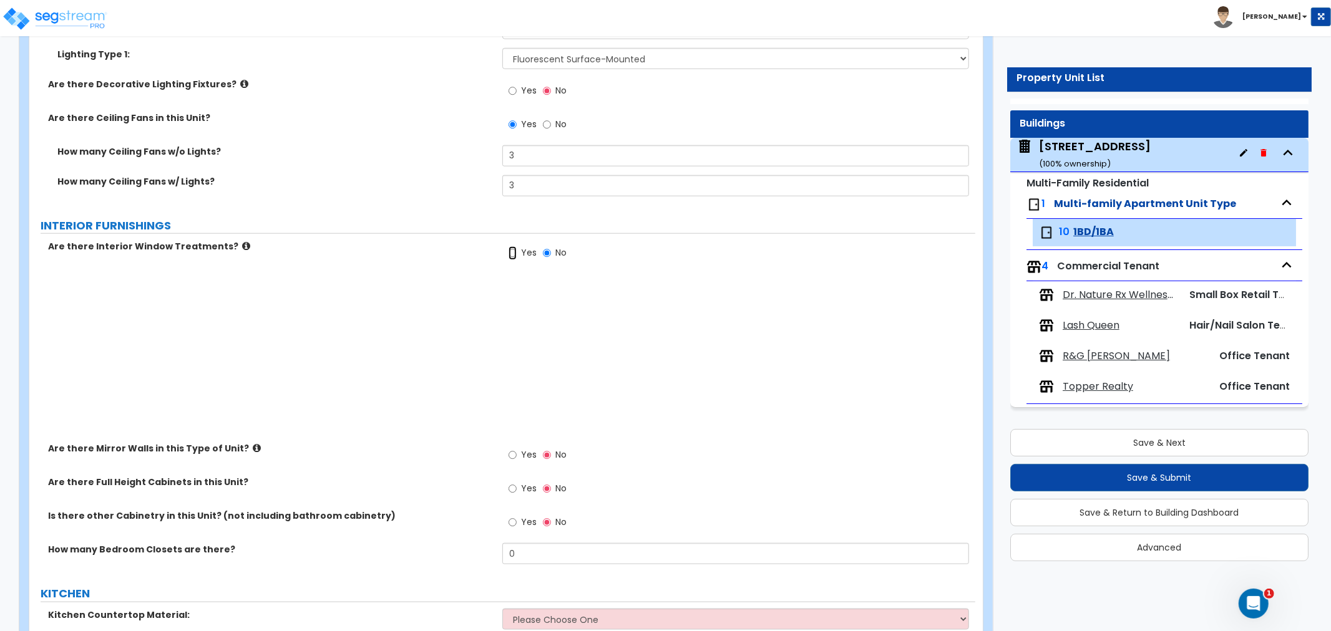
radio input "true"
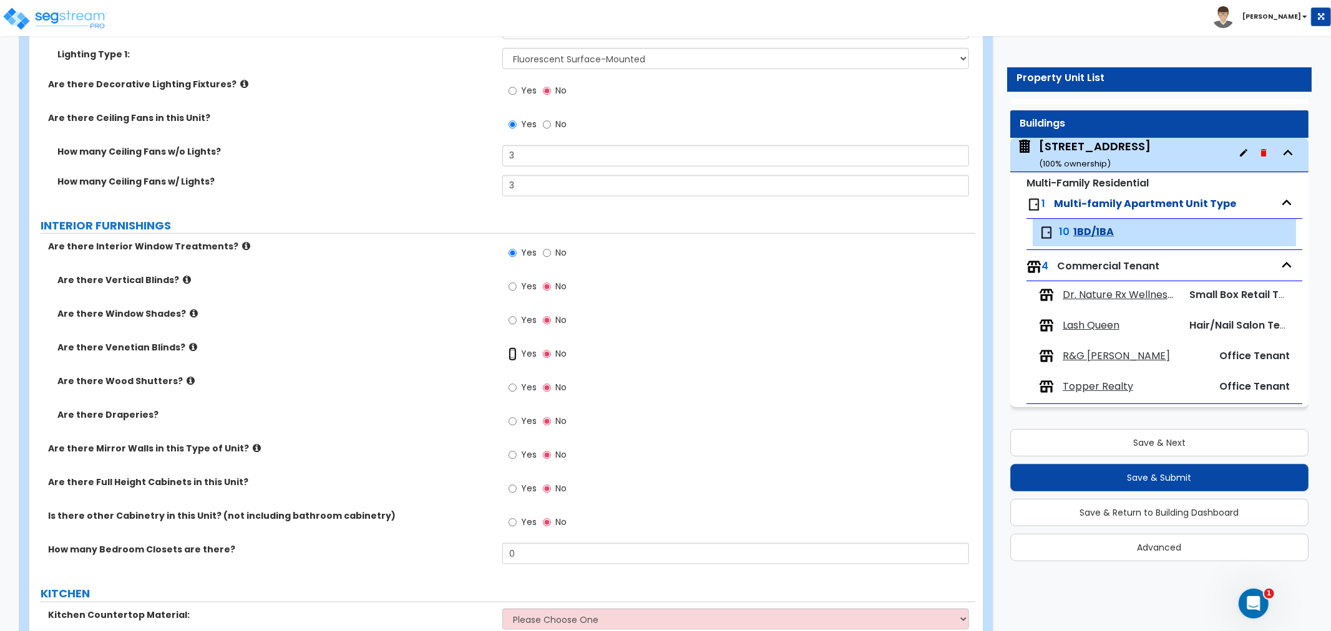
click at [513, 356] on input "Yes" at bounding box center [512, 355] width 8 height 14
radio input "true"
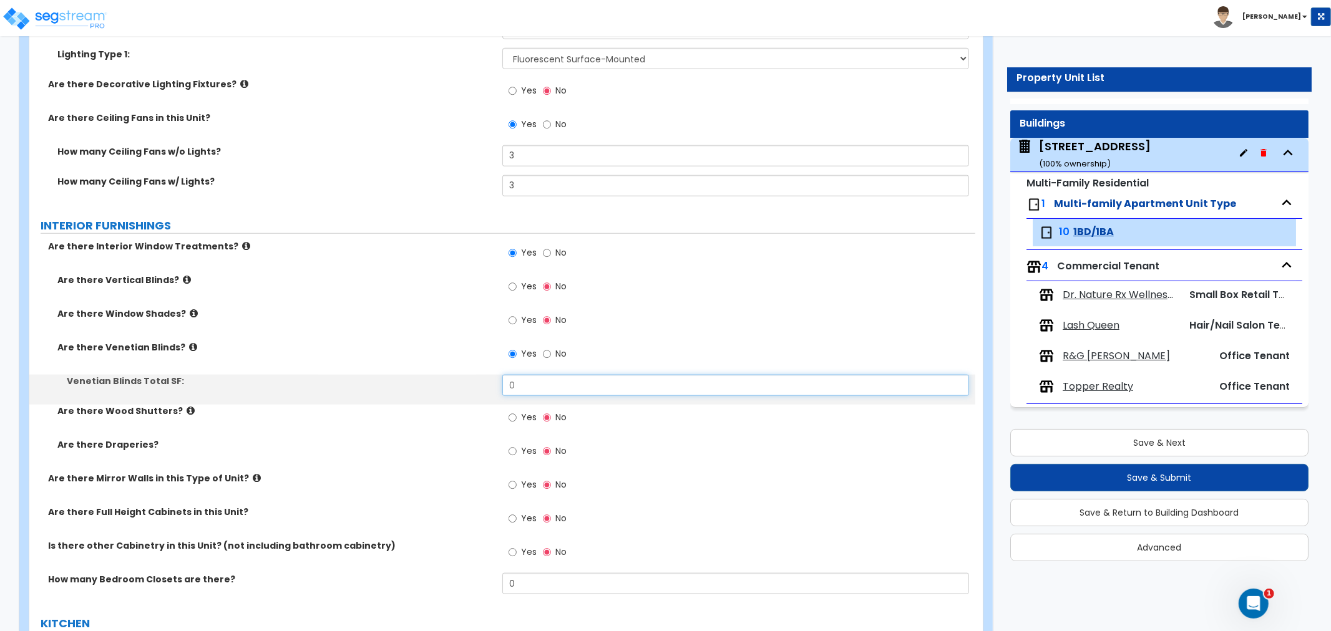
drag, startPoint x: 538, startPoint y: 382, endPoint x: 468, endPoint y: 382, distance: 69.9
click at [468, 382] on div "Venetian Blinds Total SF: 0" at bounding box center [502, 390] width 946 height 30
drag, startPoint x: 537, startPoint y: 390, endPoint x: 429, endPoint y: 391, distance: 108.6
click at [429, 391] on div "Venetian Blinds Total SF: 24" at bounding box center [502, 390] width 946 height 30
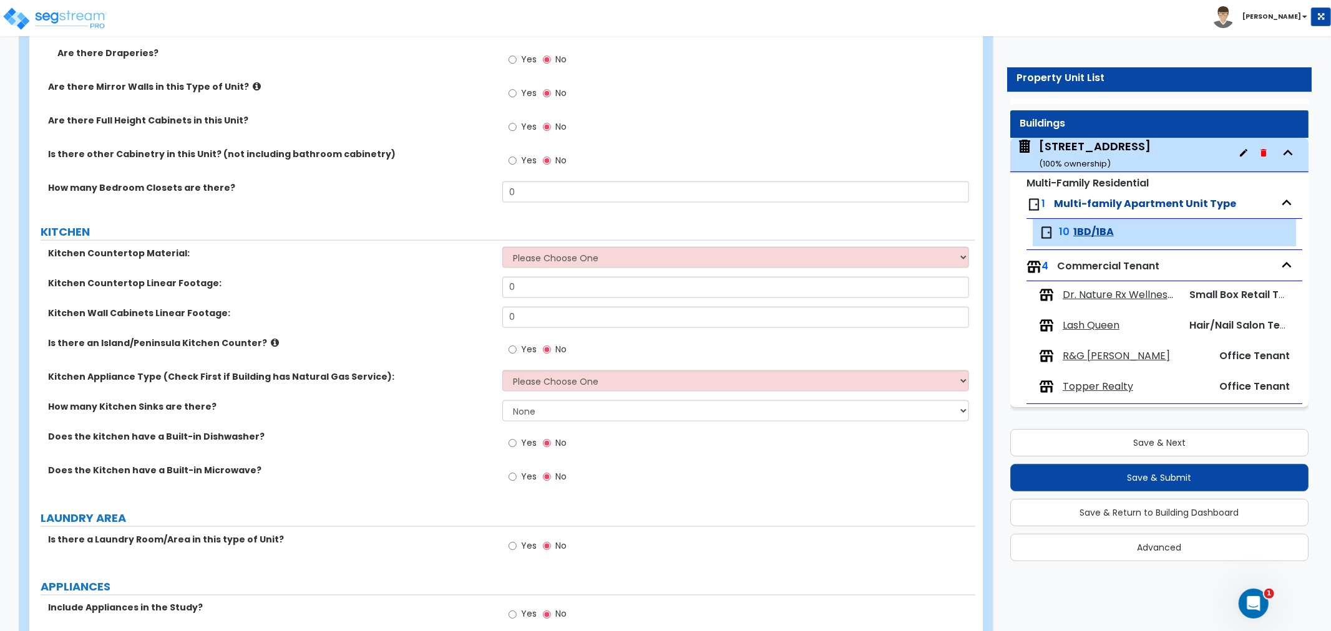
scroll to position [1456, 0]
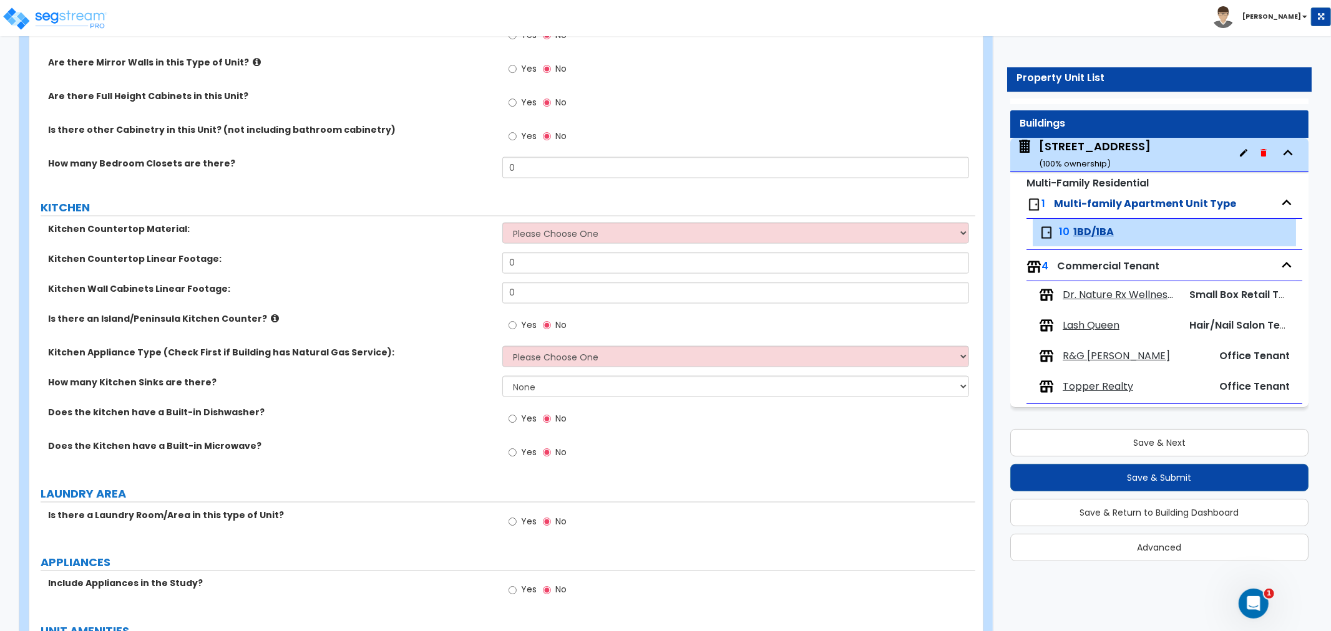
type input "32"
click at [540, 233] on select "Please Choose One Plastic Laminate Solid Surface Stone Quartz Marble Tile Wood …" at bounding box center [735, 233] width 467 height 21
select select "1"
click at [502, 223] on select "Please Choose One Plastic Laminate Solid Surface Stone Quartz Marble Tile Wood …" at bounding box center [735, 233] width 467 height 21
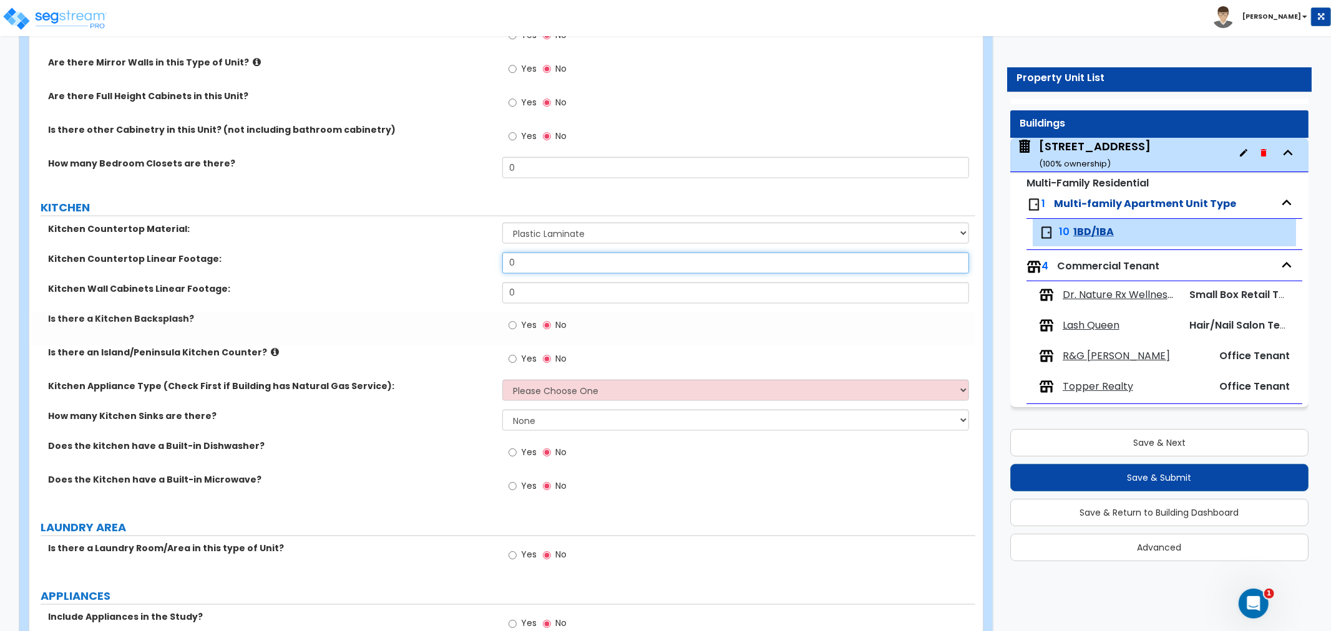
drag, startPoint x: 533, startPoint y: 263, endPoint x: 457, endPoint y: 263, distance: 76.1
click at [457, 263] on div "Kitchen Countertop Linear Footage: 0" at bounding box center [502, 268] width 946 height 30
type input "3"
drag, startPoint x: 527, startPoint y: 289, endPoint x: 466, endPoint y: 296, distance: 60.8
click at [466, 296] on div "Kitchen Wall Cabinets Linear Footage: 0" at bounding box center [502, 298] width 946 height 30
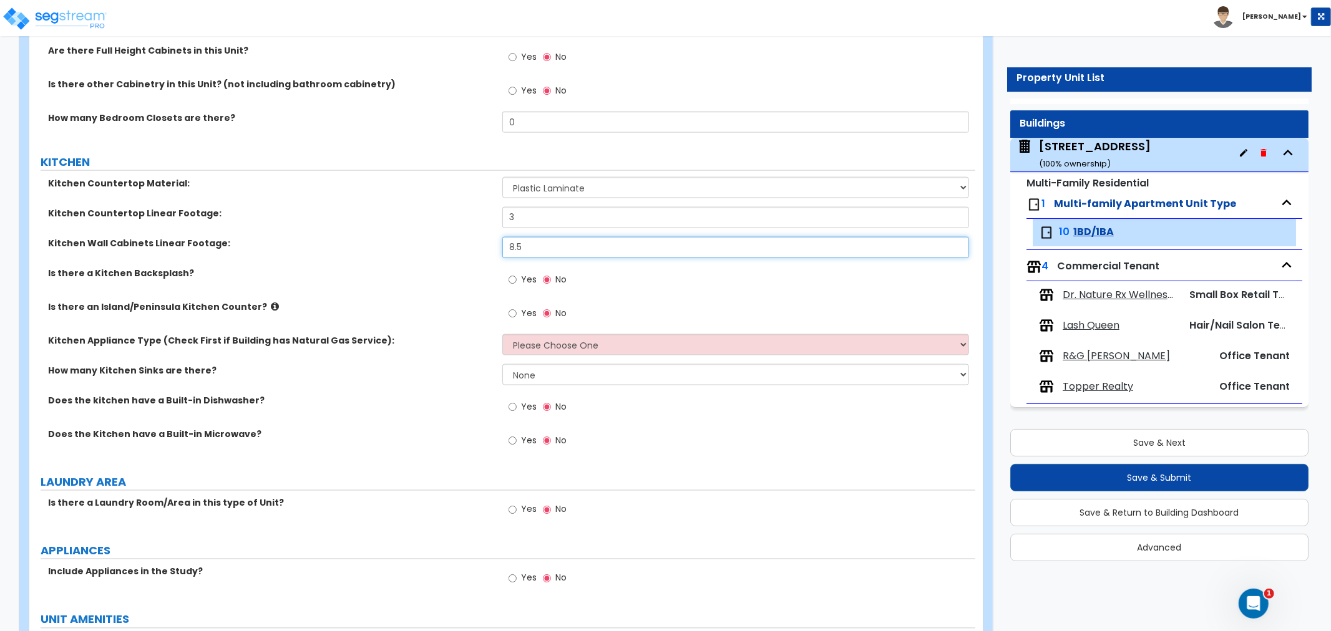
scroll to position [1525, 0]
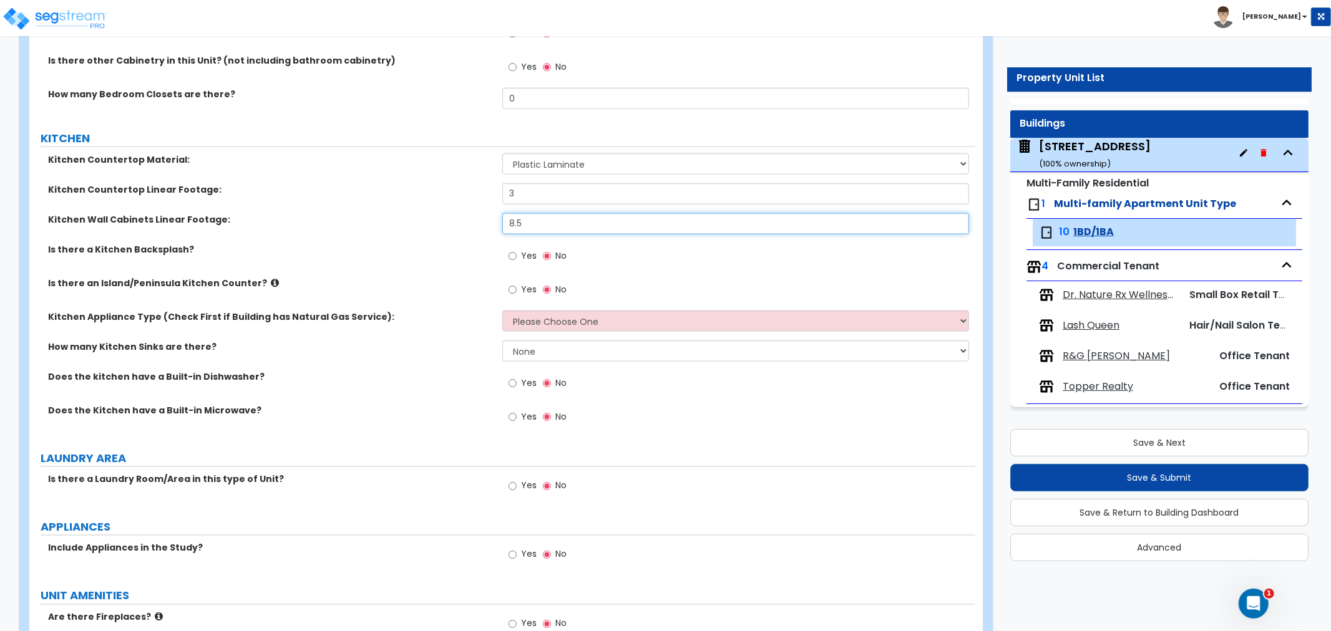
type input "8.5"
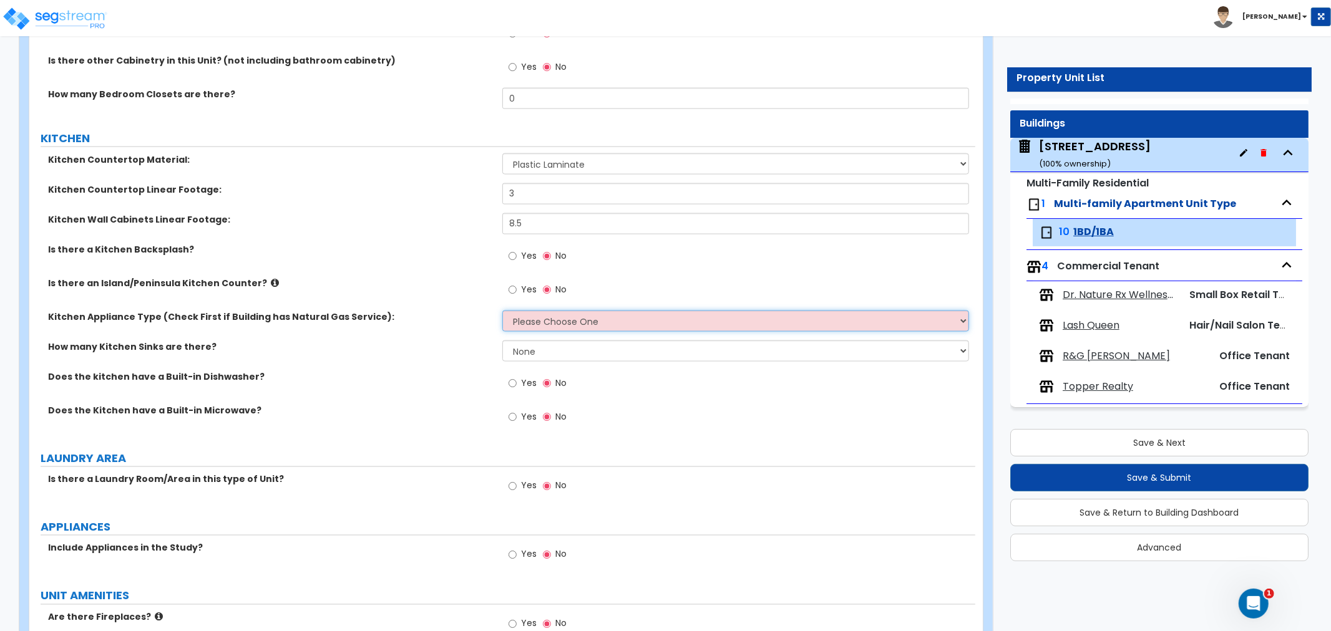
click at [546, 323] on select "Please Choose One Gas Electric" at bounding box center [735, 321] width 467 height 21
select select "1"
click at [502, 311] on select "Please Choose One Gas Electric" at bounding box center [735, 321] width 467 height 21
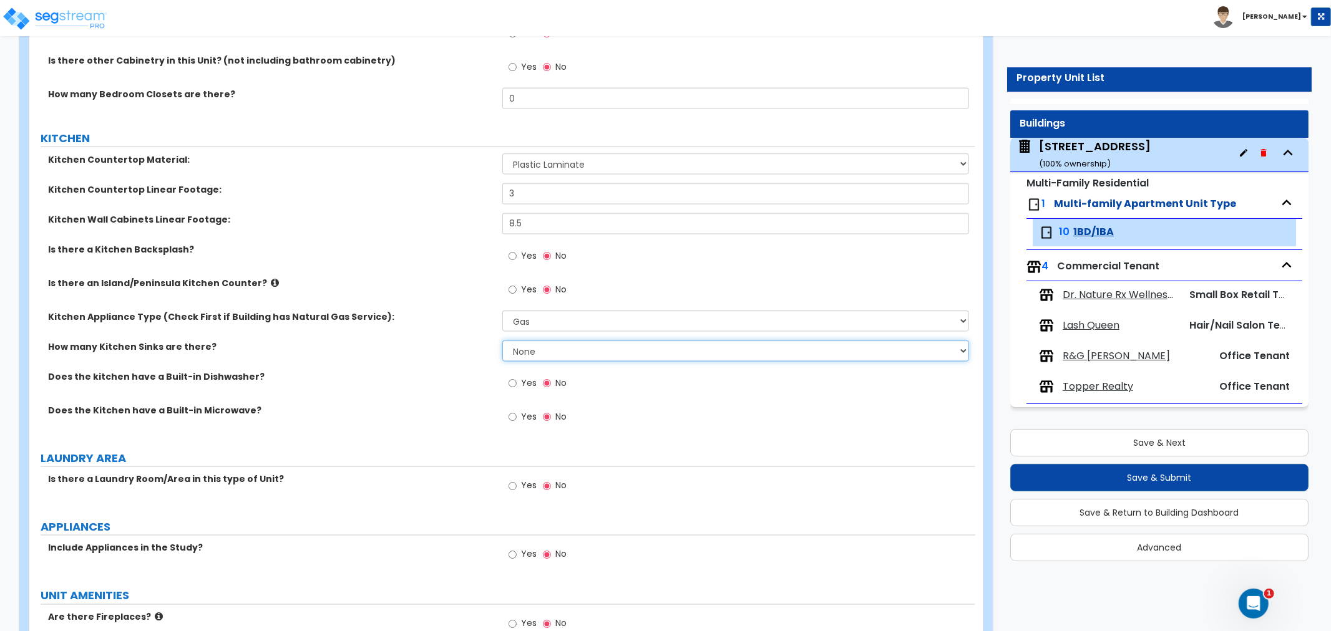
click at [538, 351] on select "None 1 2 3" at bounding box center [735, 351] width 467 height 21
select select "1"
click at [502, 341] on select "None 1 2 3" at bounding box center [735, 351] width 467 height 21
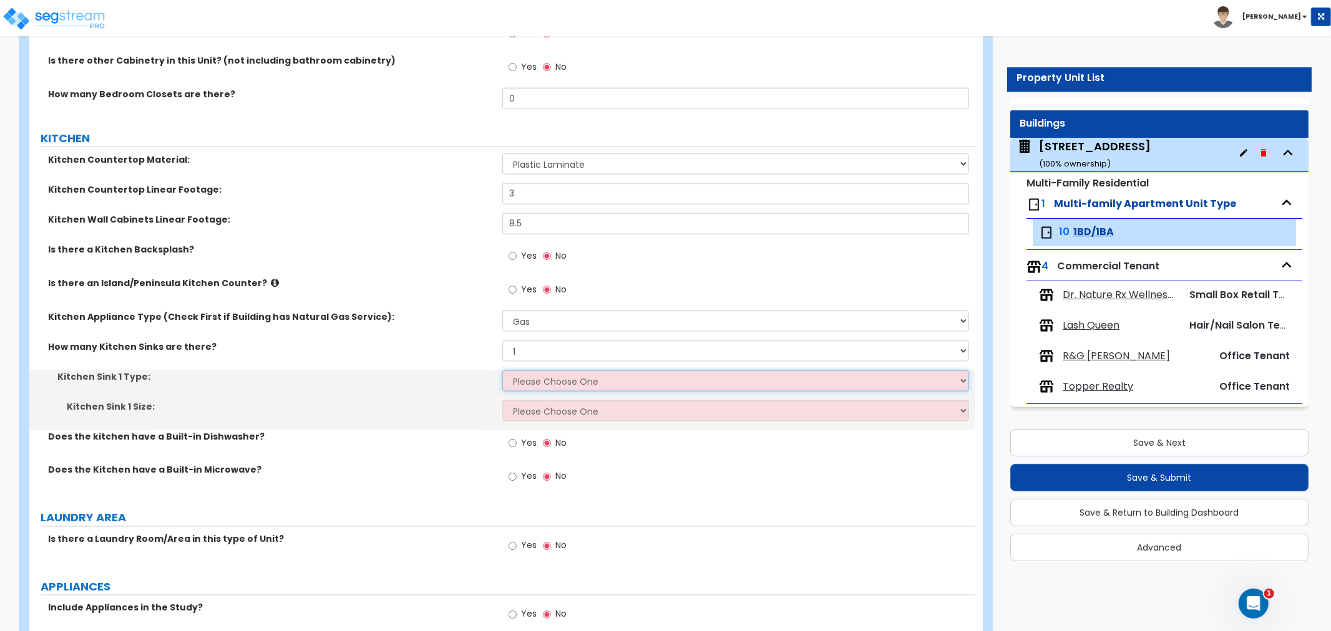
click at [545, 381] on select "Please Choose One Stainless Steel Porcelain Enamel Cast Iron Granite Composite" at bounding box center [735, 381] width 467 height 21
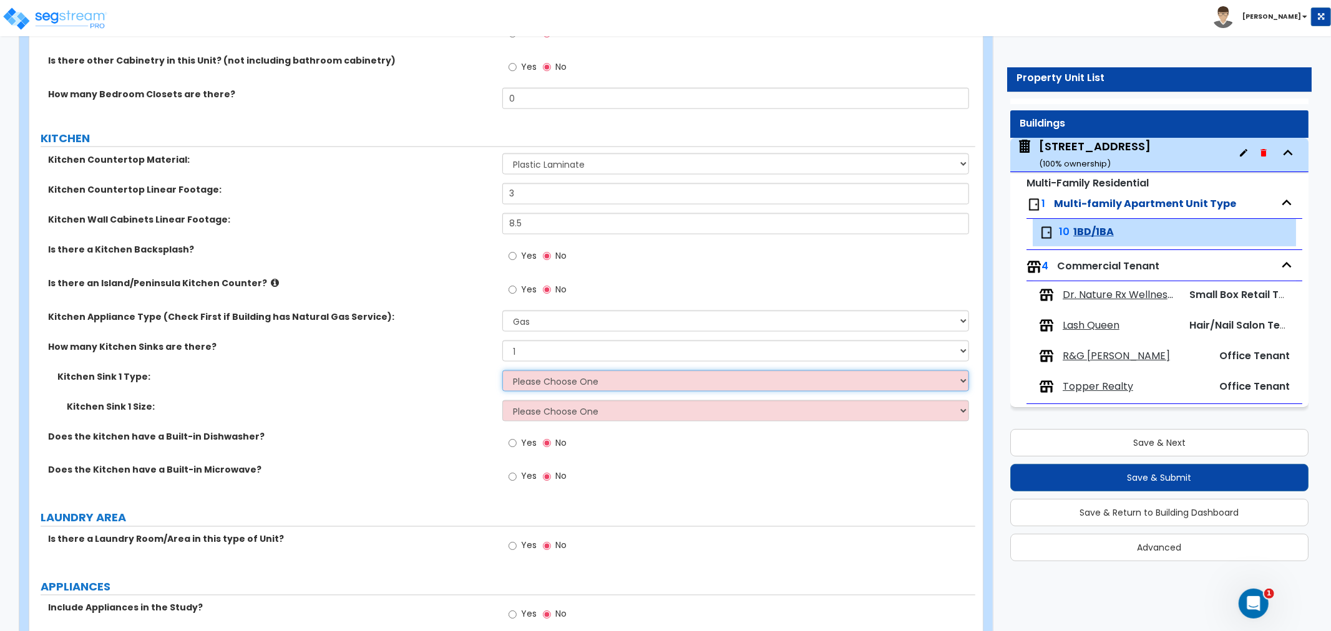
select select "1"
click at [502, 371] on select "Please Choose One Stainless Steel Porcelain Enamel Cast Iron Granite Composite" at bounding box center [735, 381] width 467 height 21
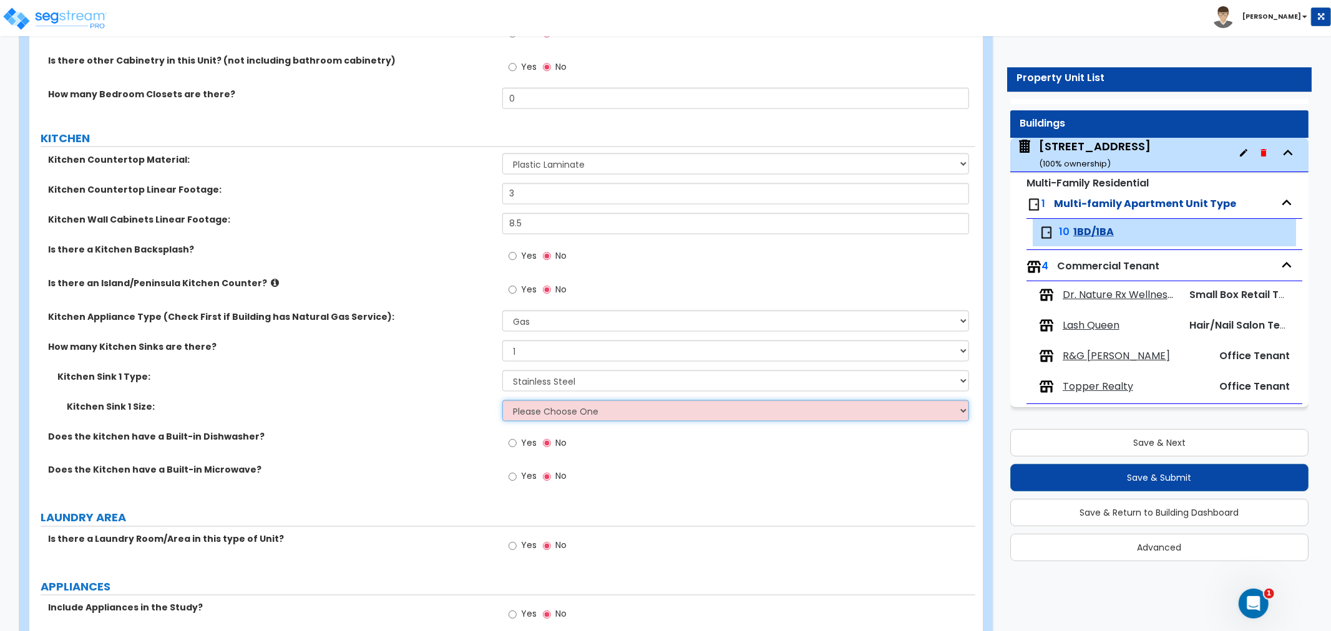
click at [554, 412] on select "Please Choose One Single Sink Double Sink" at bounding box center [735, 411] width 467 height 21
select select "1"
click at [502, 401] on select "Please Choose One Single Sink Double Sink" at bounding box center [735, 411] width 467 height 21
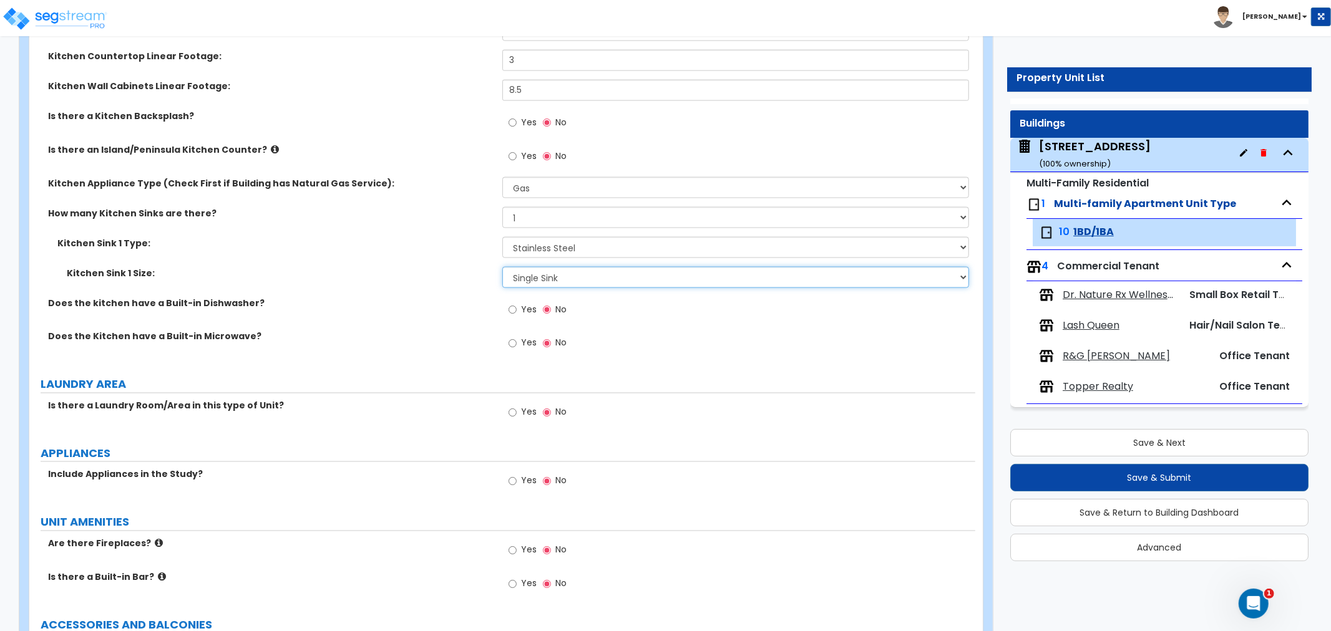
scroll to position [1733, 0]
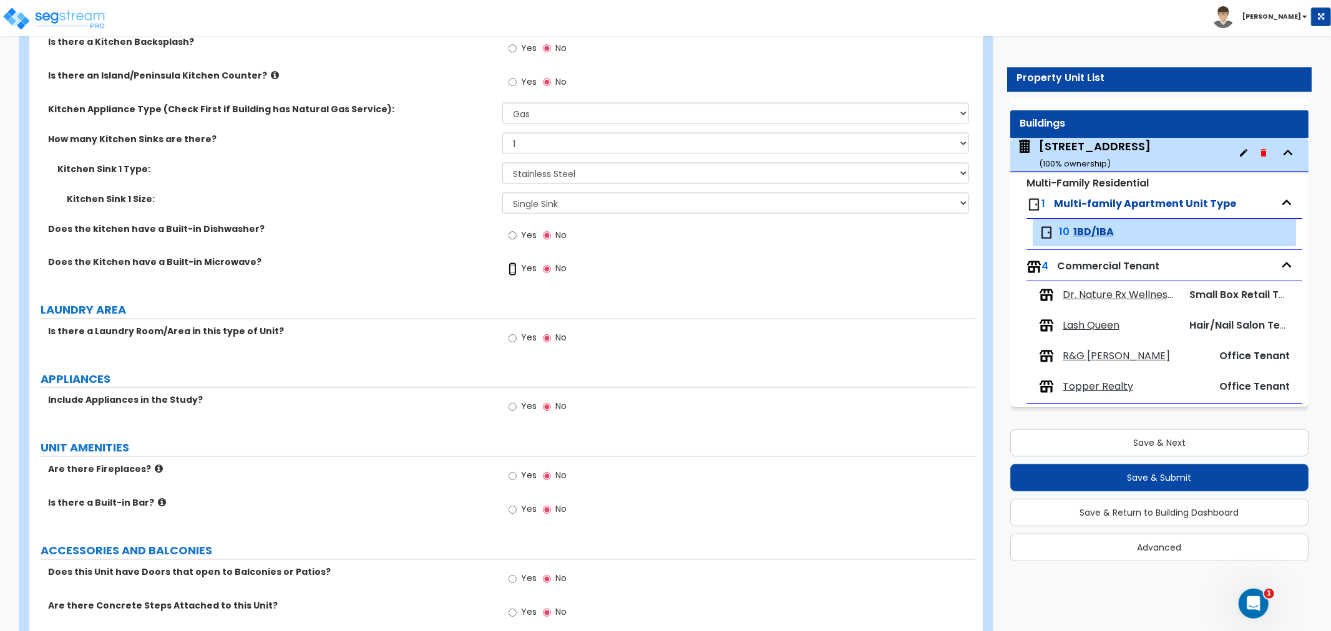
click at [510, 268] on input "Yes" at bounding box center [512, 270] width 8 height 14
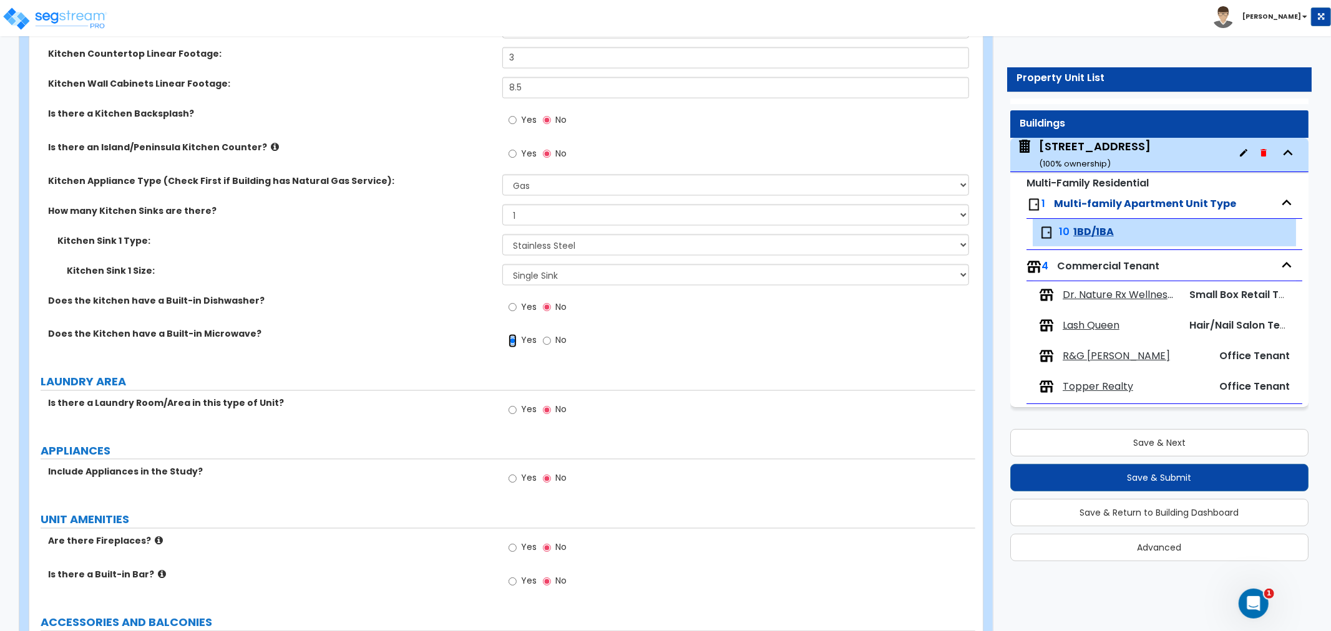
scroll to position [1594, 0]
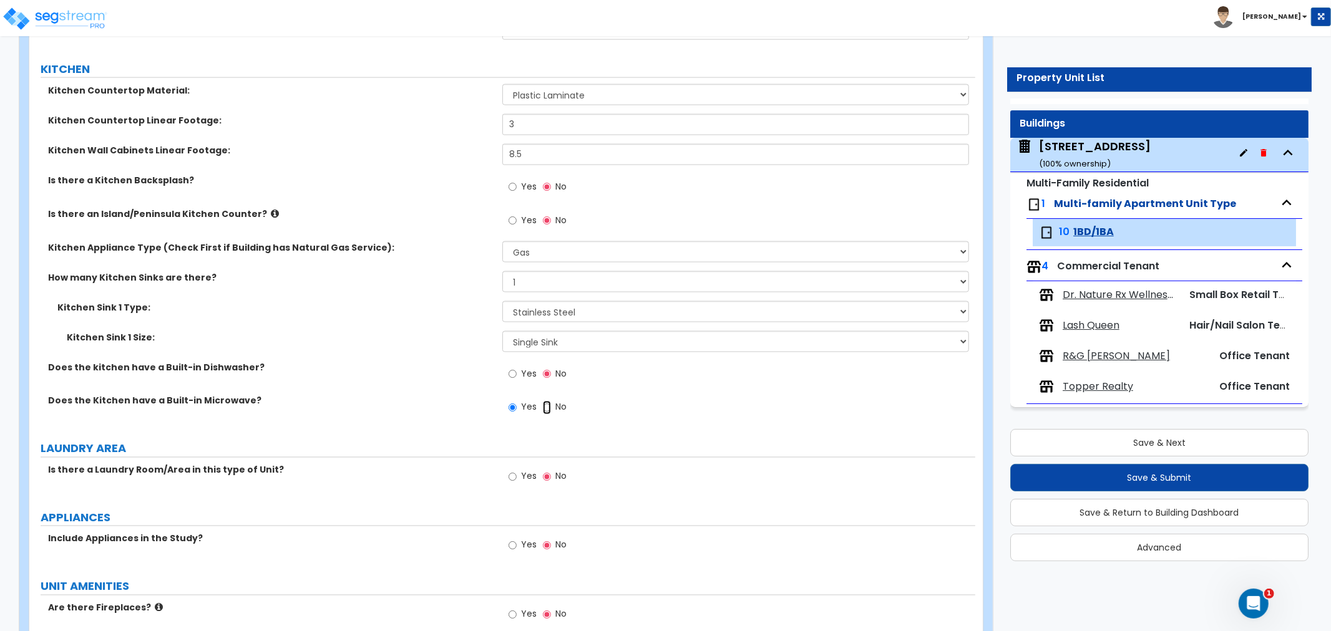
click at [547, 409] on input "No" at bounding box center [547, 408] width 8 height 14
radio input "false"
radio input "true"
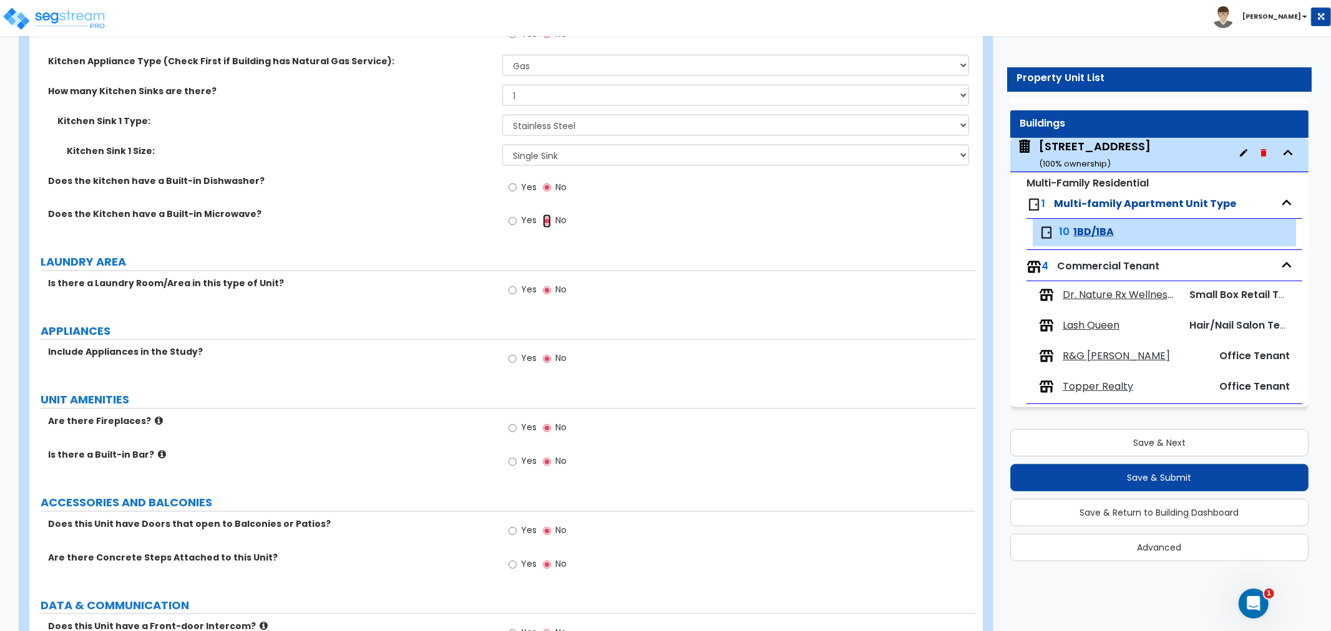
scroll to position [1802, 0]
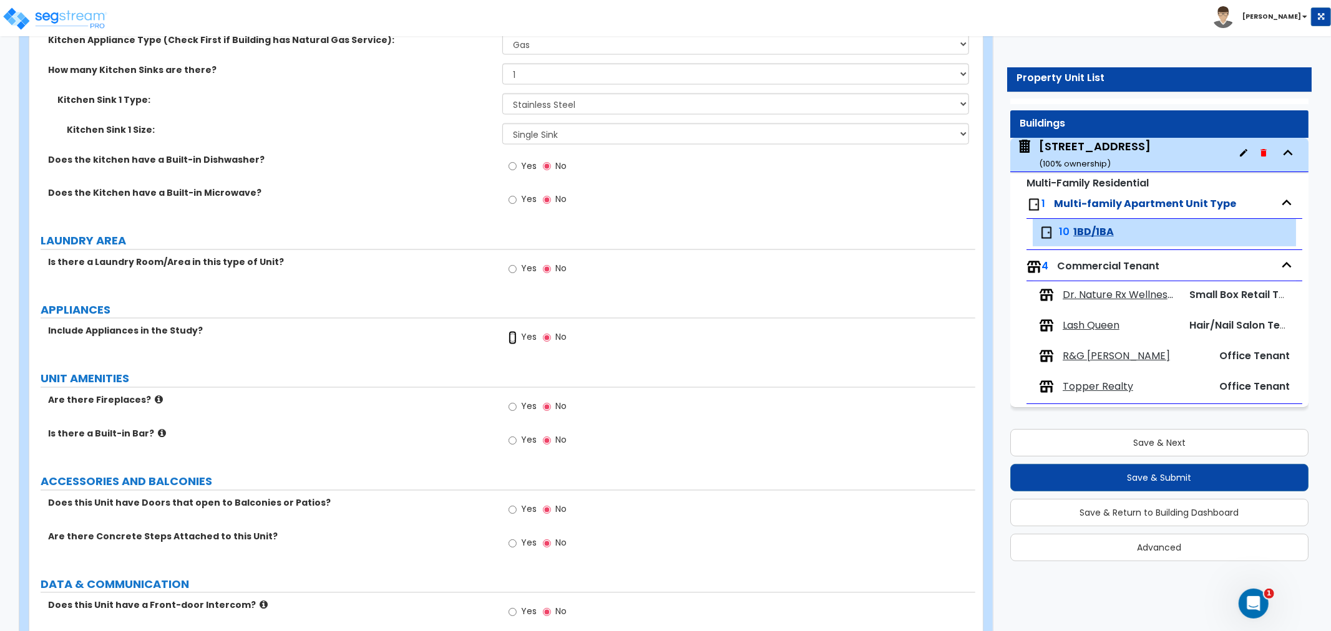
click at [510, 339] on input "Yes" at bounding box center [512, 338] width 8 height 14
radio input "true"
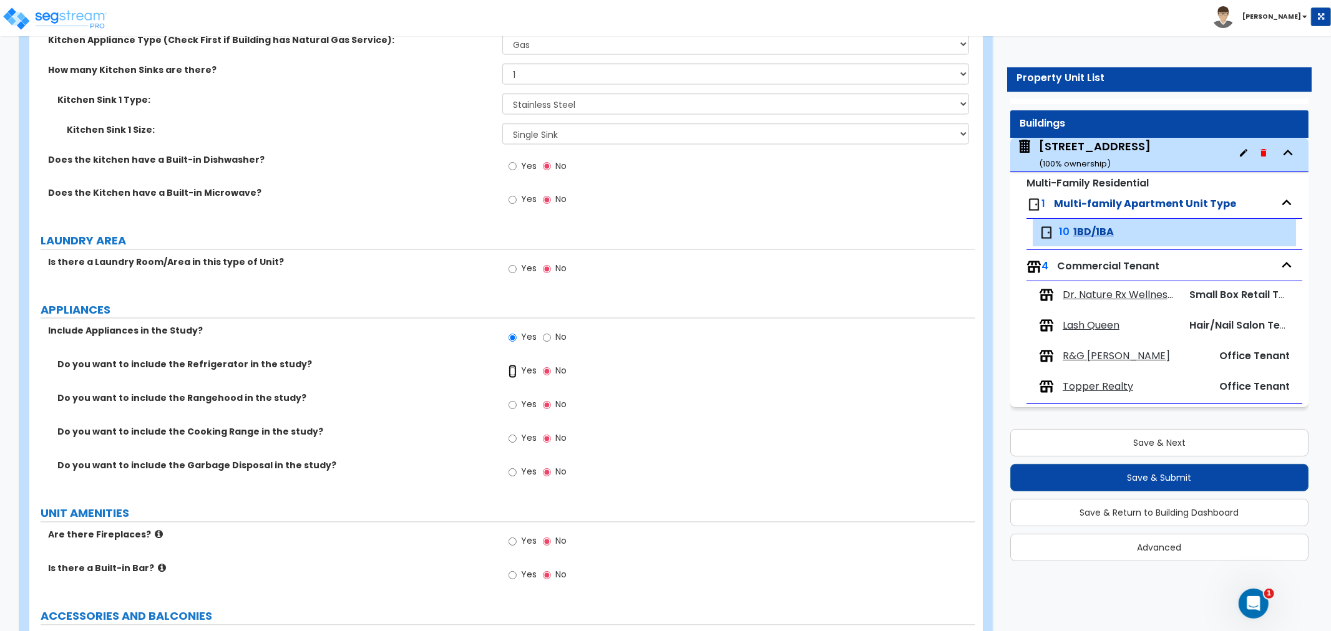
click at [512, 368] on input "Yes" at bounding box center [512, 372] width 8 height 14
radio input "true"
click at [515, 438] on input "Yes" at bounding box center [512, 439] width 8 height 14
radio input "true"
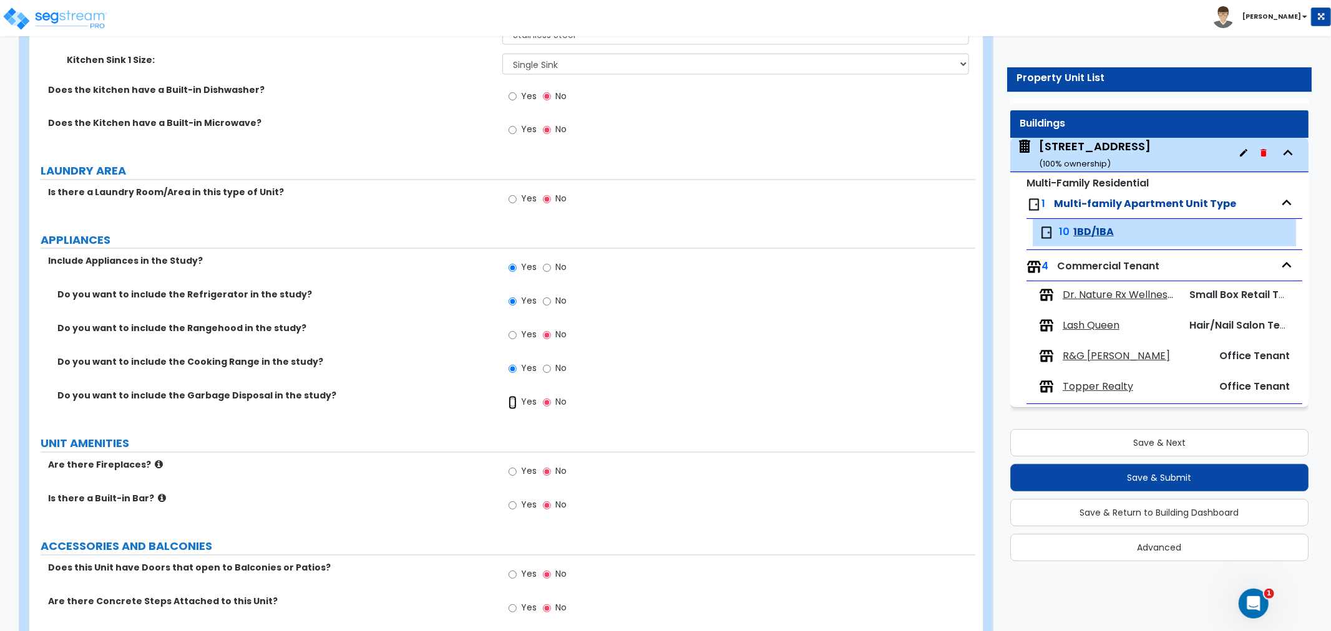
click at [513, 403] on input "Yes" at bounding box center [512, 403] width 8 height 14
radio input "true"
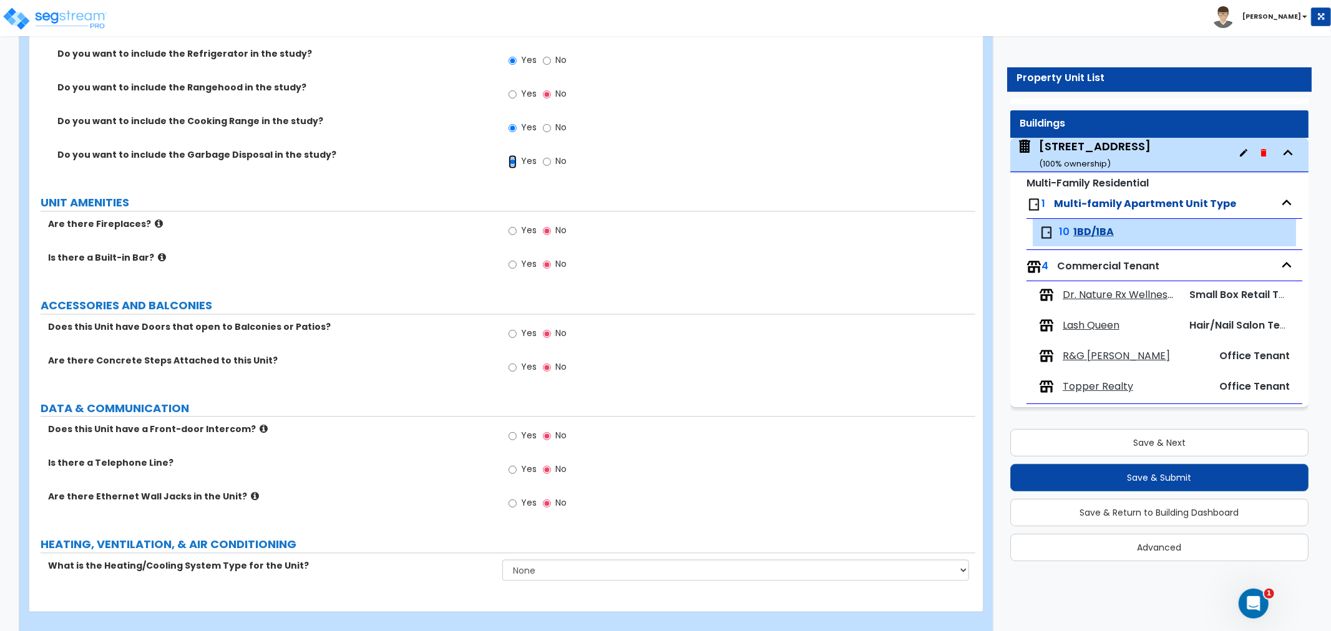
scroll to position [2129, 0]
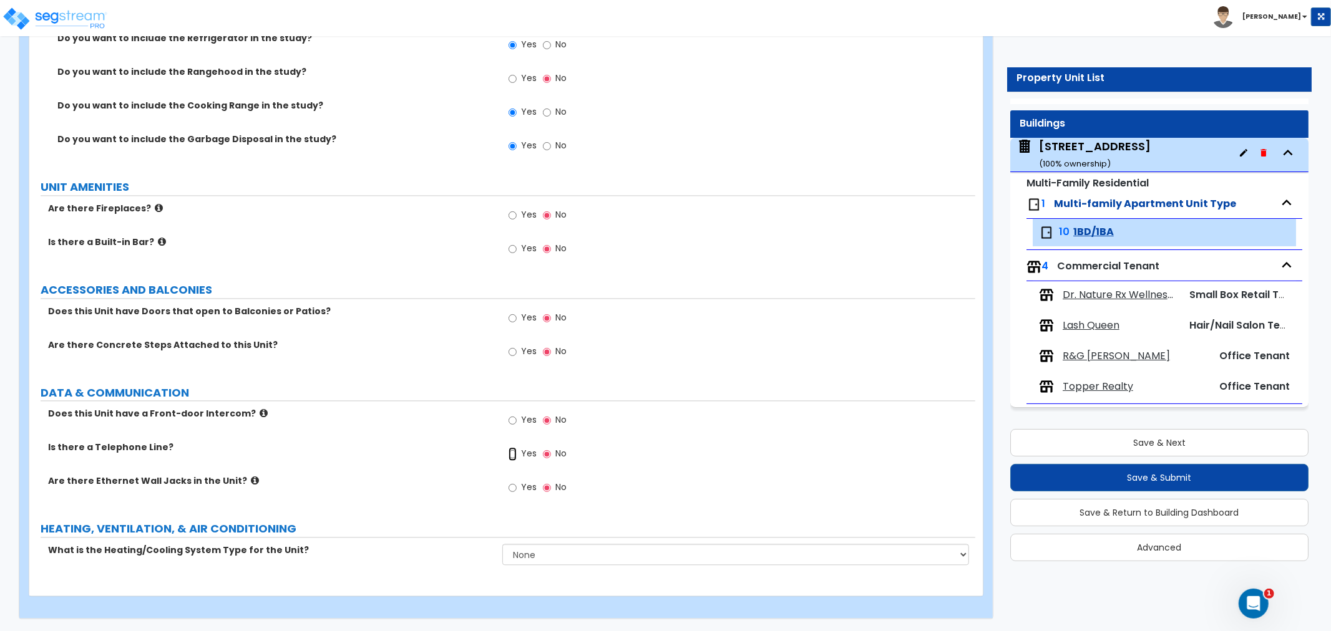
click at [513, 455] on input "Yes" at bounding box center [512, 454] width 8 height 14
radio input "true"
click at [515, 488] on input "Yes" at bounding box center [512, 488] width 8 height 14
radio input "true"
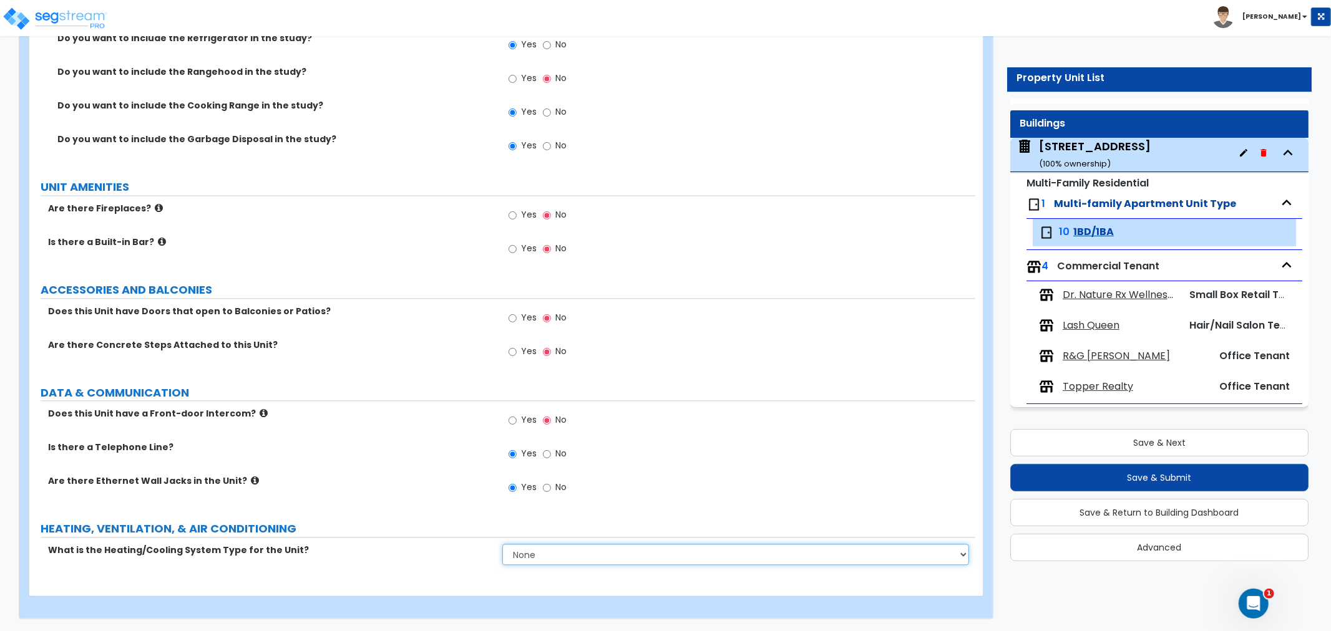
click at [566, 558] on select "None Heat Only Centralized Heating & Cooling Thru Wall Air Conditioners Mini Sp…" at bounding box center [735, 554] width 467 height 21
click at [502, 544] on select "None Heat Only Centralized Heating & Cooling Thru Wall Air Conditioners Mini Sp…" at bounding box center [735, 554] width 467 height 21
click at [566, 560] on select "None Heat Only Centralized Heating & Cooling Thru Wall Air Conditioners Mini Sp…" at bounding box center [735, 554] width 467 height 21
click at [502, 544] on select "None Heat Only Centralized Heating & Cooling Thru Wall Air Conditioners Mini Sp…" at bounding box center [735, 554] width 467 height 21
click at [419, 475] on label "Are there Ethernet Wall Jacks in the Unit?" at bounding box center [270, 481] width 445 height 12
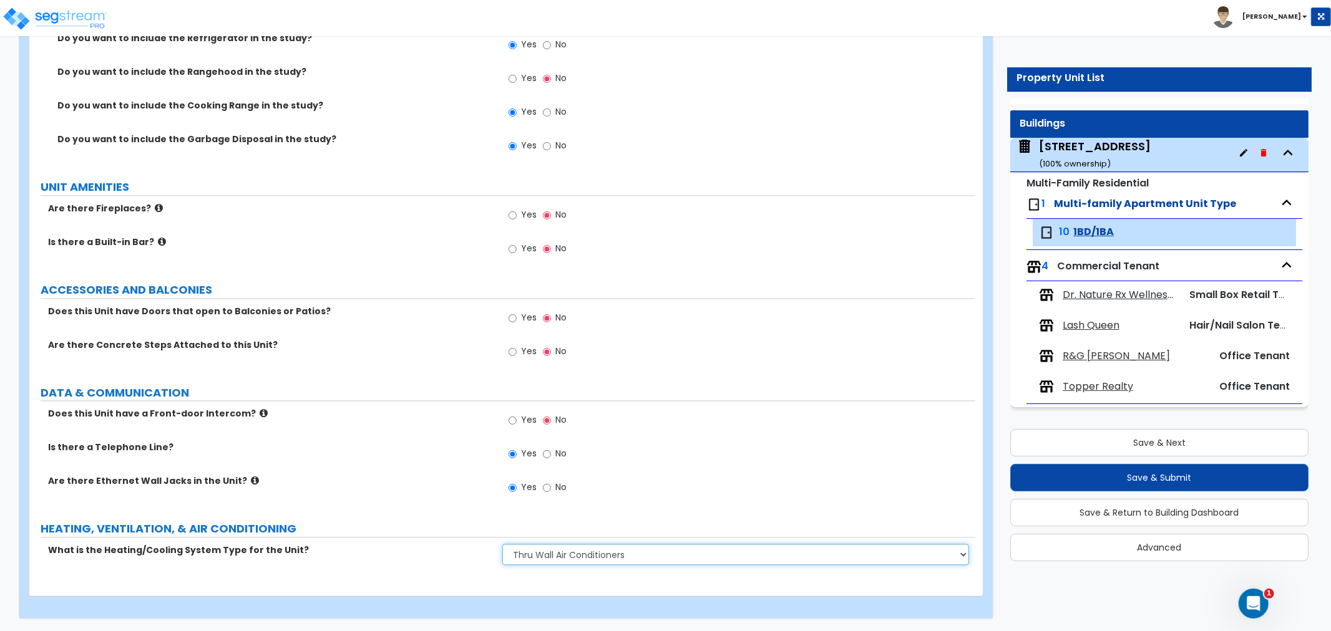
click at [555, 558] on select "None Heat Only Centralized Heating & Cooling Thru Wall Air Conditioners Mini Sp…" at bounding box center [735, 554] width 467 height 21
select select "1"
click at [502, 544] on select "None Heat Only Centralized Heating & Cooling Thru Wall Air Conditioners Mini Sp…" at bounding box center [735, 554] width 467 height 21
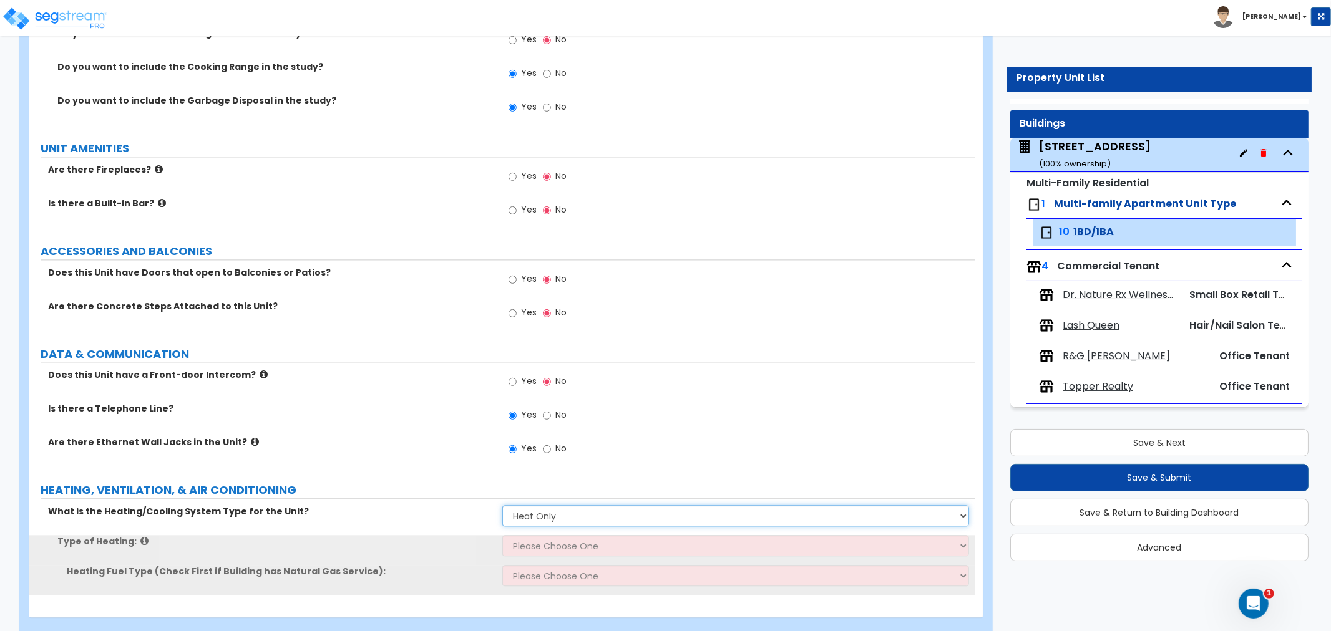
scroll to position [2188, 0]
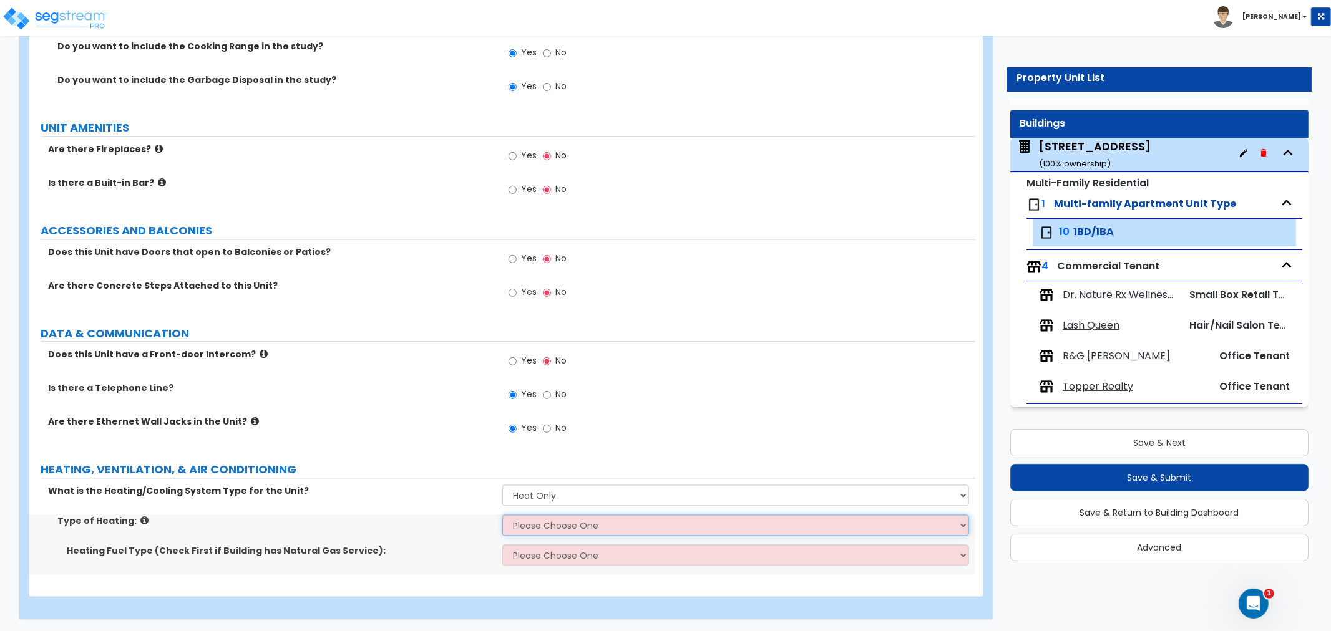
click at [543, 524] on select "Please Choose One Wall Heater Electric Baseboard Heater Hydronic Heating Radian…" at bounding box center [735, 525] width 467 height 21
select select "3"
click at [502, 515] on select "Please Choose One Wall Heater Electric Baseboard Heater Hydronic Heating Radian…" at bounding box center [735, 525] width 467 height 21
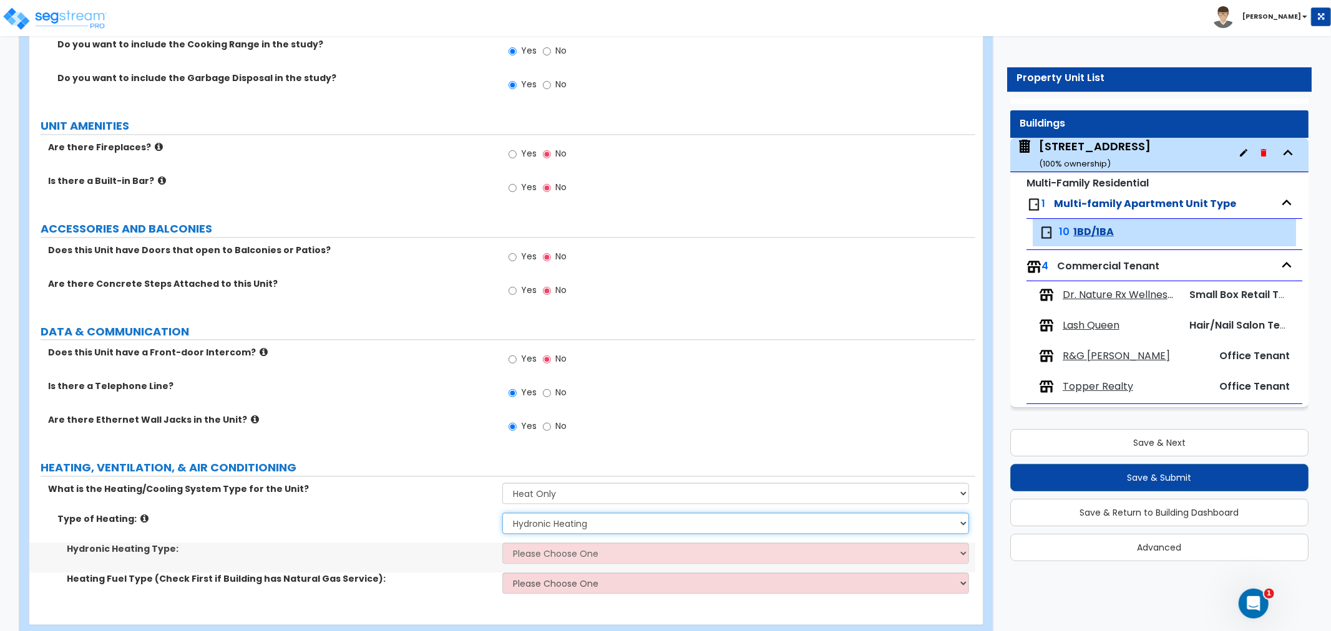
scroll to position [2218, 0]
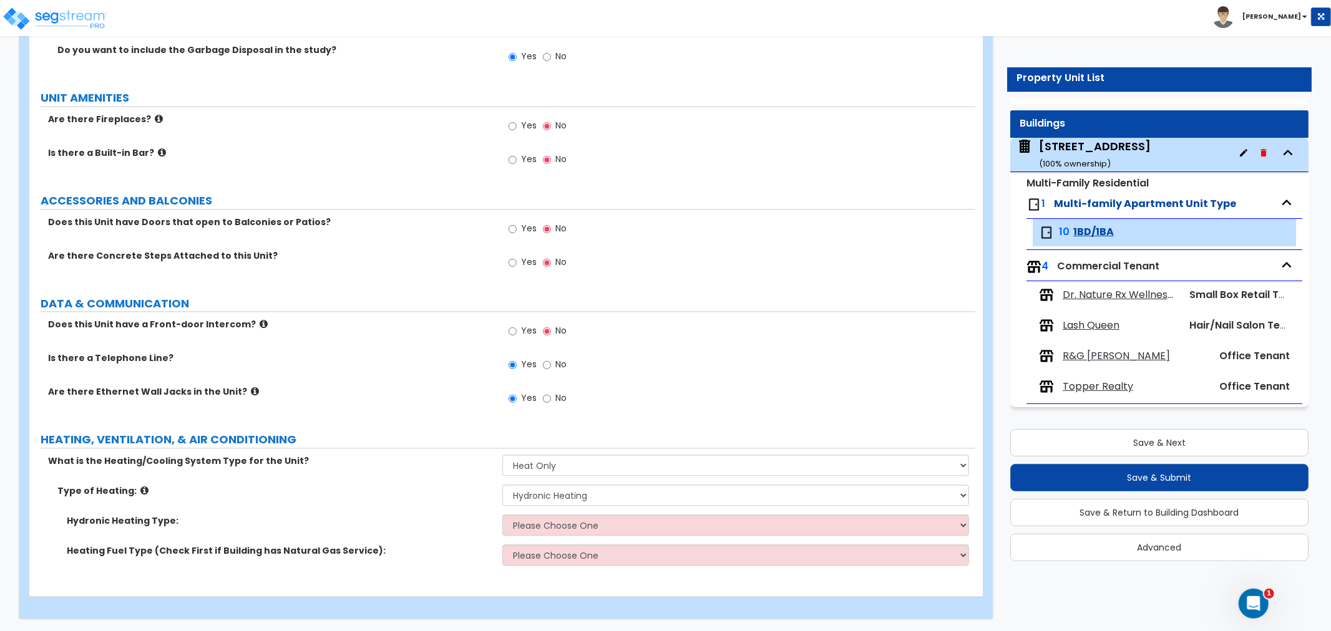
click at [570, 509] on div "Type of Heating: Please Choose One Wall Heater Electric Baseboard Heater Hydron…" at bounding box center [502, 500] width 946 height 30
click at [567, 520] on select "Please Choose One Hydronic Radiator Hydronic Baseboard Hydronic Fin Tube Radiat…" at bounding box center [735, 525] width 467 height 21
click at [602, 527] on select "Please Choose One Hydronic Radiator Hydronic Baseboard Hydronic Fin Tube Radiat…" at bounding box center [735, 525] width 467 height 21
select select "3"
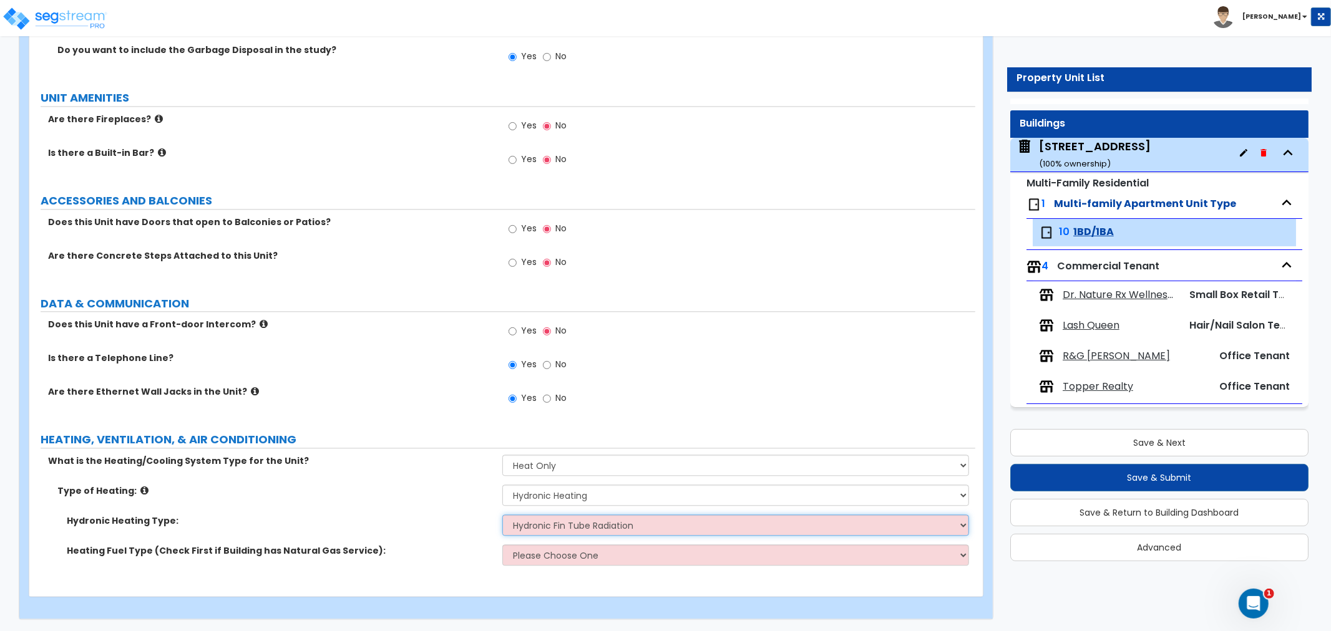
click at [502, 515] on select "Please Choose One Hydronic Radiator Hydronic Baseboard Hydronic Fin Tube Radiat…" at bounding box center [735, 525] width 467 height 21
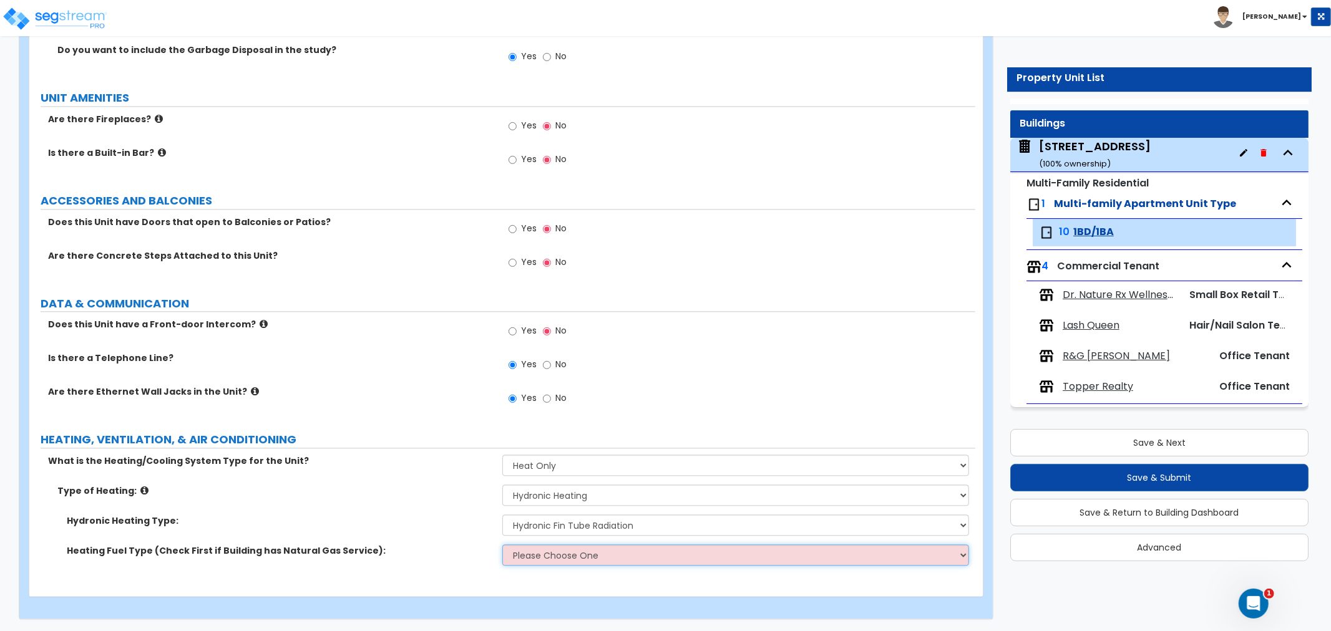
click at [589, 550] on select "Please Choose One Gas Electric" at bounding box center [735, 555] width 467 height 21
select select "1"
click at [502, 545] on select "Please Choose One Gas Electric" at bounding box center [735, 555] width 467 height 21
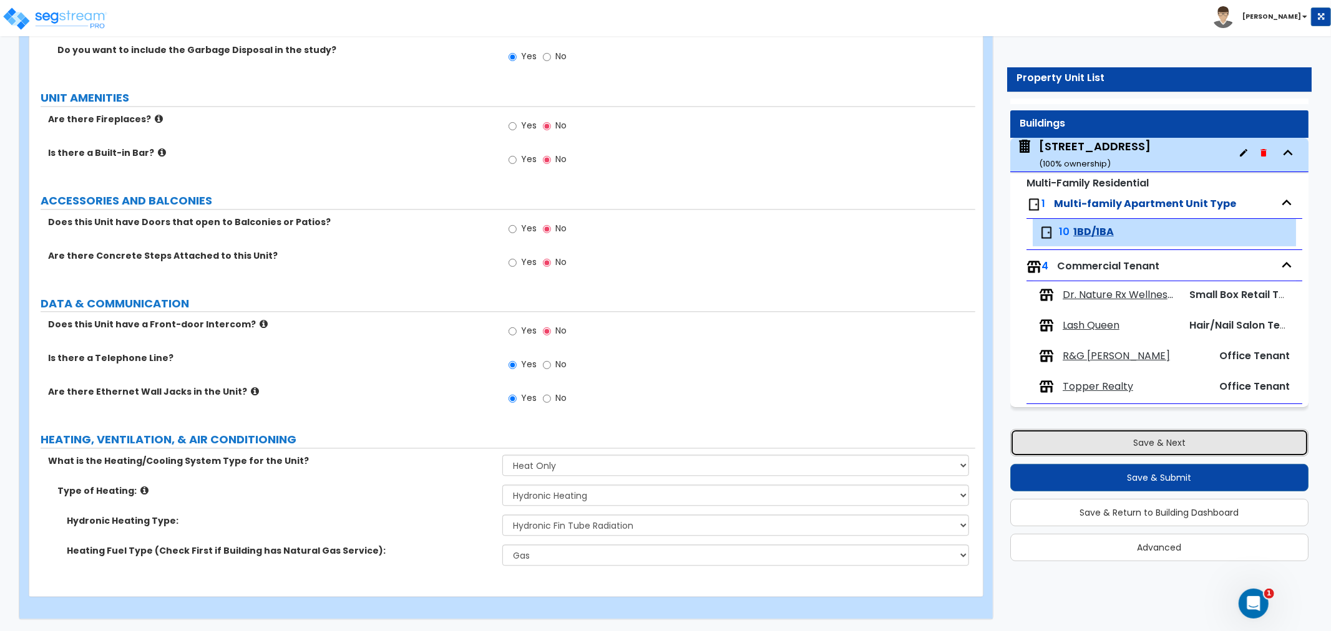
click at [1171, 433] on button "Save & Next" at bounding box center [1159, 442] width 298 height 27
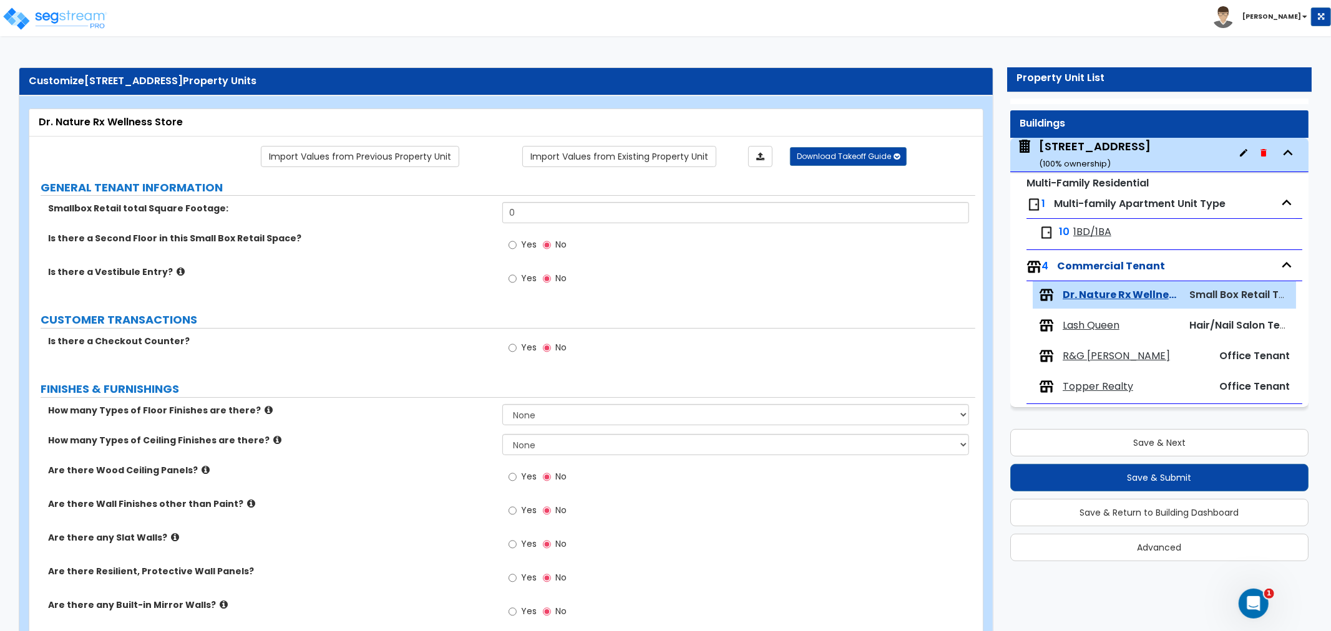
click at [719, 534] on div "Yes No" at bounding box center [738, 549] width 473 height 34
